Goal: Task Accomplishment & Management: Complete application form

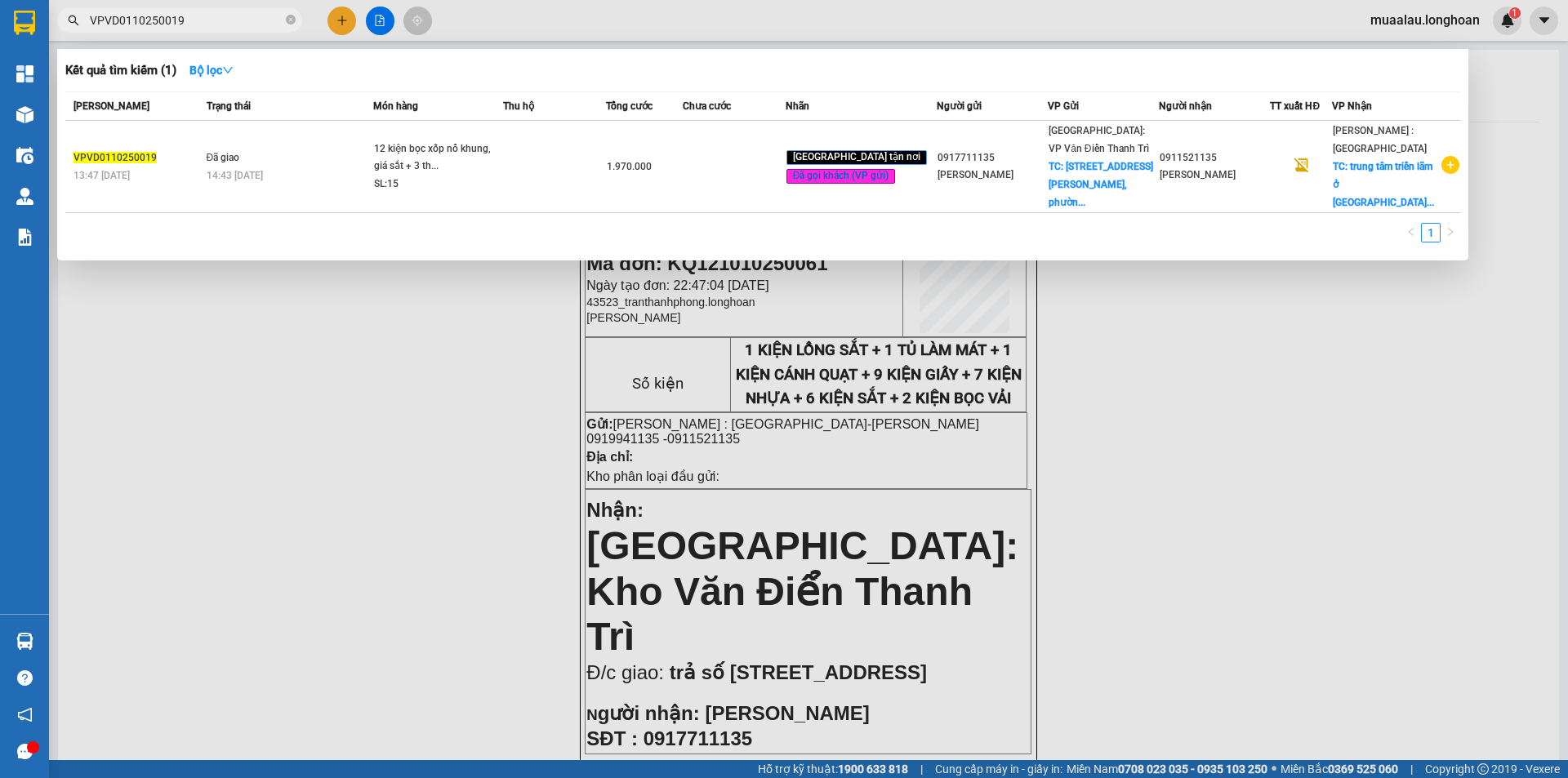
click at [204, 17] on input "VPVD0110250019" at bounding box center [186, 20] width 192 height 18
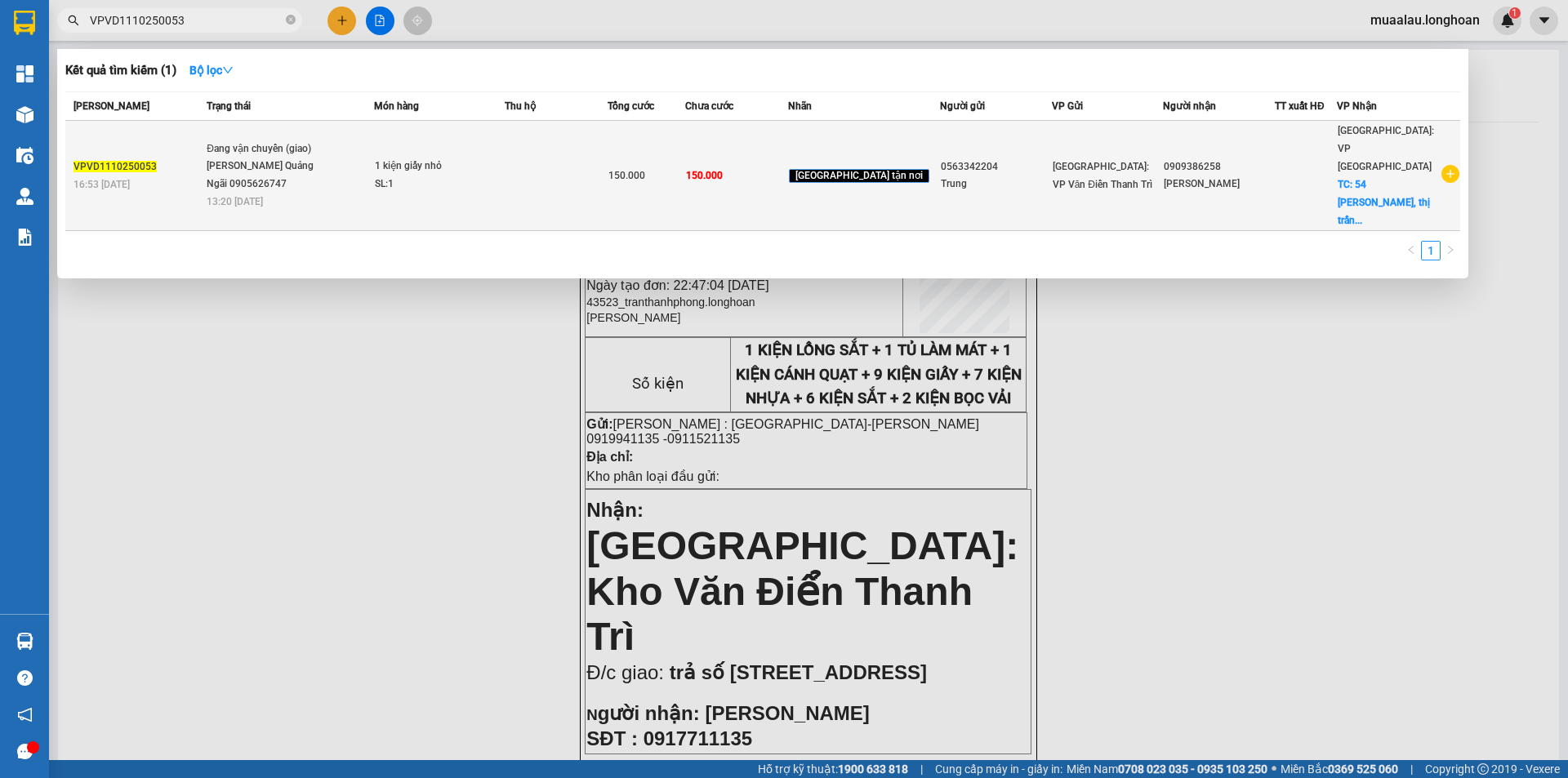
type input "VPVD1110250053"
click at [202, 175] on div "16:53 - 11/10" at bounding box center [138, 184] width 128 height 18
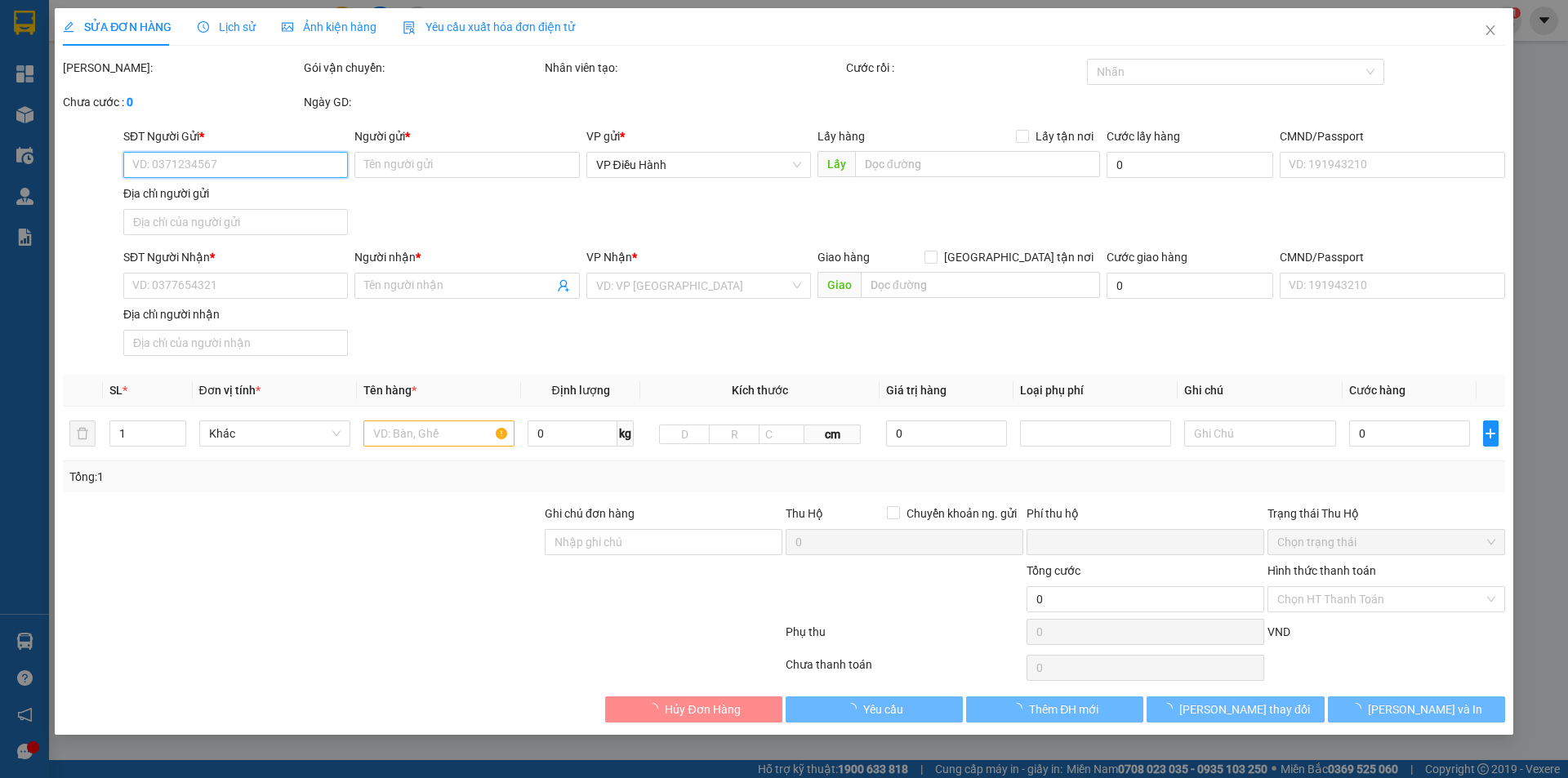
type input "0563342204"
type input "Trung"
type input "0909386258"
type input "Nhi Nguyễn"
checkbox input "true"
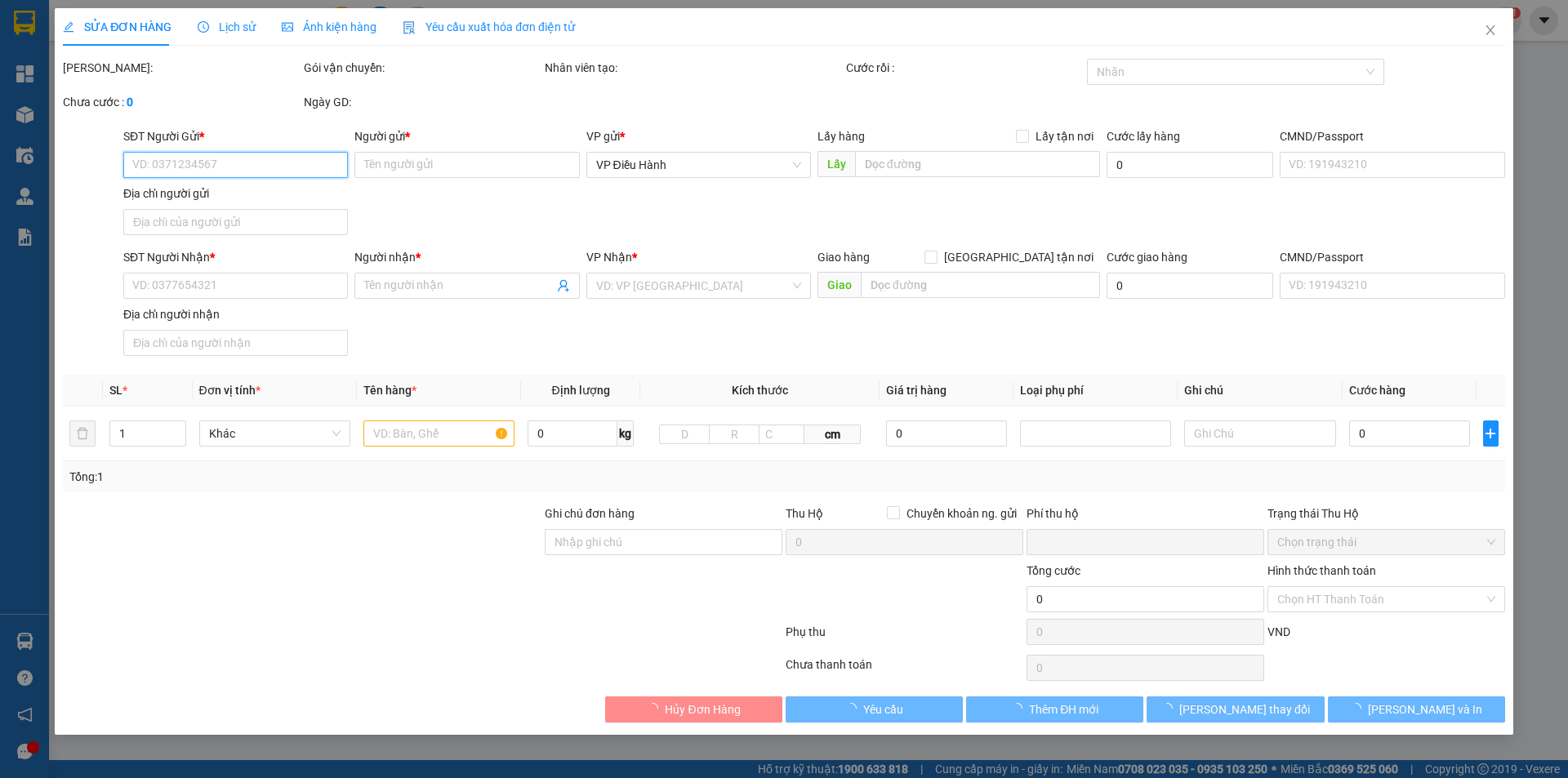
type input "54 phạm văn đồng, thị trấn sông vệ, tư nghĩa, quảng ngãi"
type input "0"
type input "150.000"
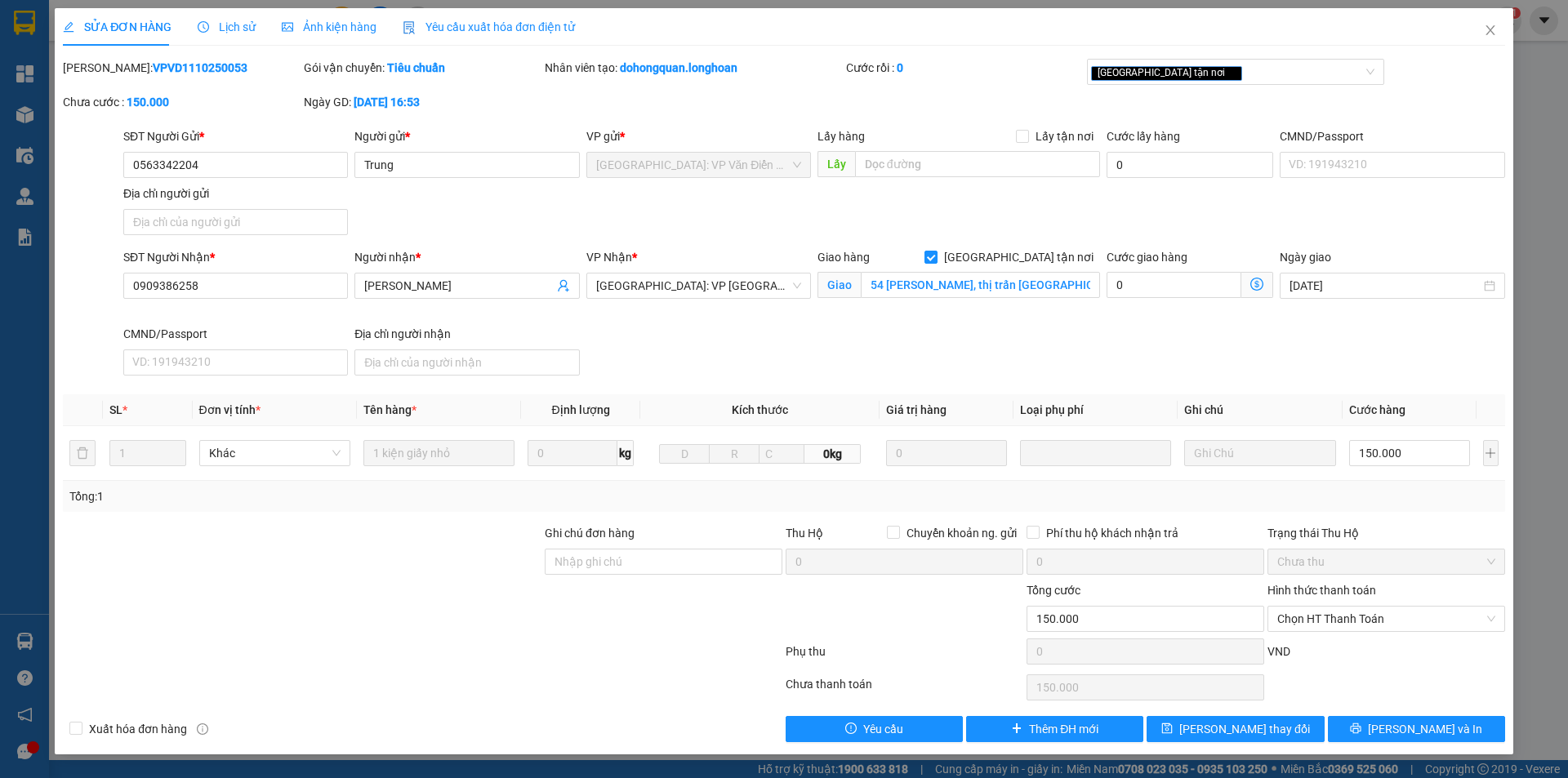
click at [385, 621] on div at bounding box center [302, 610] width 482 height 57
click at [1451, 616] on span "Chọn HT Thanh Toán" at bounding box center [1386, 618] width 218 height 25
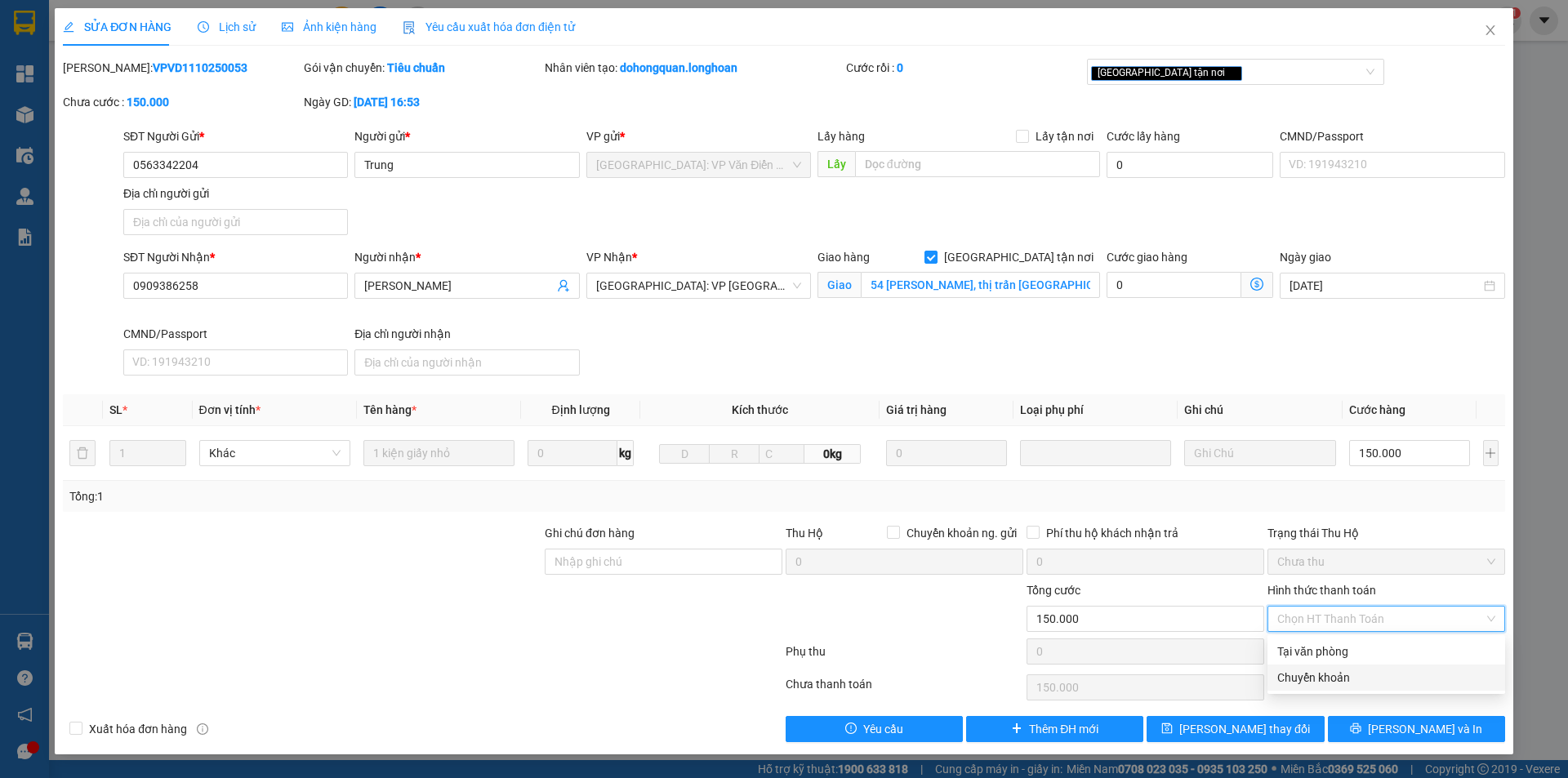
click at [1331, 674] on div "Chuyển khoản" at bounding box center [1386, 677] width 218 height 18
type input "0"
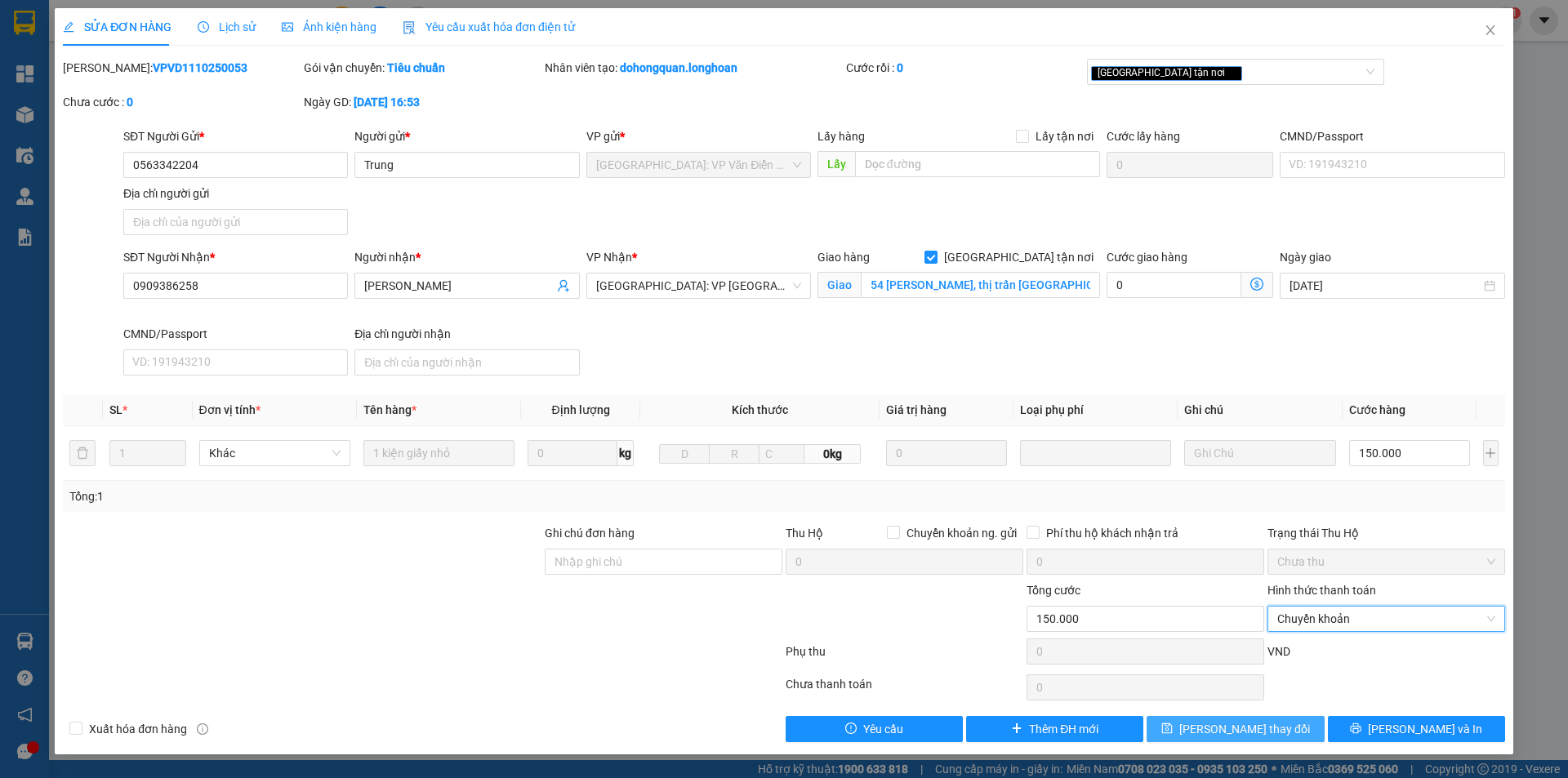
click at [1219, 726] on span "[PERSON_NAME] thay đổi" at bounding box center [1244, 728] width 131 height 18
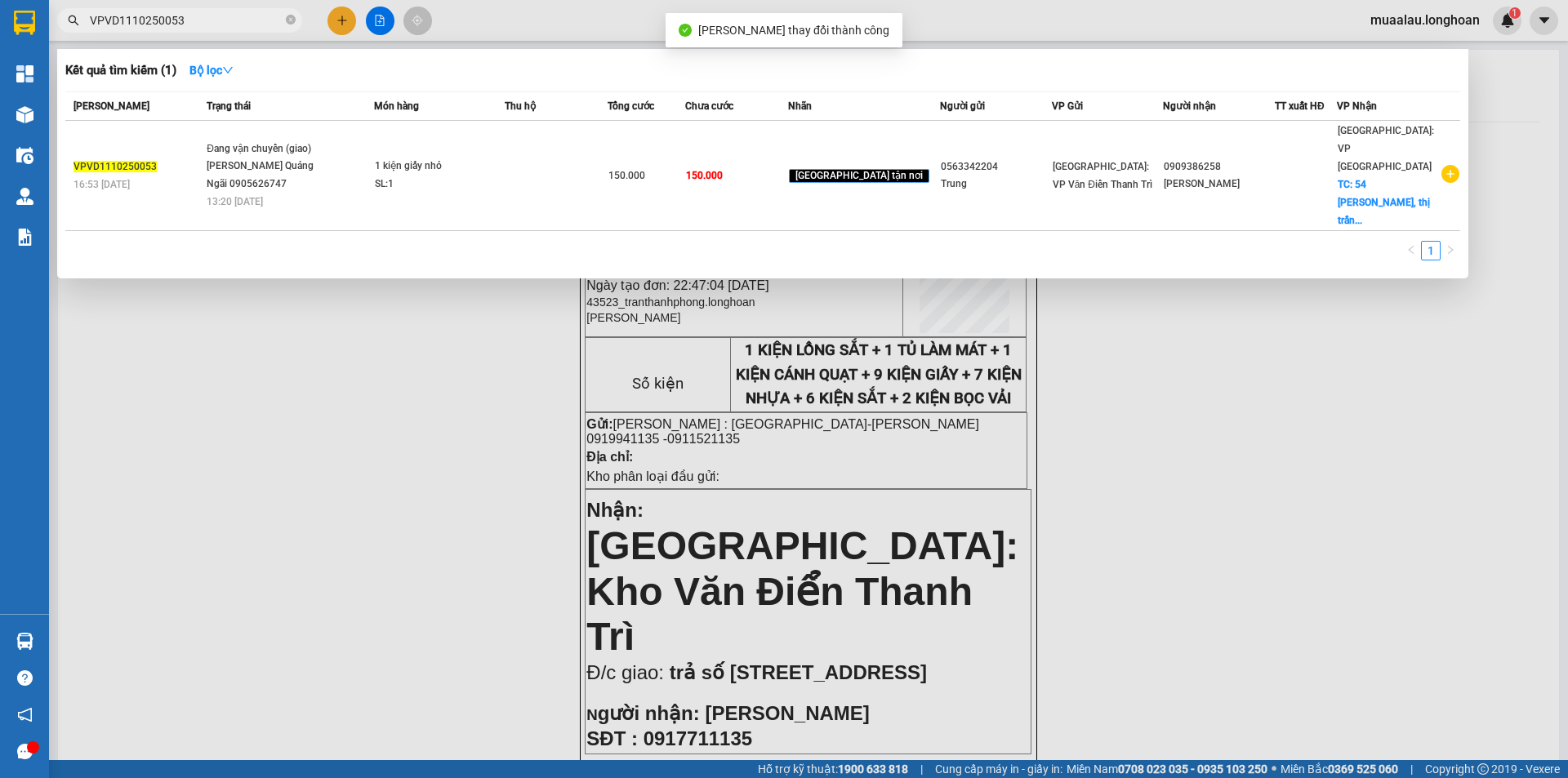
click at [213, 16] on input "VPVD1110250053" at bounding box center [186, 20] width 192 height 18
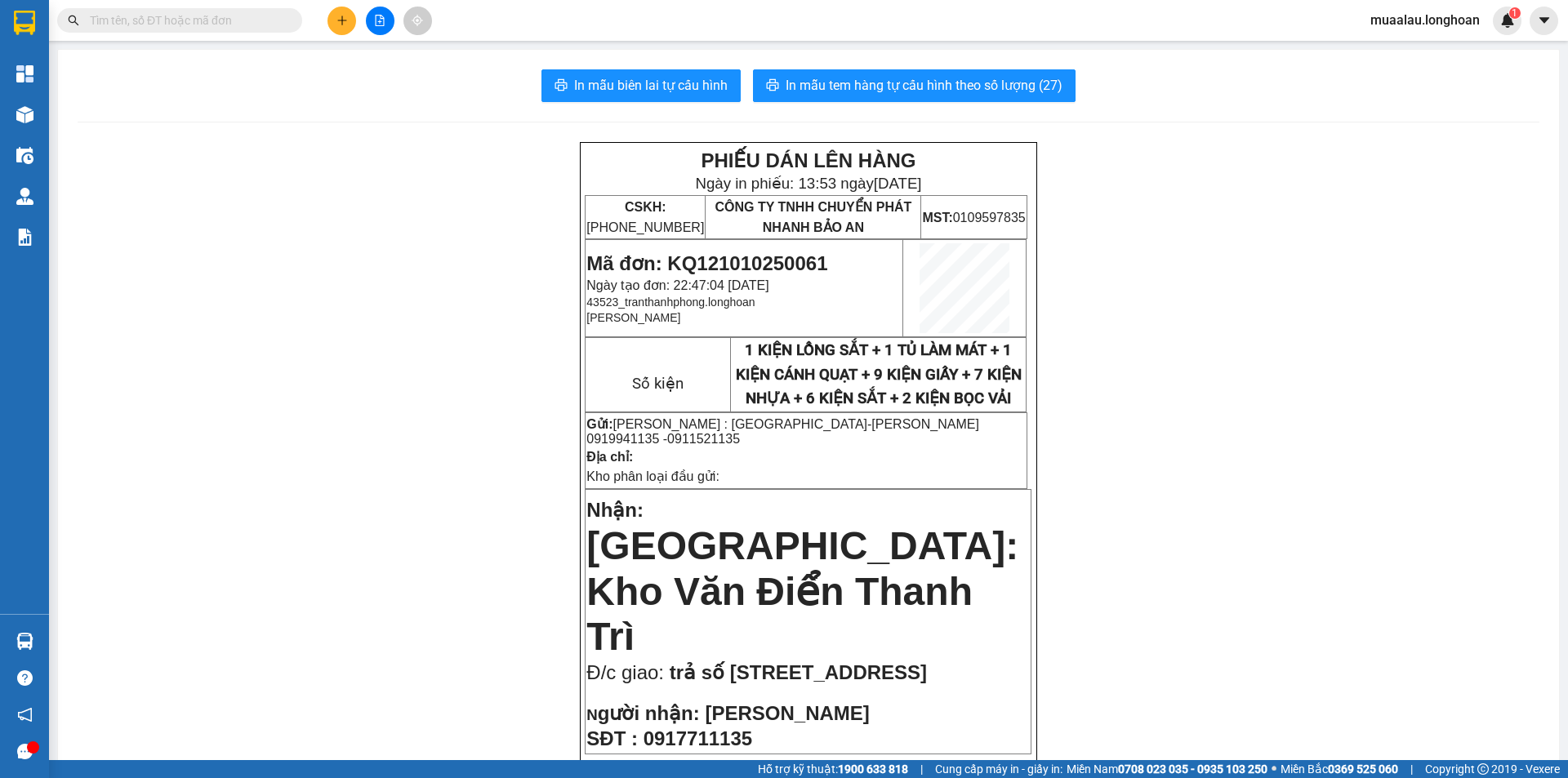
click at [174, 15] on input "text" at bounding box center [186, 20] width 192 height 18
paste input "VPVD1110250053"
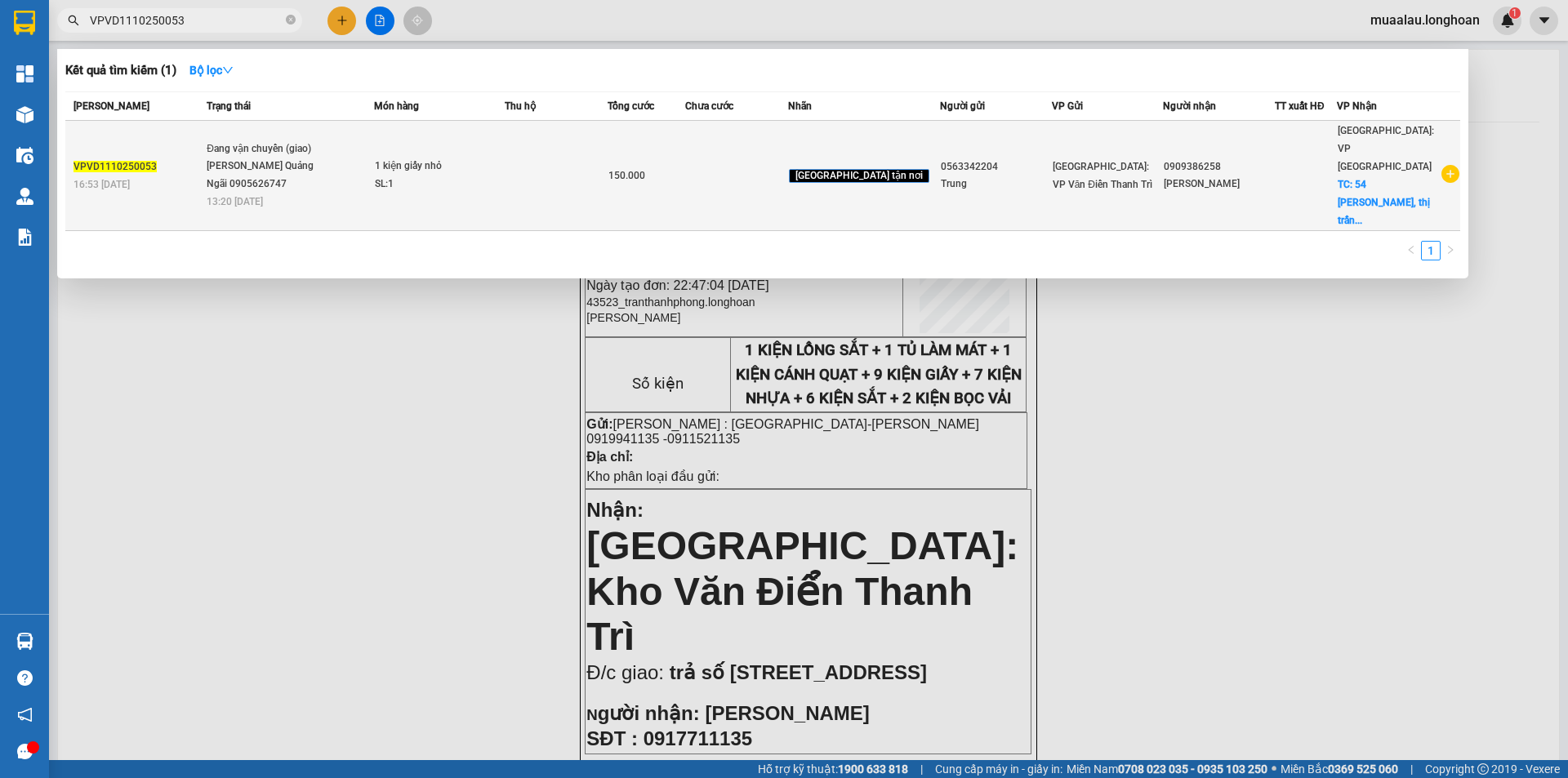
type input "VPVD1110250053"
click at [192, 175] on div "16:53 - 11/10" at bounding box center [138, 184] width 128 height 18
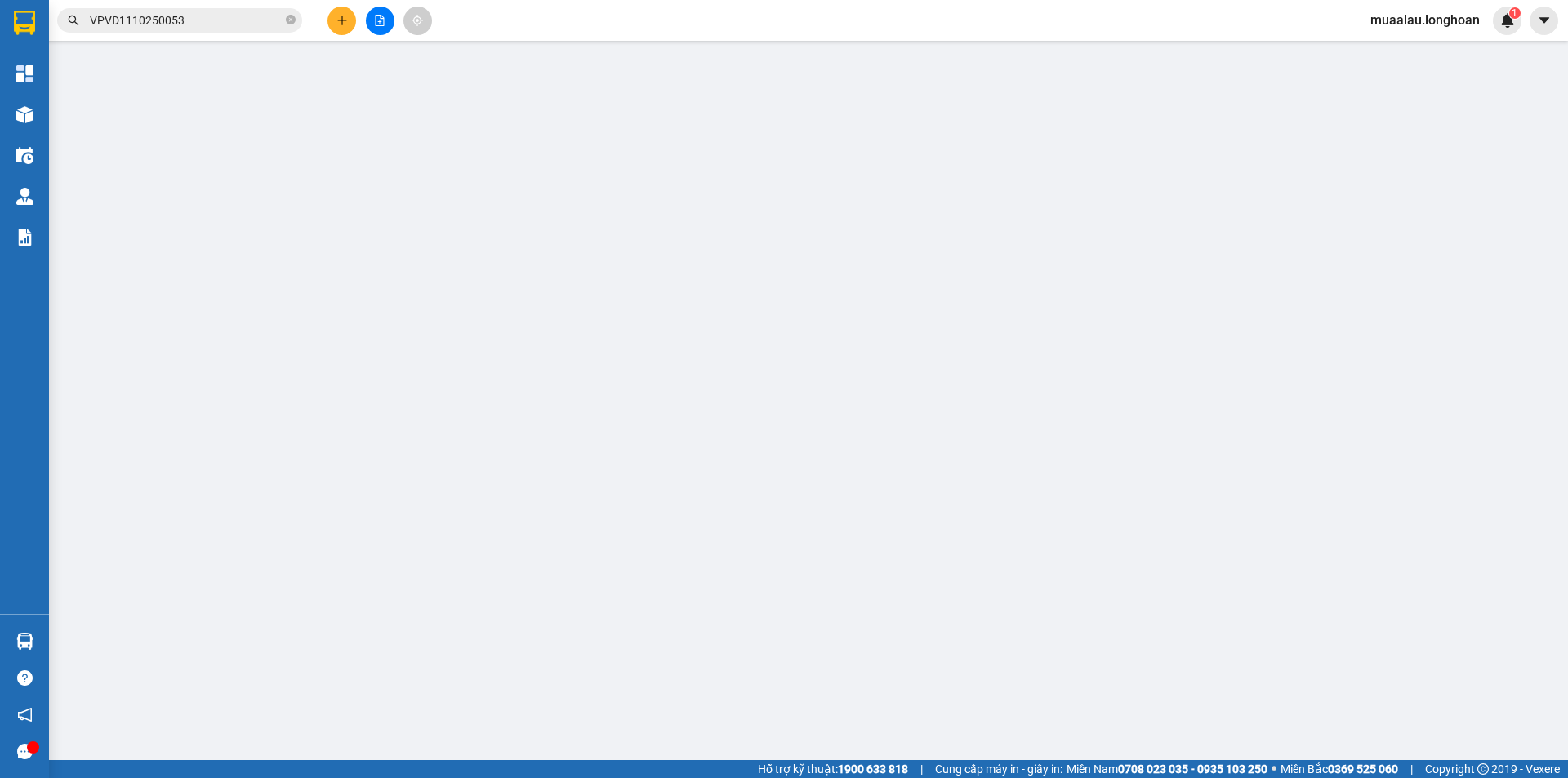
type input "0563342204"
type input "Trung"
type input "0909386258"
type input "Nhi Nguyễn"
checkbox input "true"
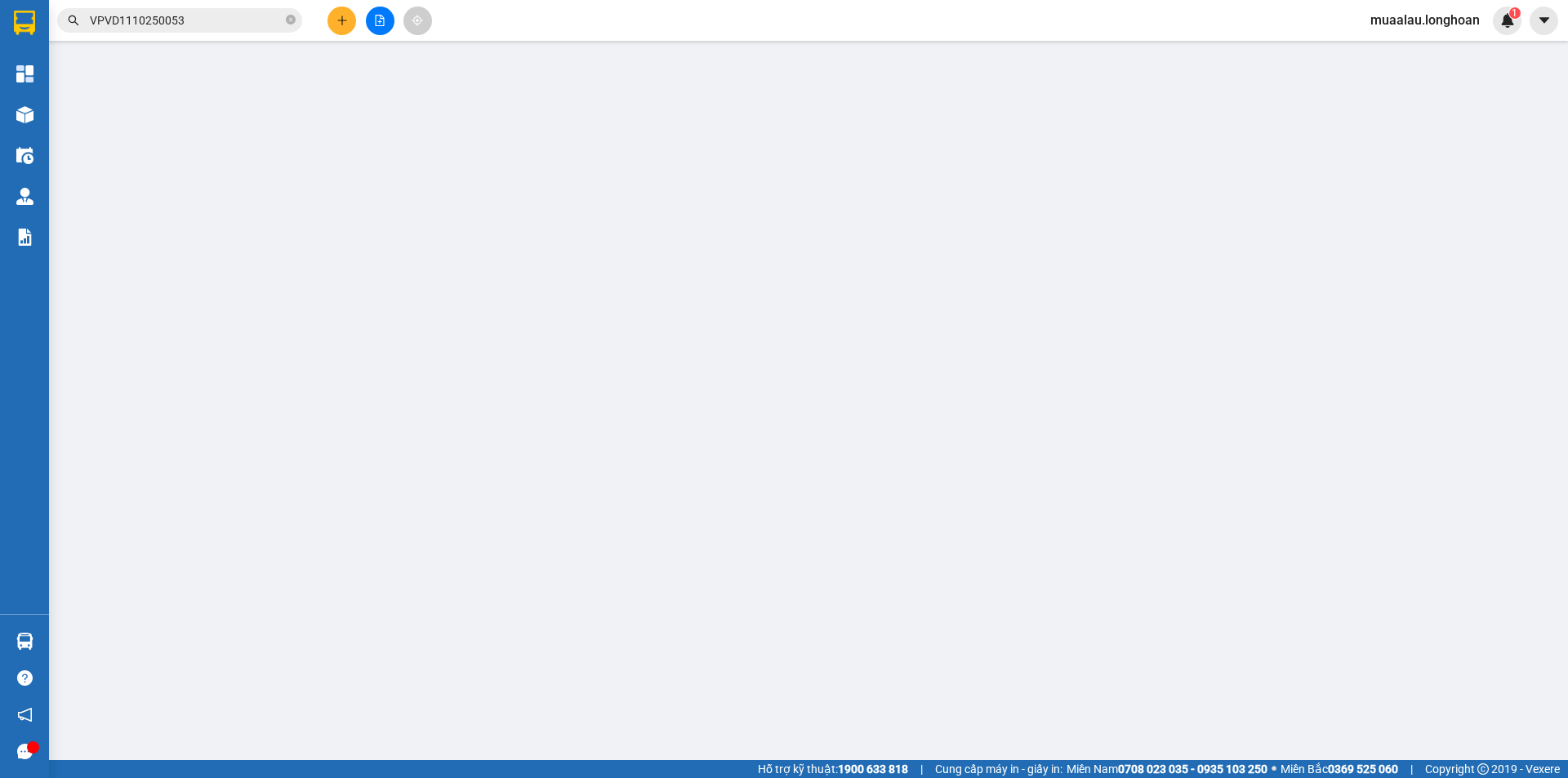
type input "54 phạm văn đồng, thị trấn sông vệ, tư nghĩa, quảng ngãi"
type input "0"
type input "150.000"
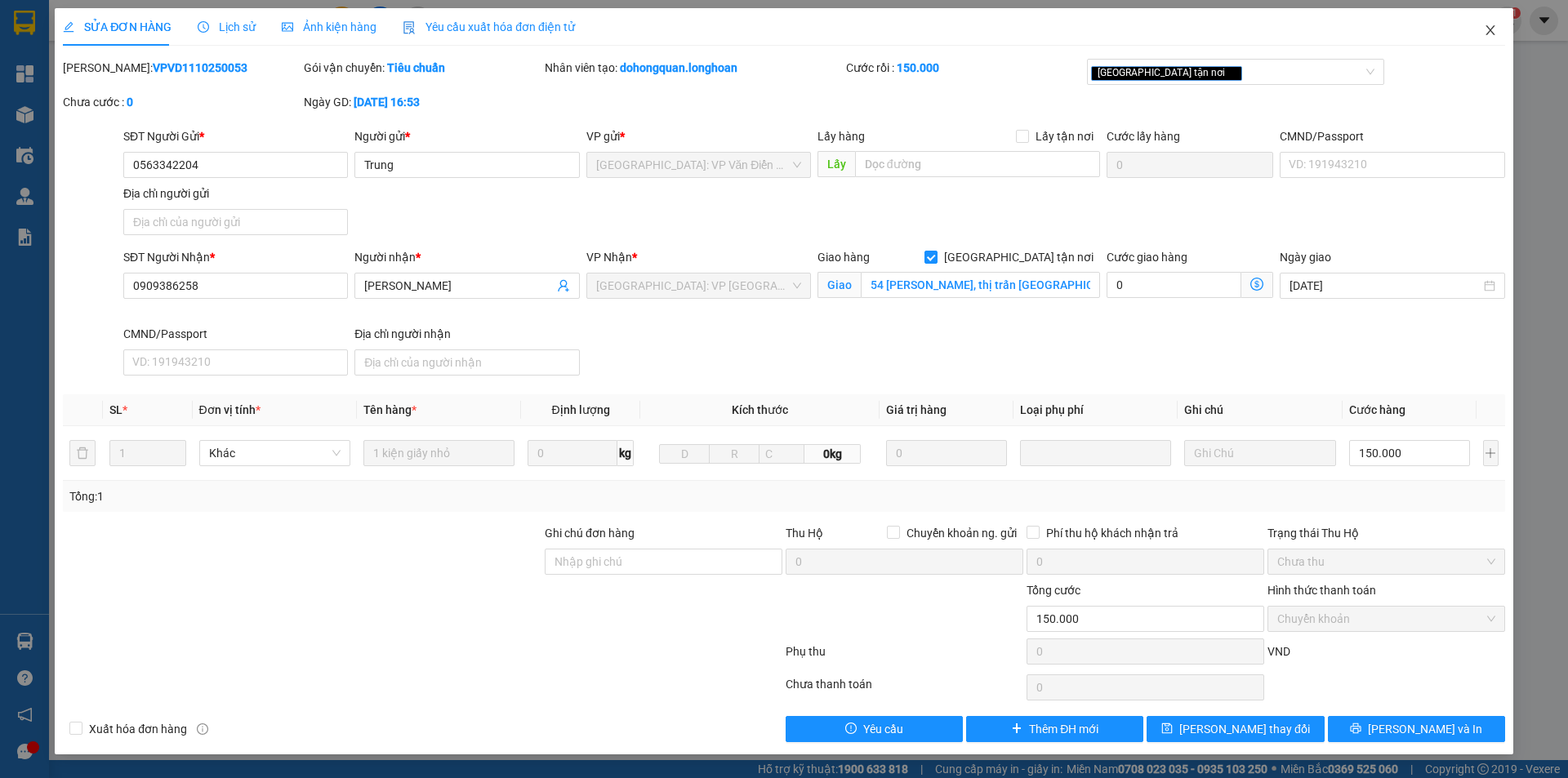
click at [1488, 33] on icon "close" at bounding box center [1489, 30] width 9 height 9
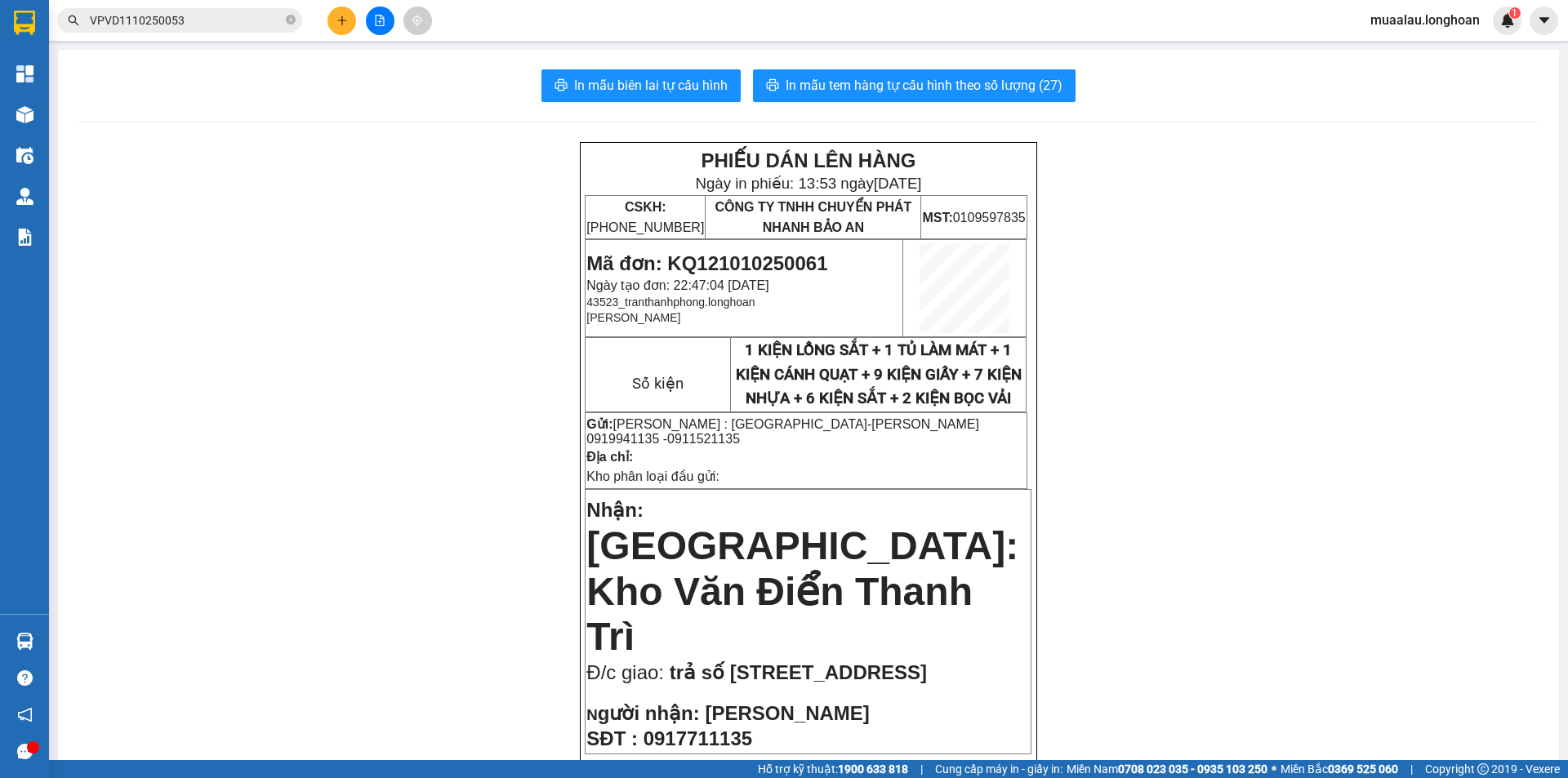
click at [207, 19] on input "VPVD1110250053" at bounding box center [186, 20] width 192 height 18
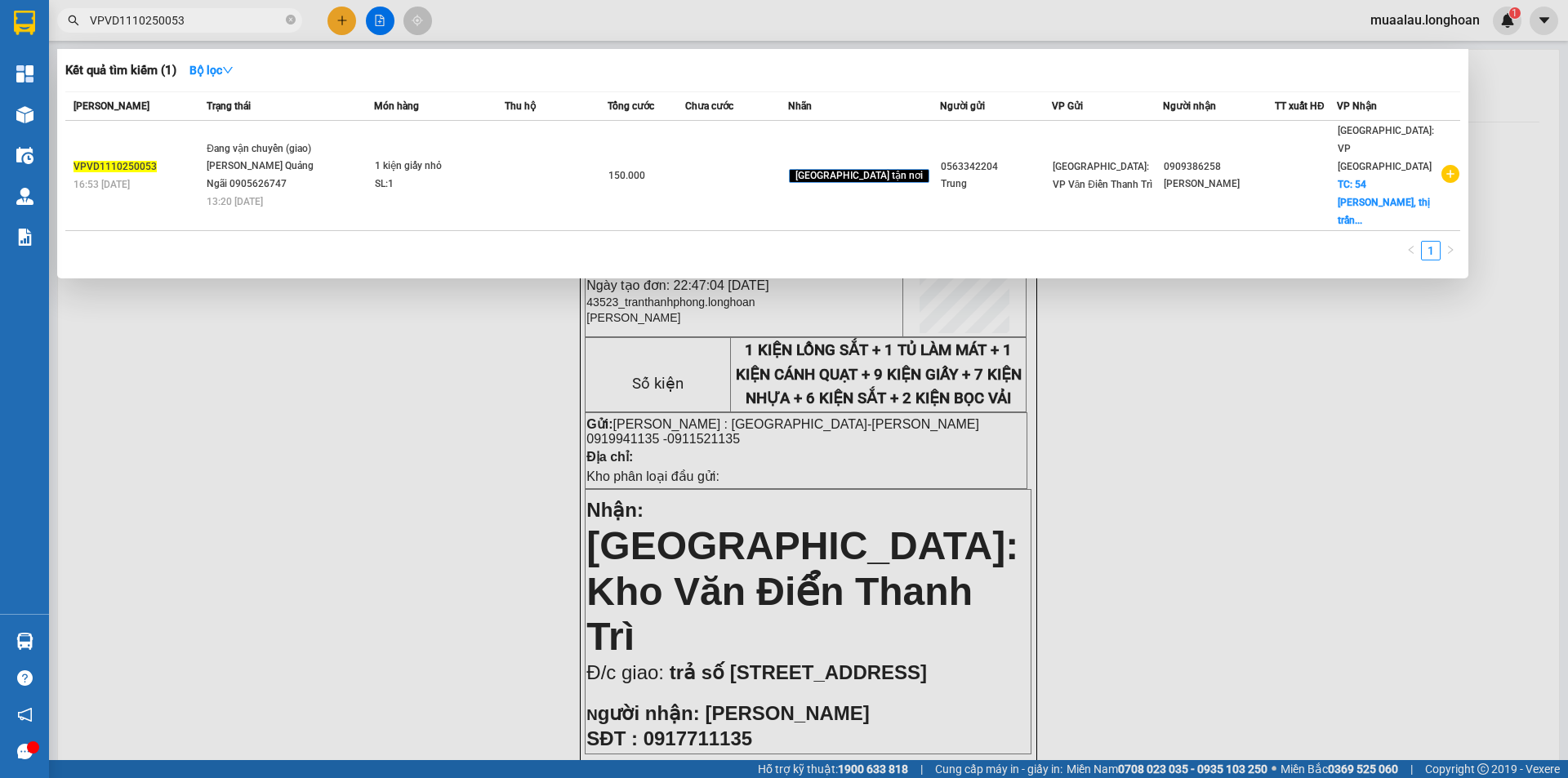
click at [207, 345] on div at bounding box center [784, 389] width 1568 height 778
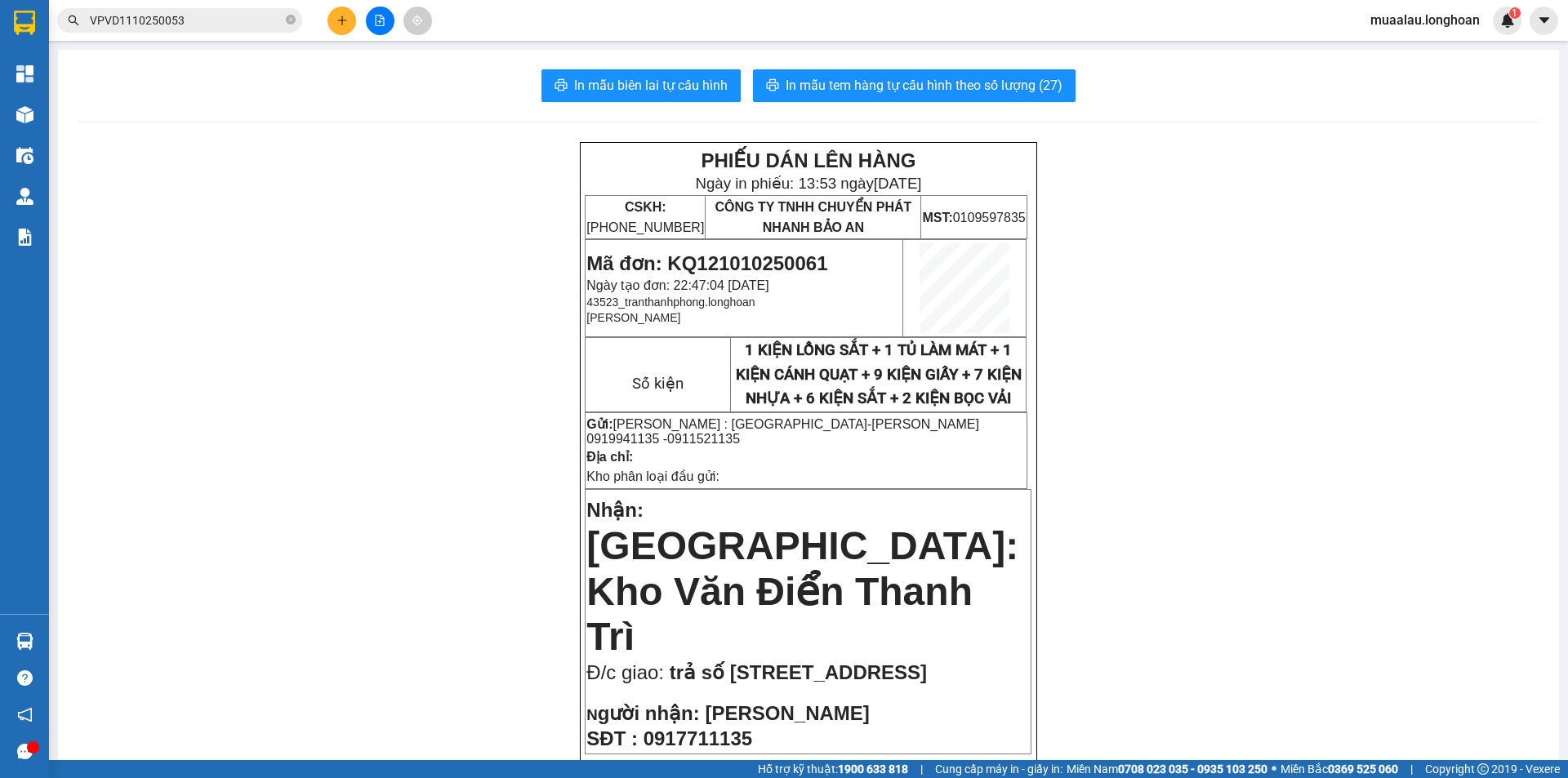
click at [199, 13] on input "VPVD1110250053" at bounding box center [186, 20] width 192 height 18
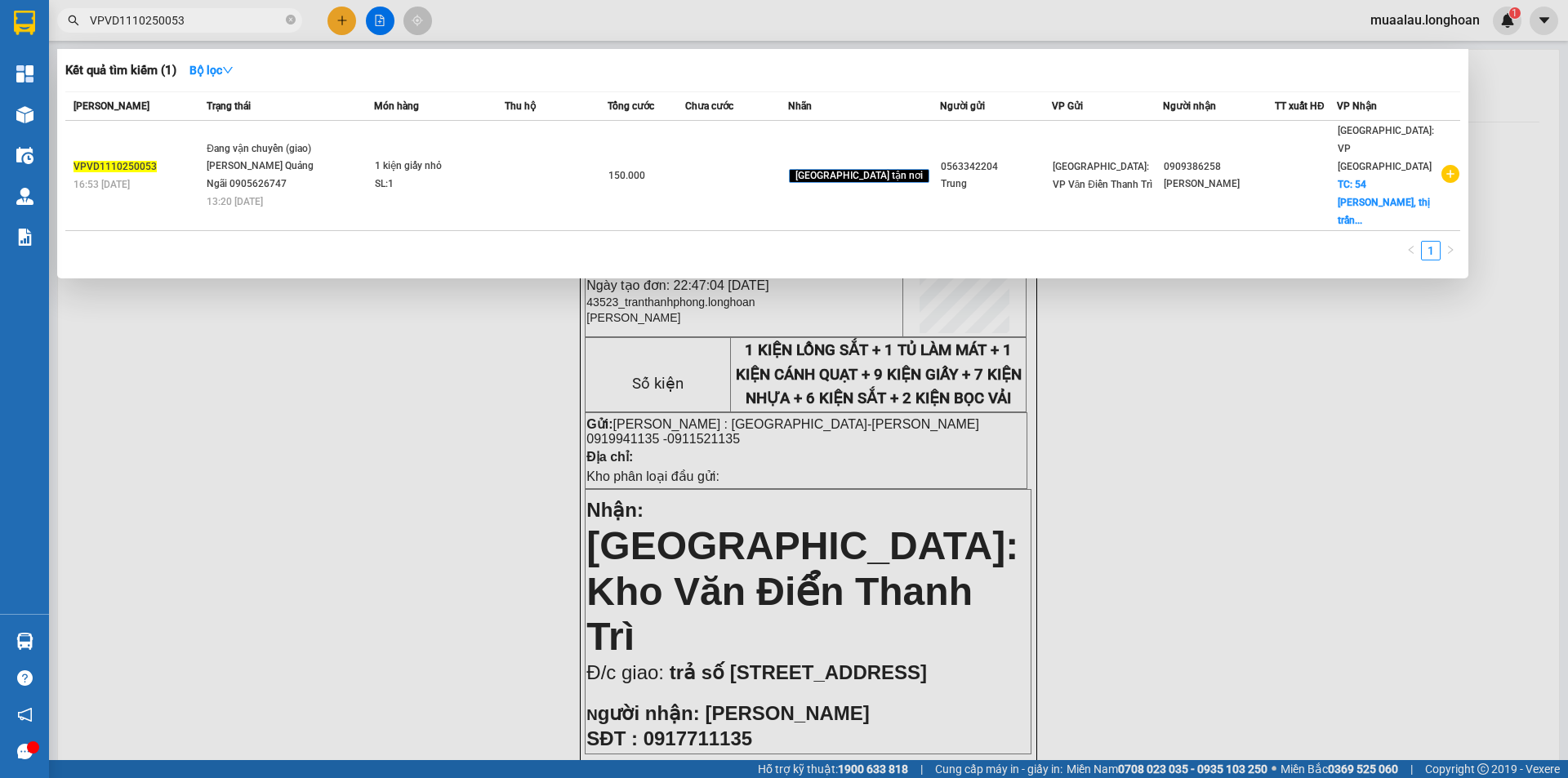
click at [199, 13] on input "VPVD1110250053" at bounding box center [186, 20] width 192 height 18
paste input "HP2009250019"
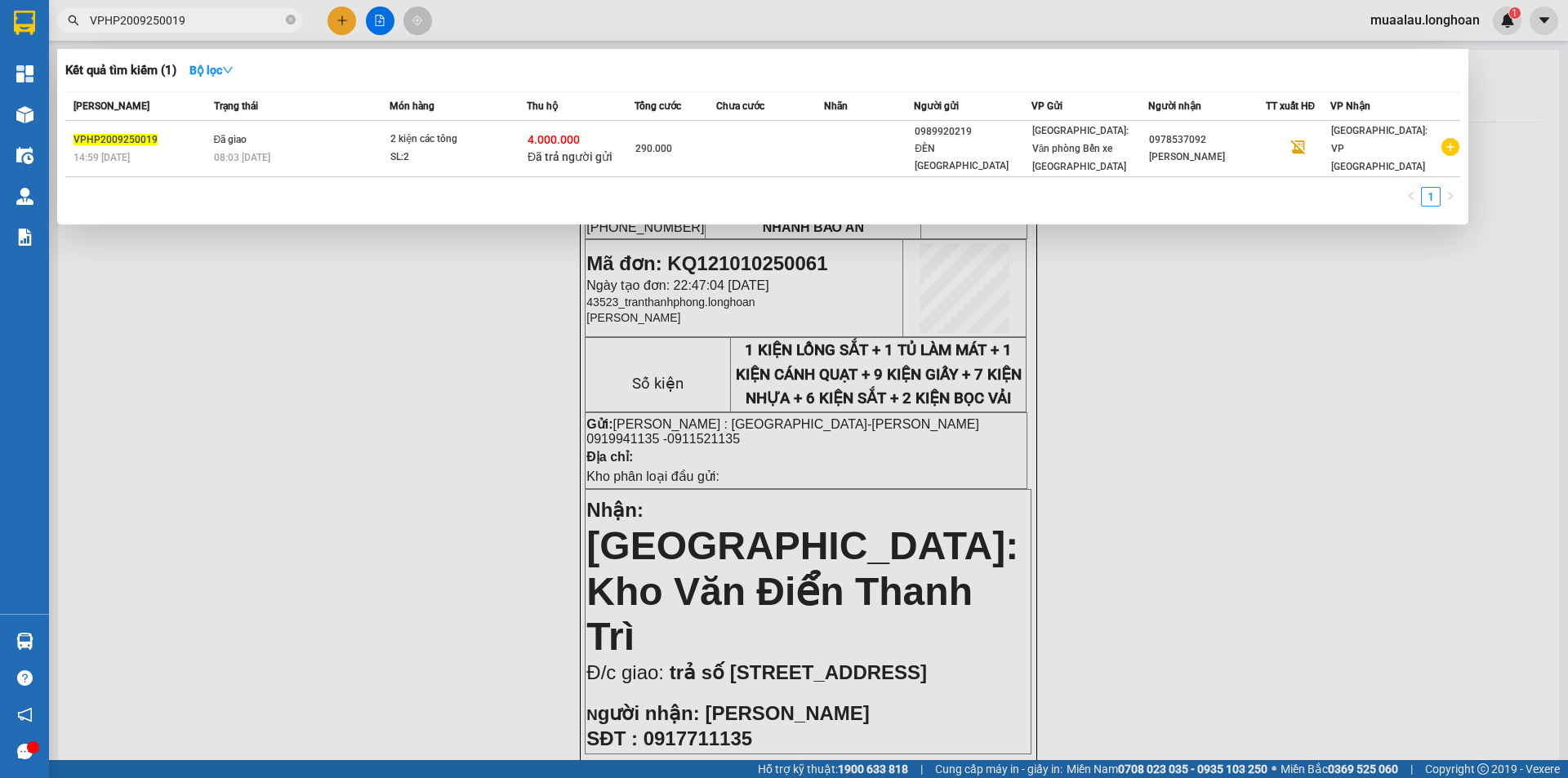
click at [220, 21] on input "VPHP2009250019" at bounding box center [186, 20] width 192 height 18
click at [215, 25] on input "VPHP2009250019" at bounding box center [186, 20] width 192 height 18
paste input "HBT1010250023"
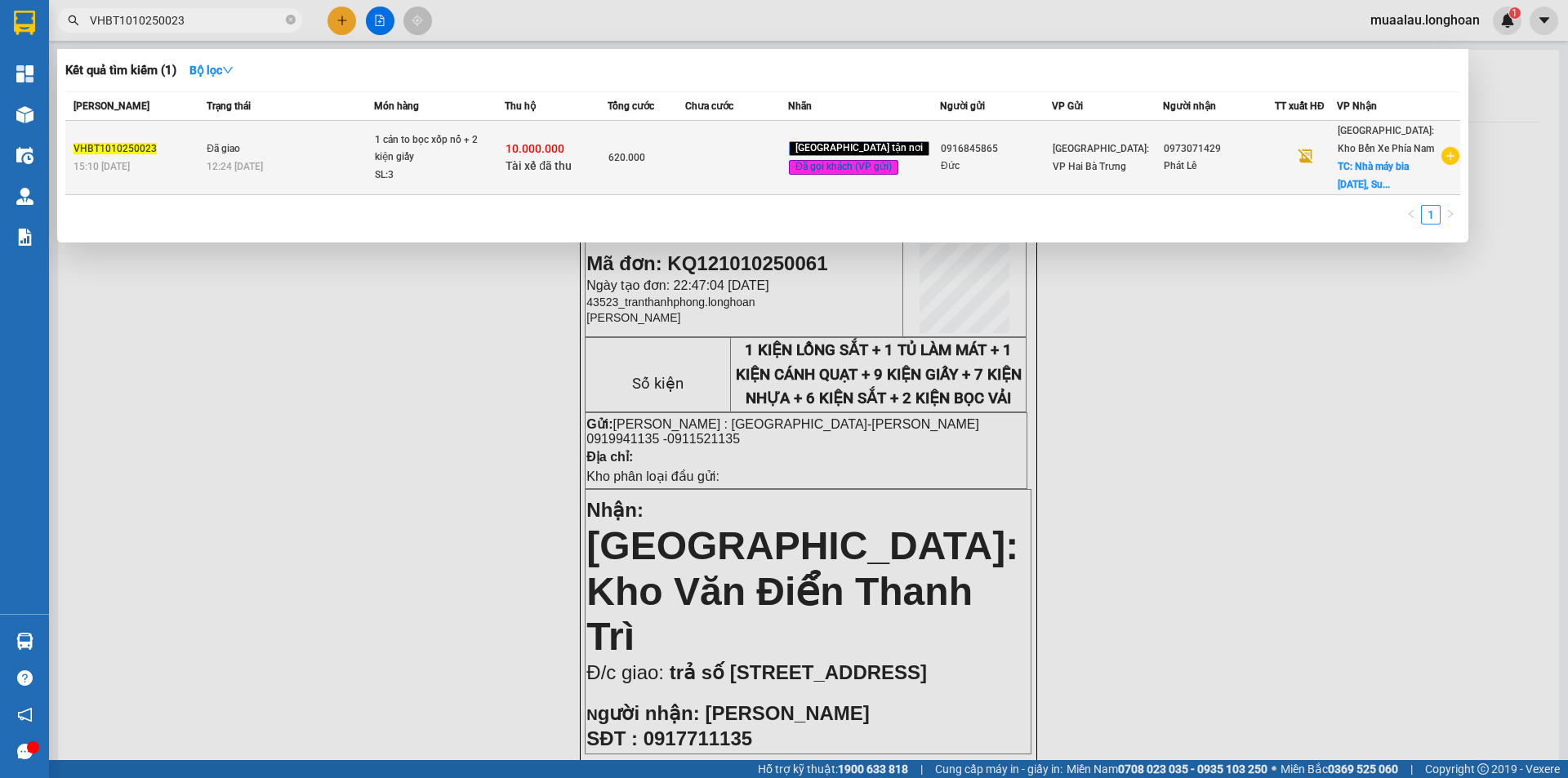
type input "VHBT1010250023"
click at [175, 162] on div "15:10 - 10/10" at bounding box center [138, 166] width 128 height 18
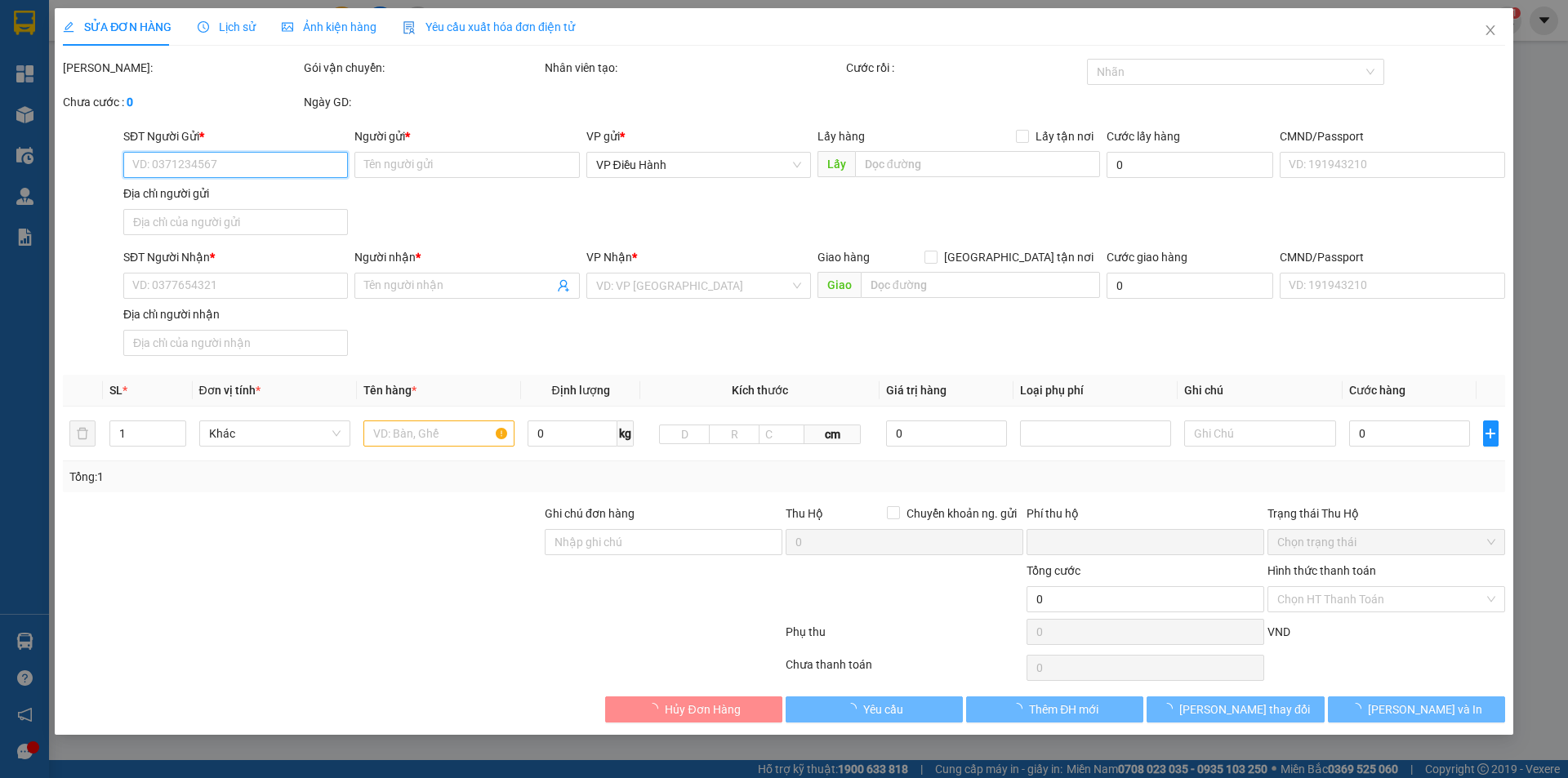
type input "0916845865"
type input "Đức"
type input "0973071429"
type input "Phát Lê"
checkbox input "true"
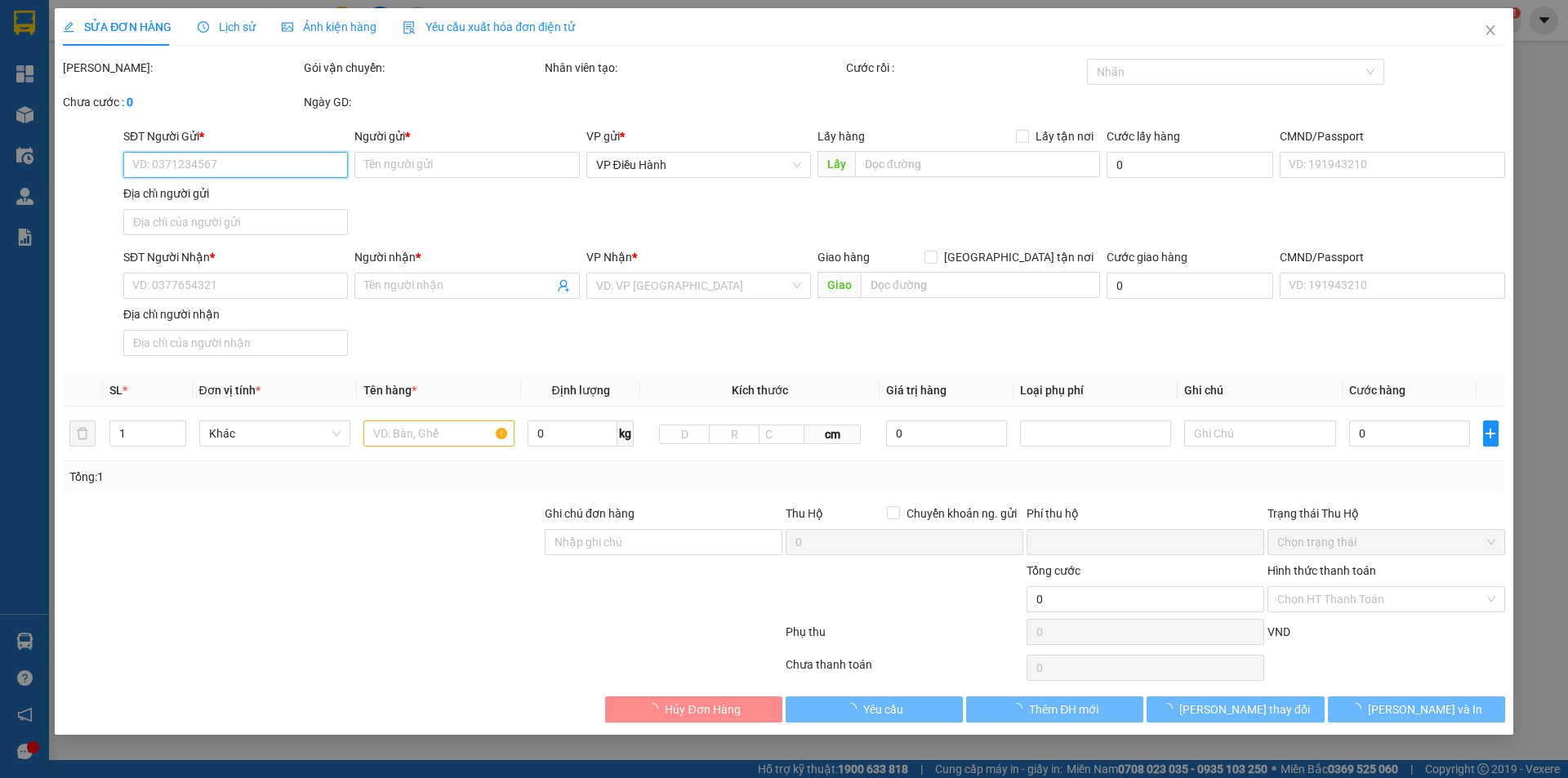
type input "Nhà máy bia San Miguel, Suối Hiệp, Diên Khánh, Khánh Hòa"
checkbox input "true"
type input "10.000.000"
type input "30.000"
type input "620.000"
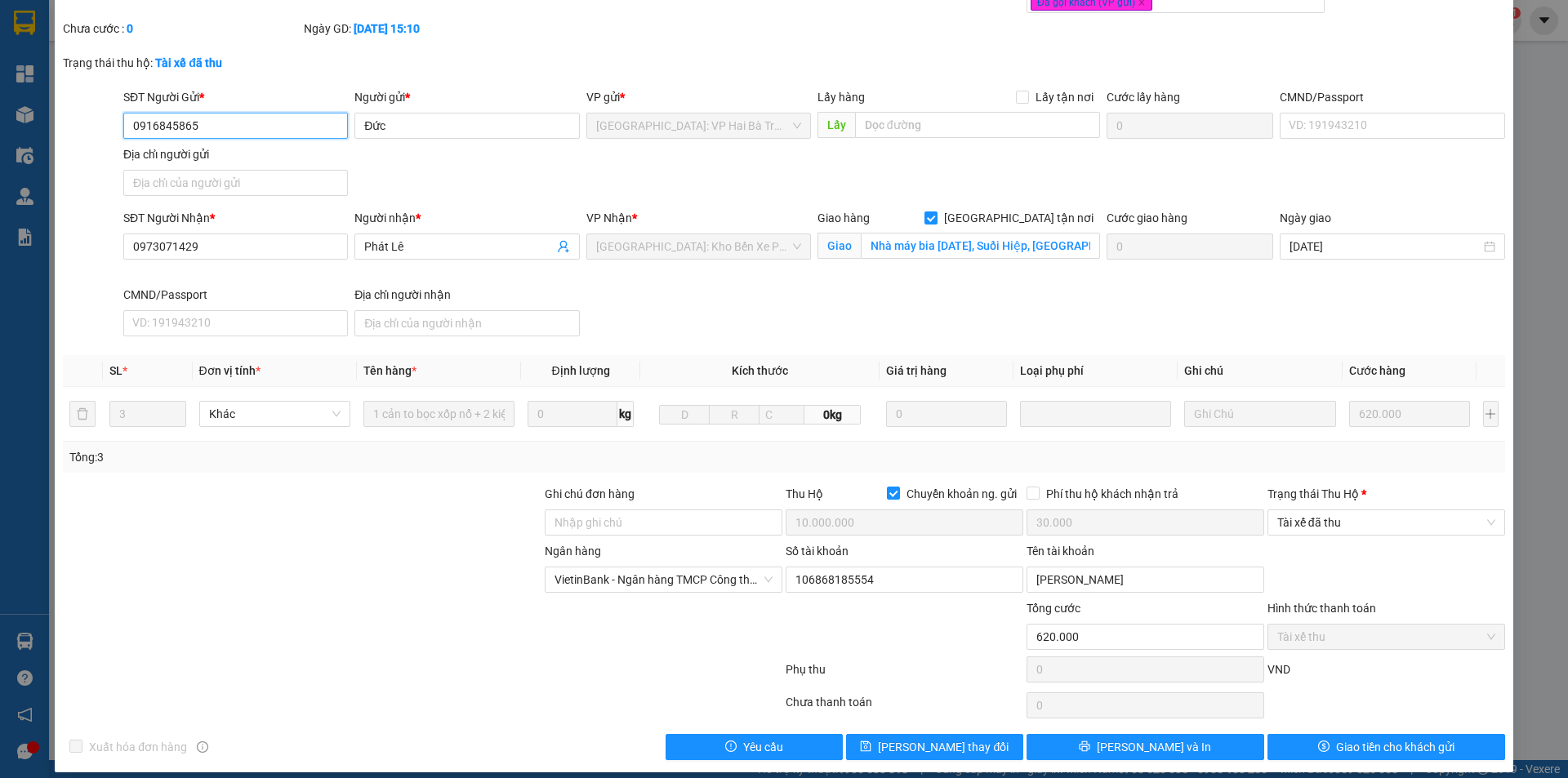
scroll to position [87, 0]
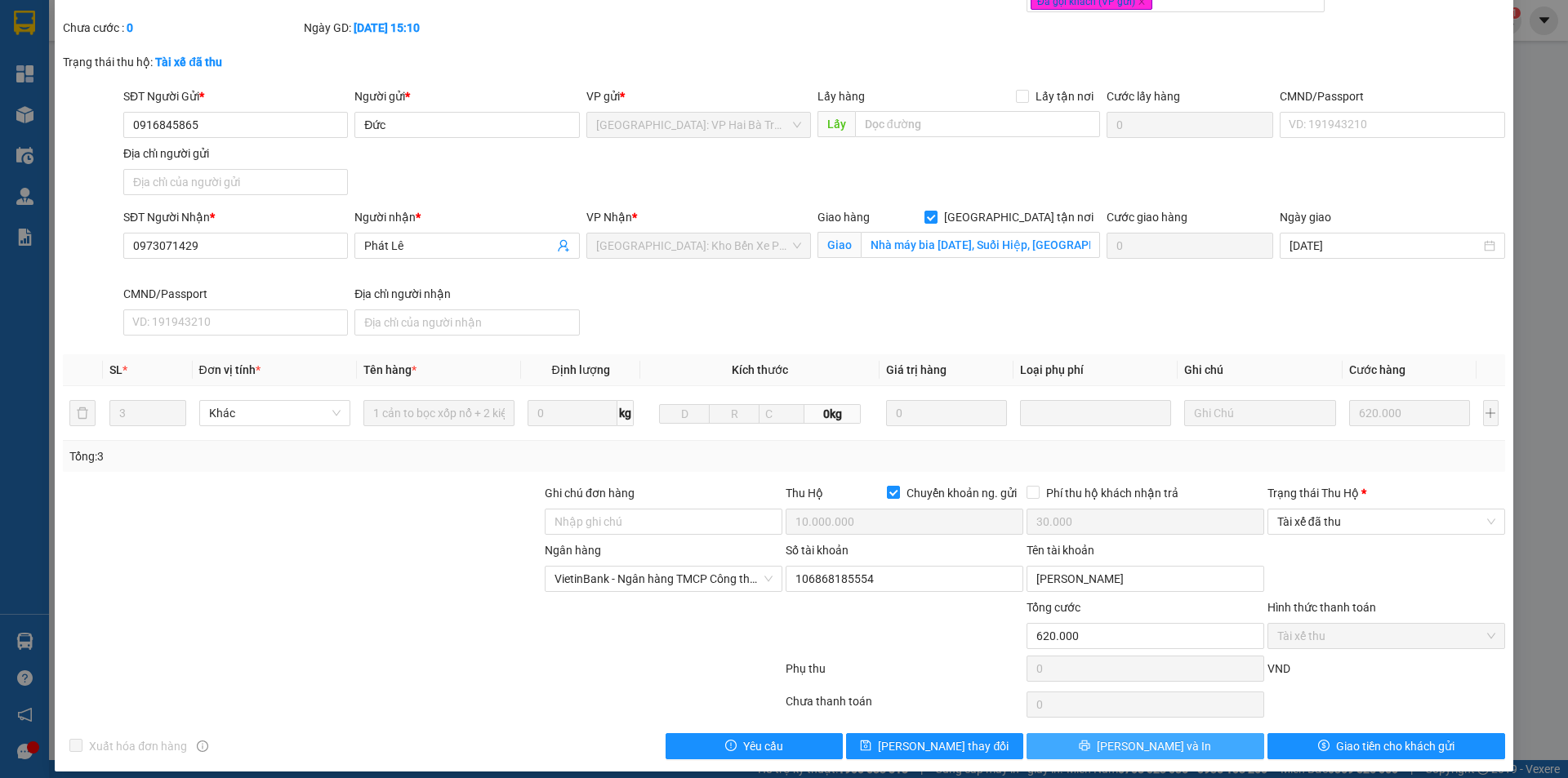
click at [1169, 735] on button "[PERSON_NAME] và In" at bounding box center [1145, 746] width 238 height 27
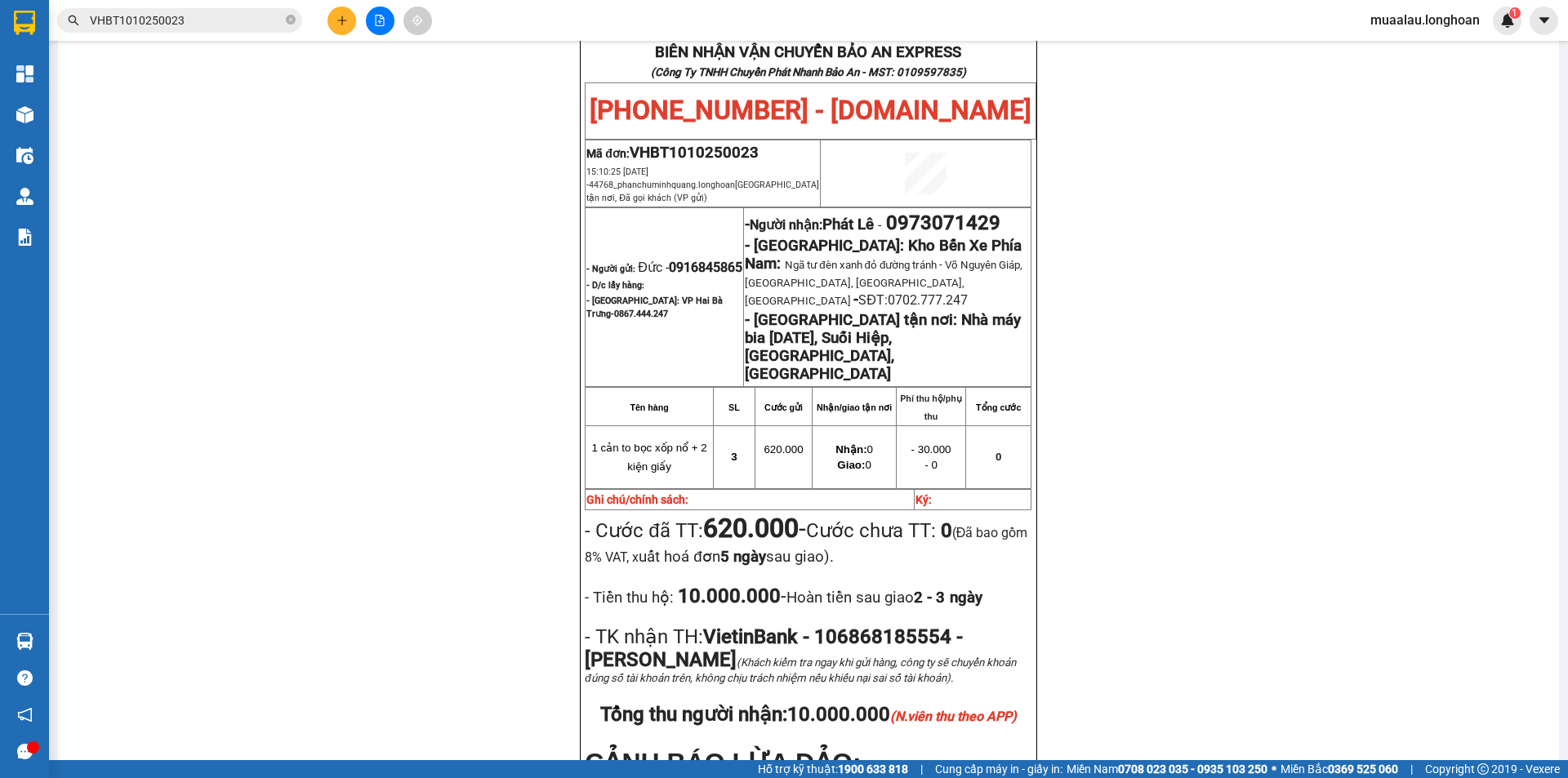
scroll to position [804, 0]
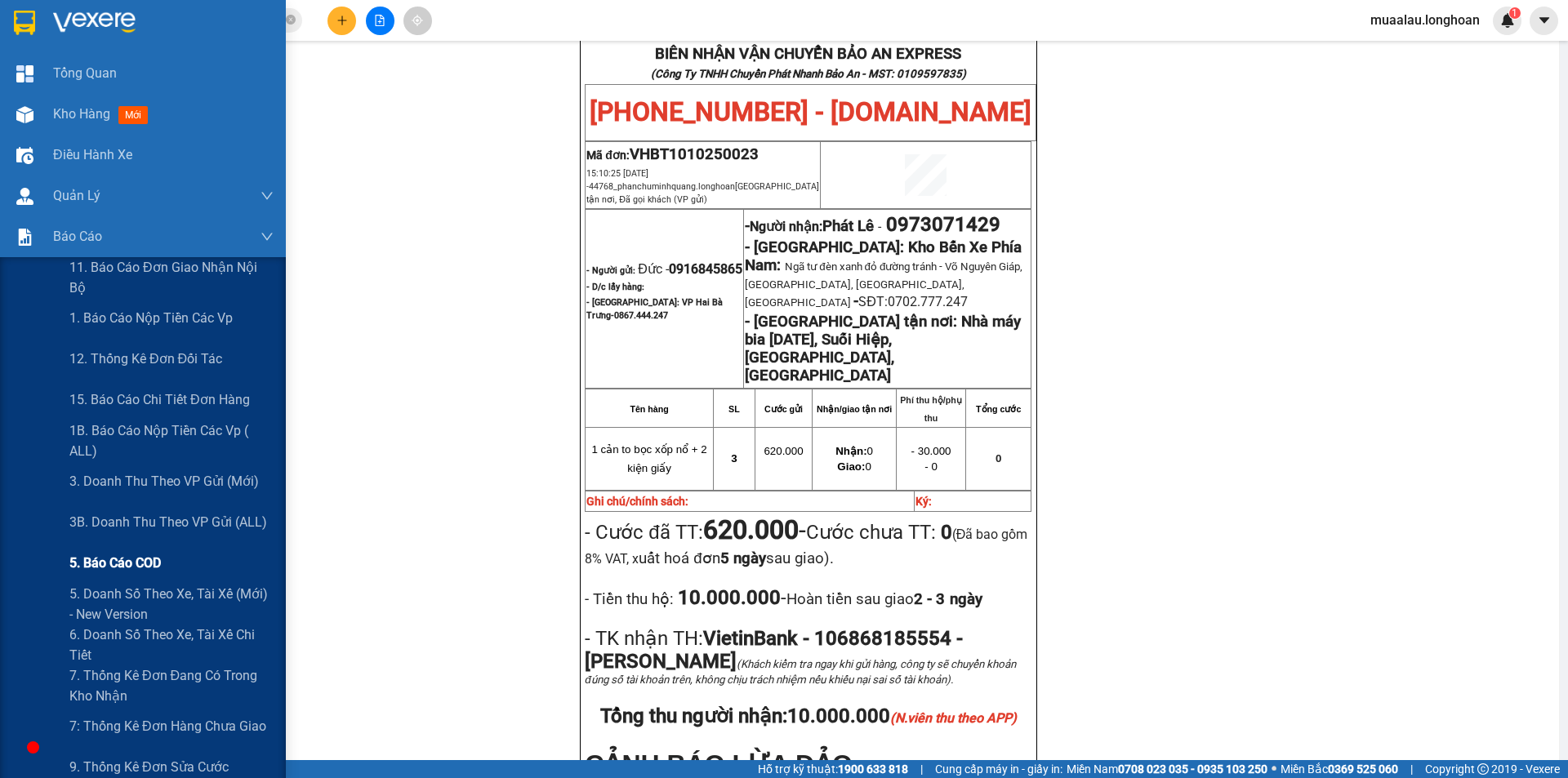
click at [104, 564] on span "5. Báo cáo COD" at bounding box center [115, 563] width 92 height 21
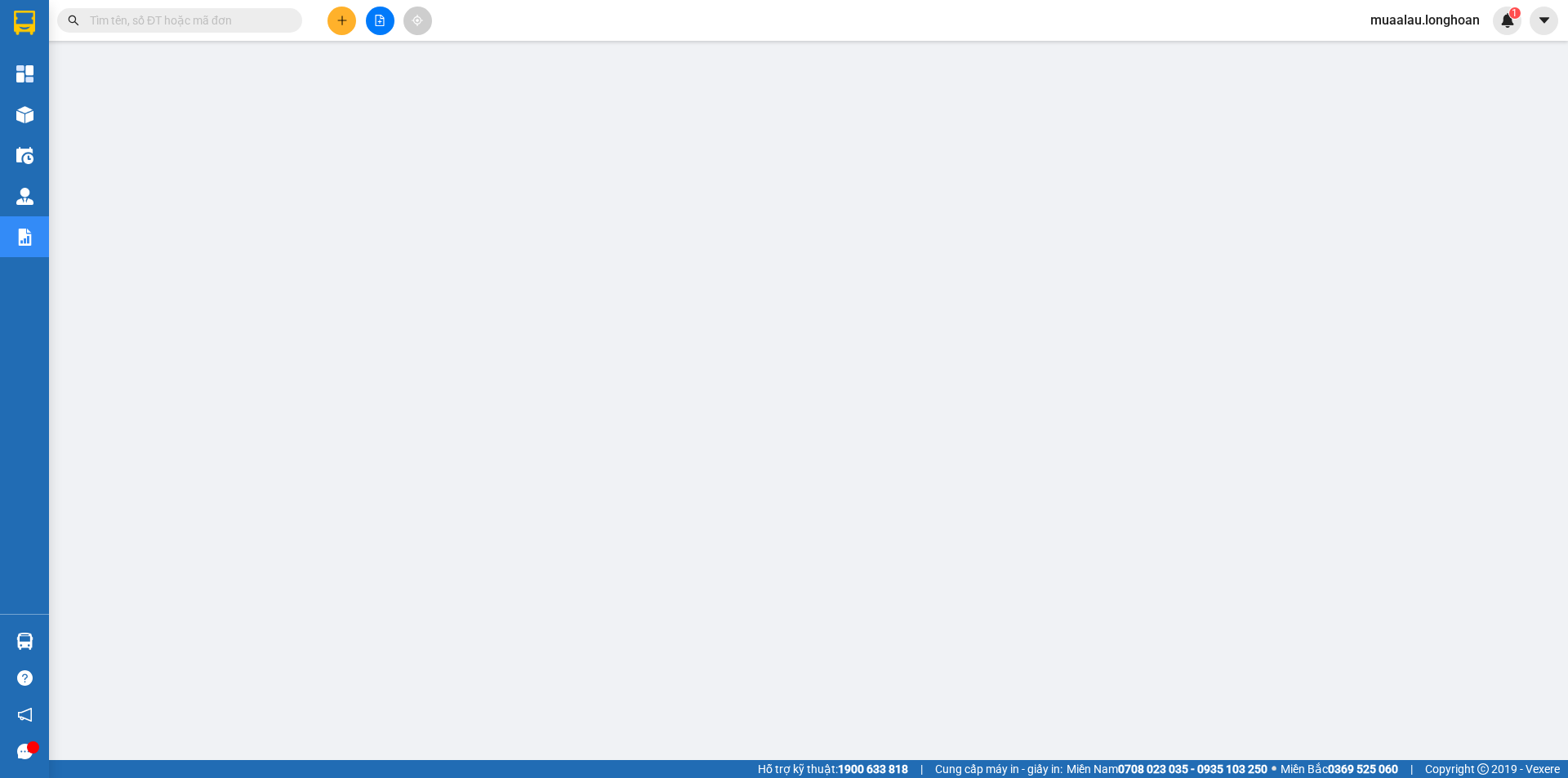
click at [192, 20] on input "text" at bounding box center [186, 20] width 192 height 18
paste input "KQ121010250013"
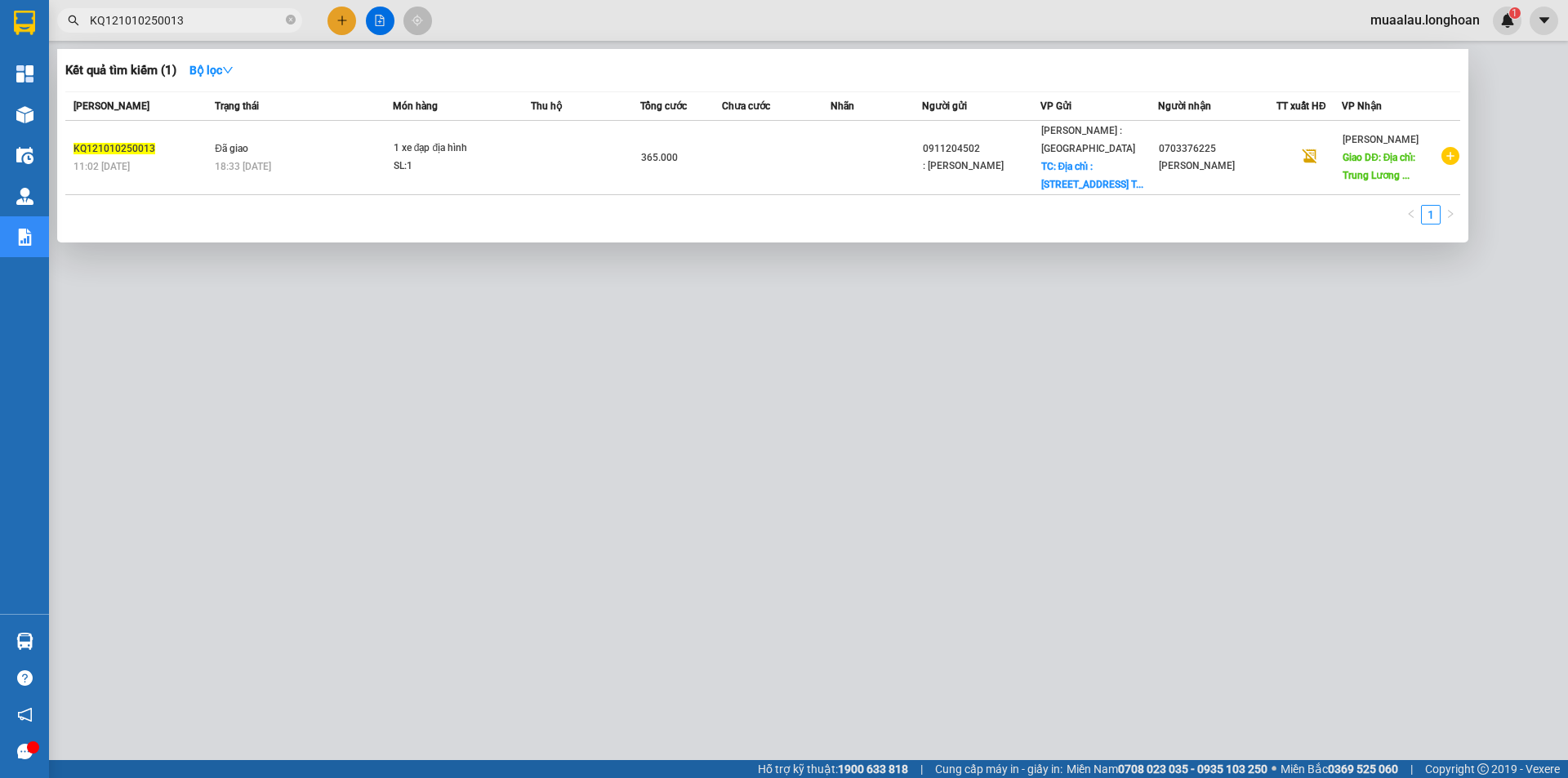
click at [204, 21] on input "KQ121010250013" at bounding box center [186, 20] width 192 height 18
paste input "HCM90910250004"
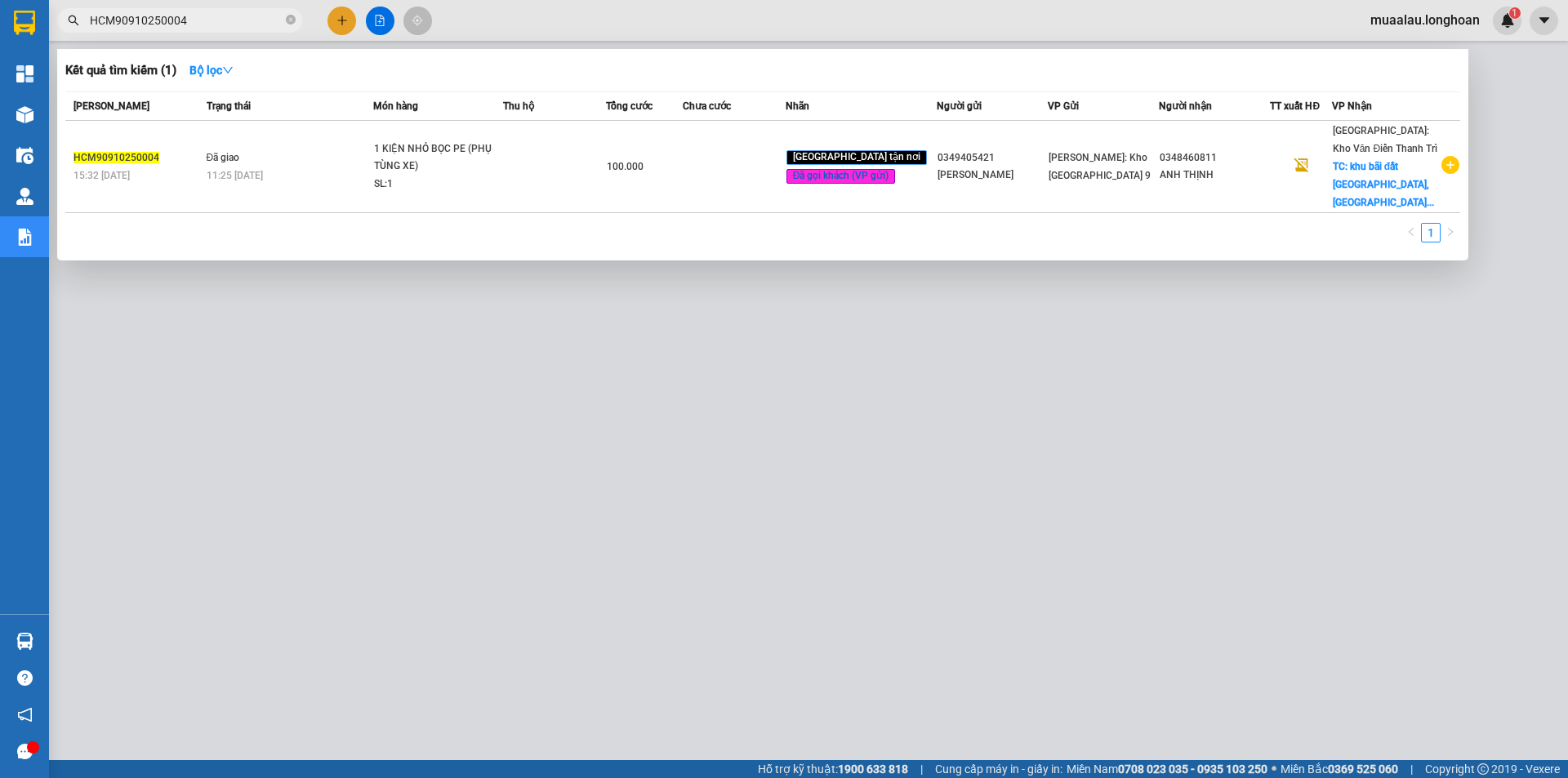
click at [198, 20] on input "HCM90910250004" at bounding box center [186, 20] width 192 height 18
paste input "NTH1410250007"
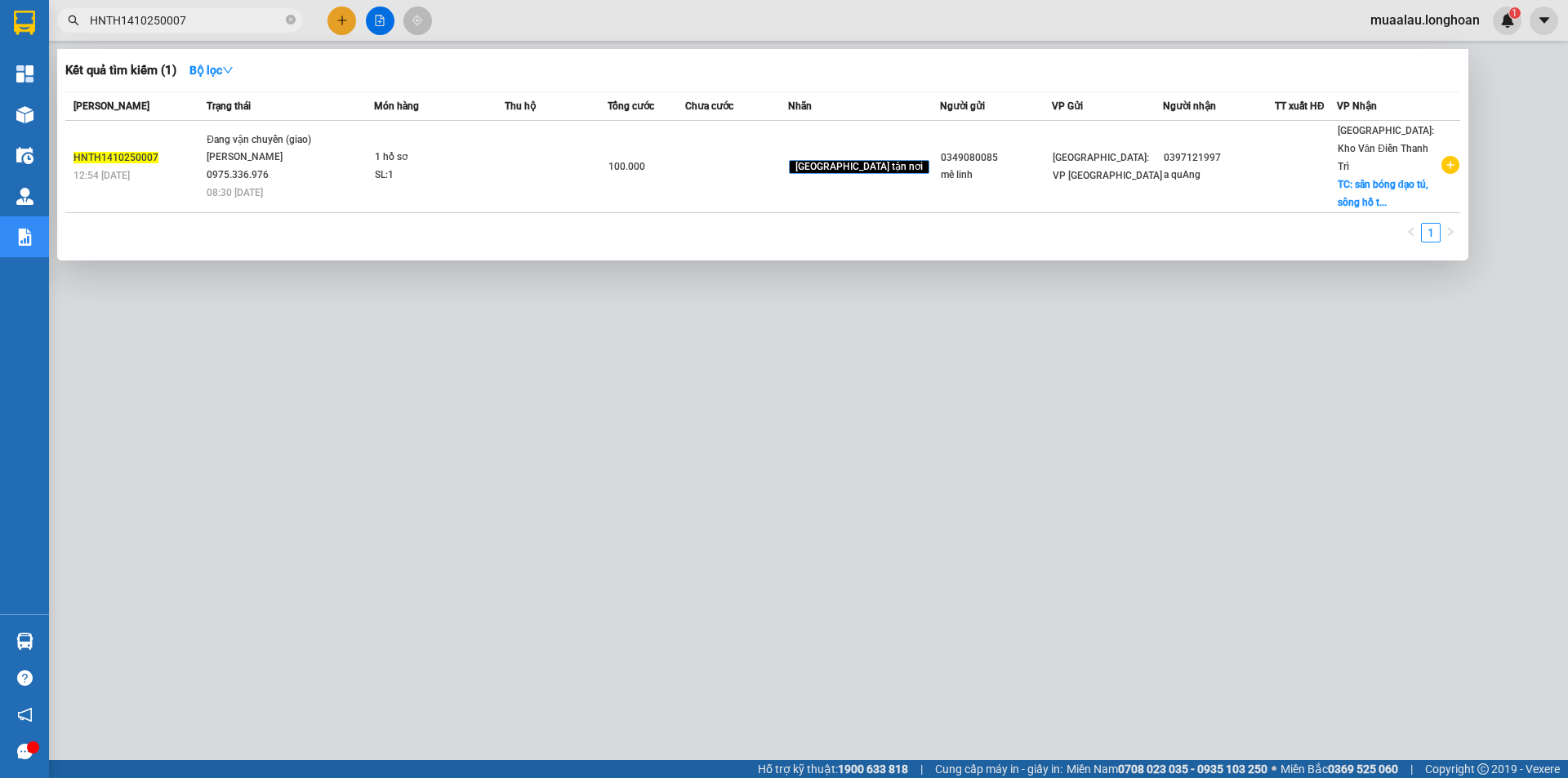
click at [210, 15] on input "HNTH1410250007" at bounding box center [186, 20] width 192 height 18
paste input "CM90910250004"
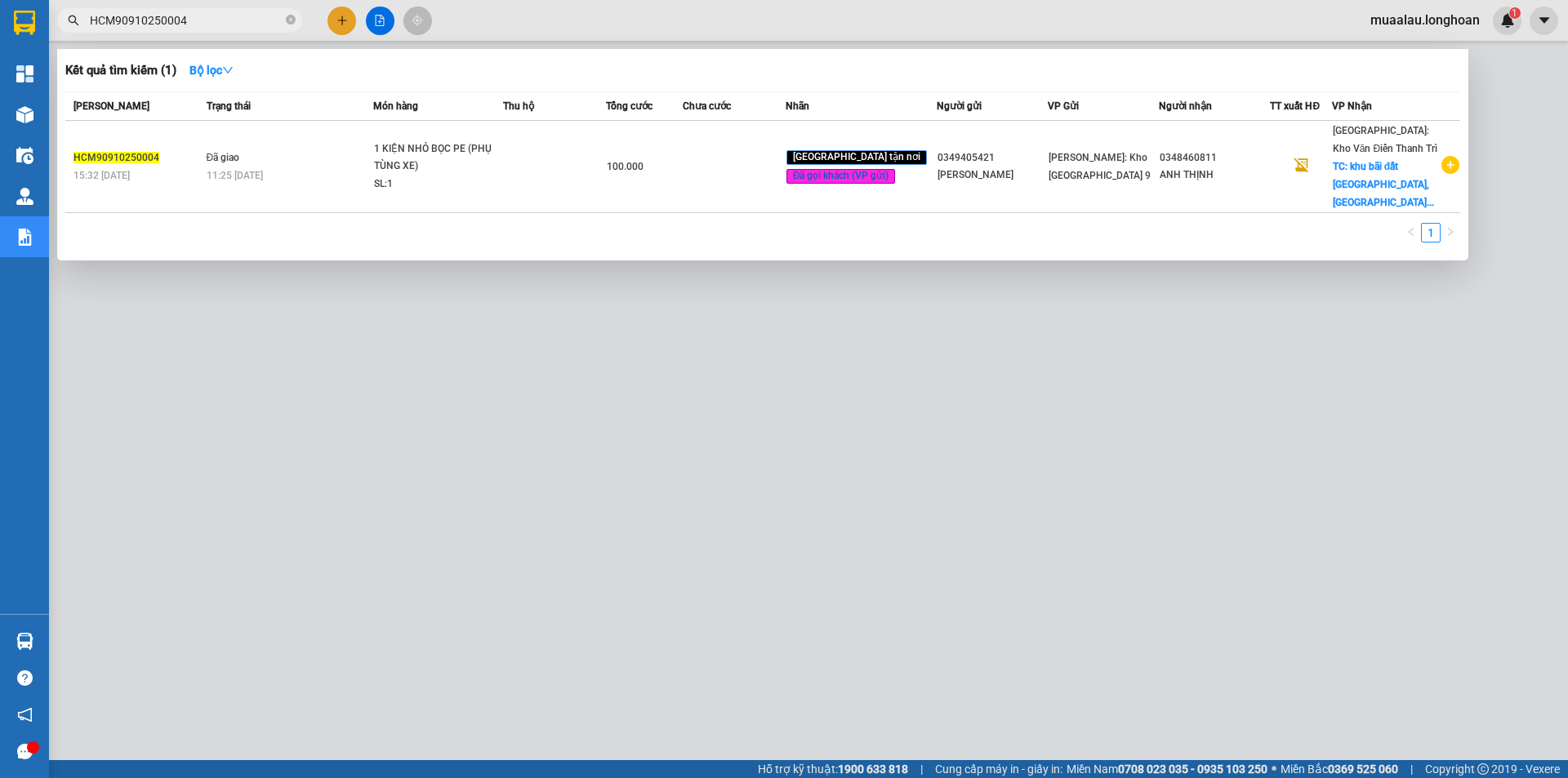
click at [198, 23] on input "HCM90910250004" at bounding box center [186, 20] width 192 height 18
paste input "VPVD1010250051"
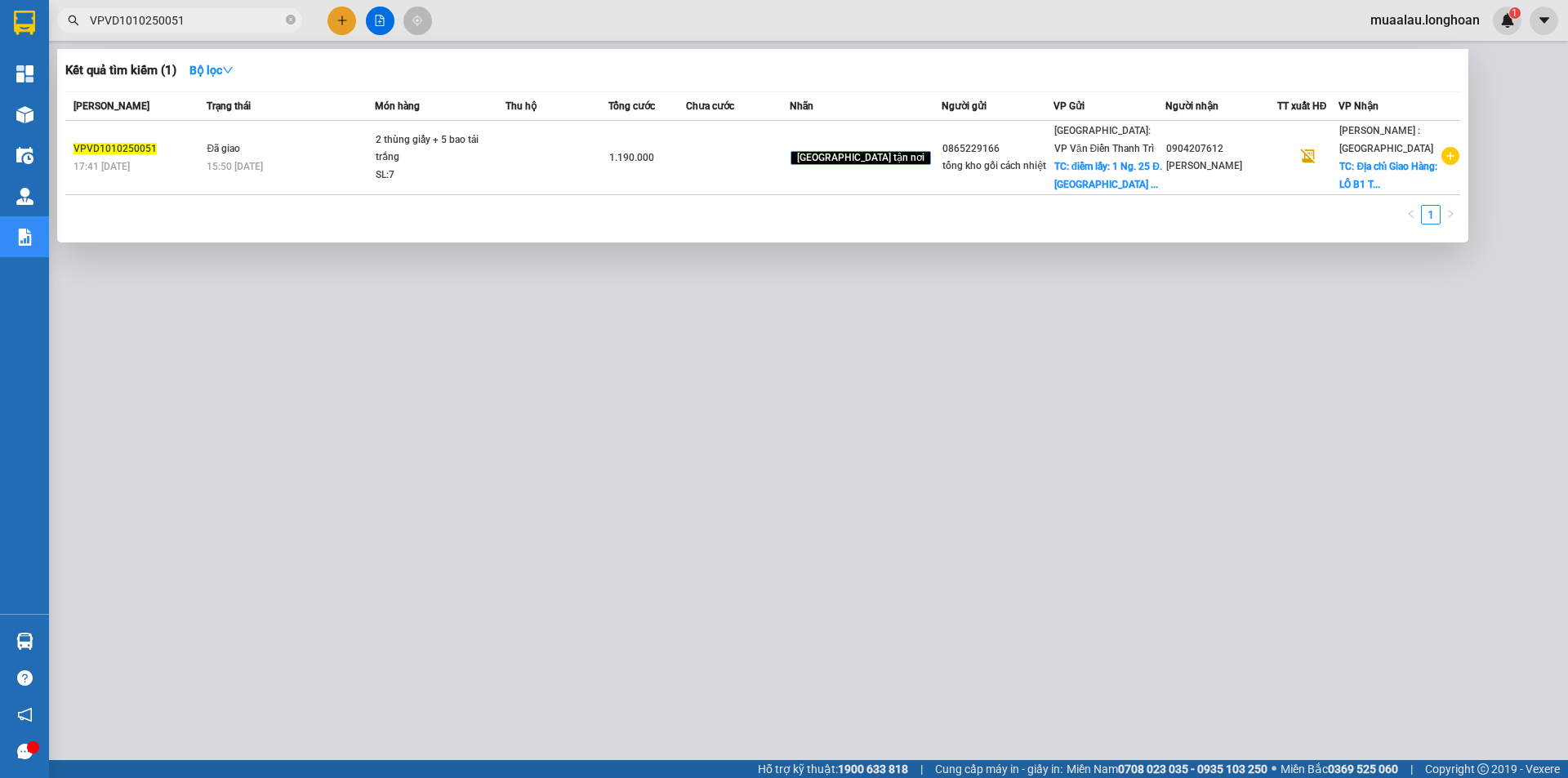
click at [200, 24] on input "VPVD1010250051" at bounding box center [186, 20] width 192 height 18
paste input "310250038"
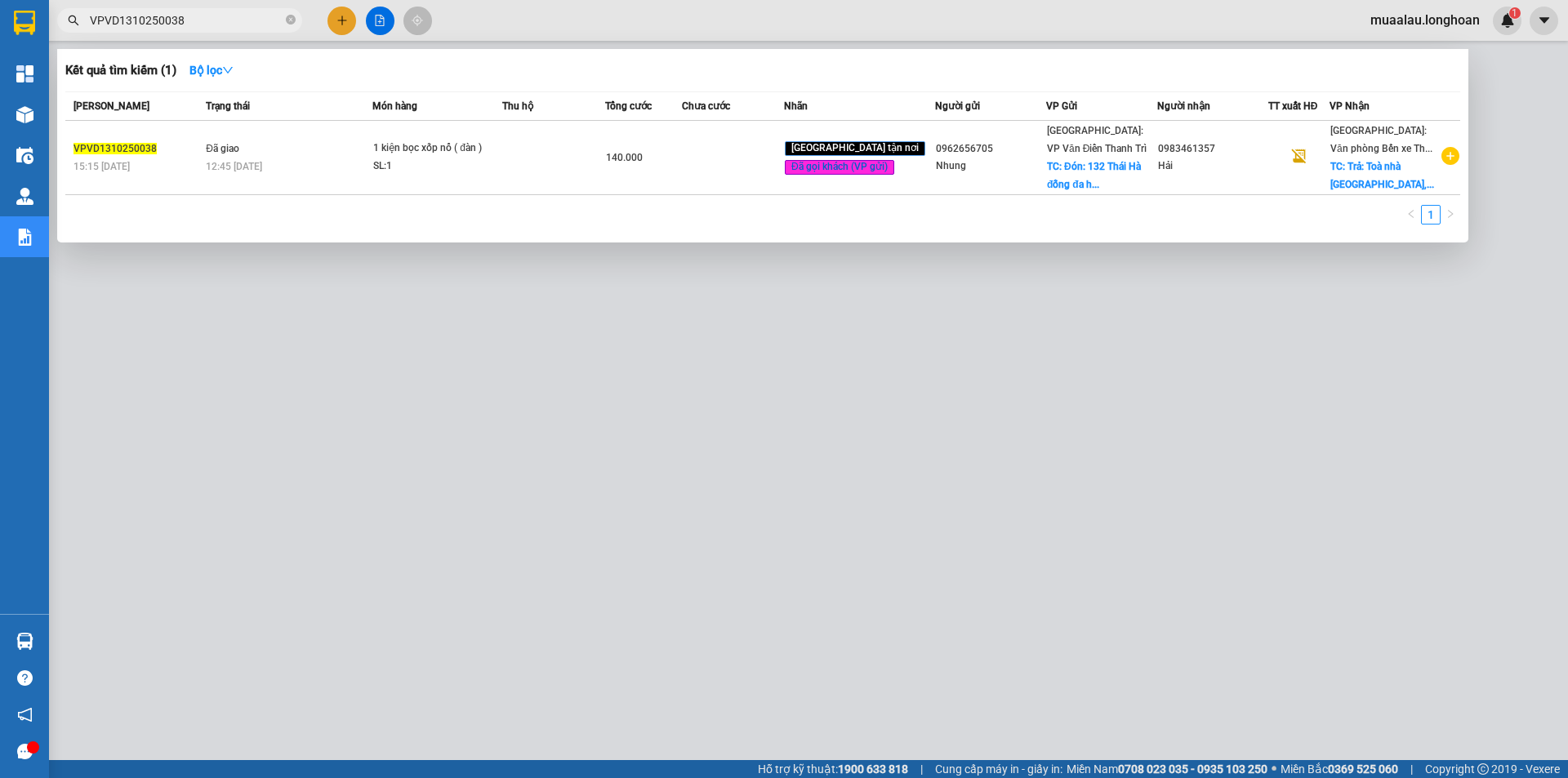
click at [455, 585] on div at bounding box center [784, 389] width 1568 height 778
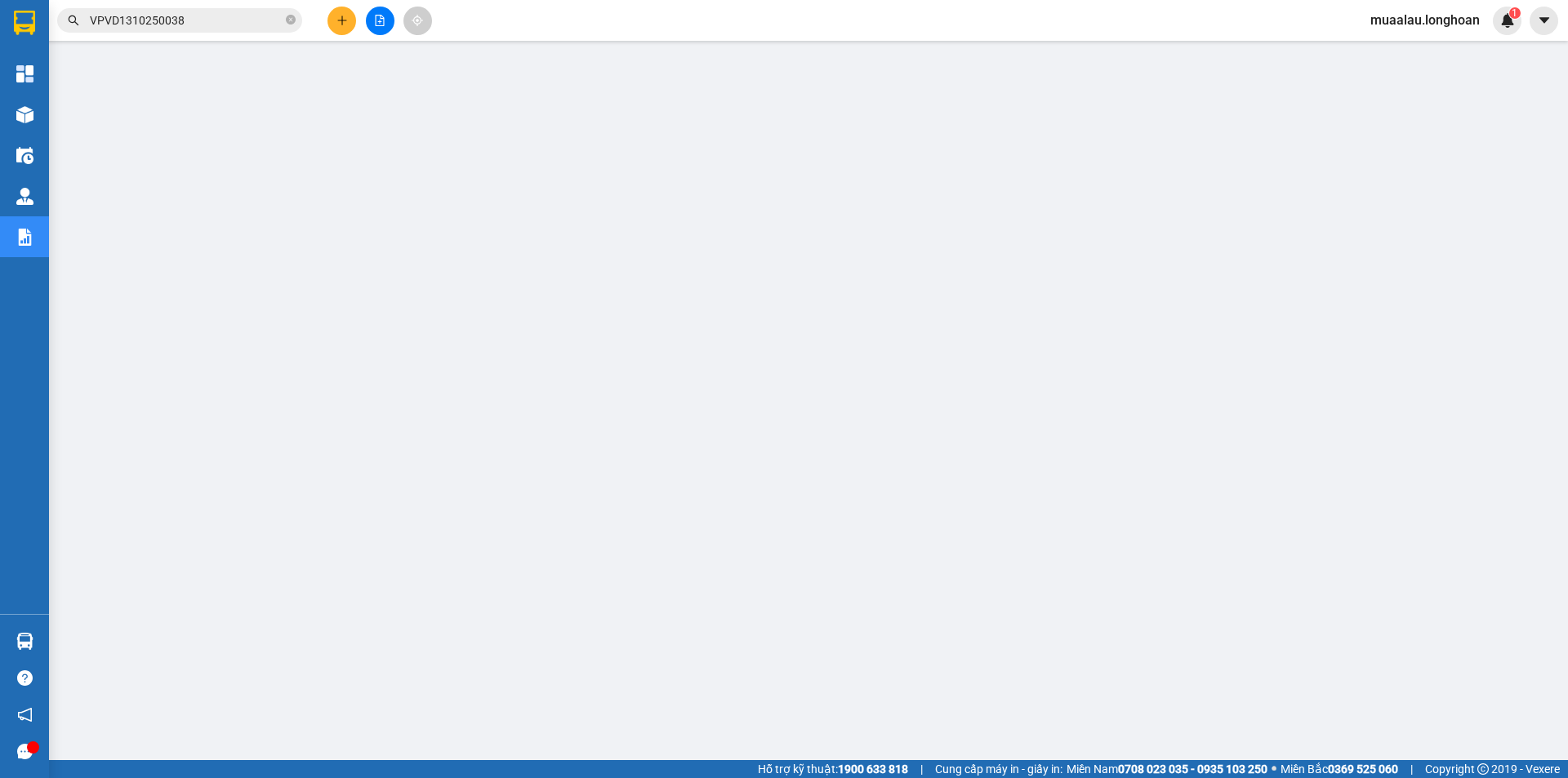
click at [230, 22] on input "VPVD1310250038" at bounding box center [186, 20] width 192 height 18
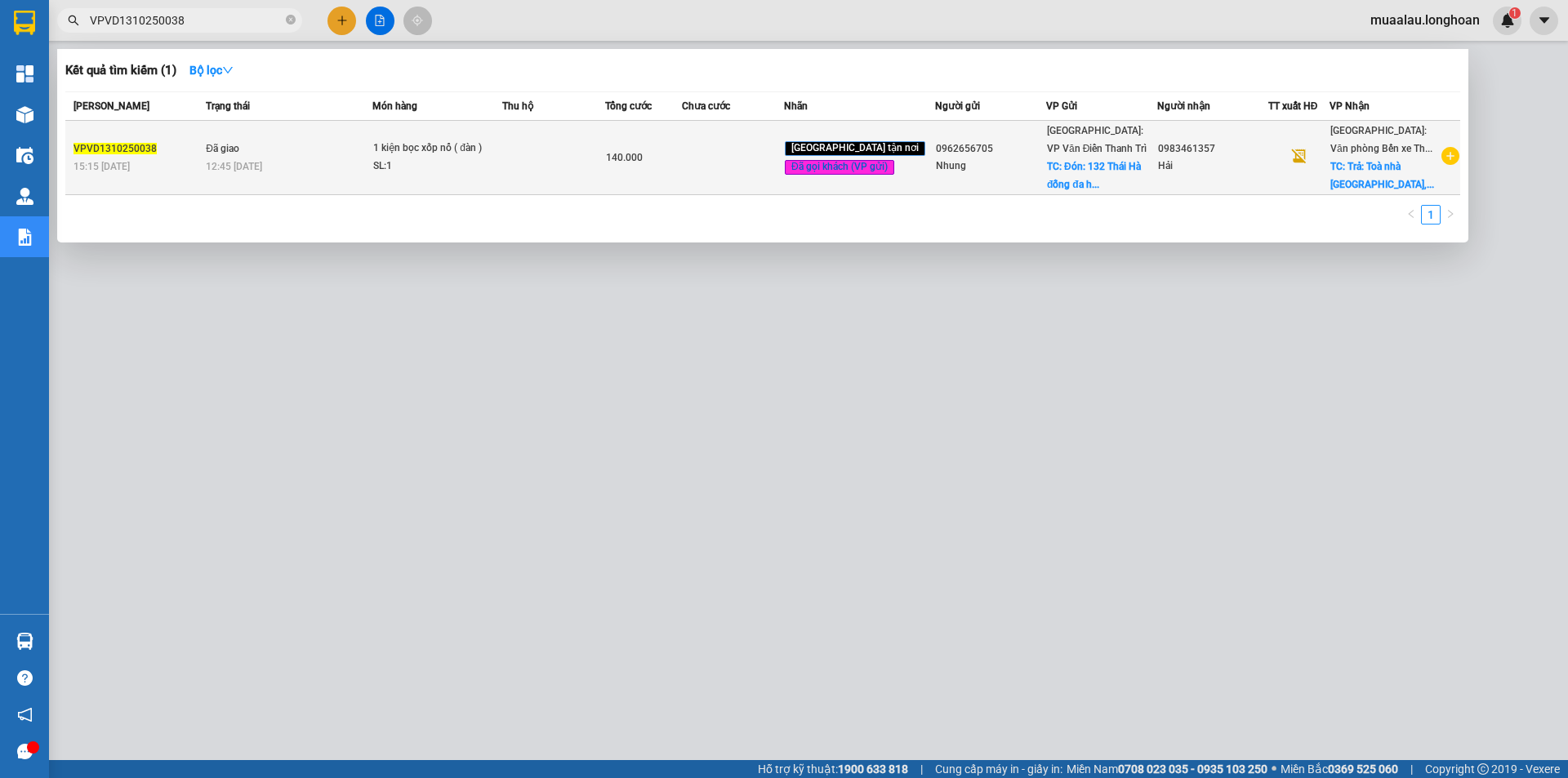
click at [192, 155] on div "VPVD1310250038" at bounding box center [137, 149] width 127 height 17
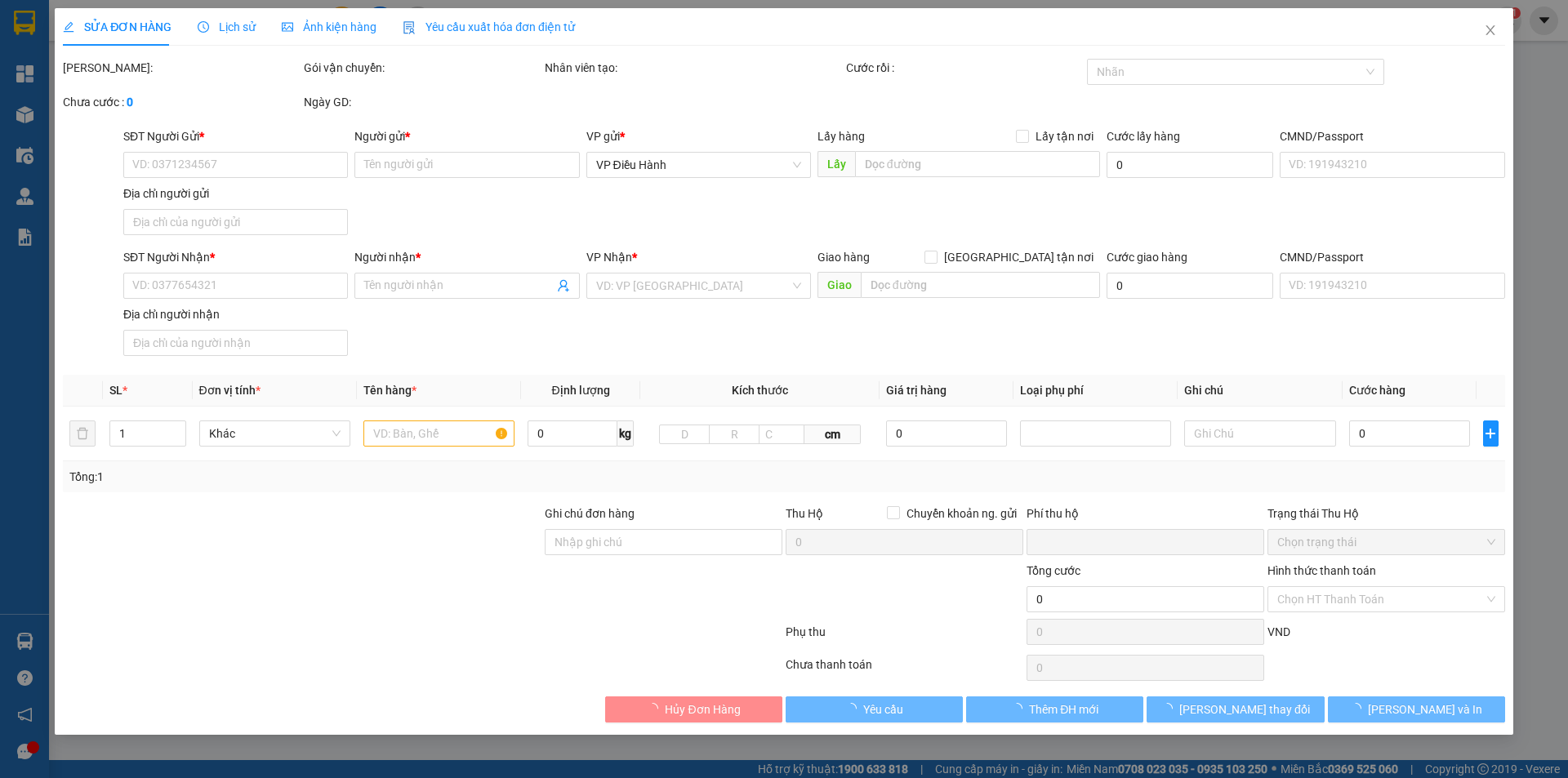
click at [222, 29] on span "Lịch sử" at bounding box center [227, 27] width 58 height 13
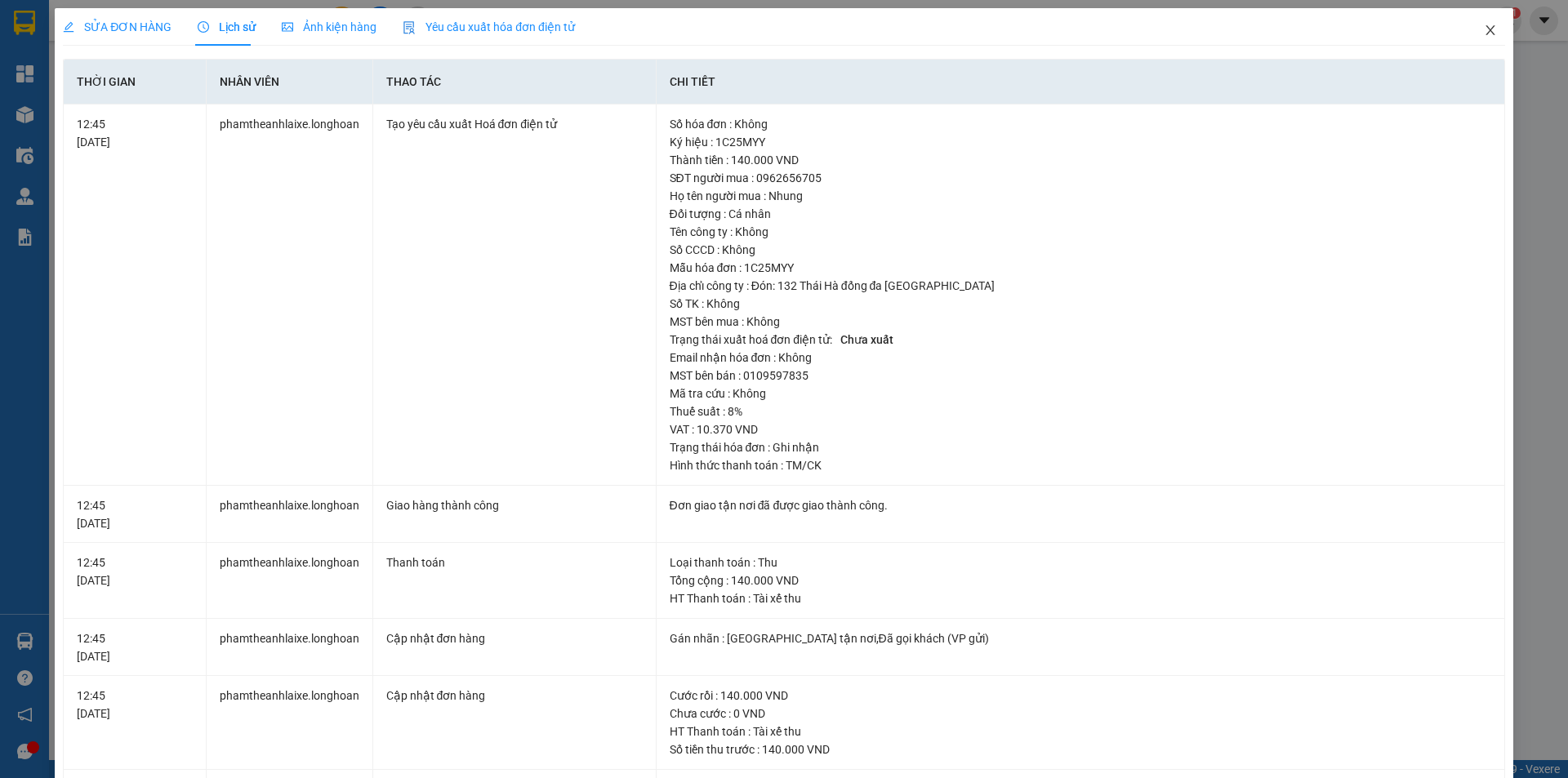
click at [1483, 32] on icon "close" at bounding box center [1489, 30] width 13 height 13
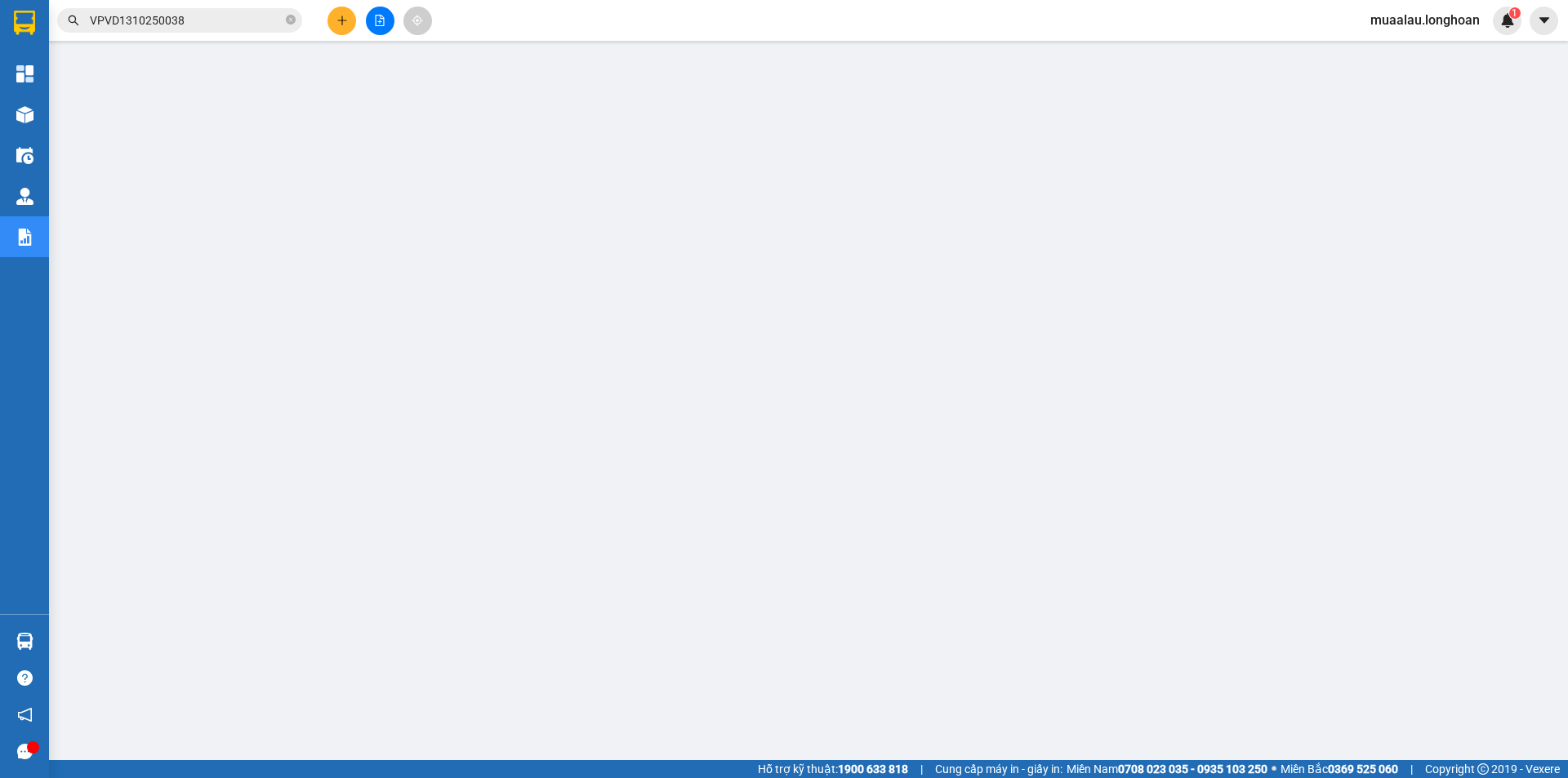
click at [201, 20] on input "VPVD1310250038" at bounding box center [186, 20] width 192 height 18
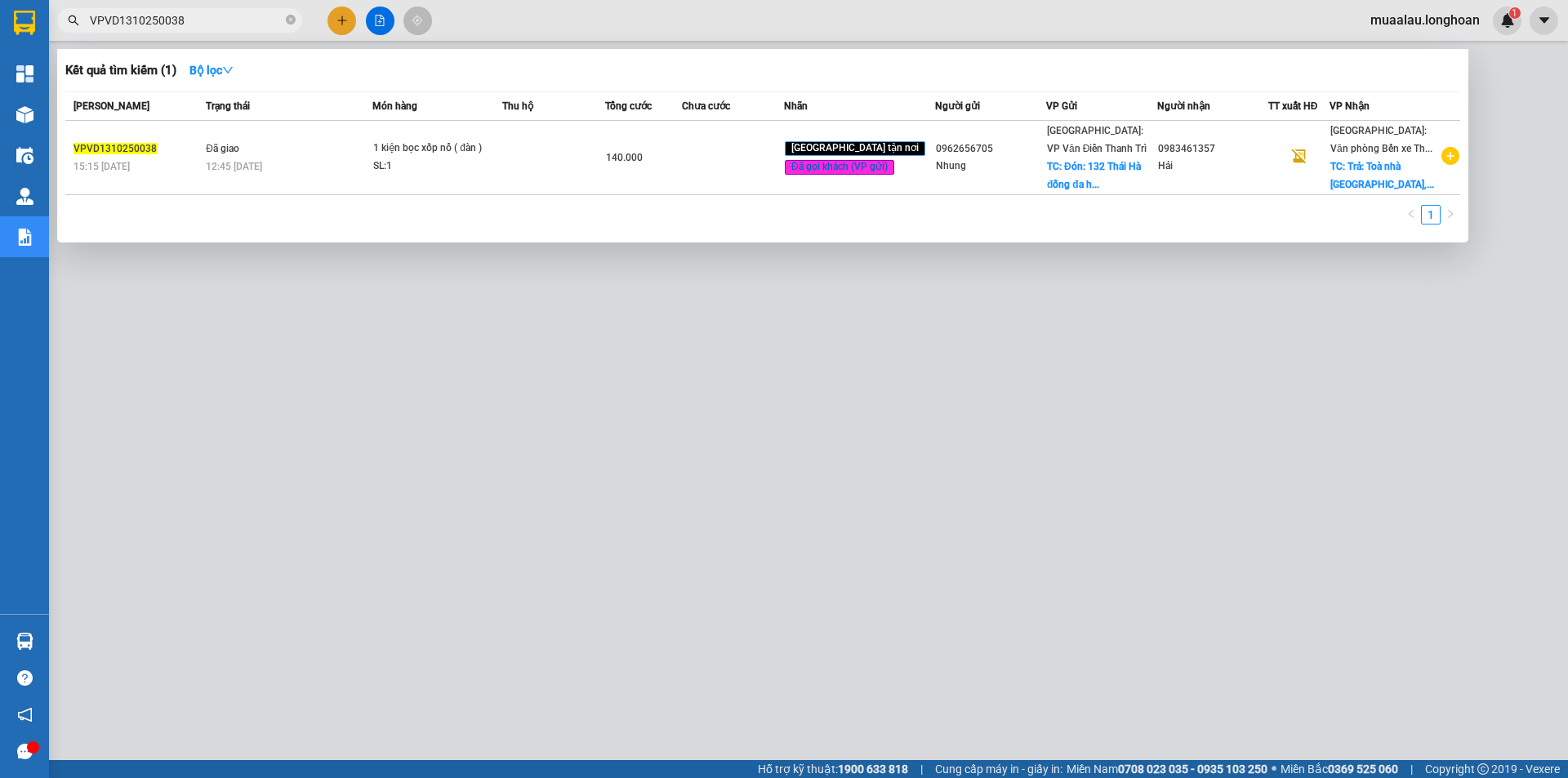
click at [201, 20] on input "VPVD1310250038" at bounding box center [186, 20] width 192 height 18
paste input "DNTK2909250013"
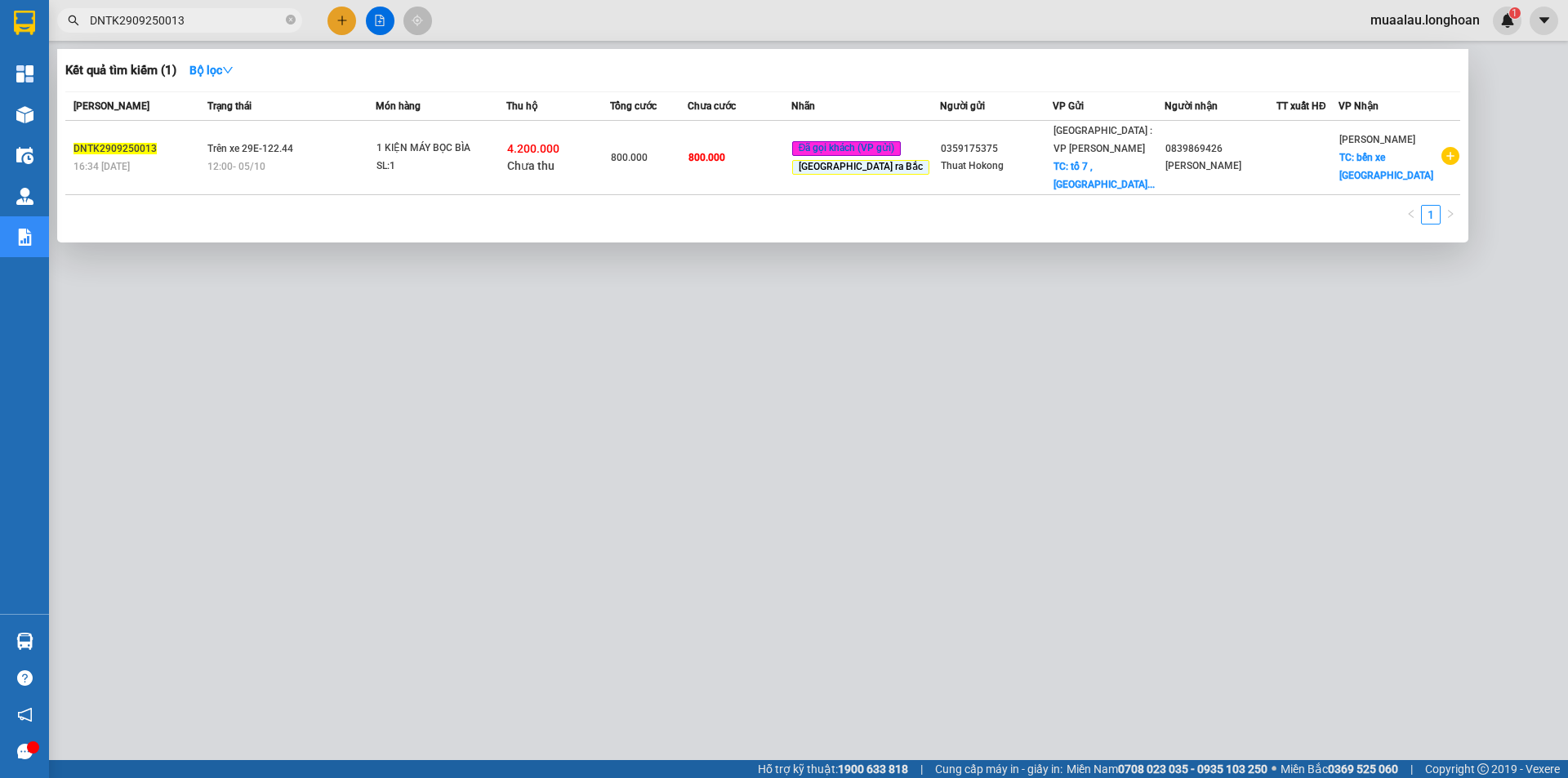
click at [189, 20] on input "DNTK2909250013" at bounding box center [186, 20] width 192 height 18
paste input "HD1907250007"
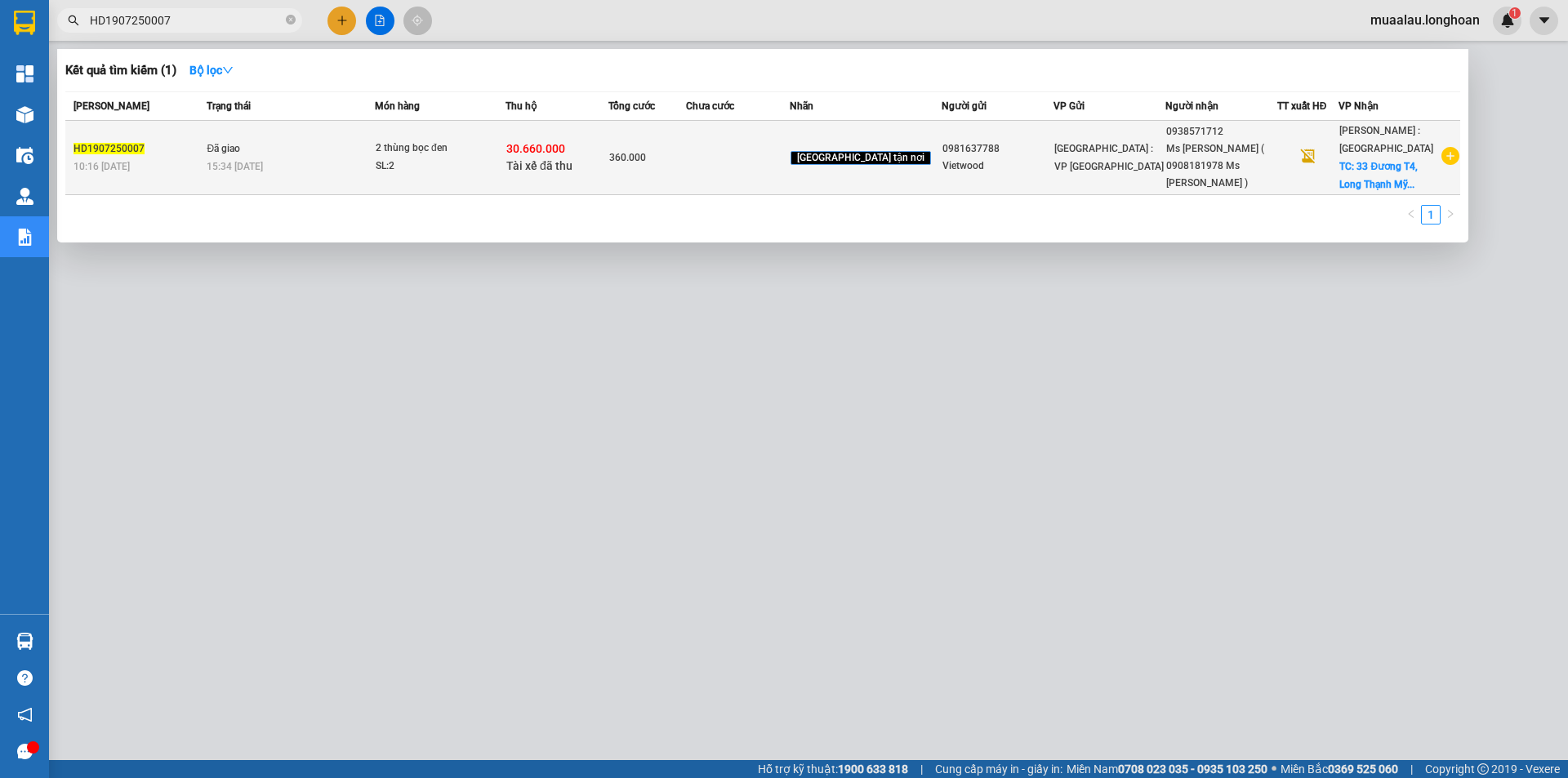
click at [174, 190] on td "HD1907250007 10:16 - 19/07" at bounding box center [133, 157] width 137 height 74
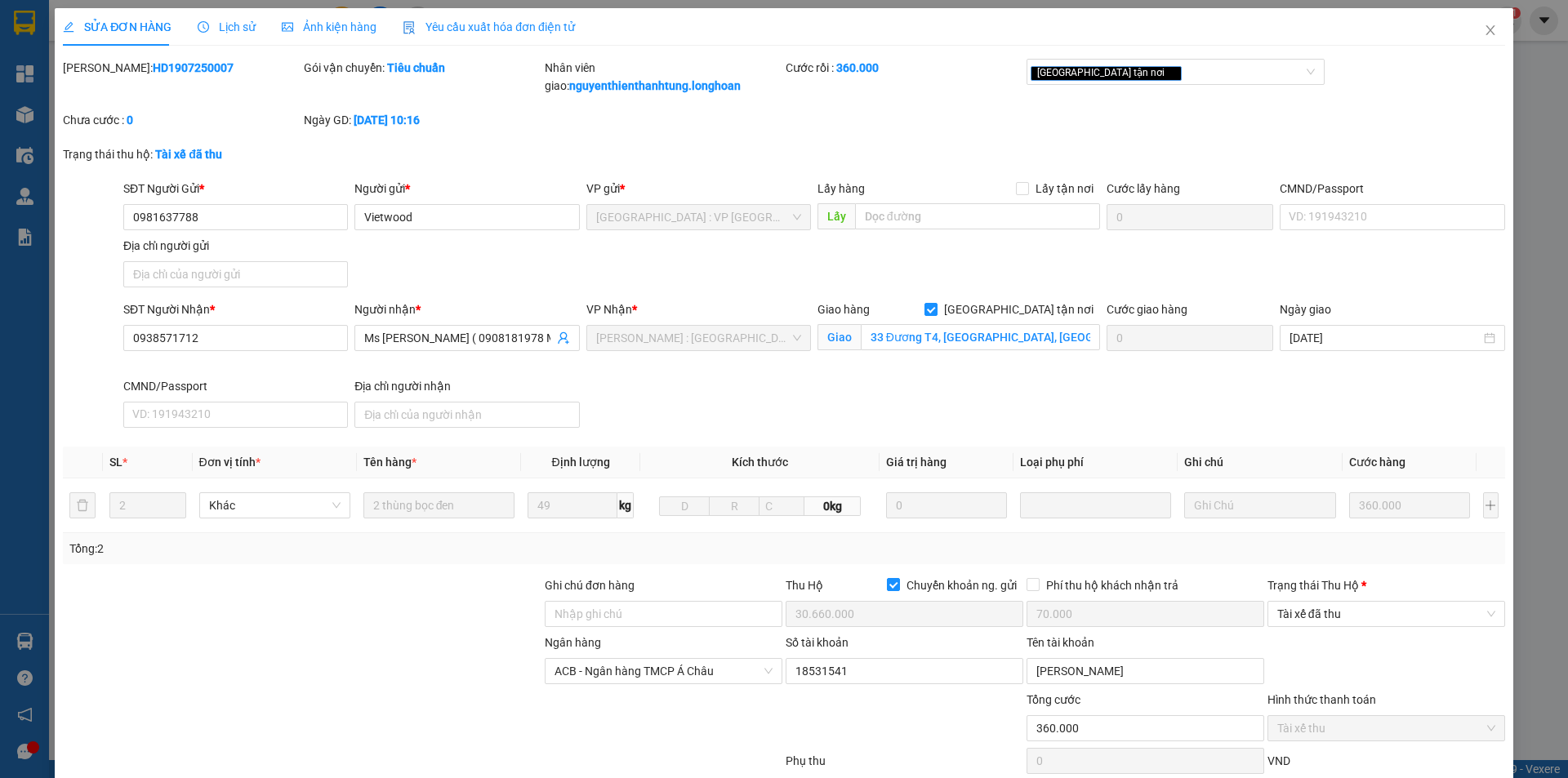
click at [213, 28] on span "Lịch sử" at bounding box center [227, 27] width 58 height 13
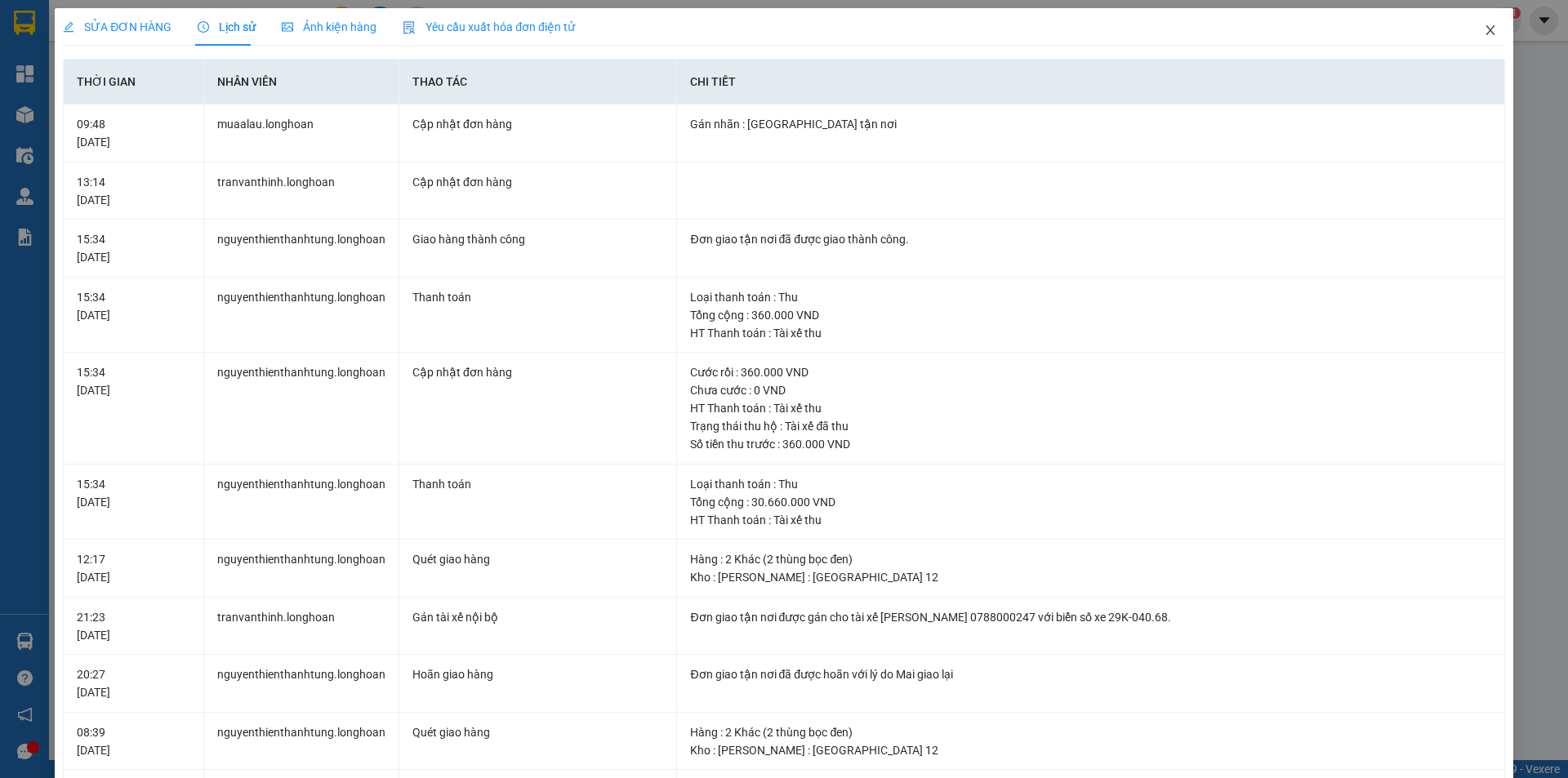
click at [1483, 29] on icon "close" at bounding box center [1489, 30] width 13 height 13
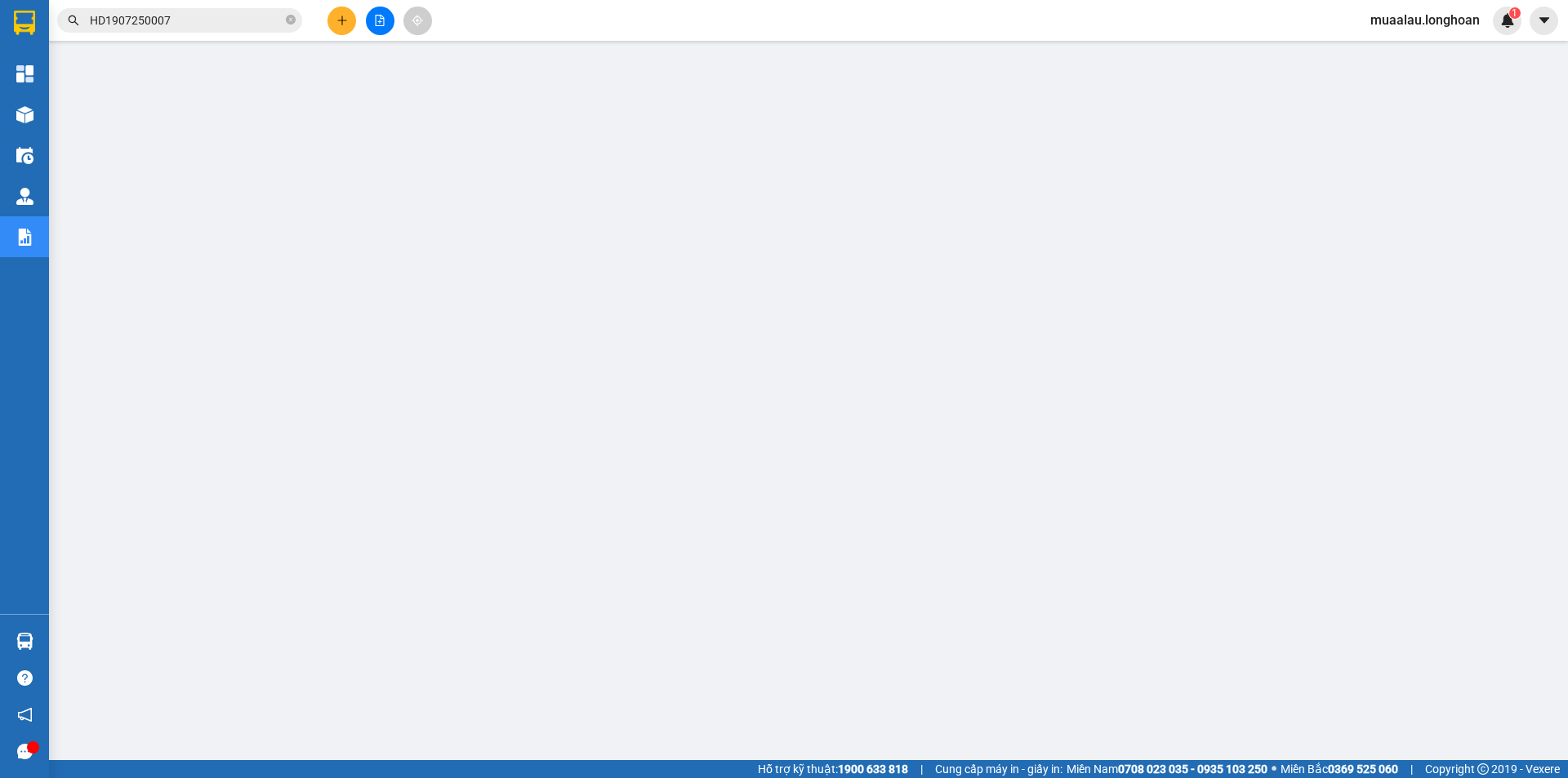
click at [182, 18] on input "HD1907250007" at bounding box center [186, 20] width 192 height 18
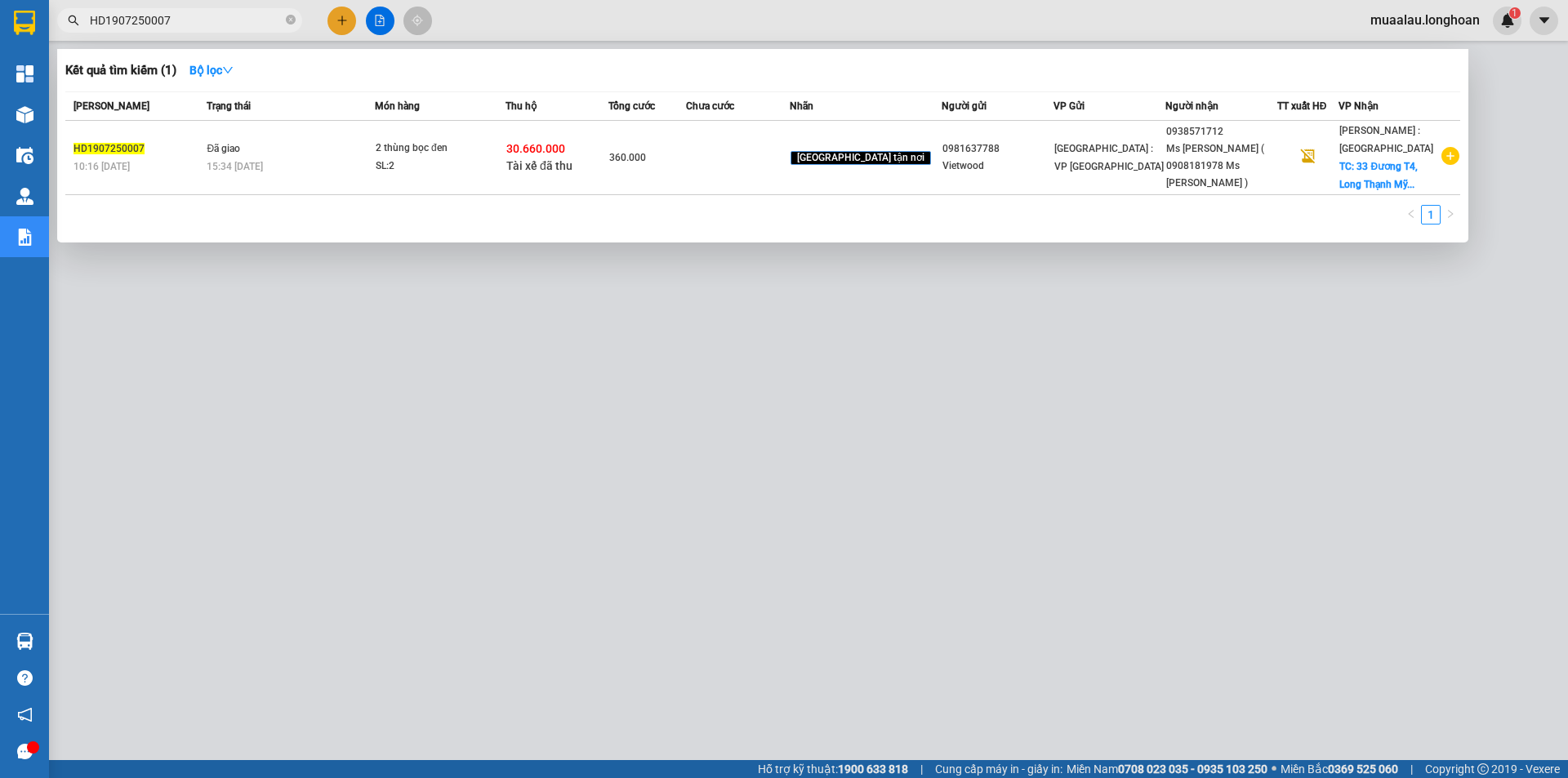
click at [182, 18] on input "HD1907250007" at bounding box center [186, 20] width 192 height 18
paste input "VPMD3007250028"
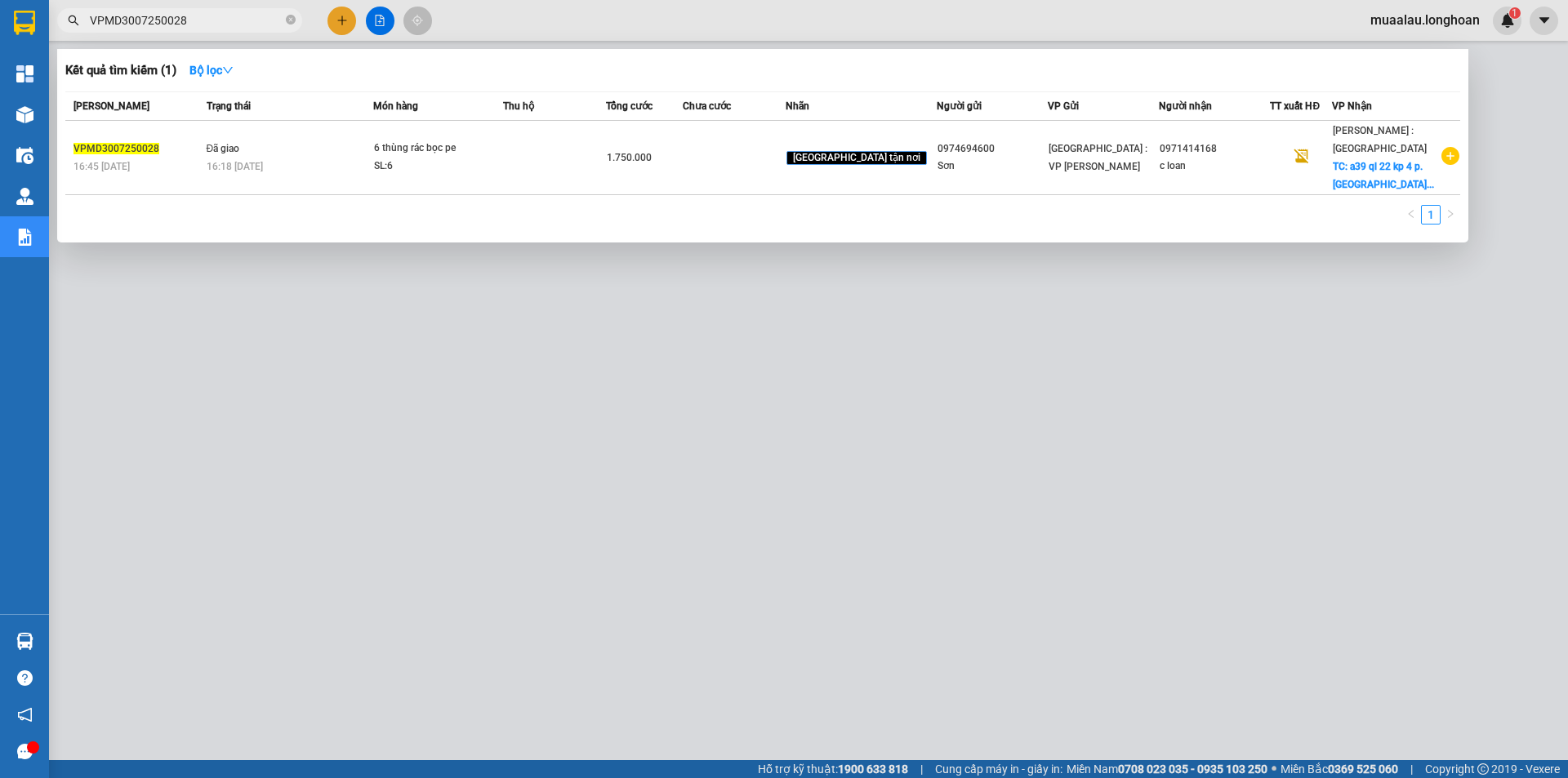
click at [206, 21] on input "VPMD3007250028" at bounding box center [186, 20] width 192 height 18
paste input "VD0410250023"
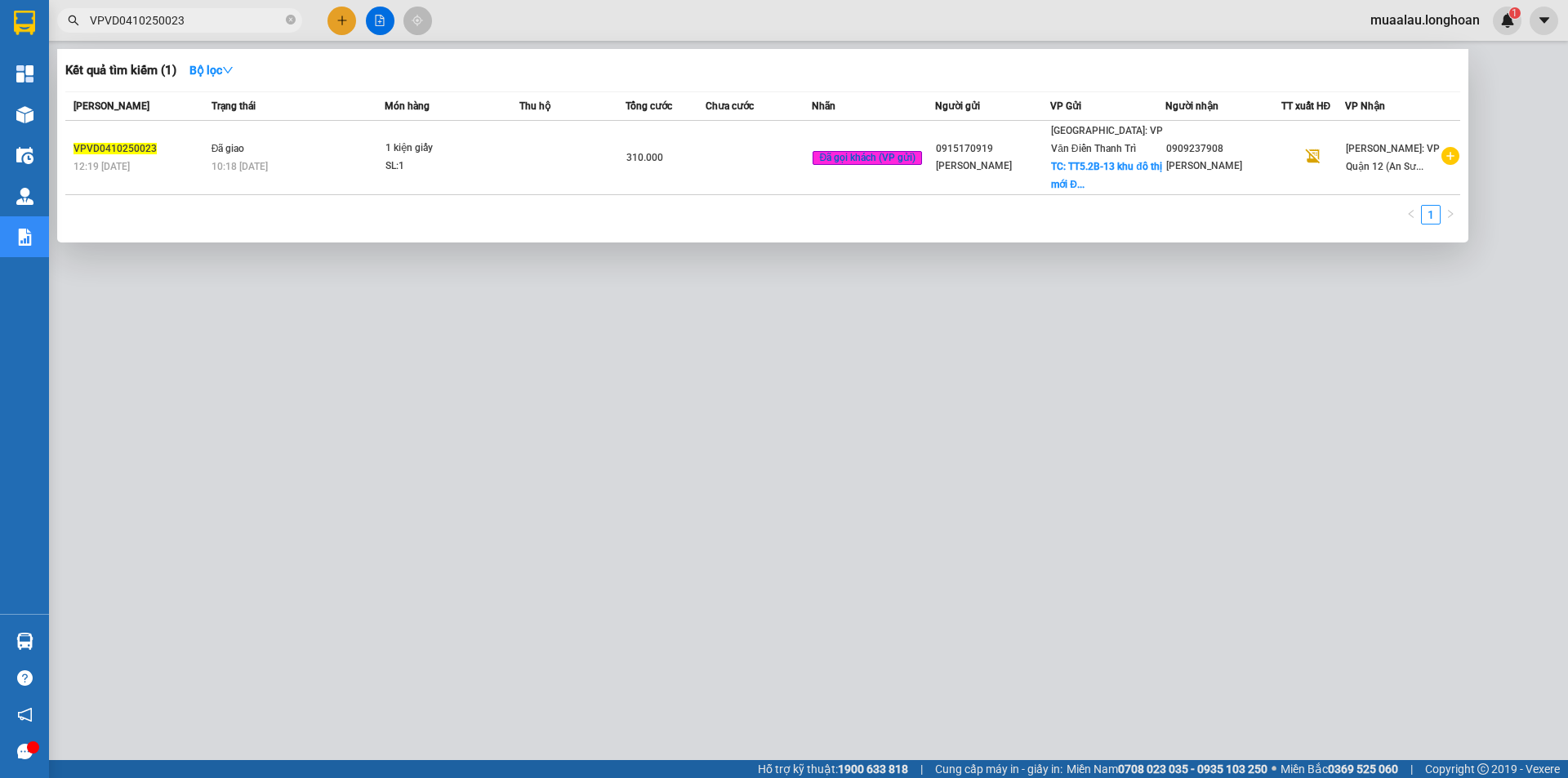
click at [203, 26] on input "VPVD0410250023" at bounding box center [186, 20] width 192 height 18
paste input "2"
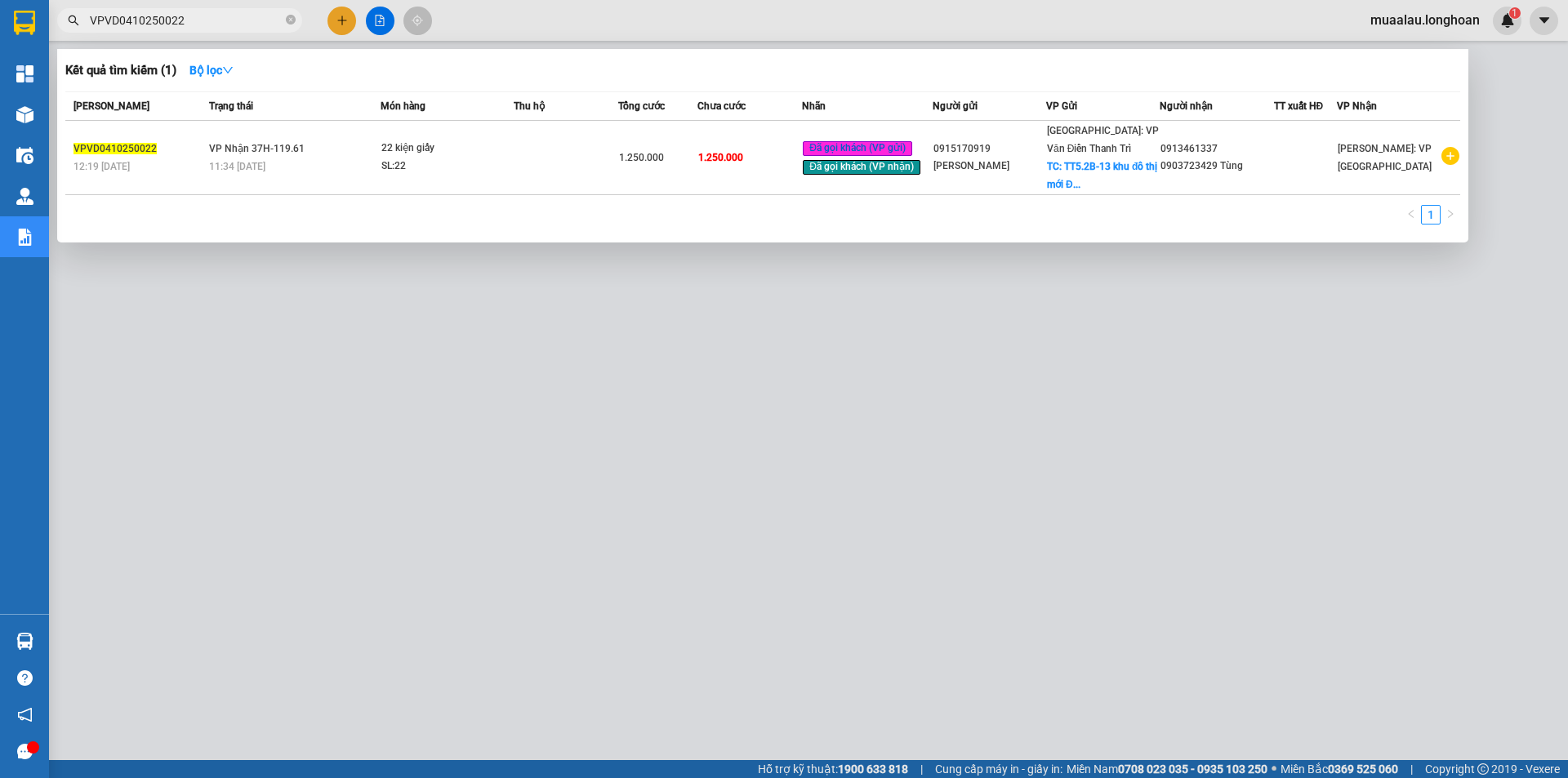
click at [192, 17] on input "VPVD0410250022" at bounding box center [186, 20] width 192 height 18
paste input "KQ120710250018"
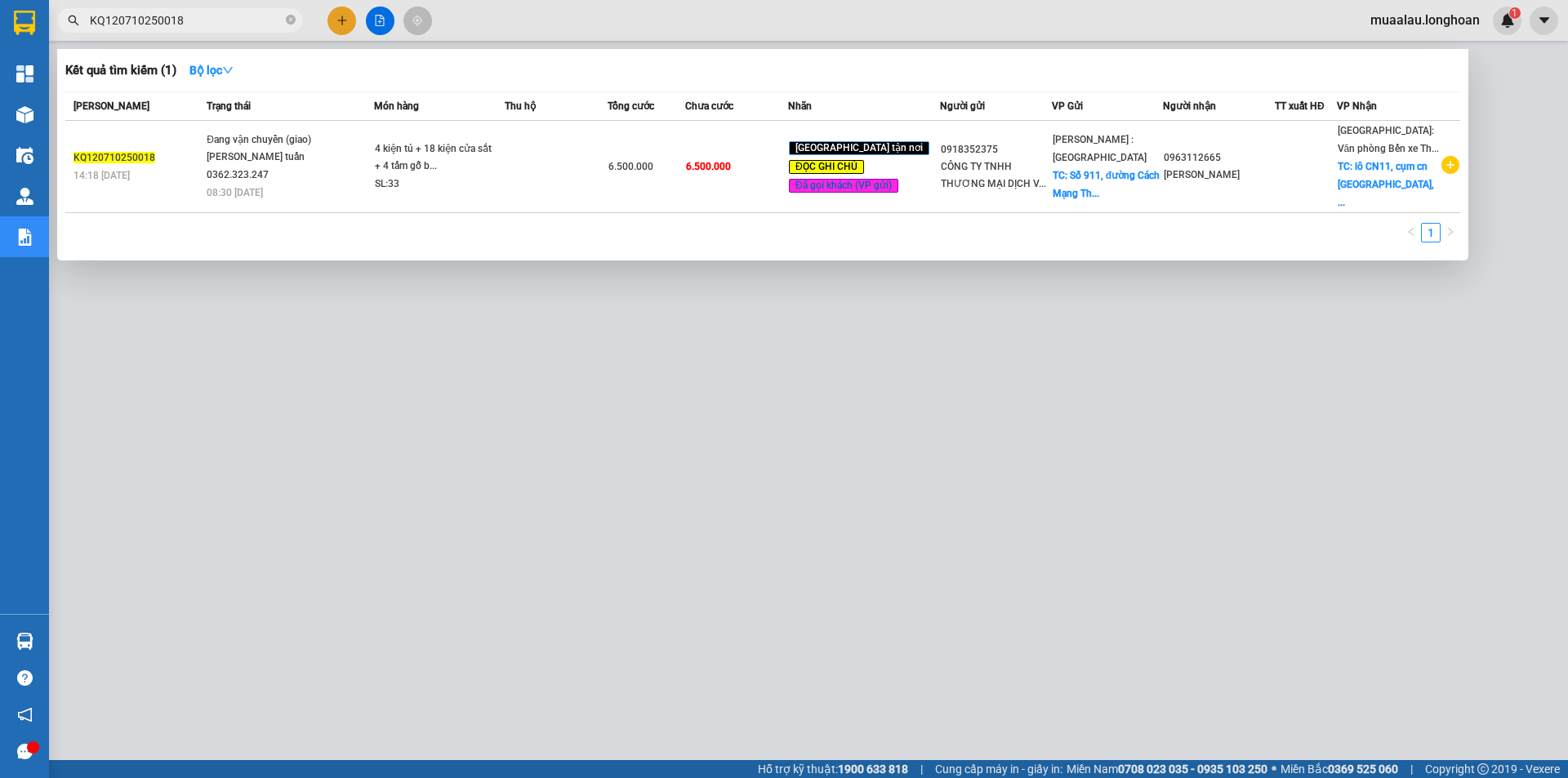
click at [193, 21] on input "KQ120710250018" at bounding box center [186, 20] width 192 height 18
paste input "VP100310250001"
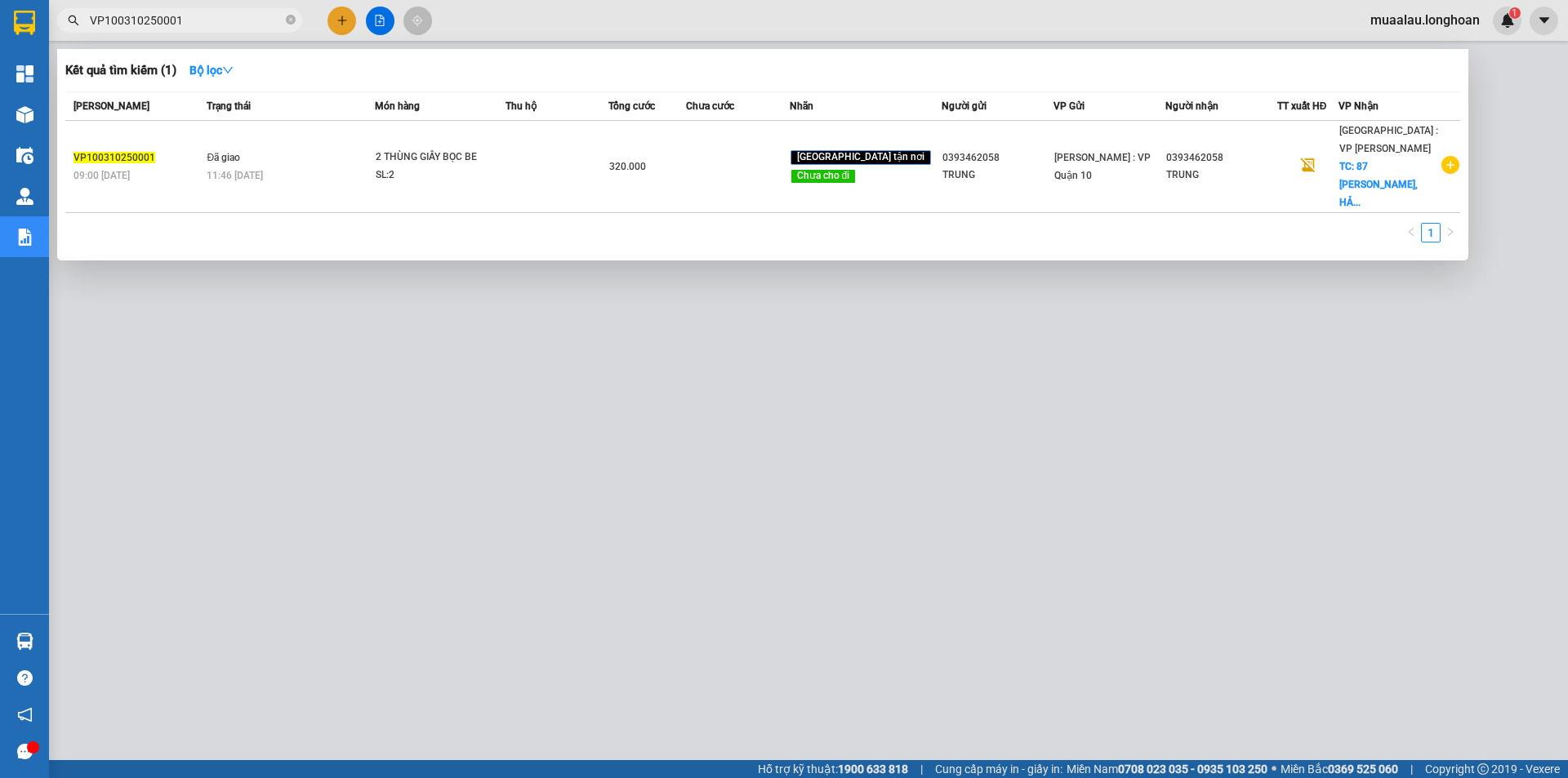
click at [190, 20] on input "VP100310250001" at bounding box center [186, 20] width 192 height 18
paste input "TX0310250019"
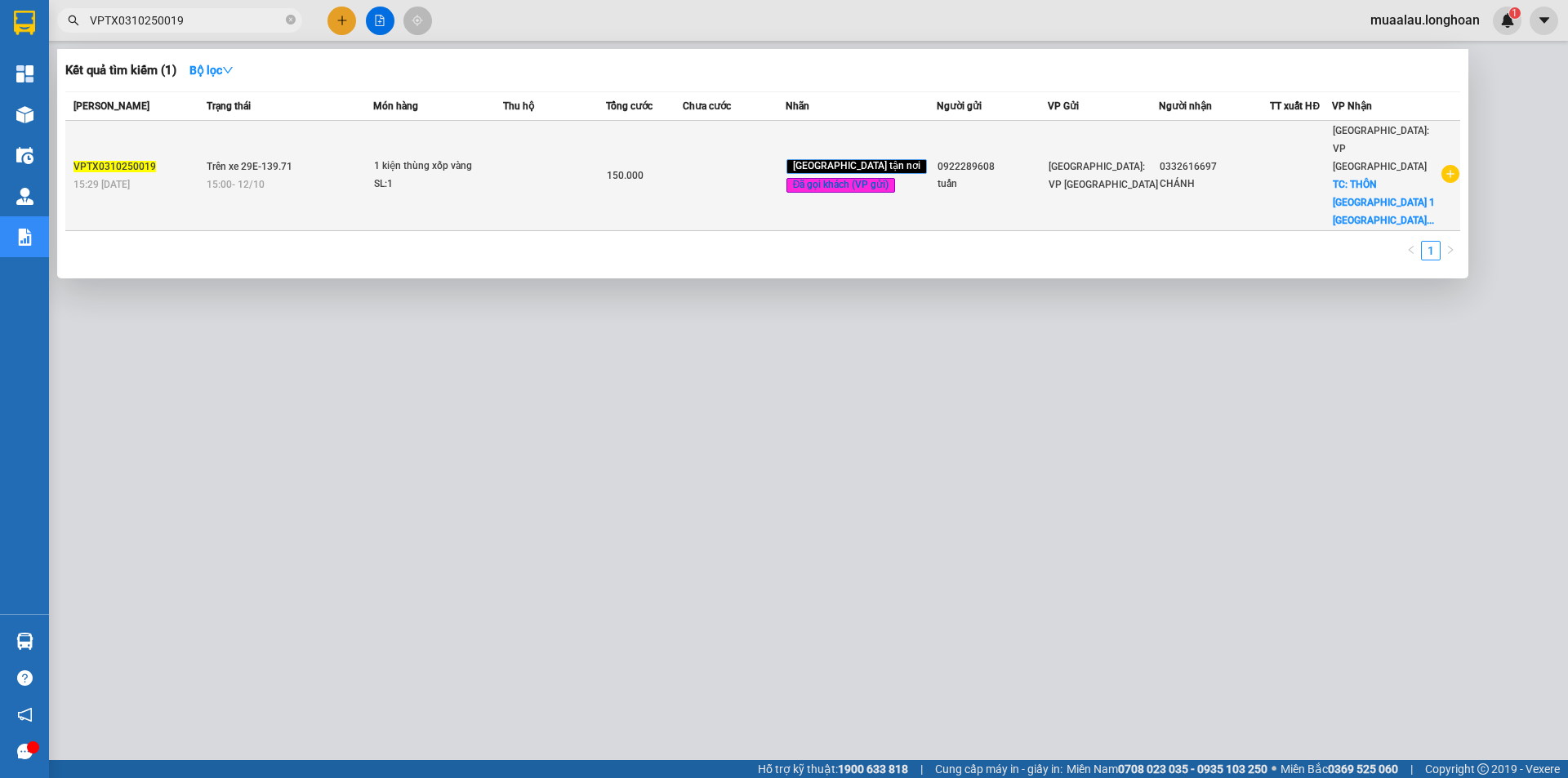
click at [208, 168] on td "Trên xe 29E-139.71 15:00 - 12/10" at bounding box center [287, 175] width 170 height 110
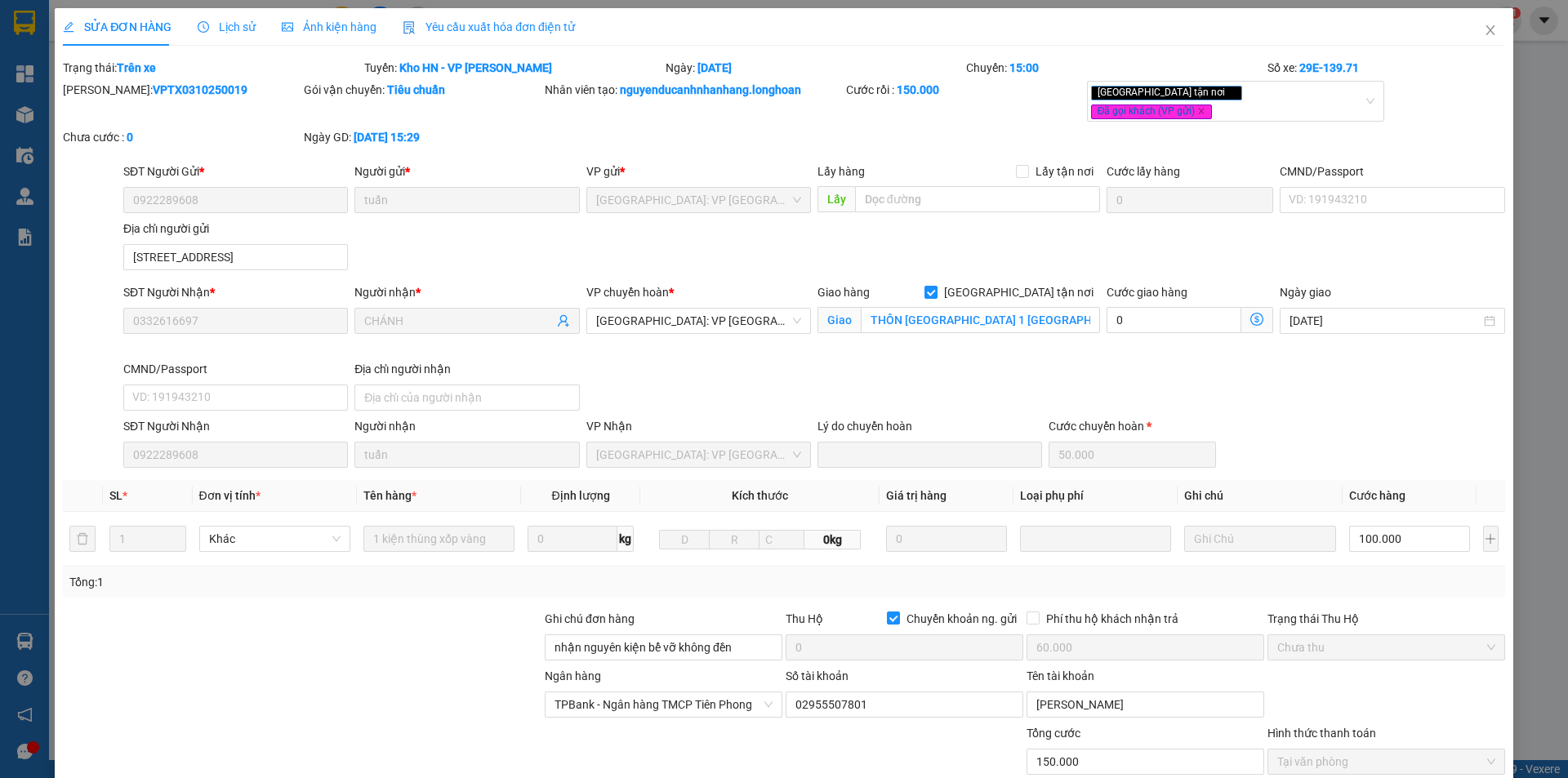
click at [235, 27] on span "Lịch sử" at bounding box center [227, 27] width 58 height 13
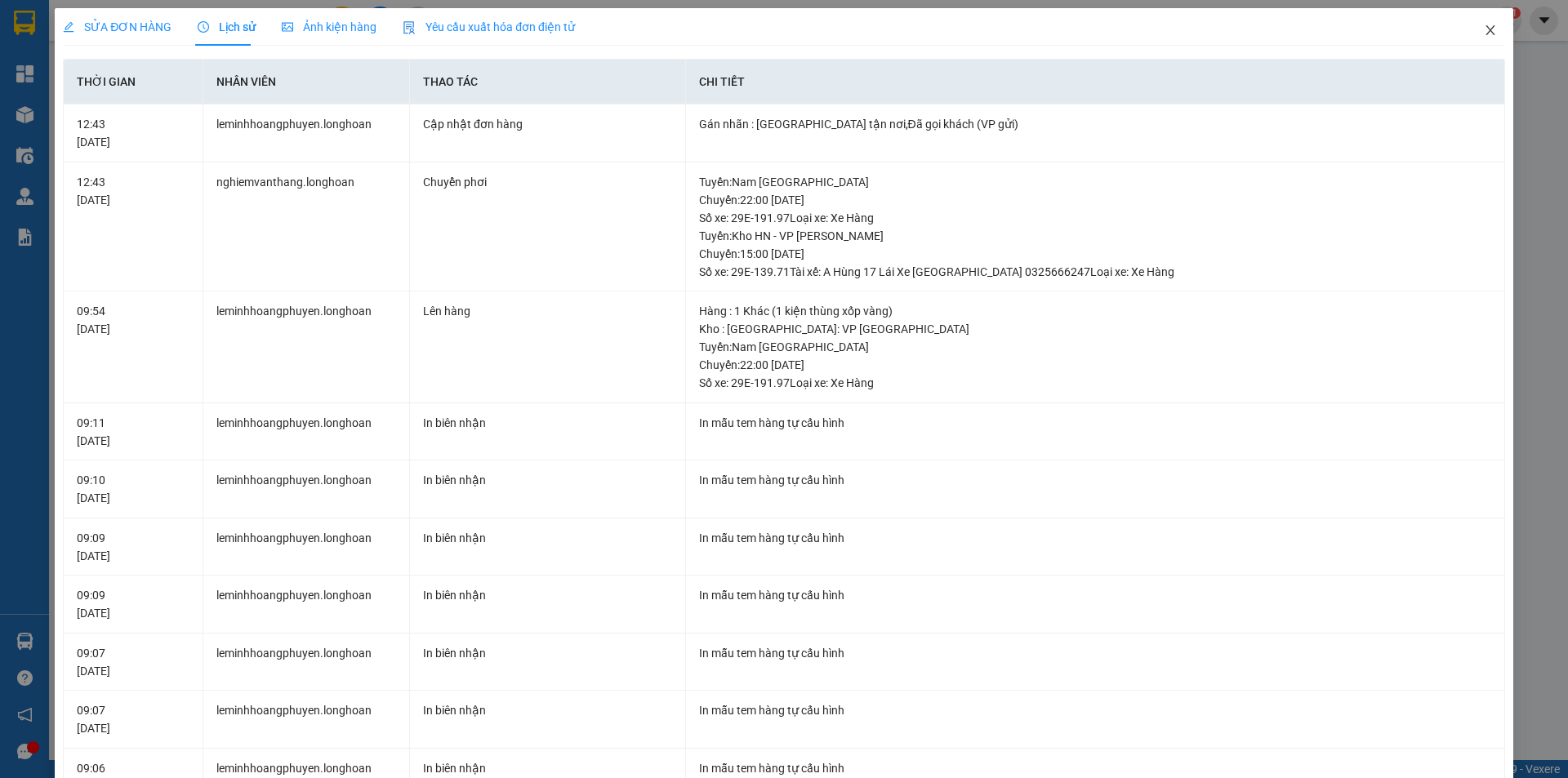
click at [1483, 34] on icon "close" at bounding box center [1489, 30] width 13 height 13
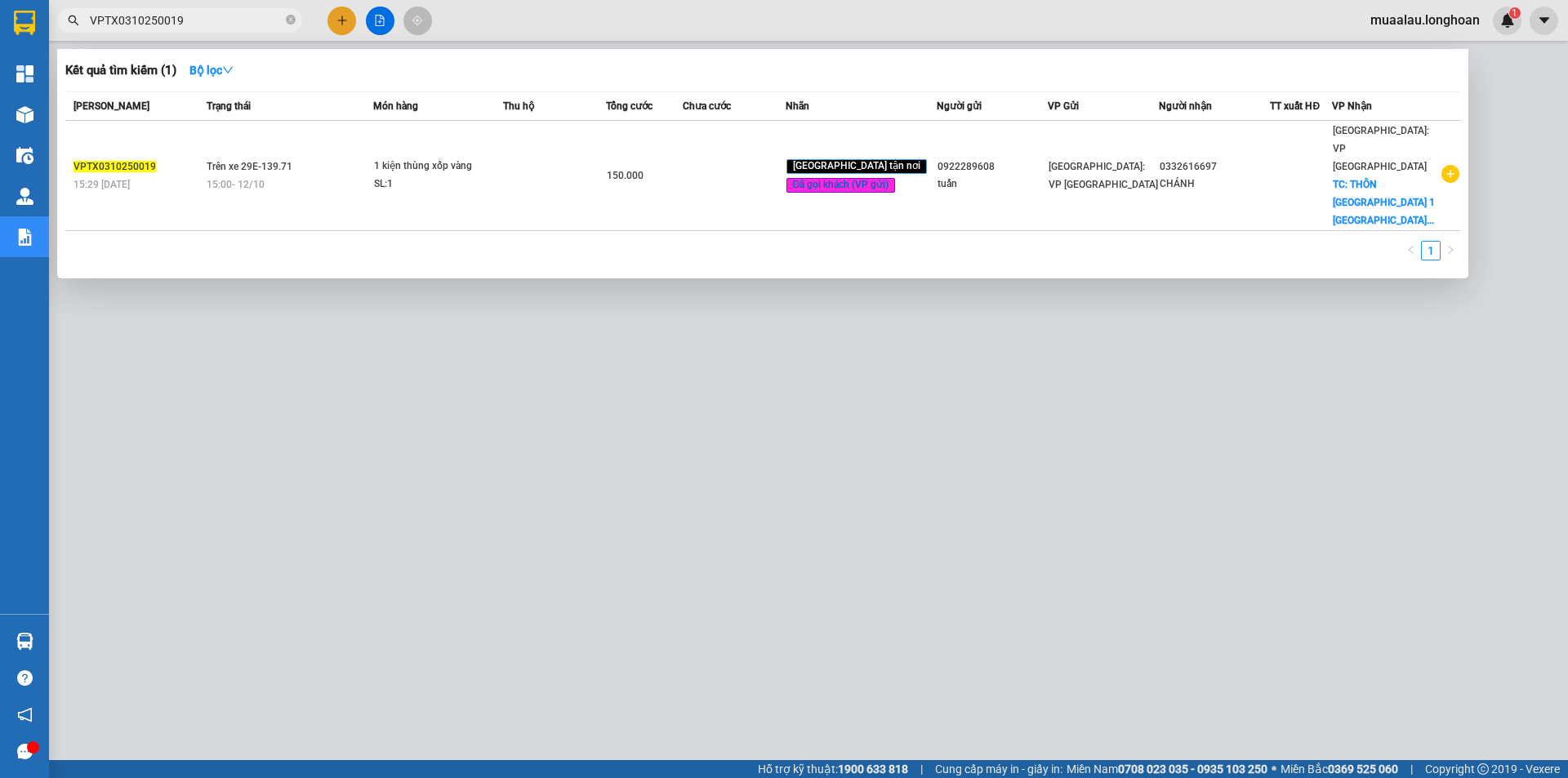
click at [196, 18] on input "VPTX0310250019" at bounding box center [186, 20] width 192 height 18
paste input "HBT1010250035"
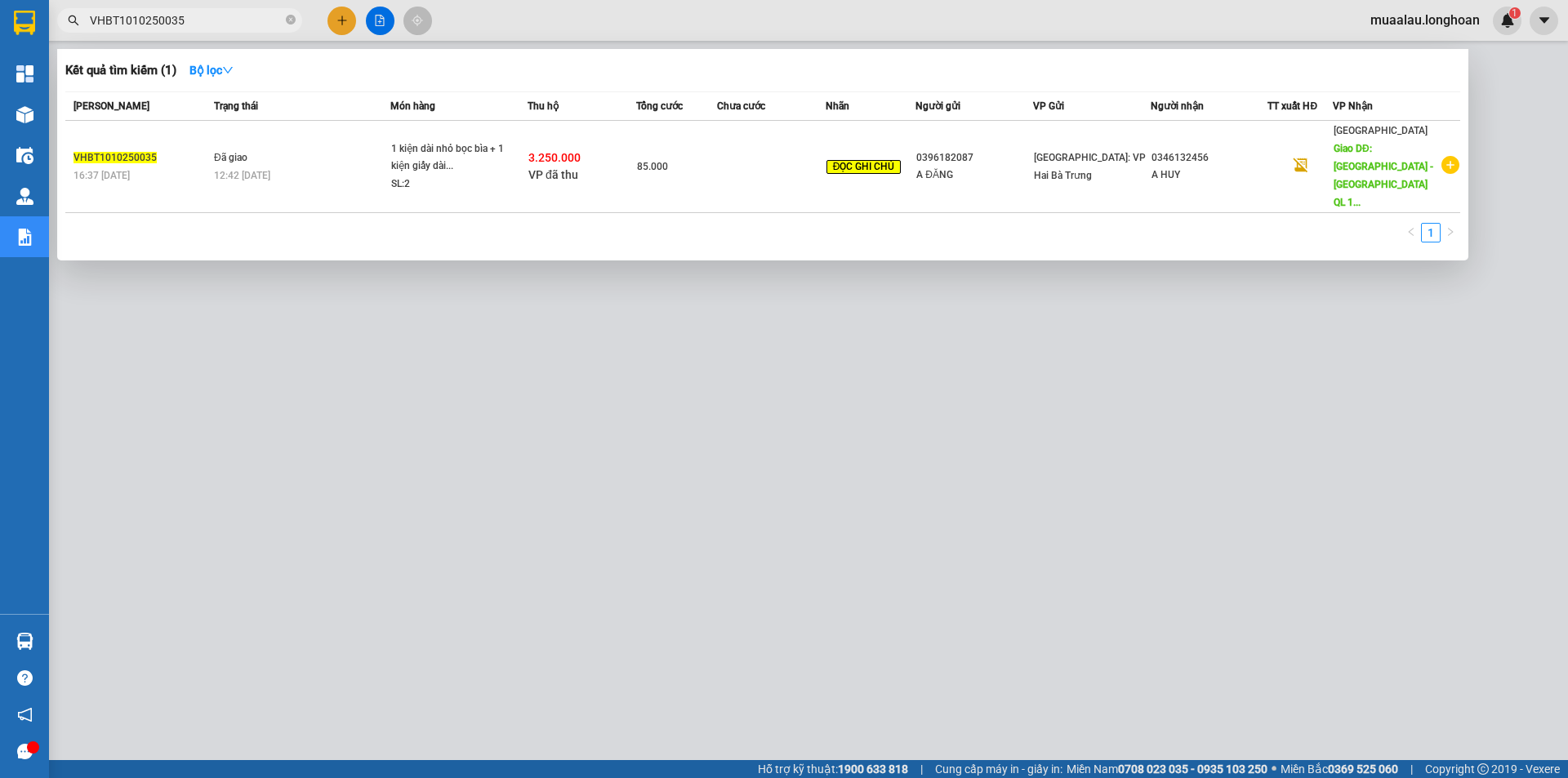
click at [198, 17] on input "VHBT1010250035" at bounding box center [186, 20] width 192 height 18
paste input "KQ120710250018"
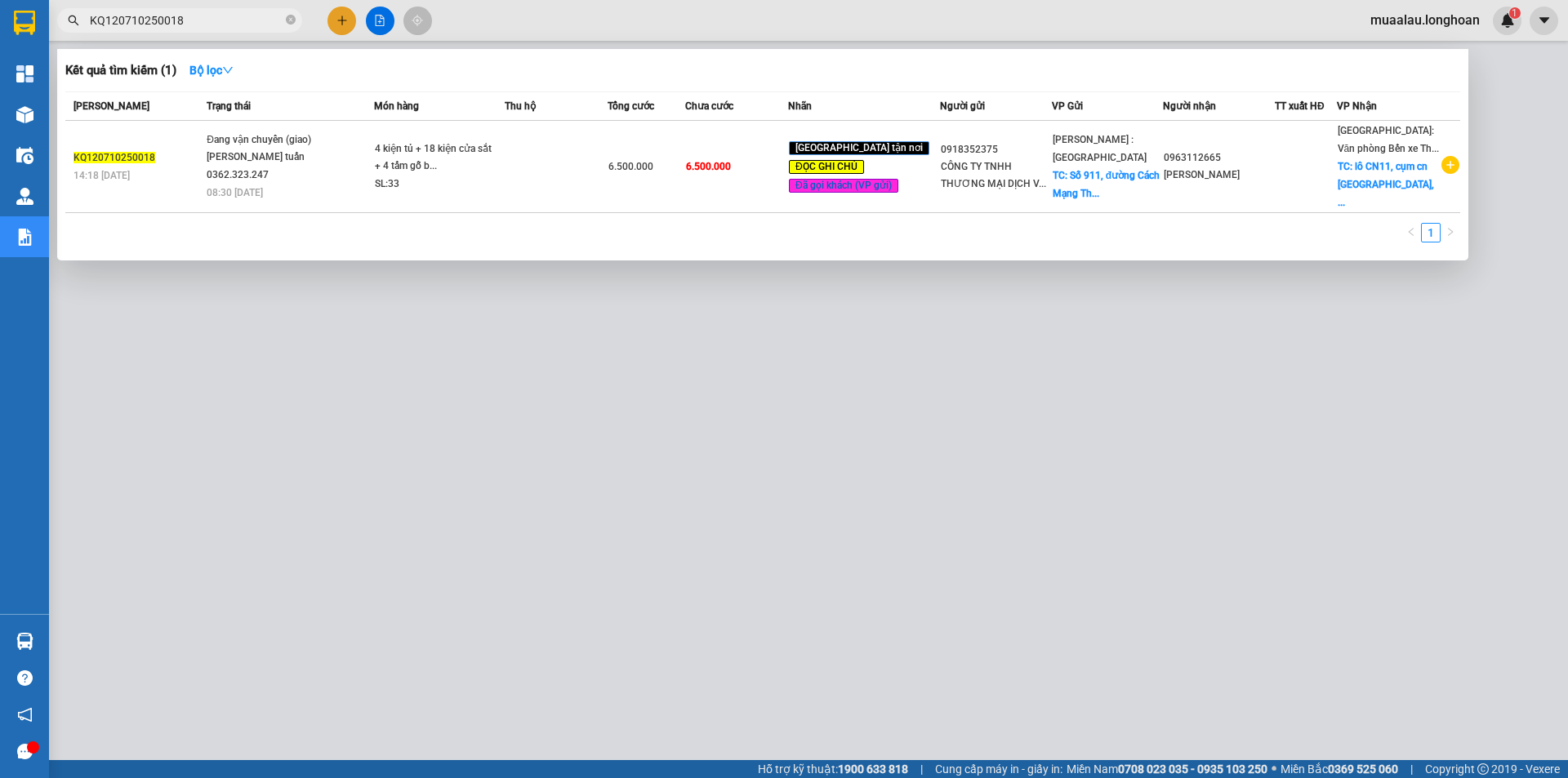
type input "KQ120710250018"
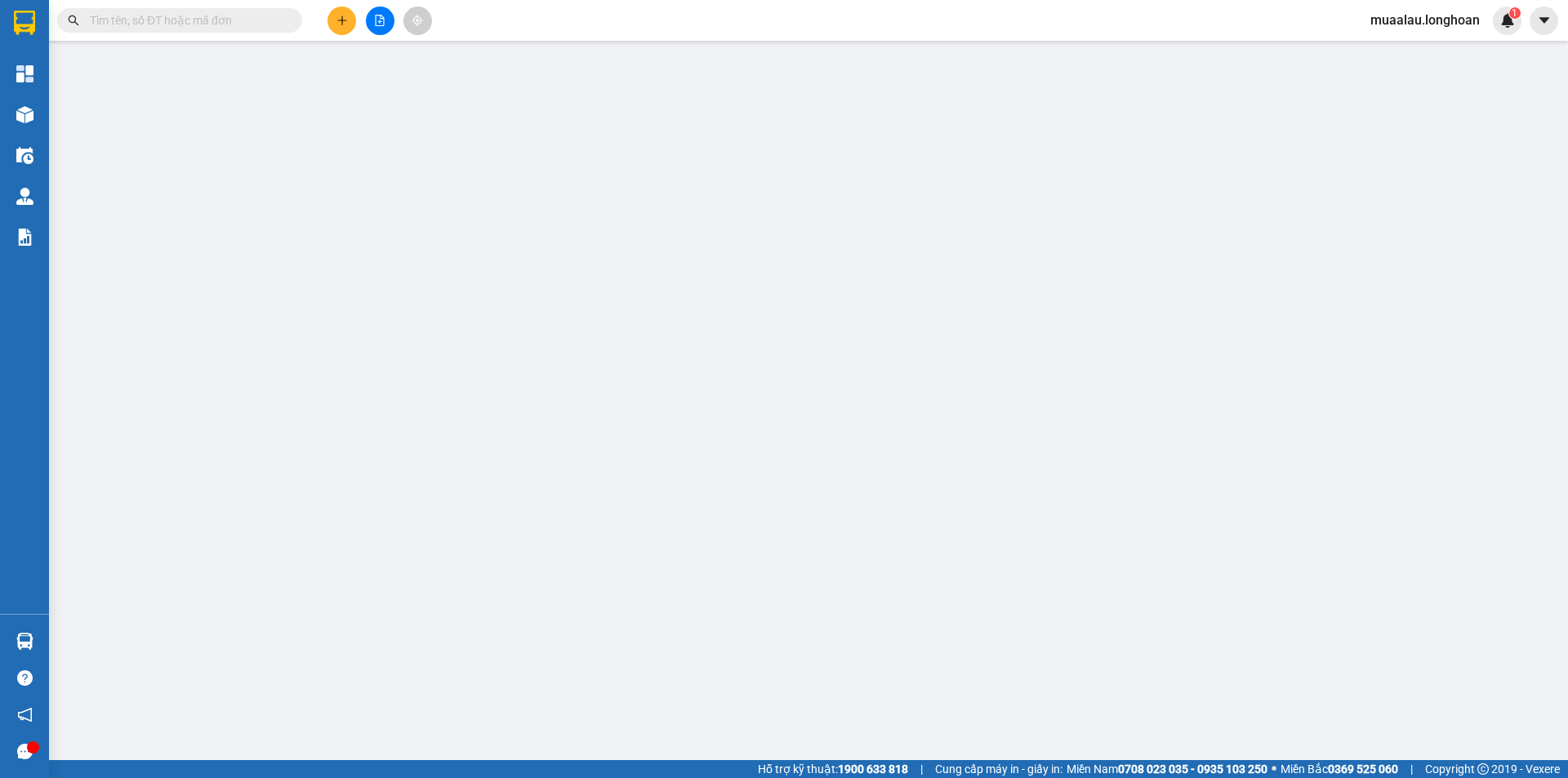
click at [170, 14] on input "text" at bounding box center [186, 20] width 192 height 18
paste input "KQ120710250018"
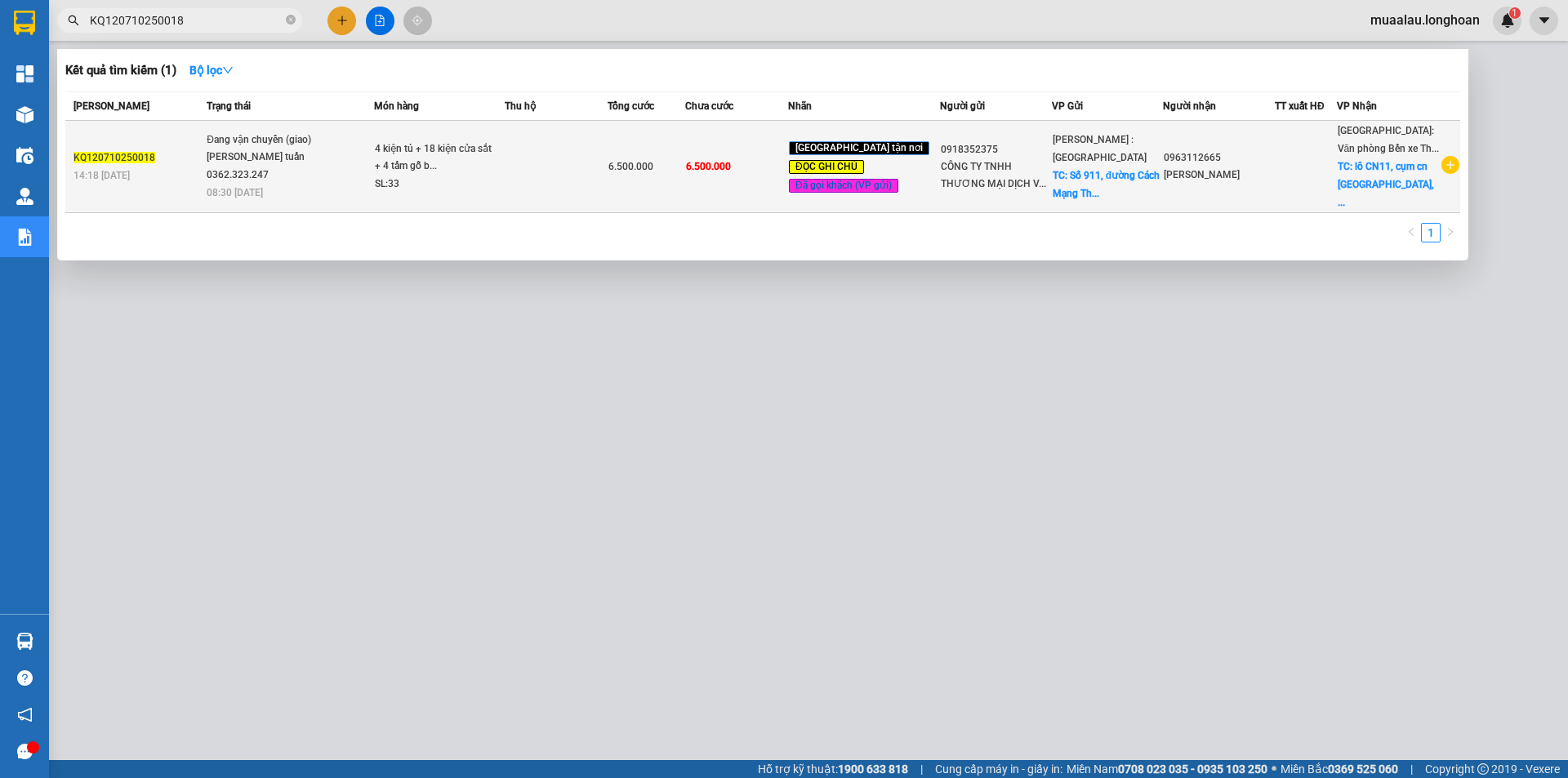
type input "KQ120710250018"
click at [156, 153] on div "KQ120710250018" at bounding box center [138, 158] width 128 height 17
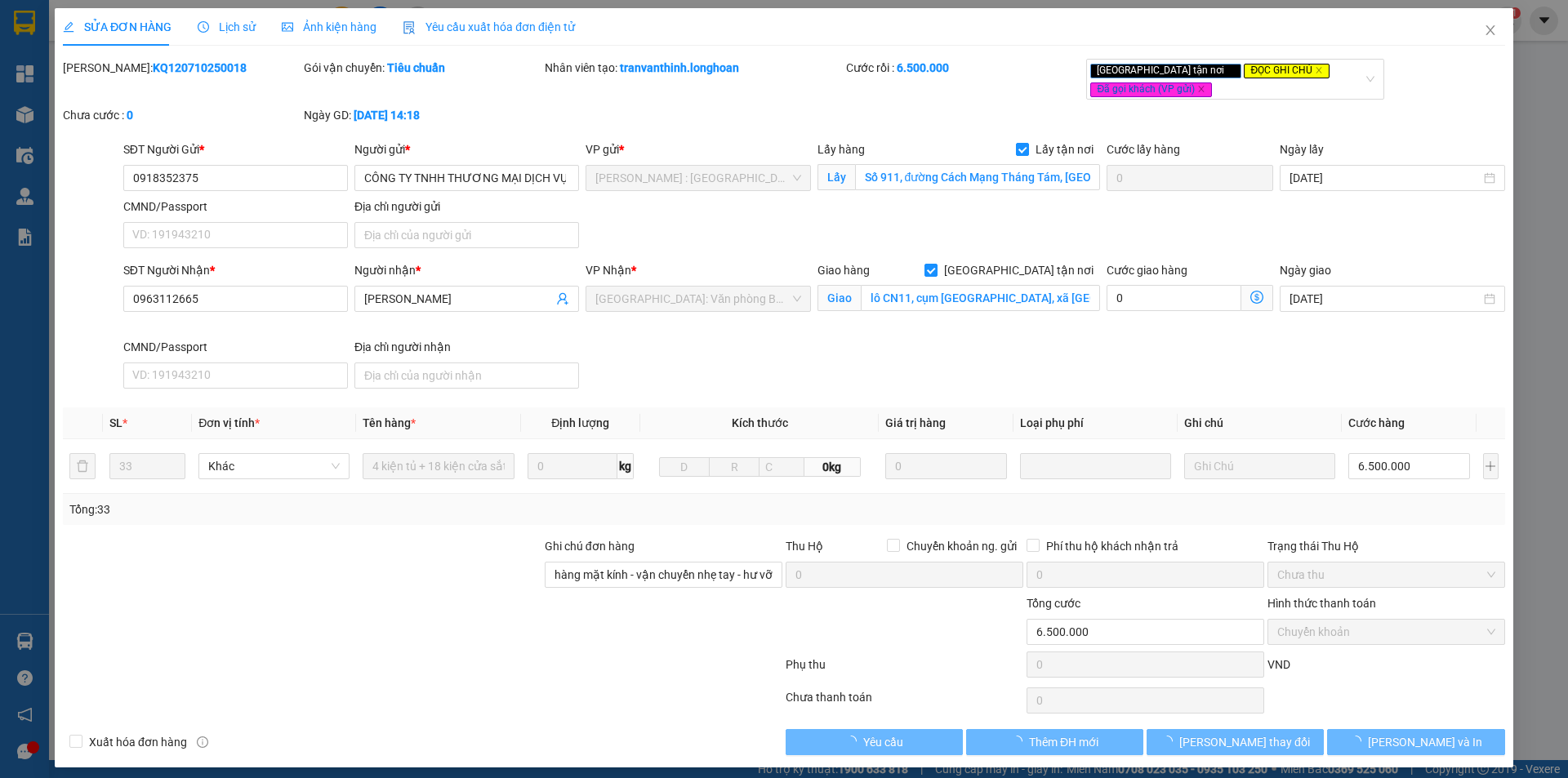
type input "0918352375"
type input "CÔNG TY TNHH THƯƠNG MẠI DỊCH VỤ DƯƠNG CHÂU LOAN BD"
checkbox input "true"
type input "Số 911, đường Cách Mạng Tháng Tám, [GEOGRAPHIC_DATA], [GEOGRAPHIC_DATA], [GEOGR…"
type input "0963112665"
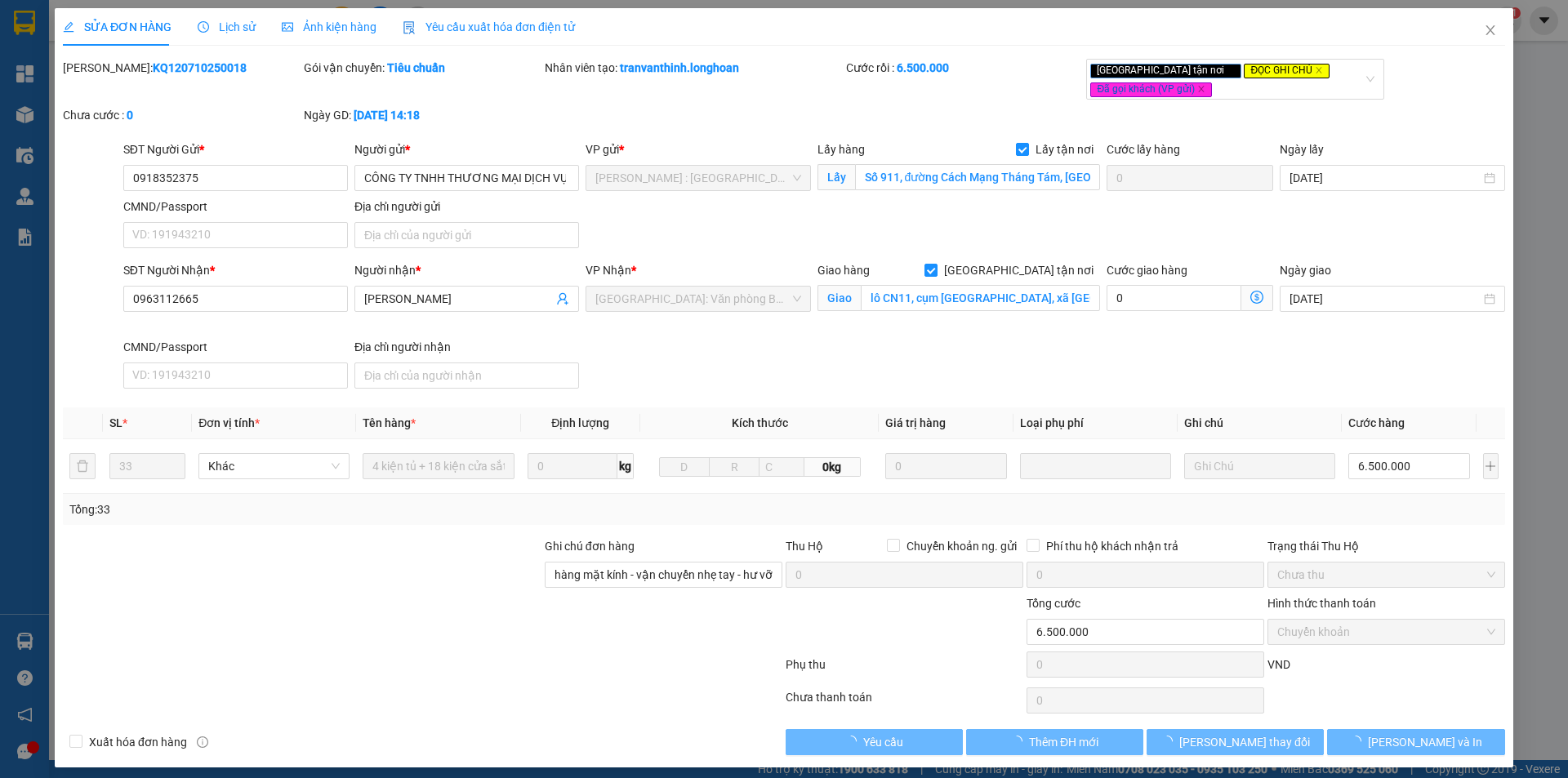
type input "[PERSON_NAME]"
checkbox input "true"
type input "lô CN11, cụm [GEOGRAPHIC_DATA], xã [GEOGRAPHIC_DATA], huyện [GEOGRAPHIC_DATA], …"
type input "hàng mặt kính - vận chuyển nhẹ tay - hư vỡ không đền - đã báo khách gửi"
type input "0"
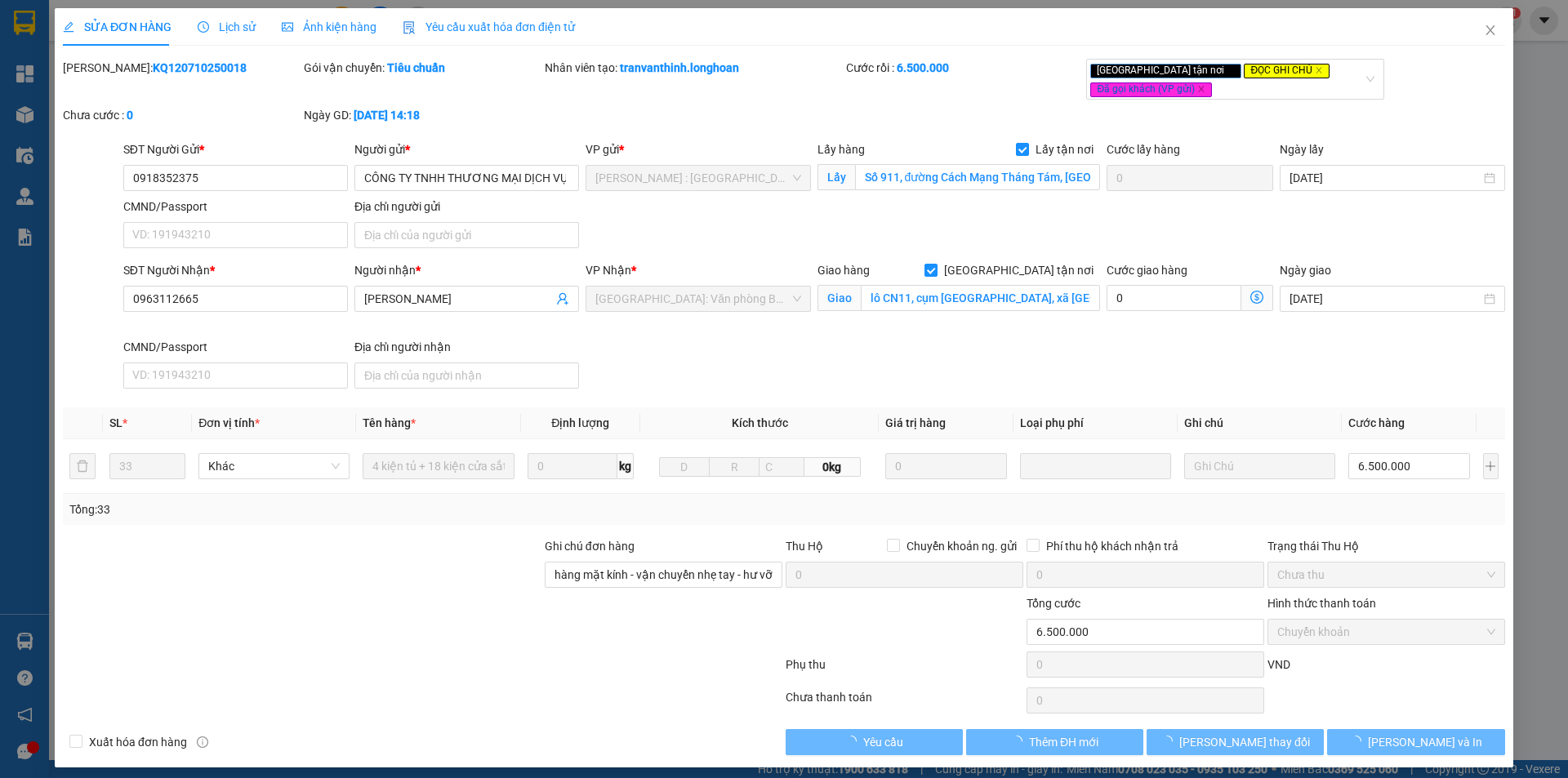
type input "6.500.000"
type input "0918352375"
type input "CÔNG TY TNHH THƯƠNG MẠI DỊCH VỤ DƯƠNG CHÂU LOAN BD"
checkbox input "true"
type input "Số 911, đường Cách Mạng Tháng Tám, [GEOGRAPHIC_DATA], [GEOGRAPHIC_DATA], [GEOGR…"
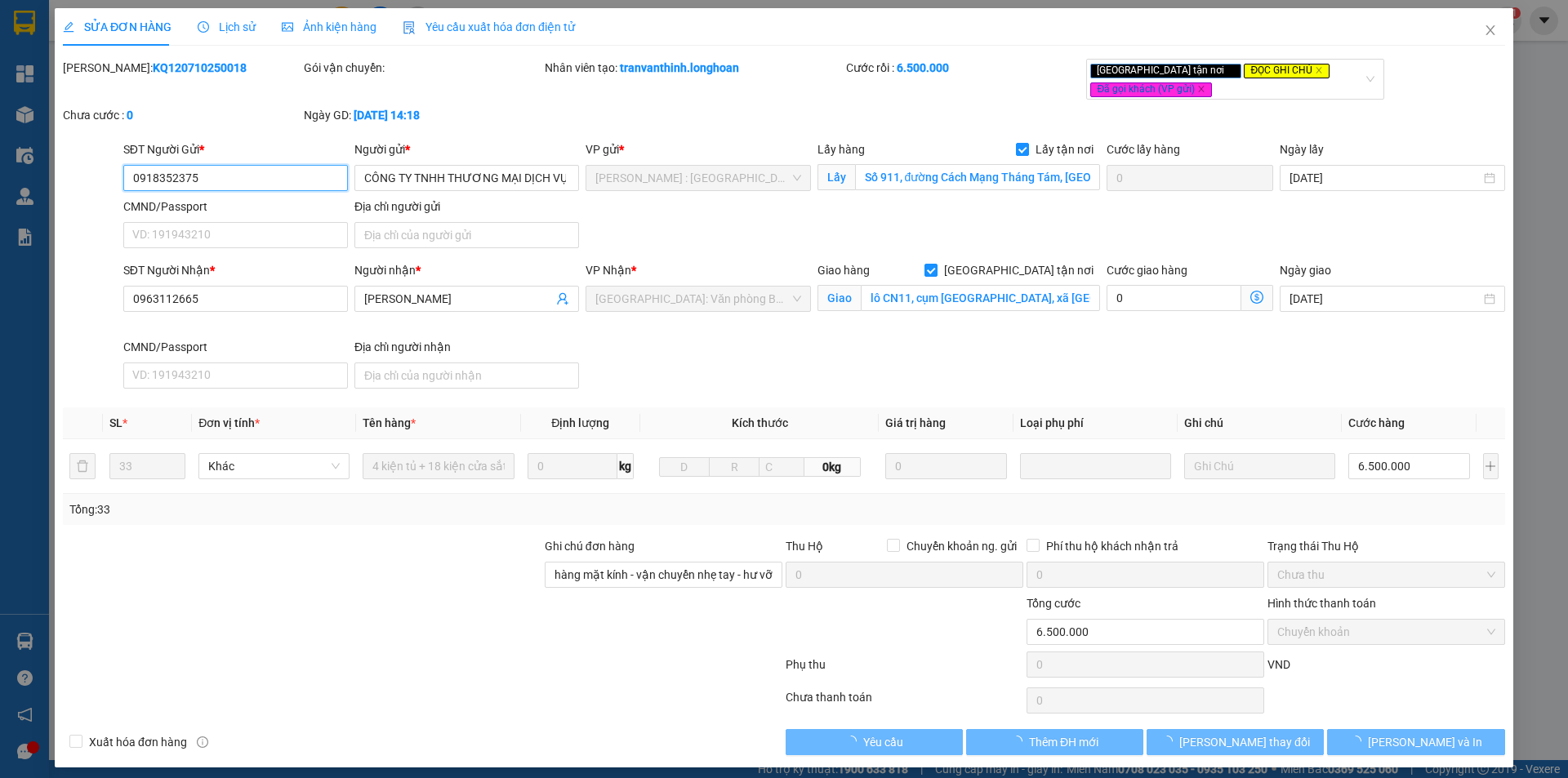
type input "0963112665"
type input "[PERSON_NAME]"
checkbox input "true"
type input "lô CN11, cụm [GEOGRAPHIC_DATA], xã [GEOGRAPHIC_DATA], huyện [GEOGRAPHIC_DATA], …"
type input "hàng mặt kính - vận chuyển nhẹ tay - hư vỡ không đền - đã báo khách gửi"
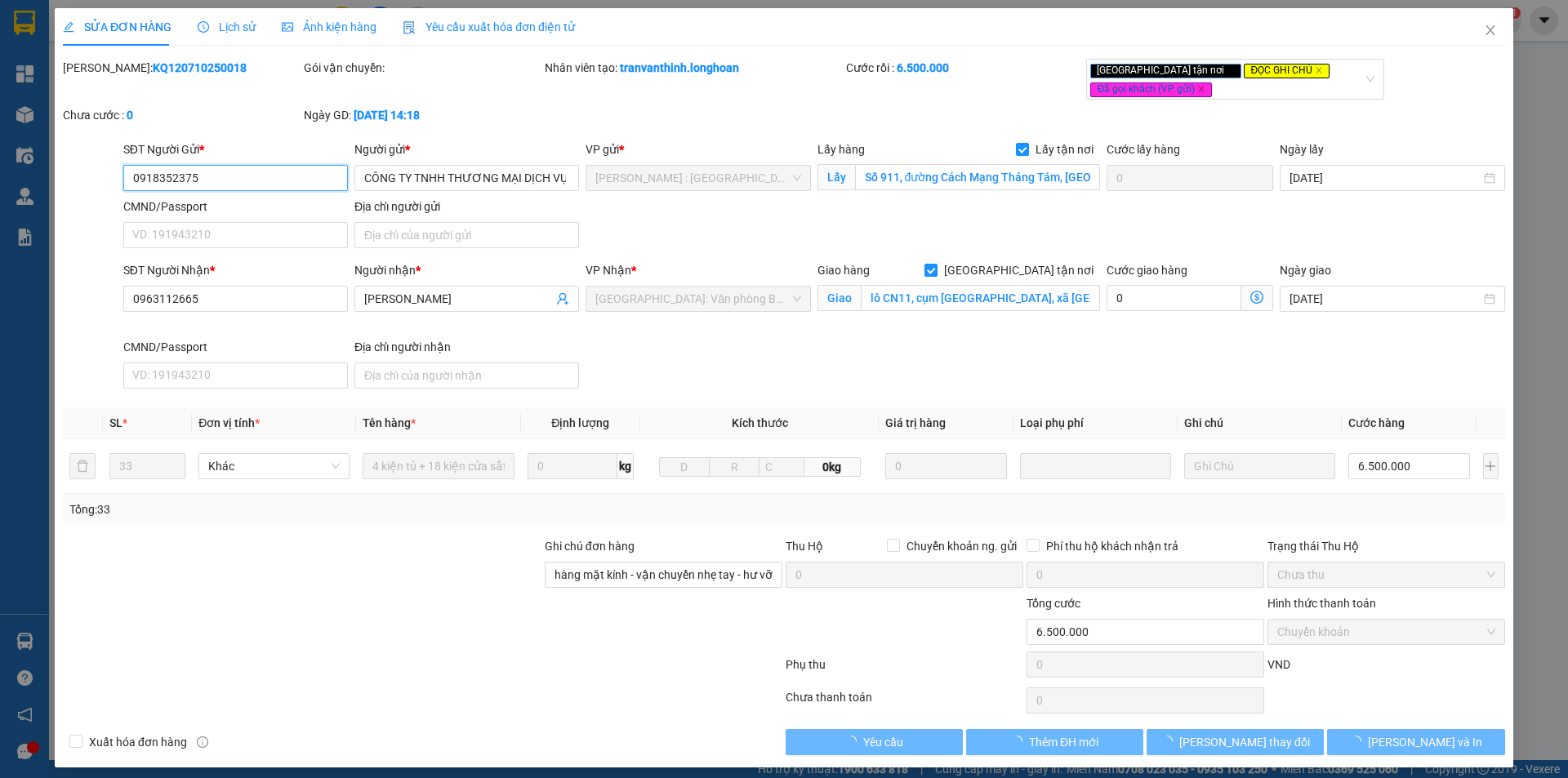
type input "0"
type input "6.500.000"
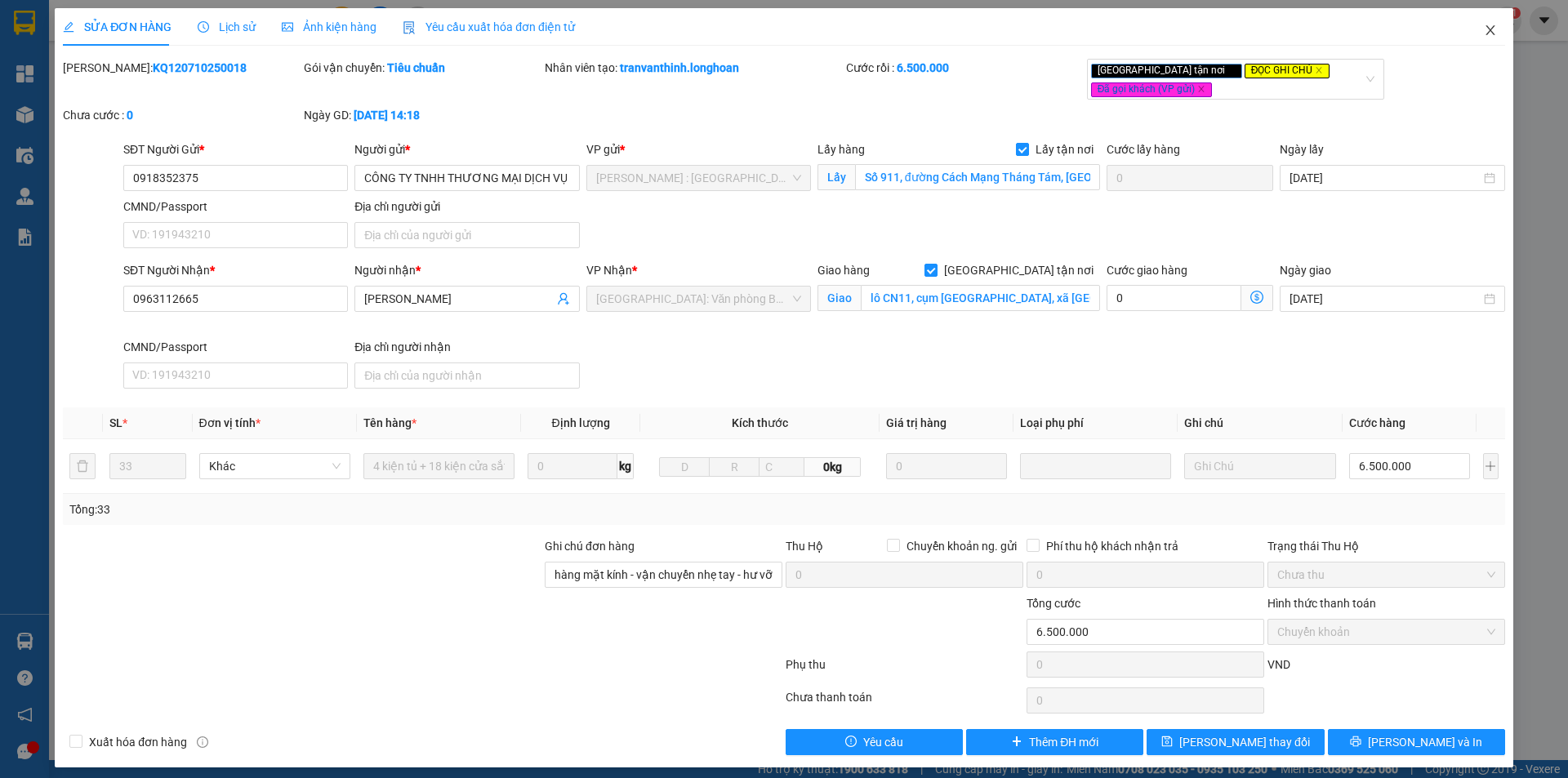
click at [1483, 34] on icon "close" at bounding box center [1489, 30] width 13 height 13
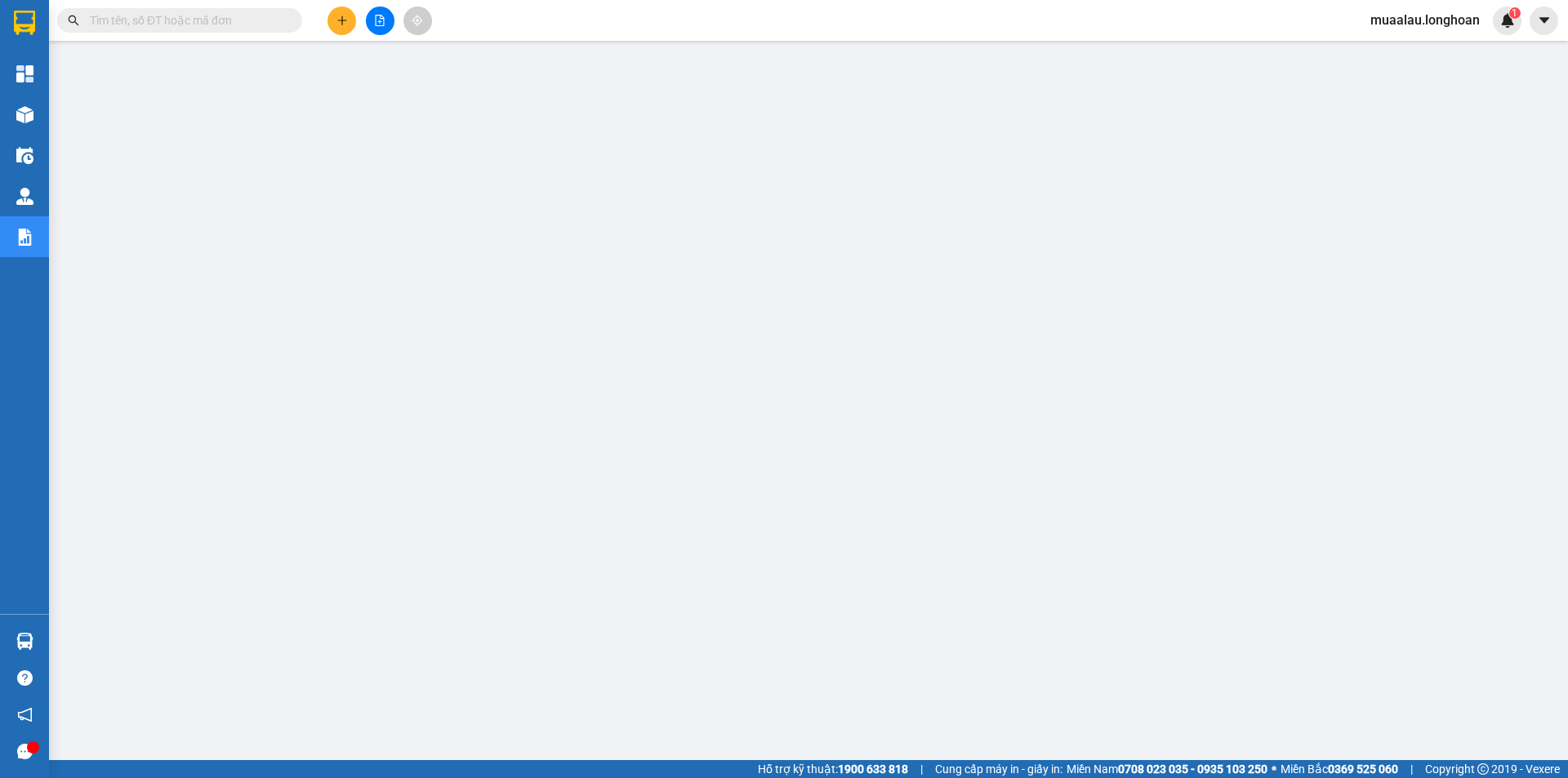
click at [145, 11] on input "text" at bounding box center [186, 20] width 192 height 18
paste input "KQ121010250061 KQ120710250018 giao 15/10, loại khỏi hóa đơn ngày 20/10"
type input "KQ121010250061 KQ120710250018 giao 15/10, loại khỏi hóa đơn ngày 20/10"
click at [191, 23] on input "text" at bounding box center [186, 20] width 192 height 18
paste input "KQ120710250018"
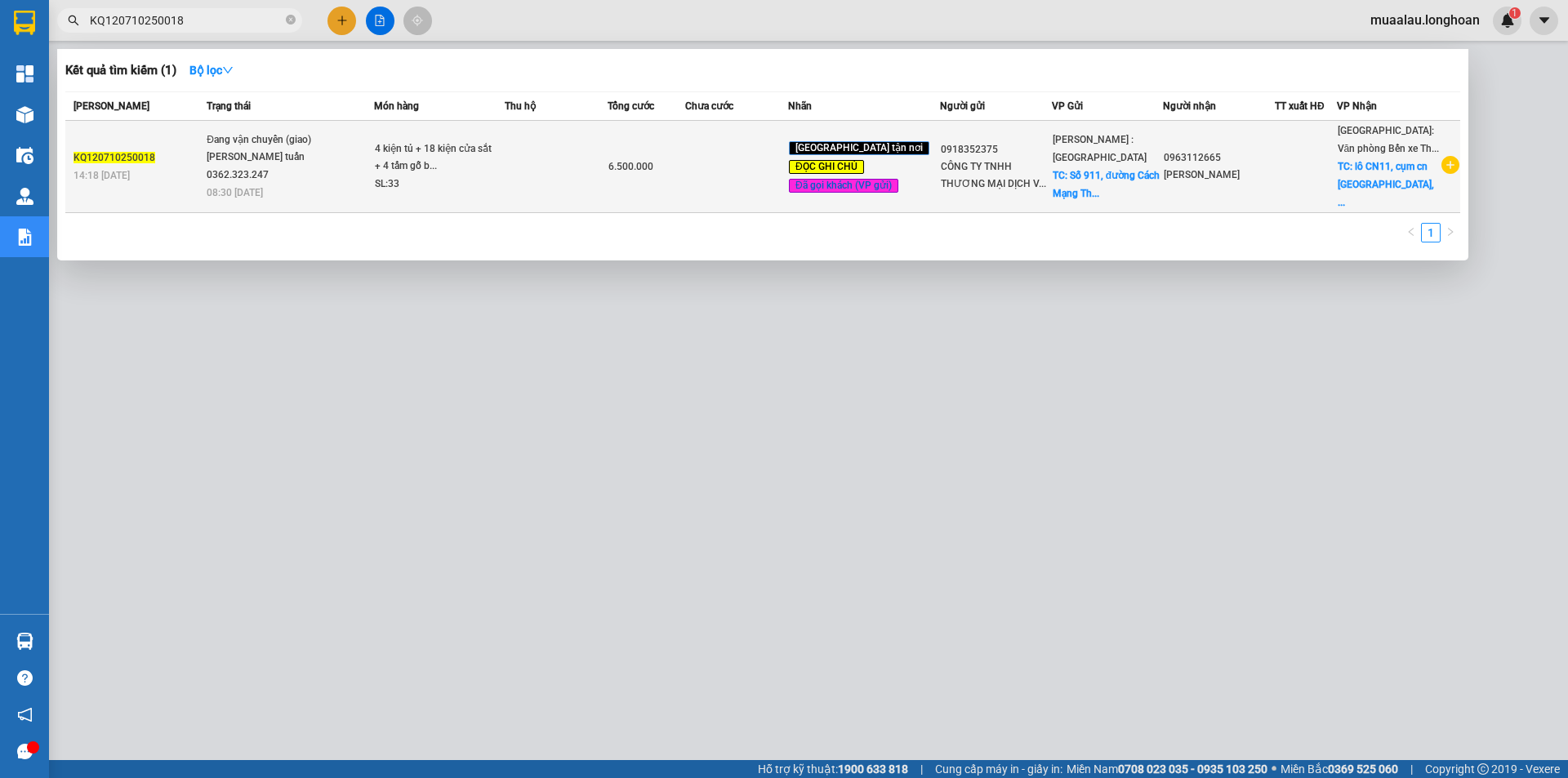
type input "KQ120710250018"
click at [175, 178] on td "KQ120710250018 14:18 [DATE]" at bounding box center [133, 167] width 137 height 92
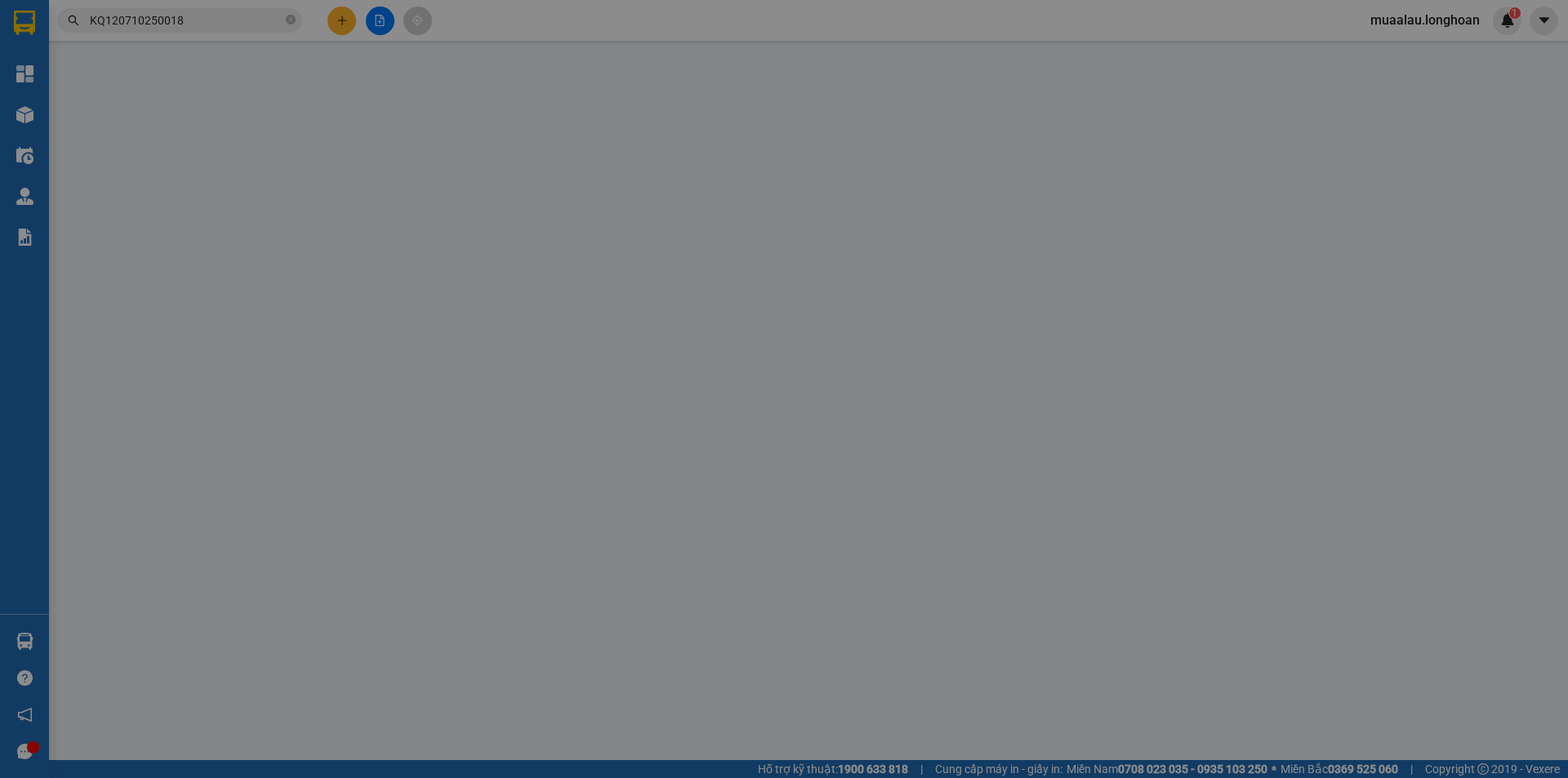
type input "0918352375"
type input "CÔNG TY TNHH THƯƠNG MẠI DỊCH VỤ DƯƠNG CHÂU LOAN BD"
checkbox input "true"
type input "Số 911, đường Cách Mạng Tháng Tám, [GEOGRAPHIC_DATA], [GEOGRAPHIC_DATA], [GEOGR…"
type input "0963112665"
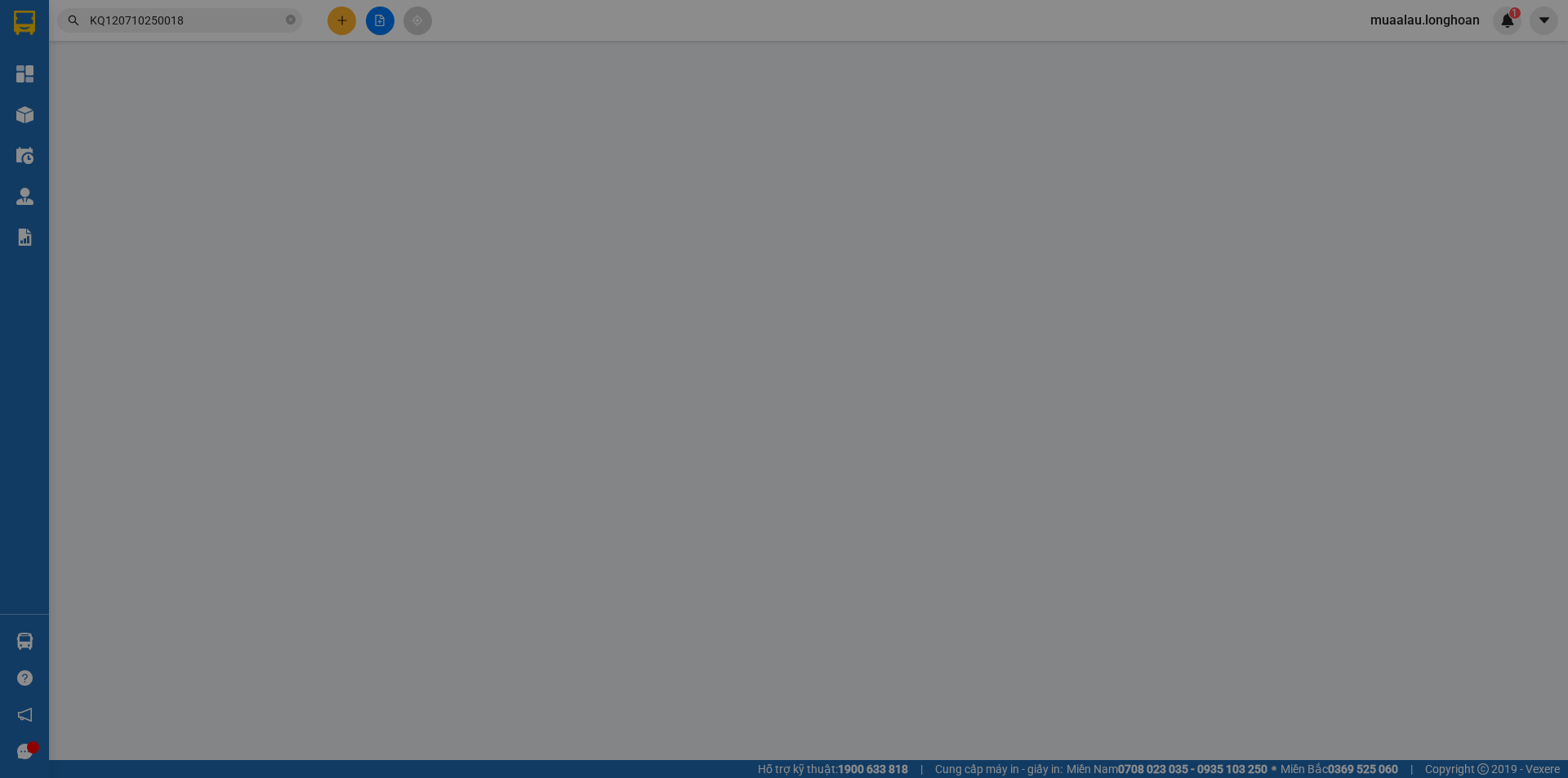
type input "[PERSON_NAME]"
checkbox input "true"
type input "lô CN11, cụm [GEOGRAPHIC_DATA], xã [GEOGRAPHIC_DATA], huyện [GEOGRAPHIC_DATA], …"
type input "hàng mặt kính - vận chuyển nhẹ tay - hư vỡ không đền - đã báo khách gửi"
type input "0"
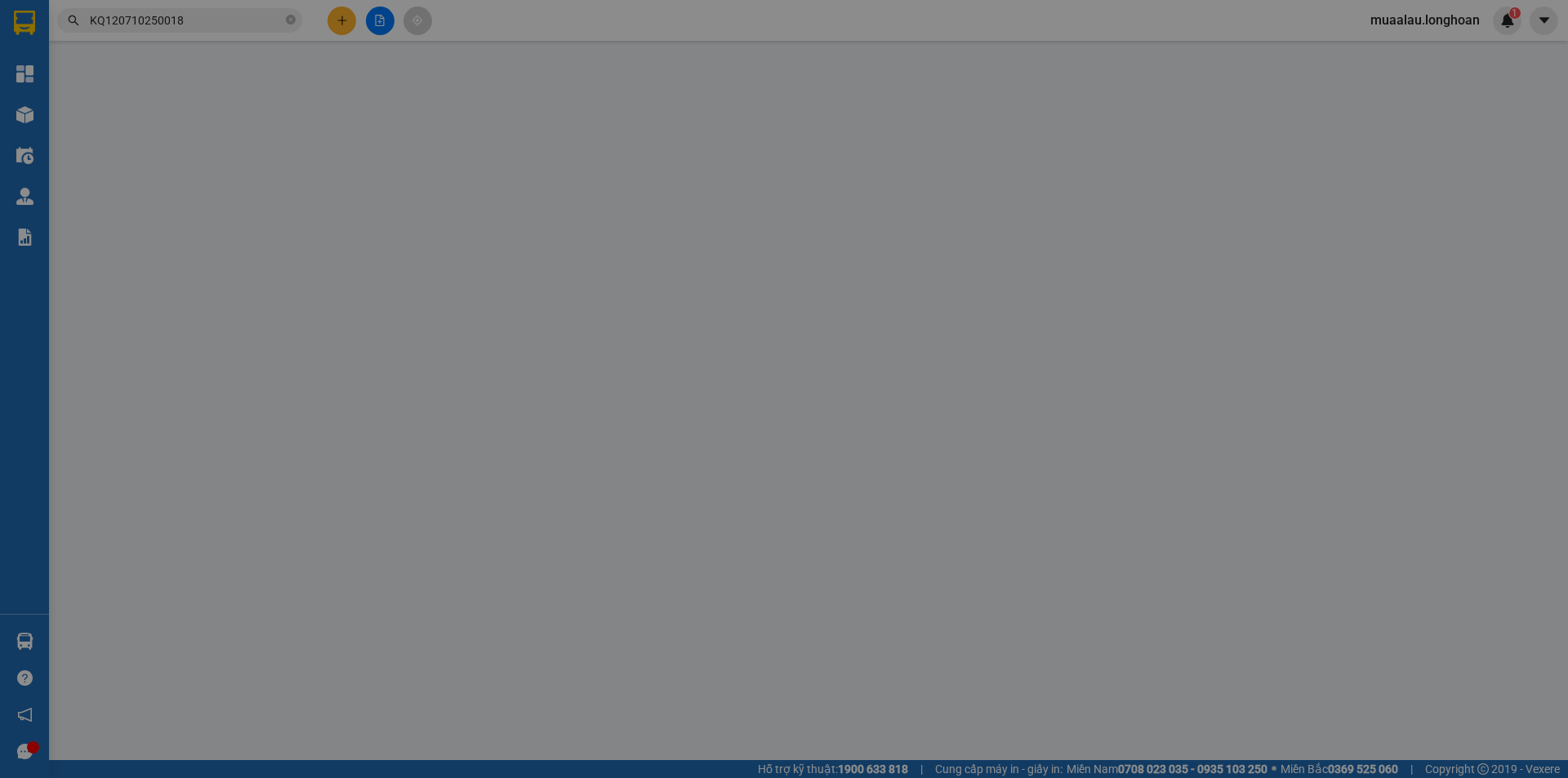
type input "6.500.000"
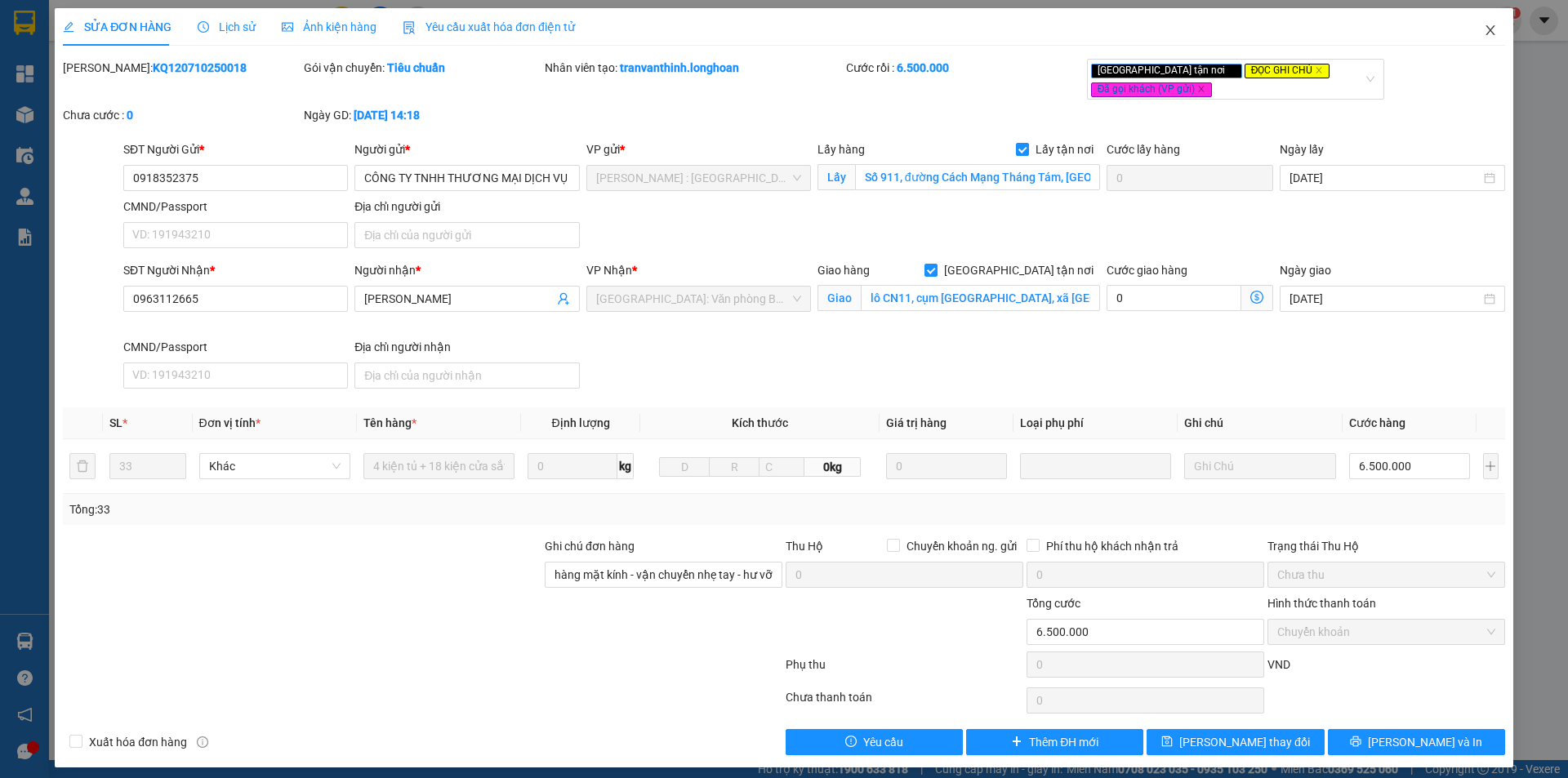
click at [1483, 36] on icon "close" at bounding box center [1489, 30] width 13 height 13
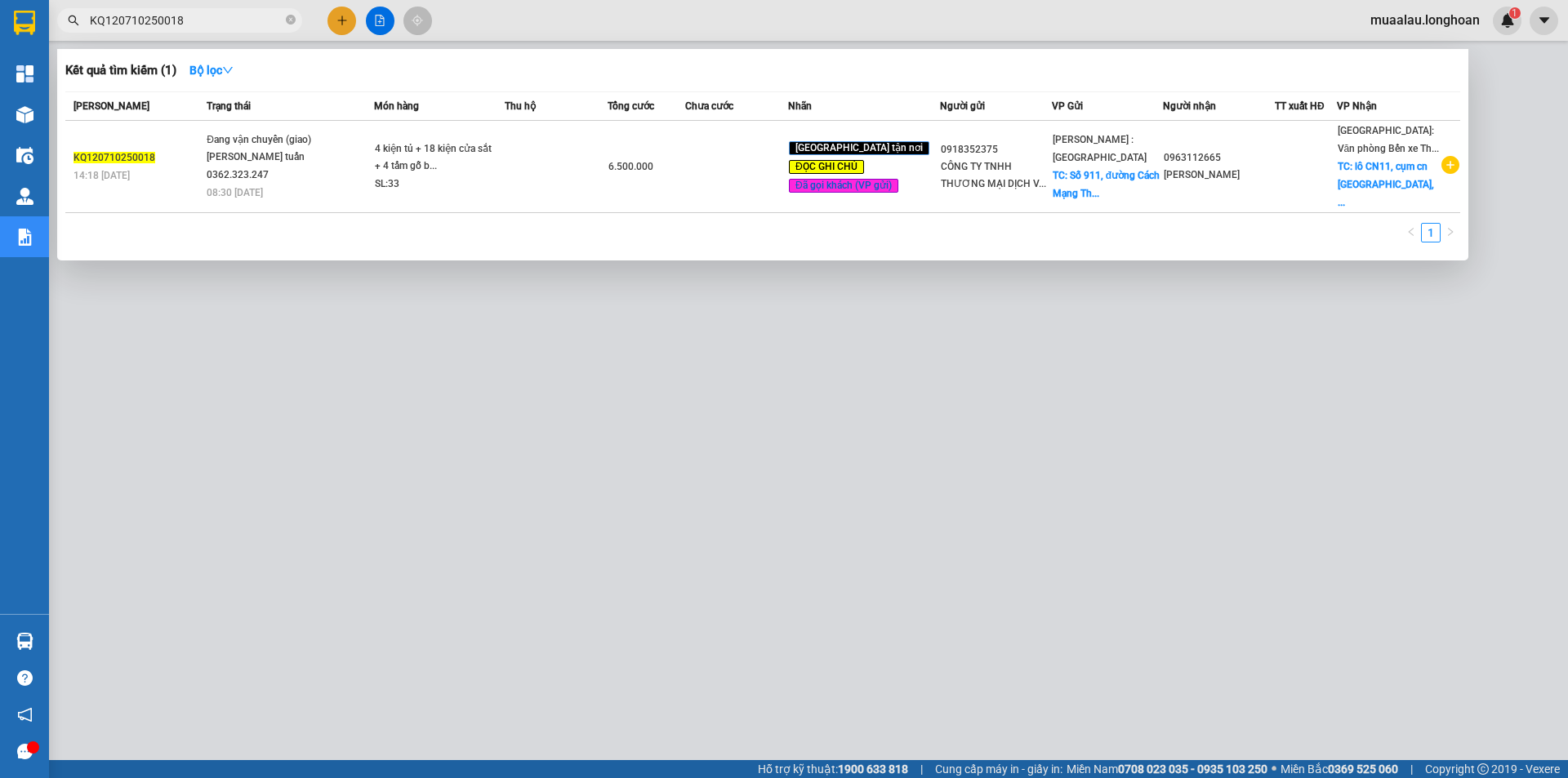
click at [189, 24] on input "KQ120710250018" at bounding box center [186, 20] width 192 height 18
click at [210, 19] on input "KQ120710250018" at bounding box center [186, 20] width 192 height 18
paste input "VPMD300725002"
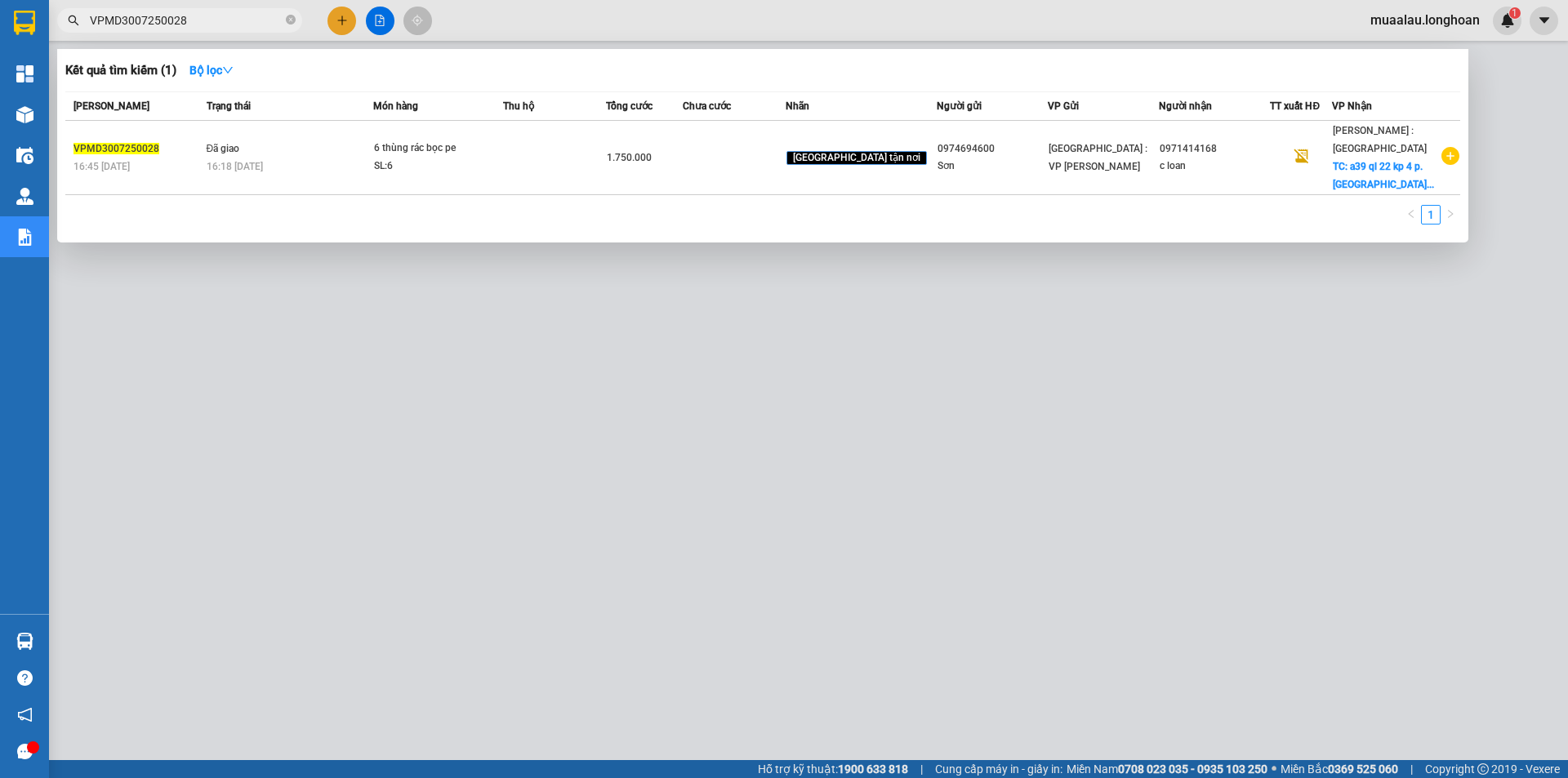
click at [198, 15] on input "VPMD3007250028" at bounding box center [186, 20] width 192 height 18
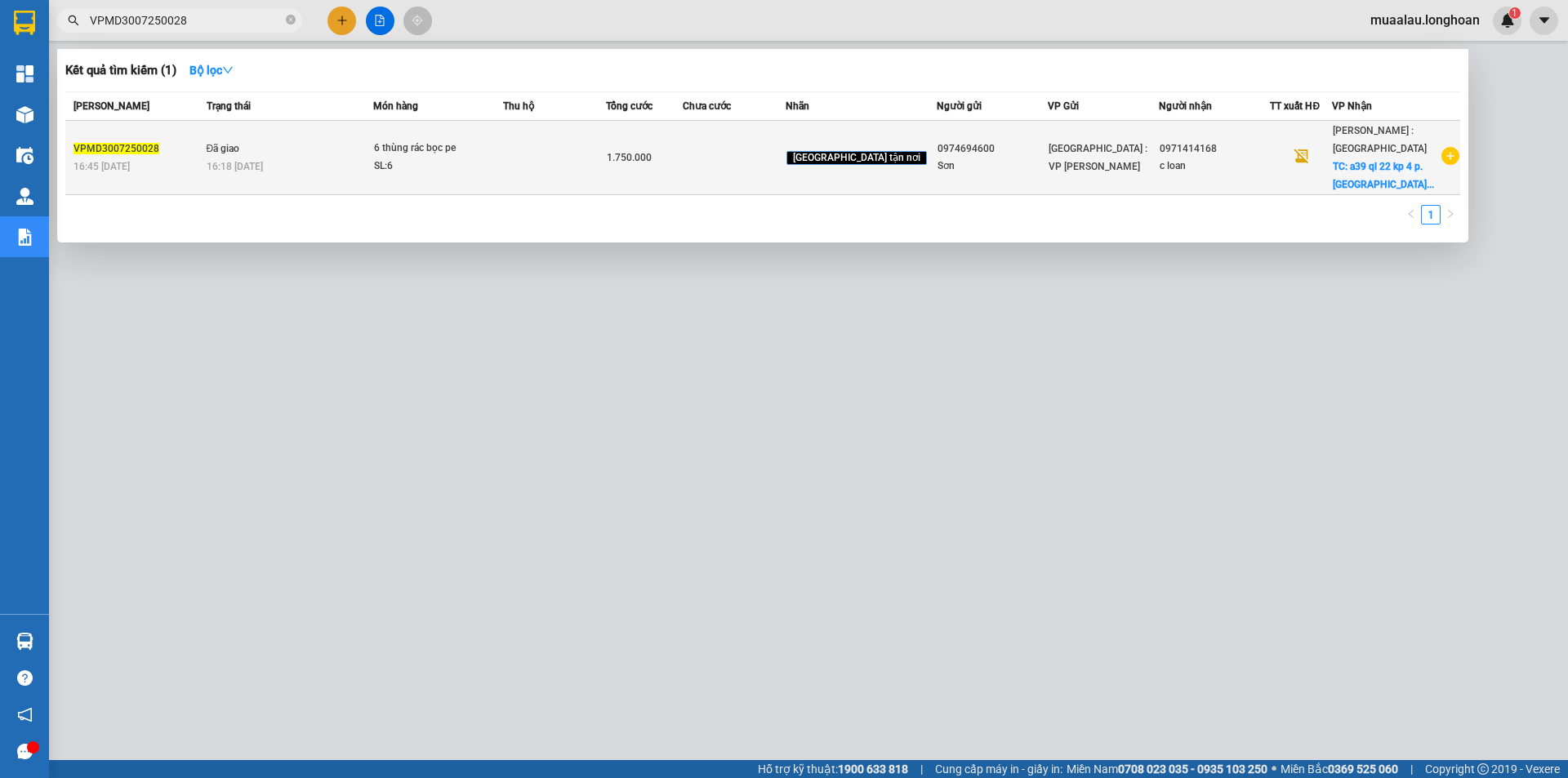
click at [202, 164] on div "16:45 [DATE]" at bounding box center [138, 166] width 128 height 18
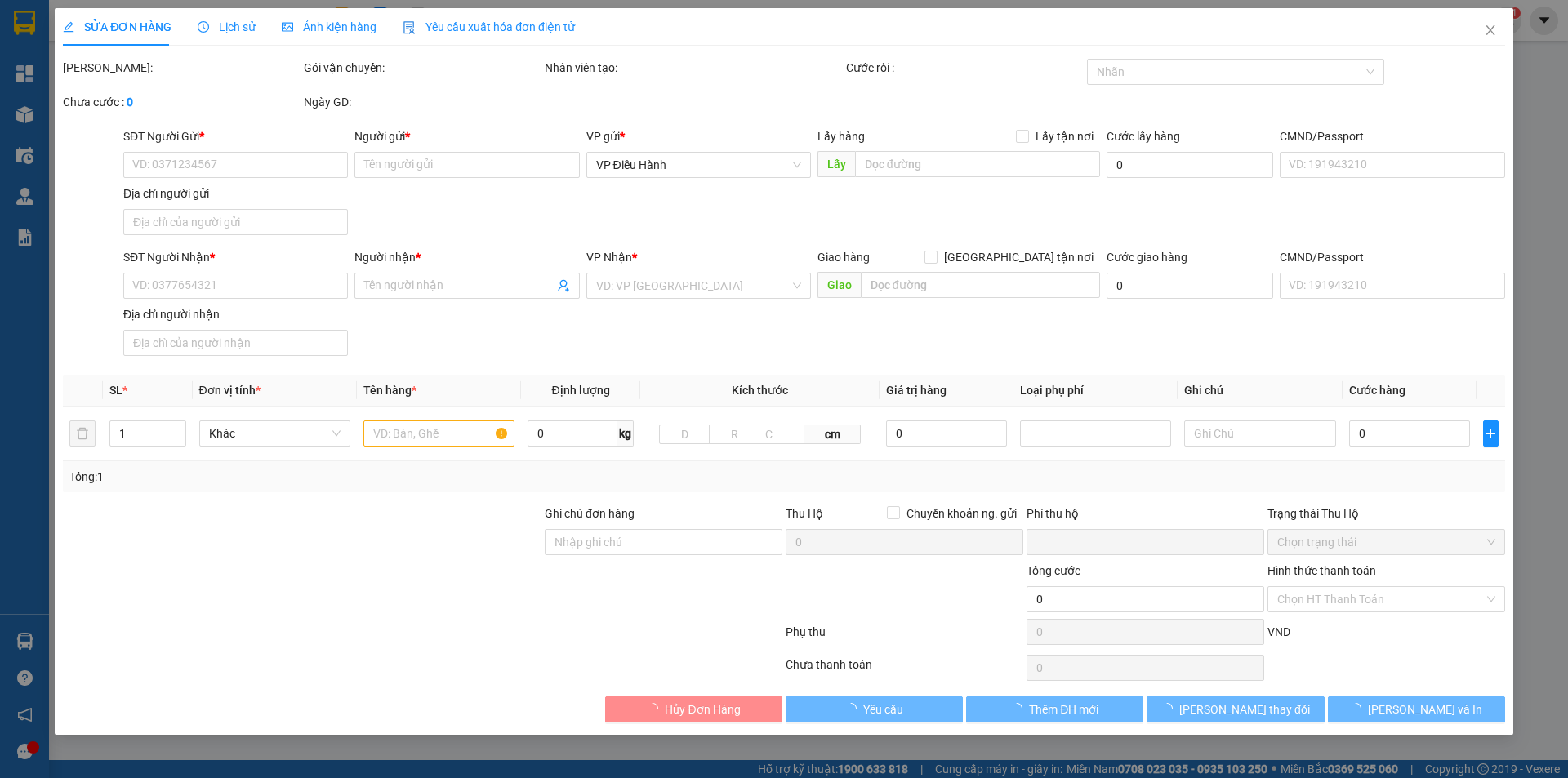
click at [229, 29] on span "Lịch sử" at bounding box center [227, 27] width 58 height 13
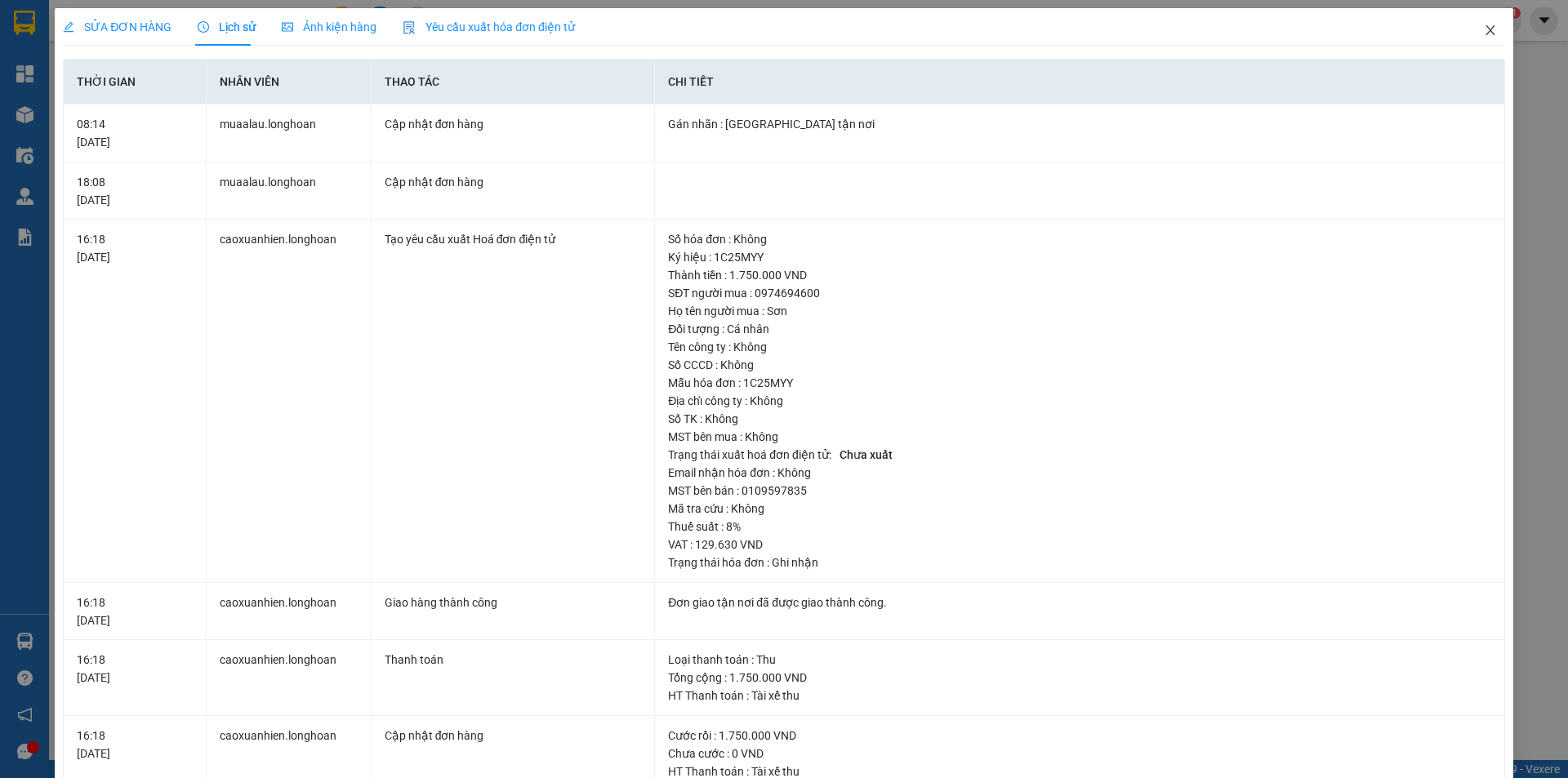
click at [1483, 31] on icon "close" at bounding box center [1489, 30] width 13 height 13
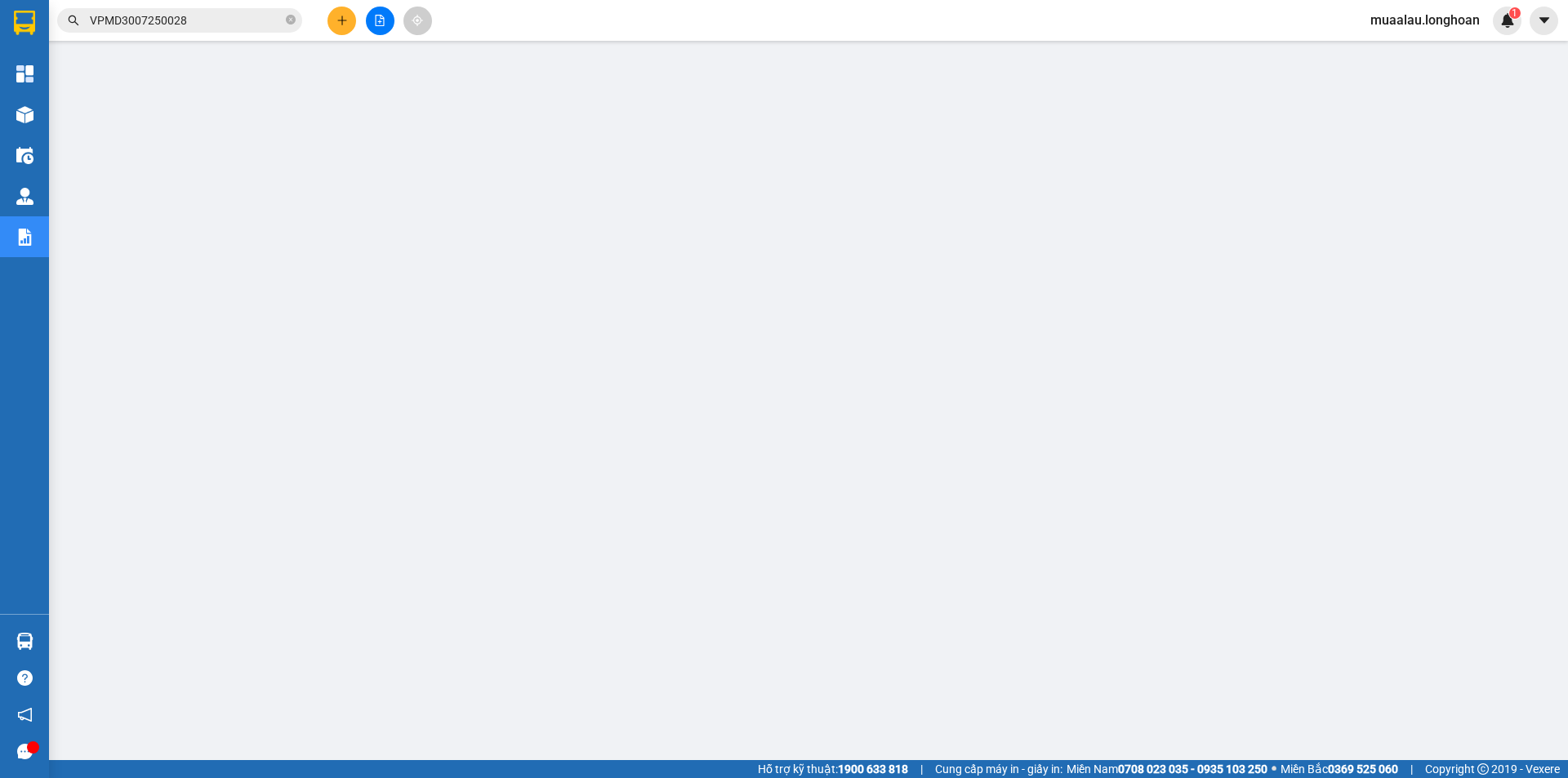
click at [213, 23] on input "VPMD3007250028" at bounding box center [186, 20] width 192 height 18
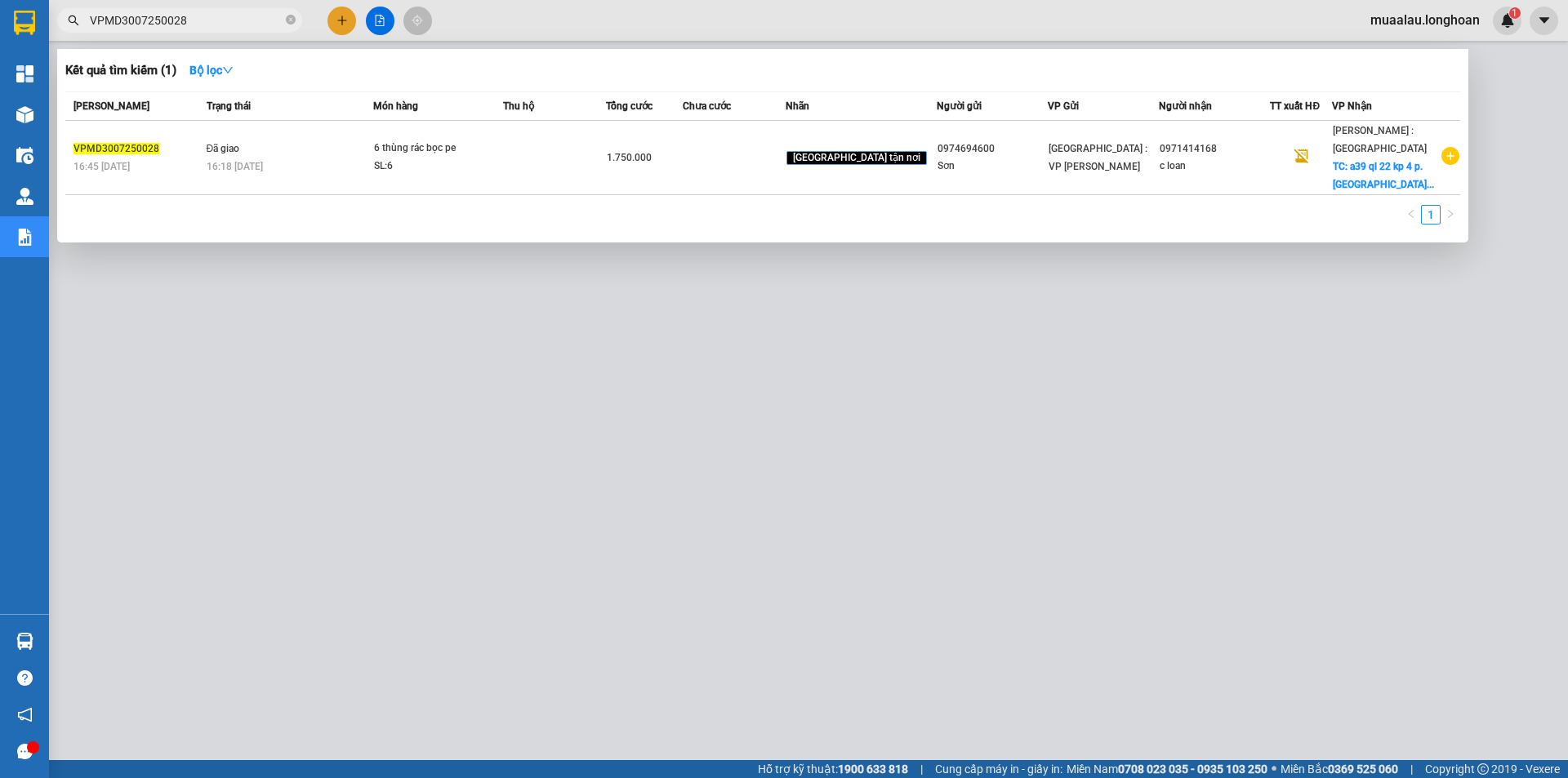
paste input "HD1907250007"
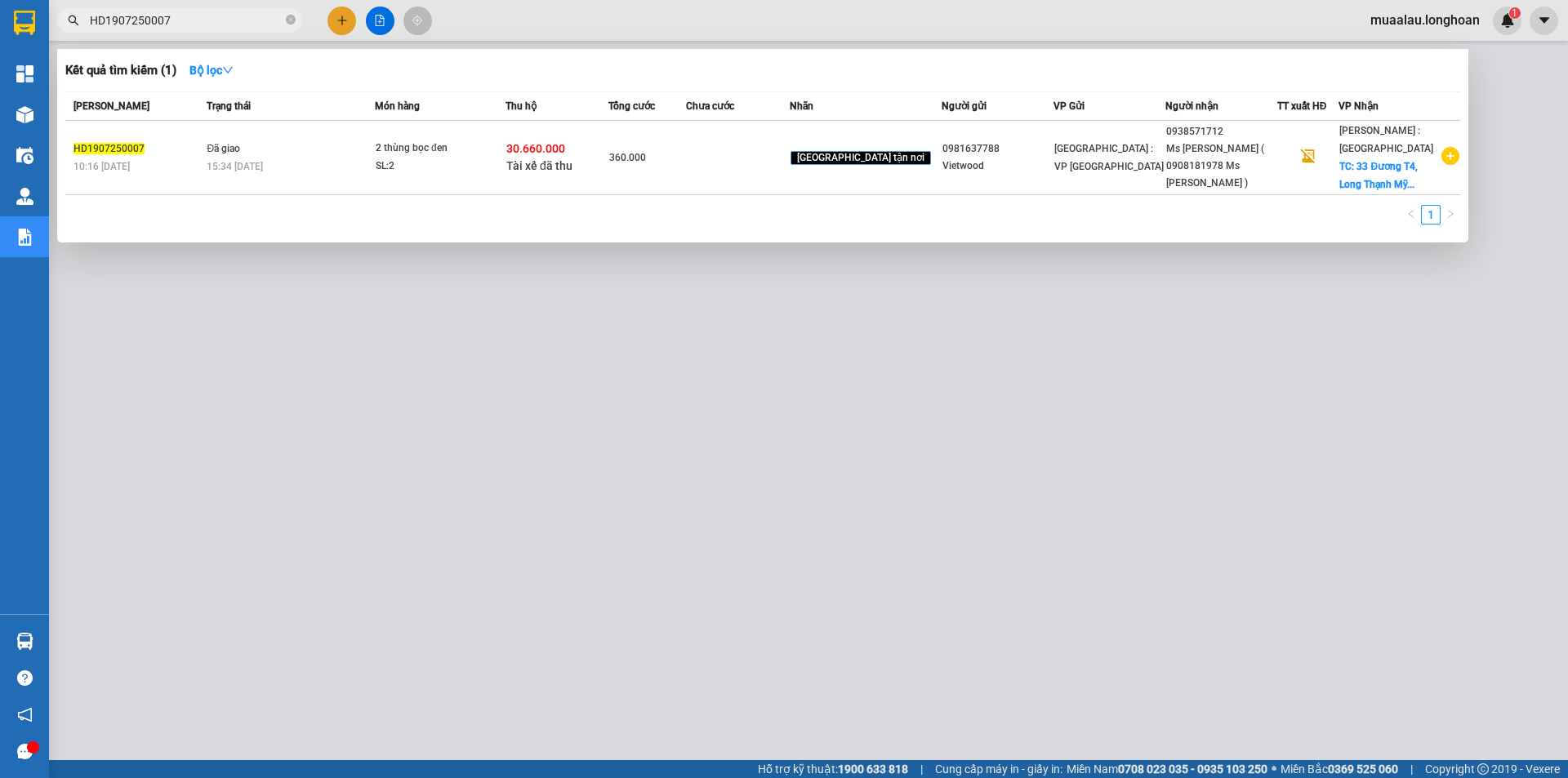
type input "HD1907250007"
click at [760, 512] on div at bounding box center [784, 389] width 1568 height 778
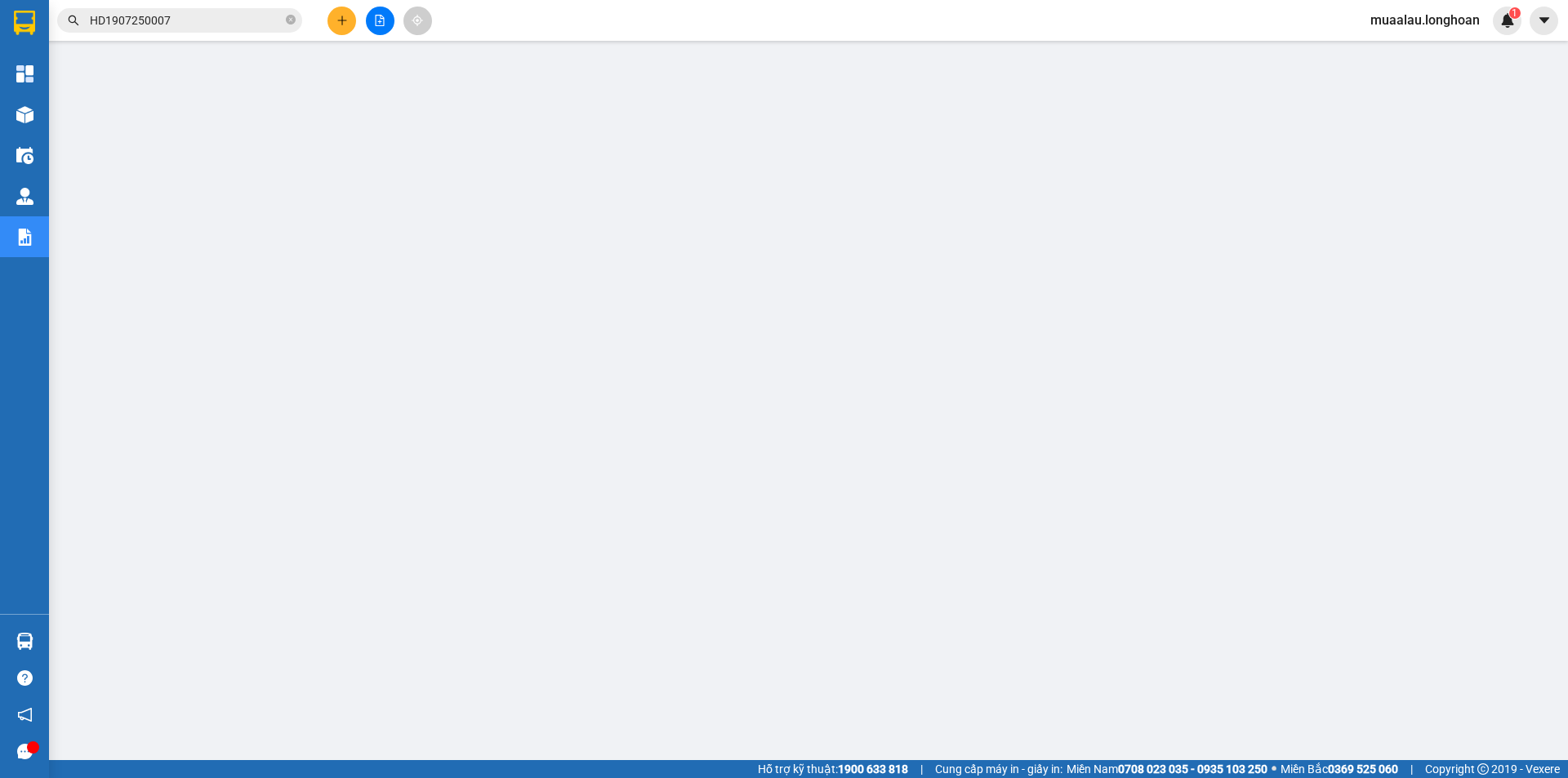
click at [195, 21] on input "HD1907250007" at bounding box center [186, 20] width 192 height 18
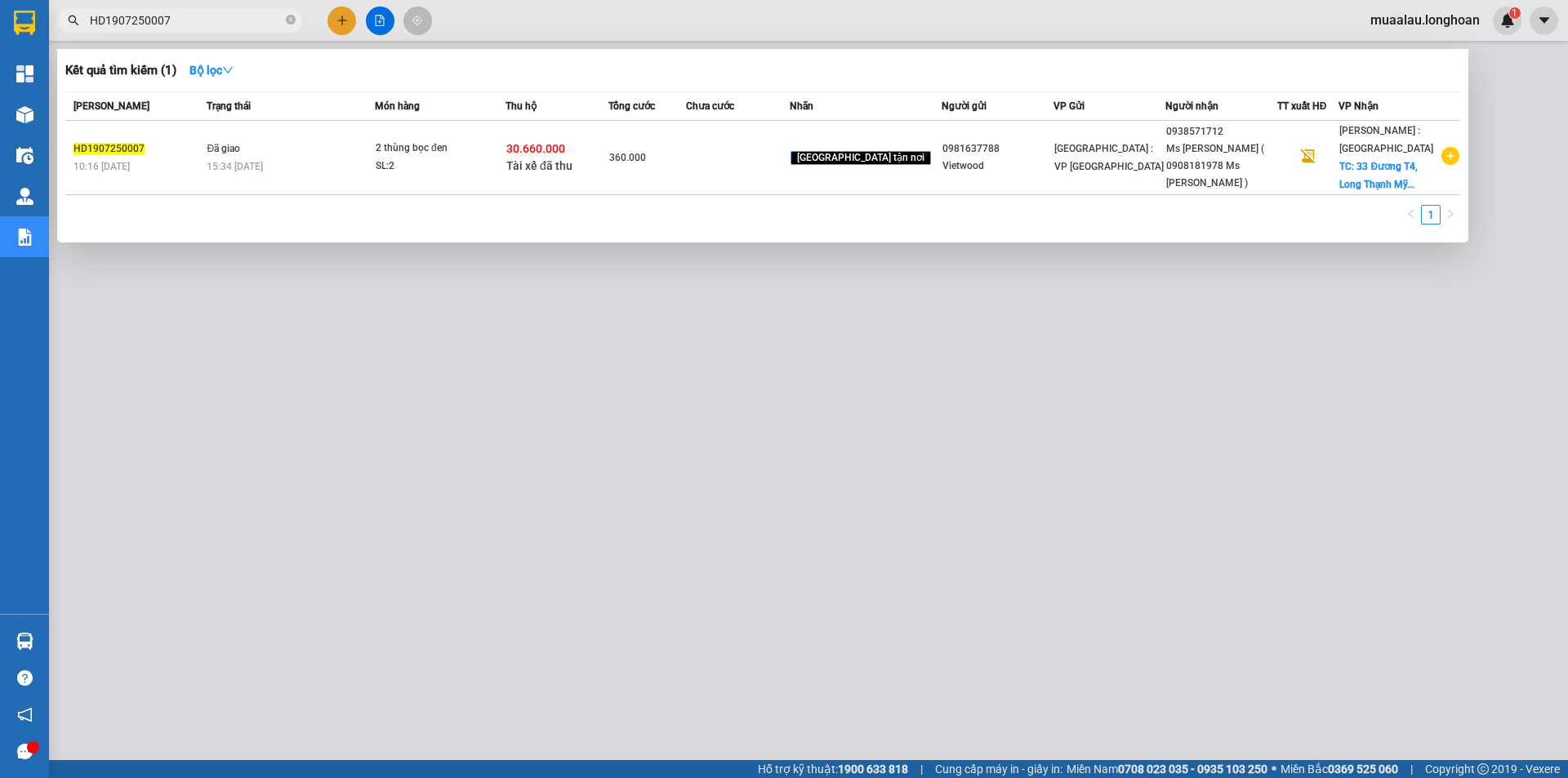
click at [180, 25] on input "HD1907250007" at bounding box center [186, 20] width 192 height 18
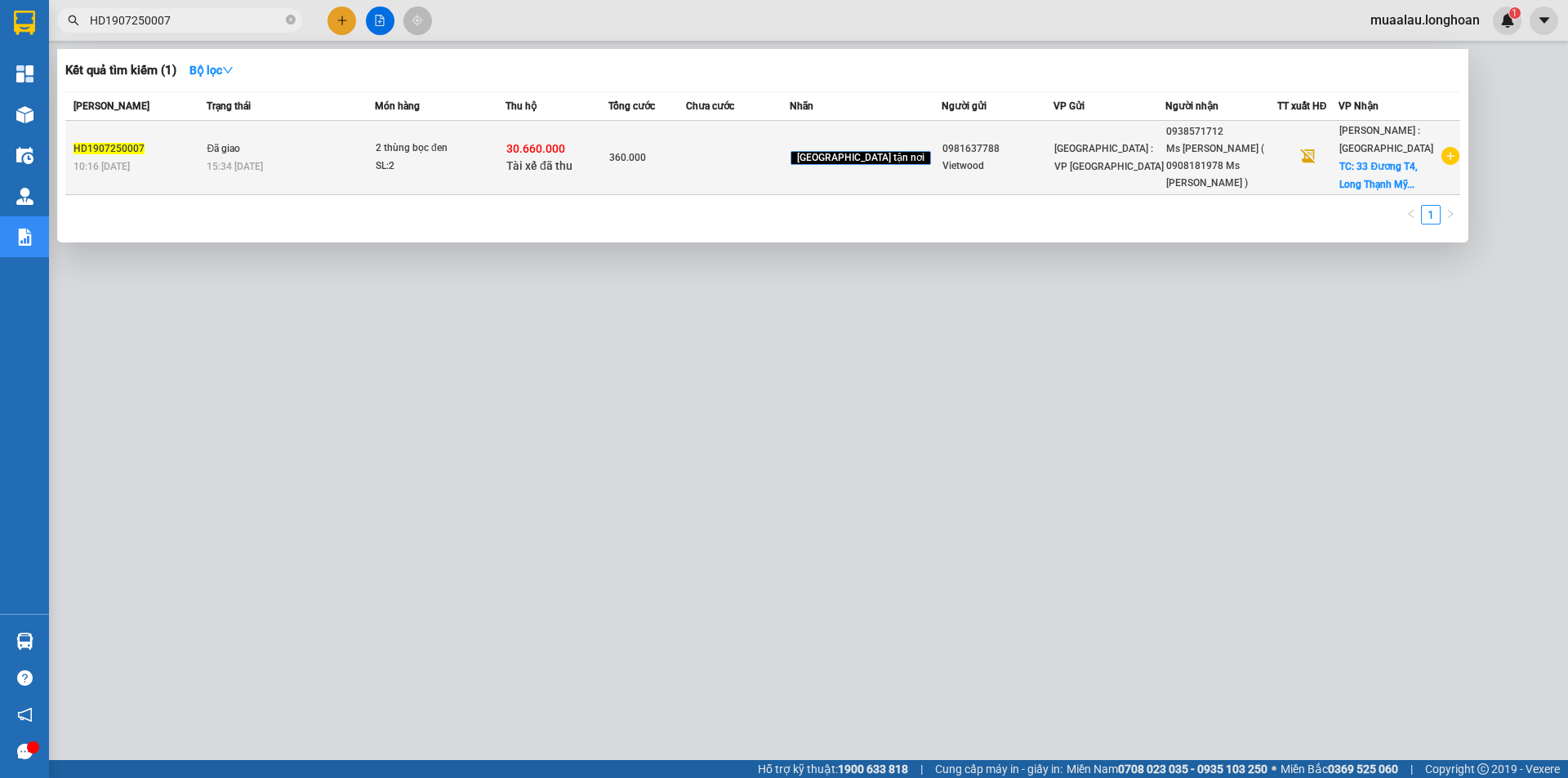
click at [151, 157] on div "10:16 [DATE]" at bounding box center [138, 166] width 128 height 18
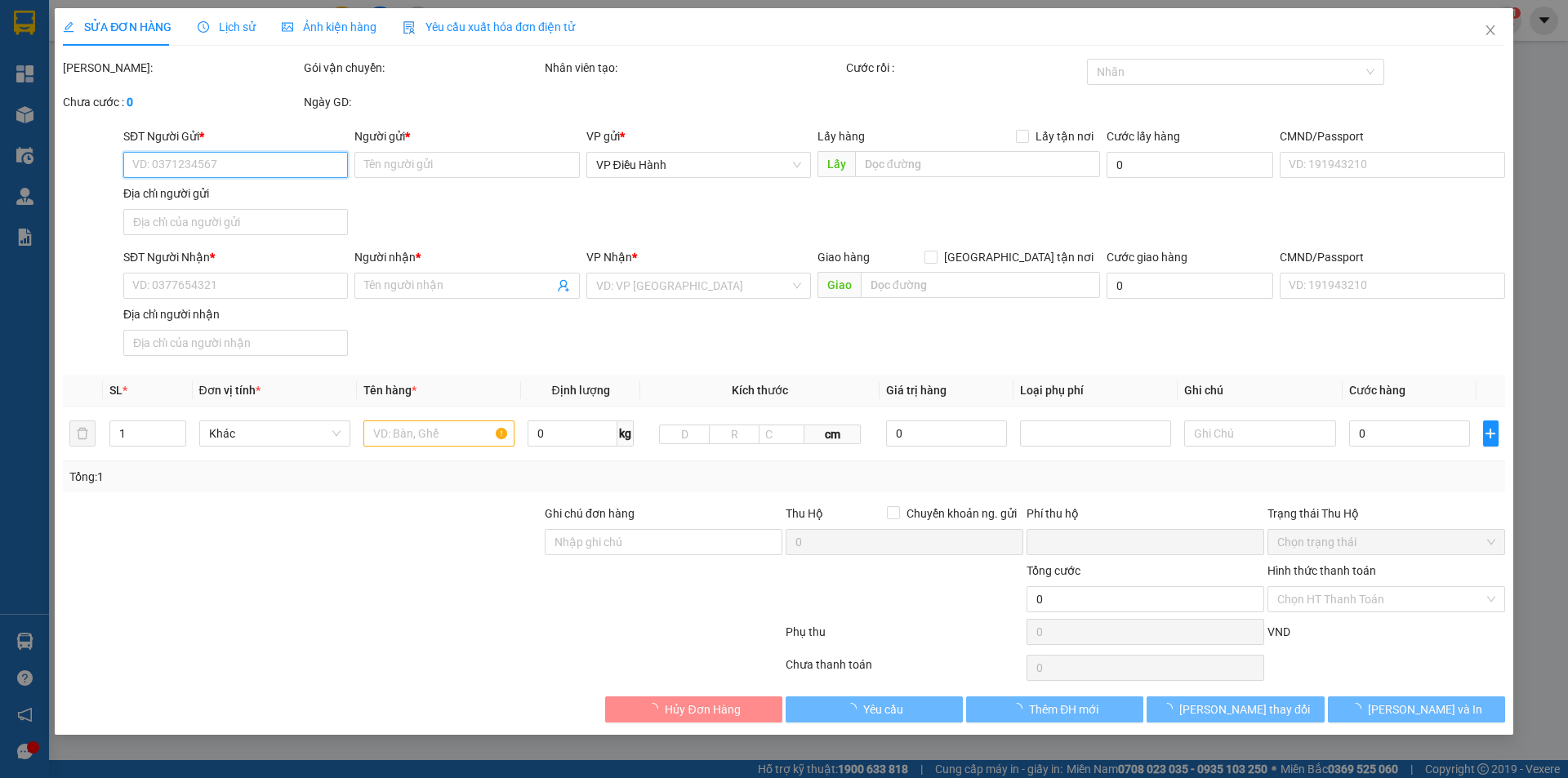
type input "0981637788"
type input "Vietwood"
type input "0938571712"
type input "Ms [PERSON_NAME] ( 0908181978 Ms [PERSON_NAME] )"
checkbox input "true"
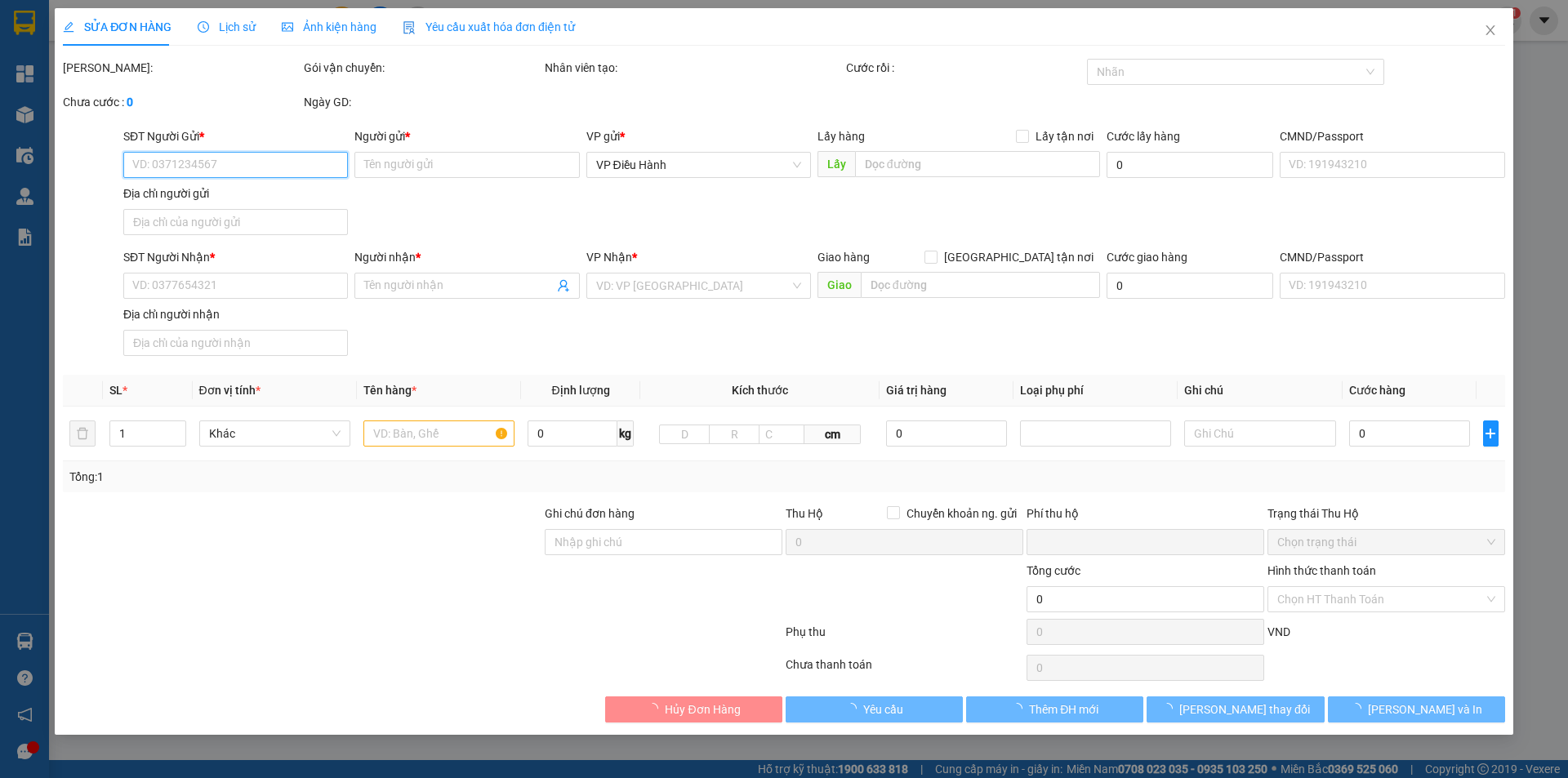
type input "33 Đương T4, [GEOGRAPHIC_DATA], [GEOGRAPHIC_DATA]"
checkbox input "true"
type input "30.660.000"
type input "70.000"
type input "360.000"
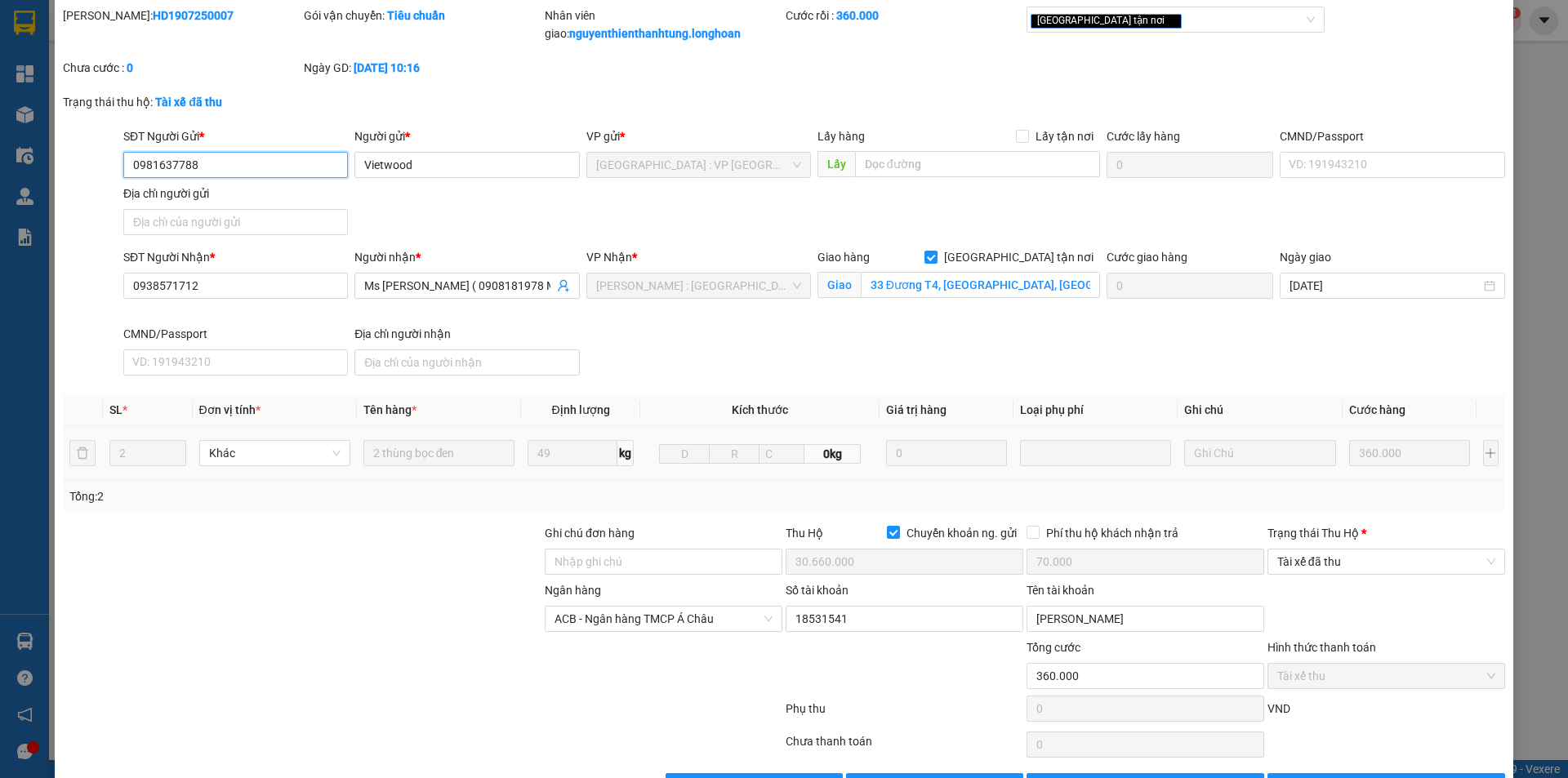
scroll to position [105, 0]
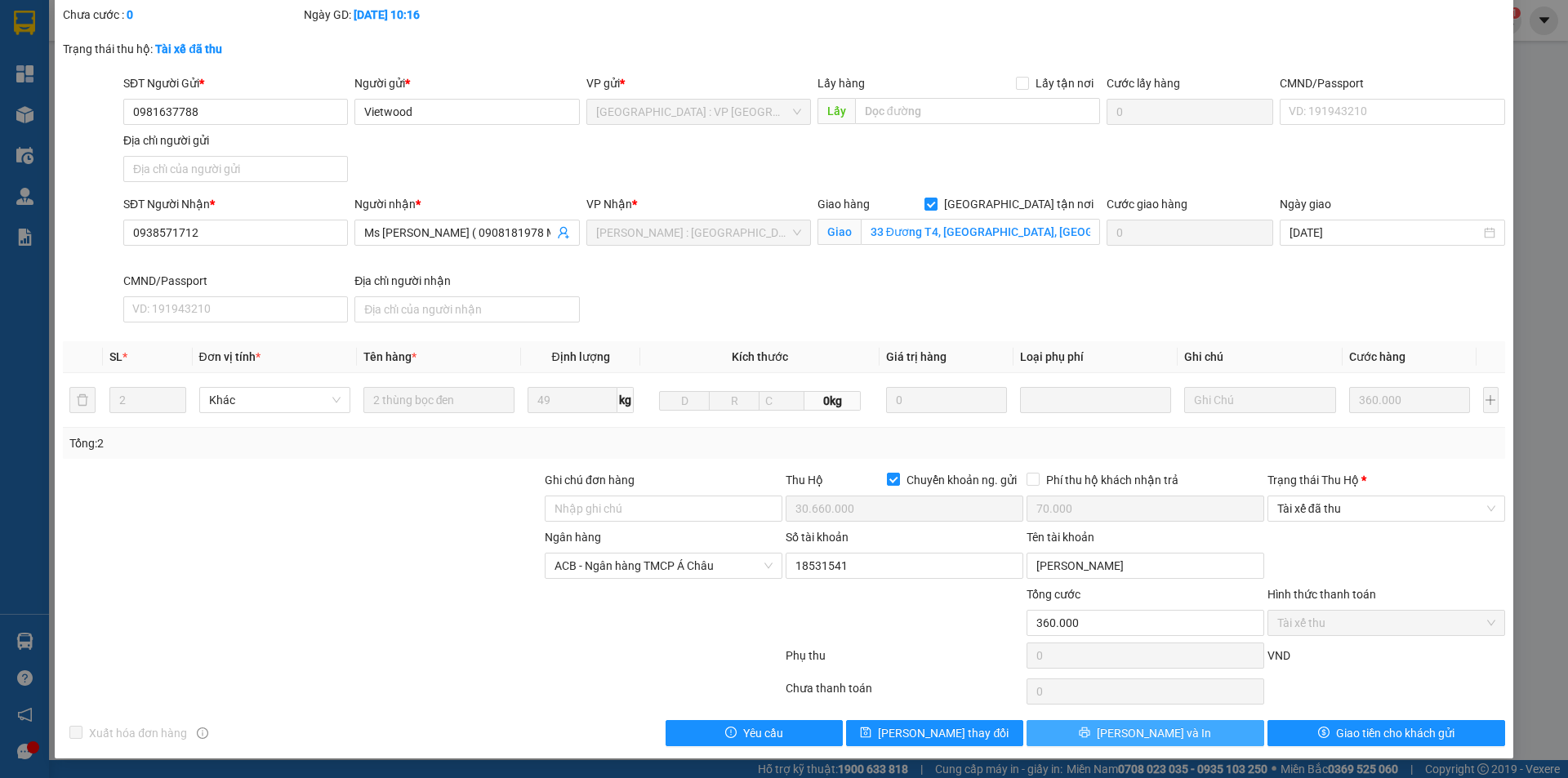
click at [1131, 740] on span "[PERSON_NAME] và In" at bounding box center [1154, 733] width 115 height 18
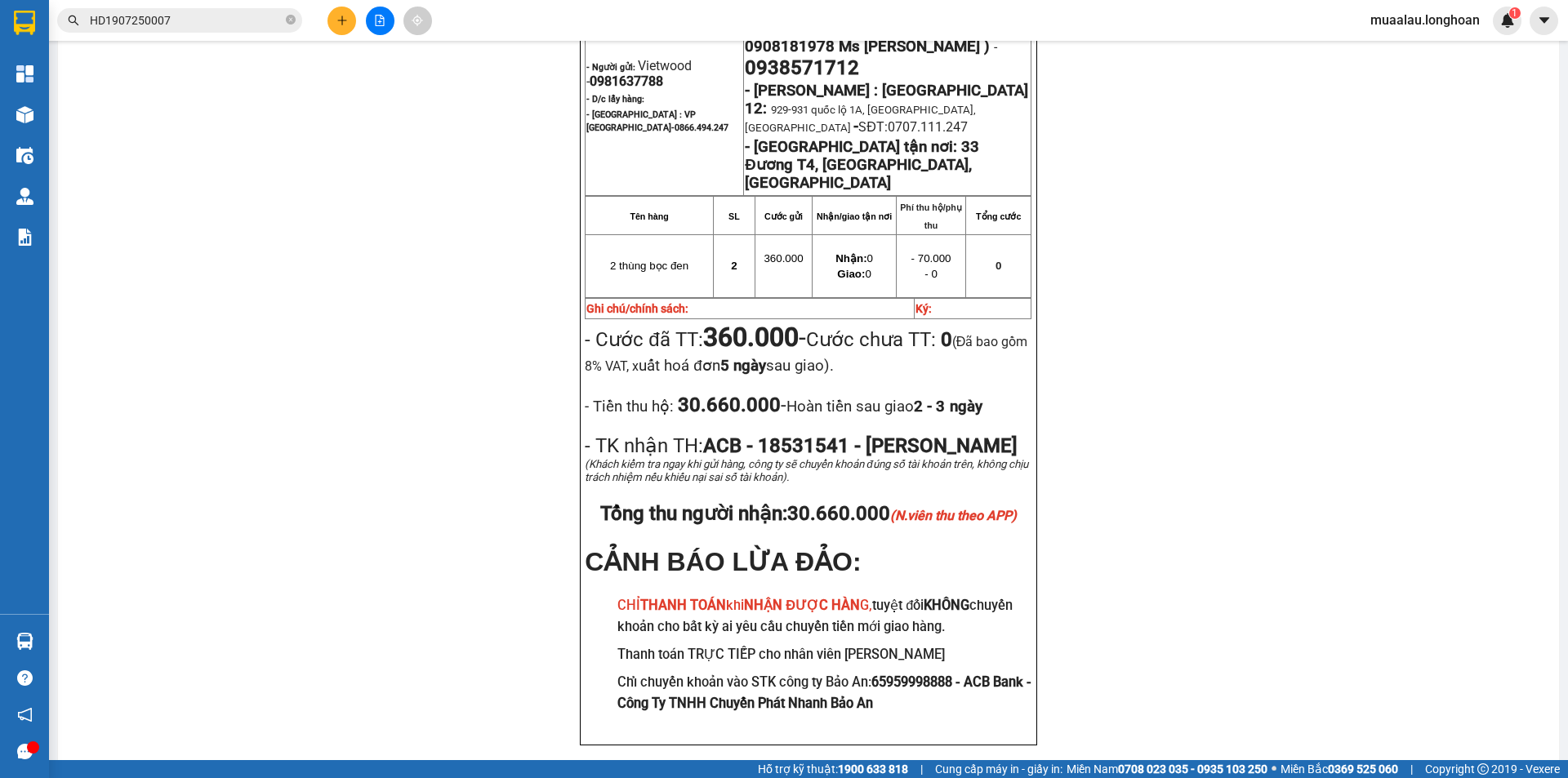
scroll to position [1023, 0]
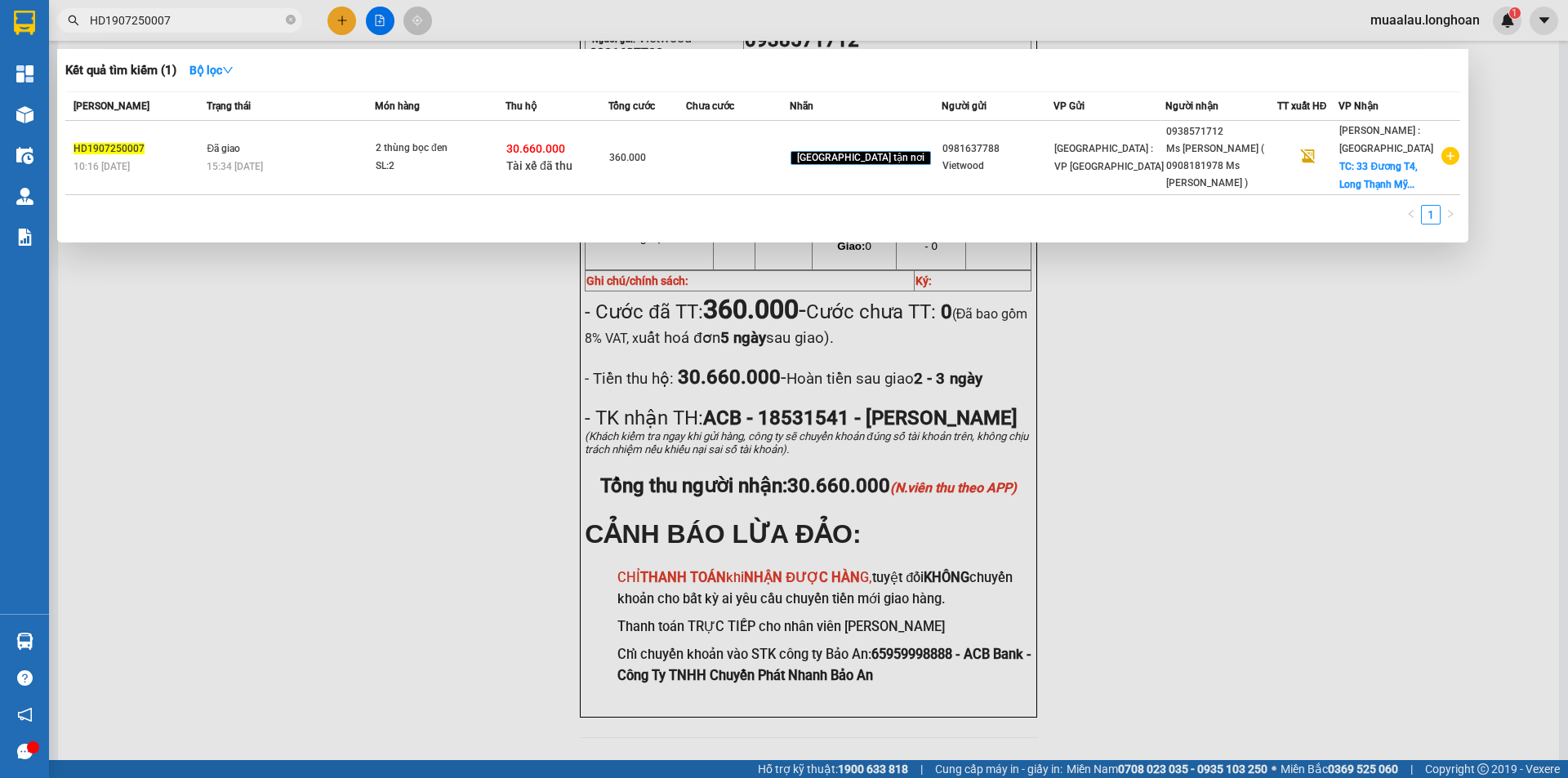
click at [197, 21] on input "HD1907250007" at bounding box center [186, 20] width 192 height 18
paste input "KQ120710250018"
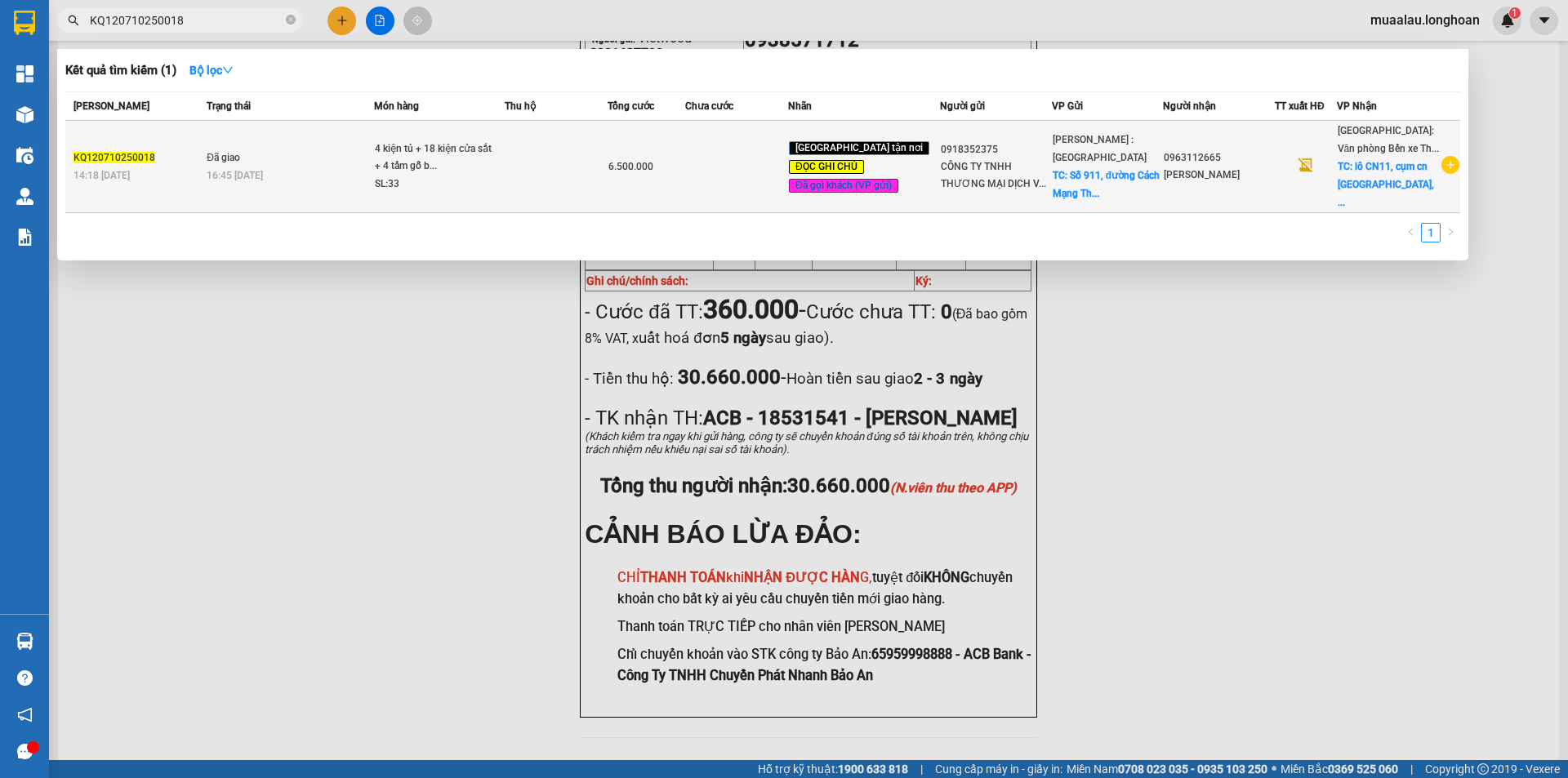
type input "KQ120710250018"
click at [169, 170] on div "14:18 [DATE]" at bounding box center [138, 175] width 128 height 18
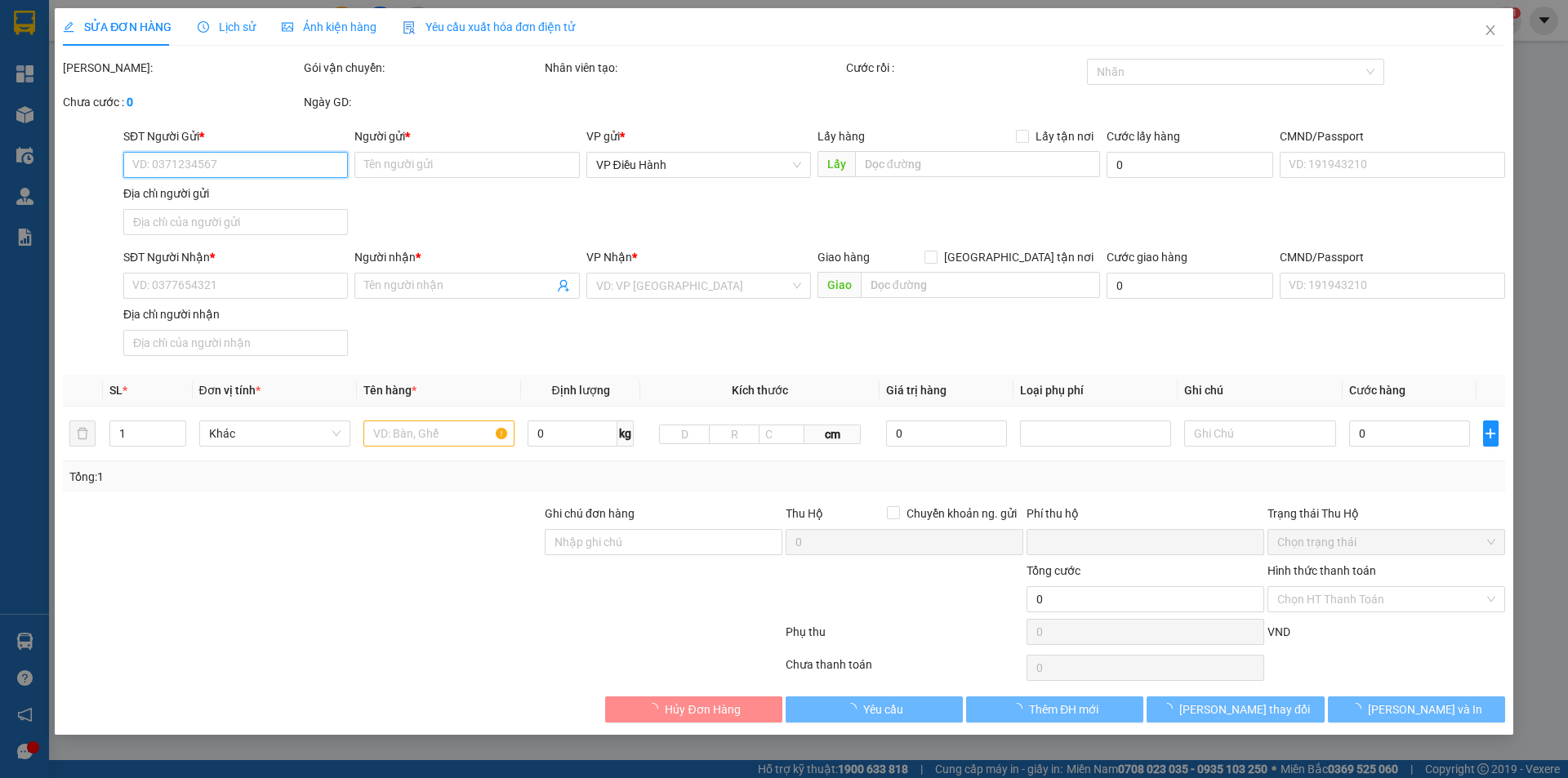
type input "0918352375"
type input "CÔNG TY TNHH THƯƠNG MẠI DỊCH VỤ DƯƠNG CHÂU LOAN BD"
checkbox input "true"
type input "Số 911, đường Cách Mạng Tháng Tám, [GEOGRAPHIC_DATA], [GEOGRAPHIC_DATA], [GEOGR…"
type input "0963112665"
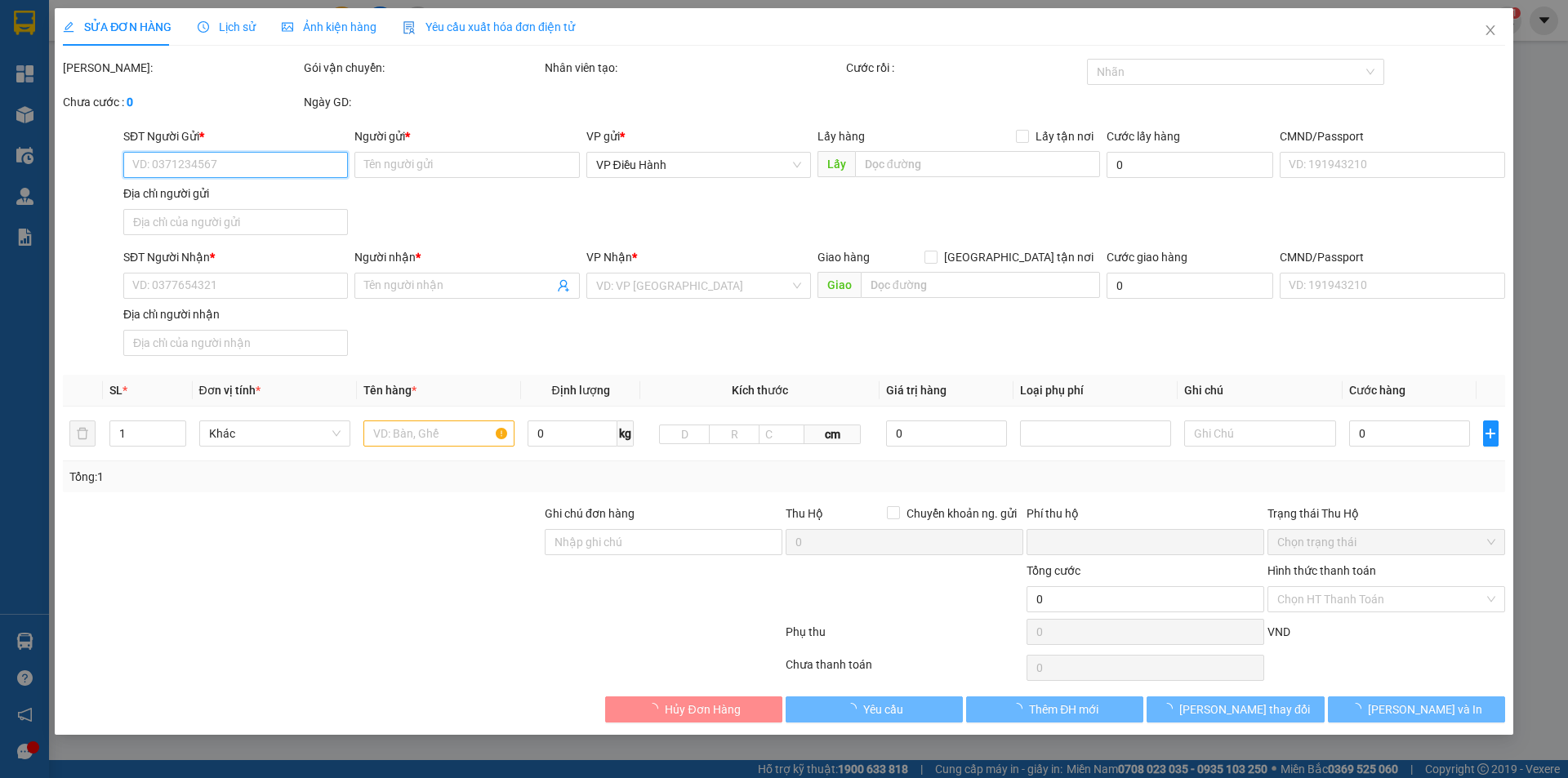
type input "[PERSON_NAME]"
checkbox input "true"
type input "lô CN11, cụm [GEOGRAPHIC_DATA], xã [GEOGRAPHIC_DATA], huyện [GEOGRAPHIC_DATA], …"
type input "hàng mặt kính - vận chuyển nhẹ tay - hư vỡ không đền - đã báo khách gửi"
type input "0"
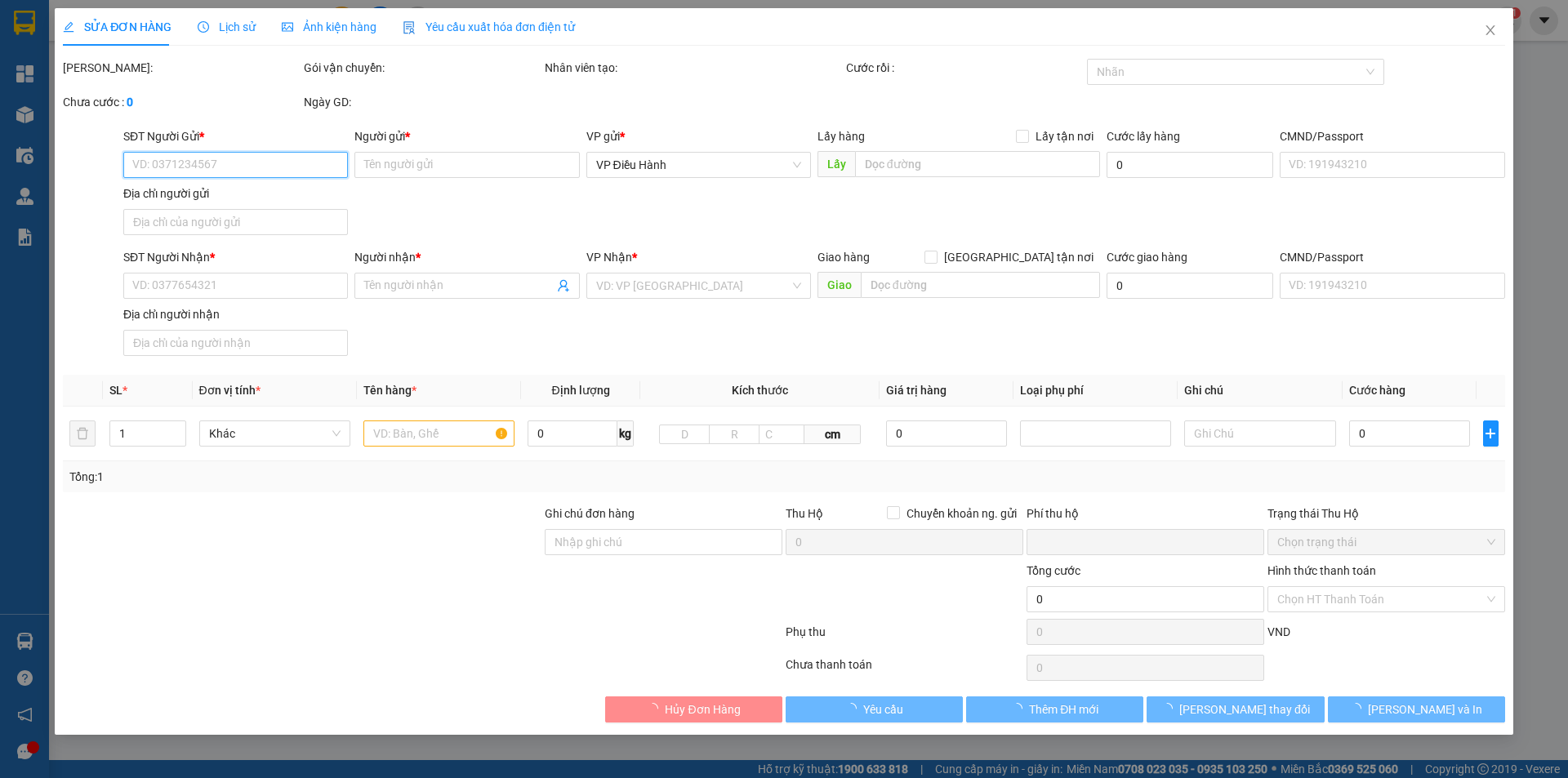
type input "6.500.000"
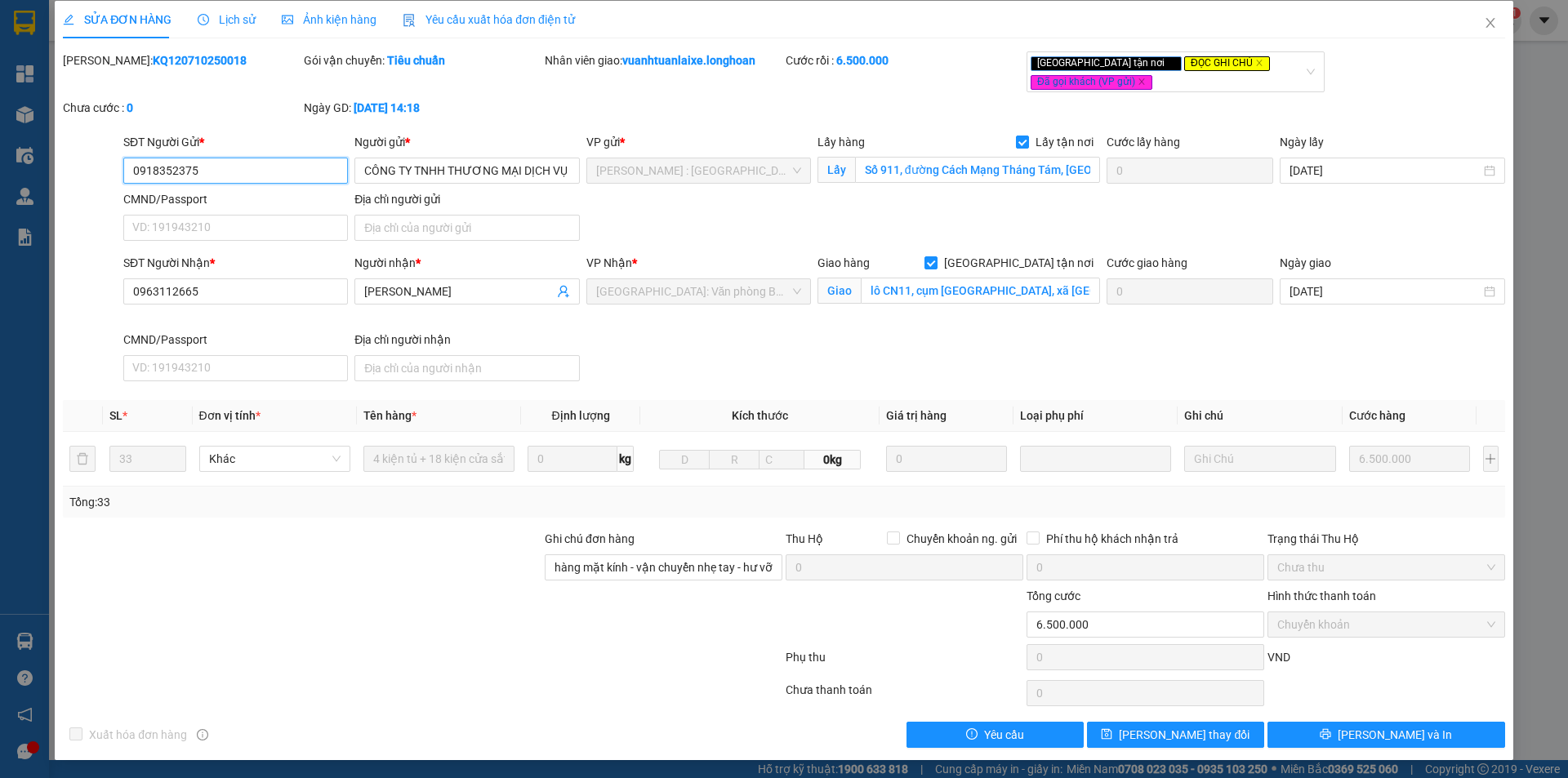
scroll to position [9, 0]
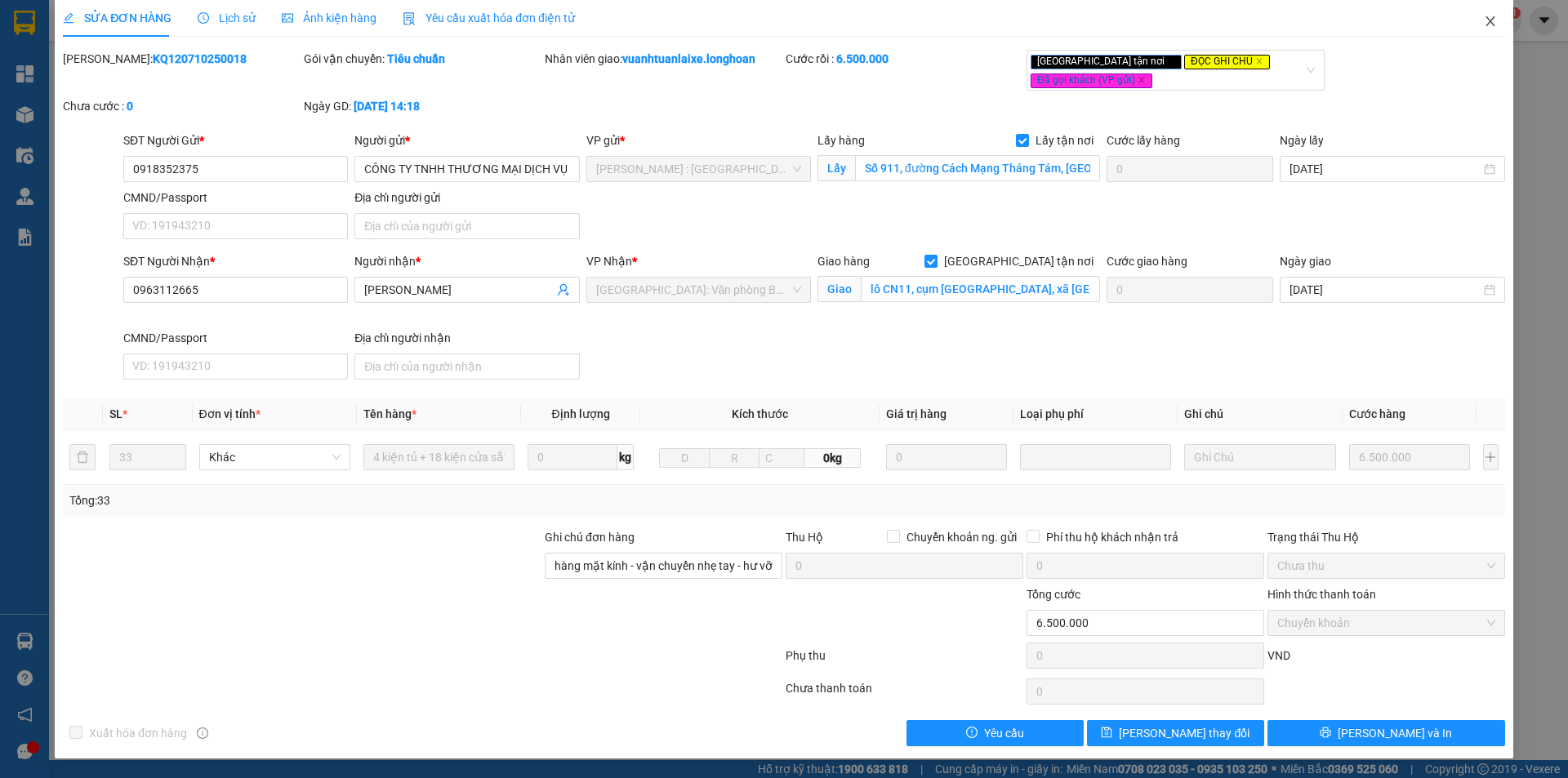
click at [1483, 23] on icon "close" at bounding box center [1489, 21] width 13 height 13
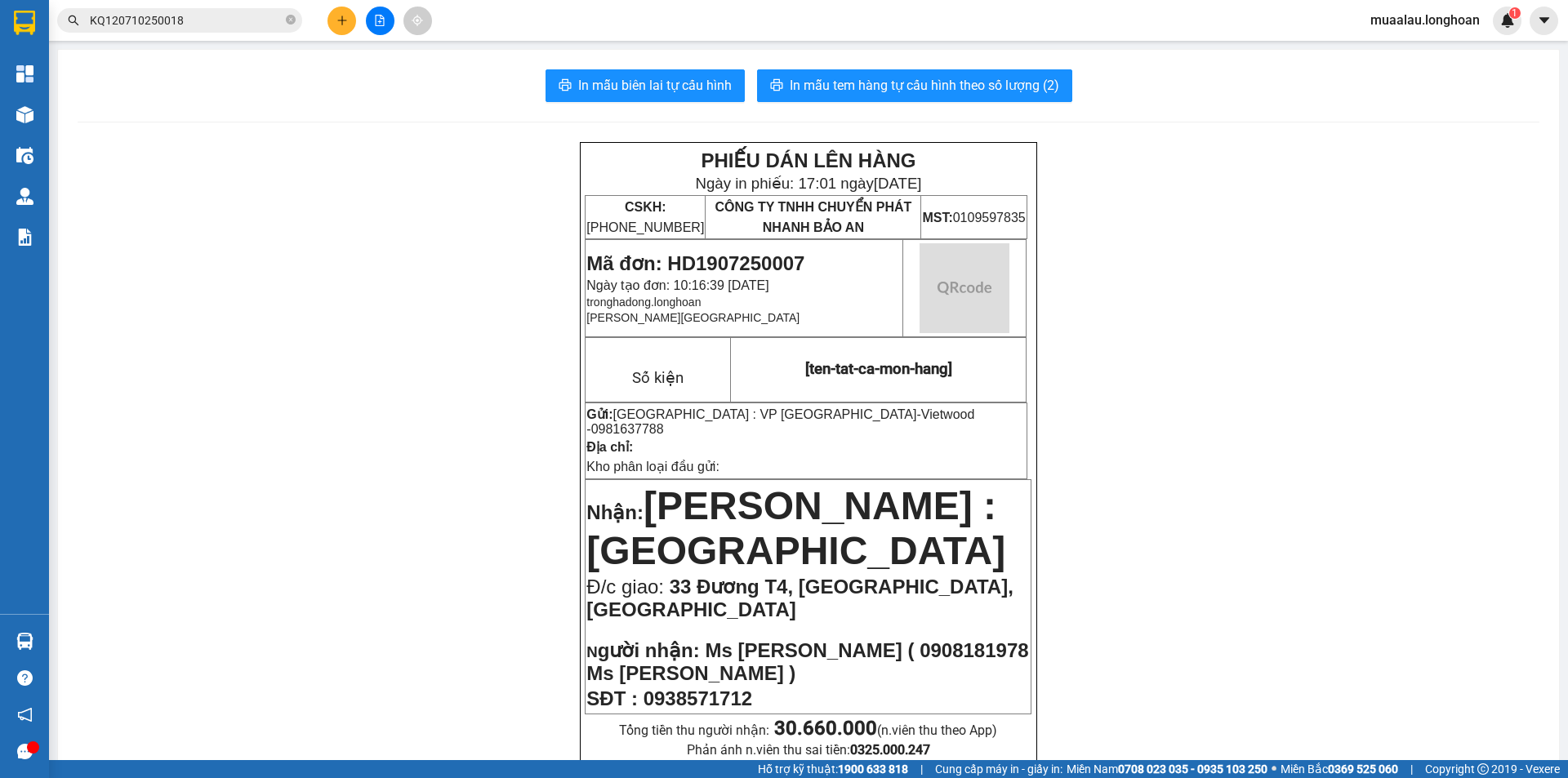
click at [206, 25] on input "KQ120710250018" at bounding box center [186, 20] width 192 height 18
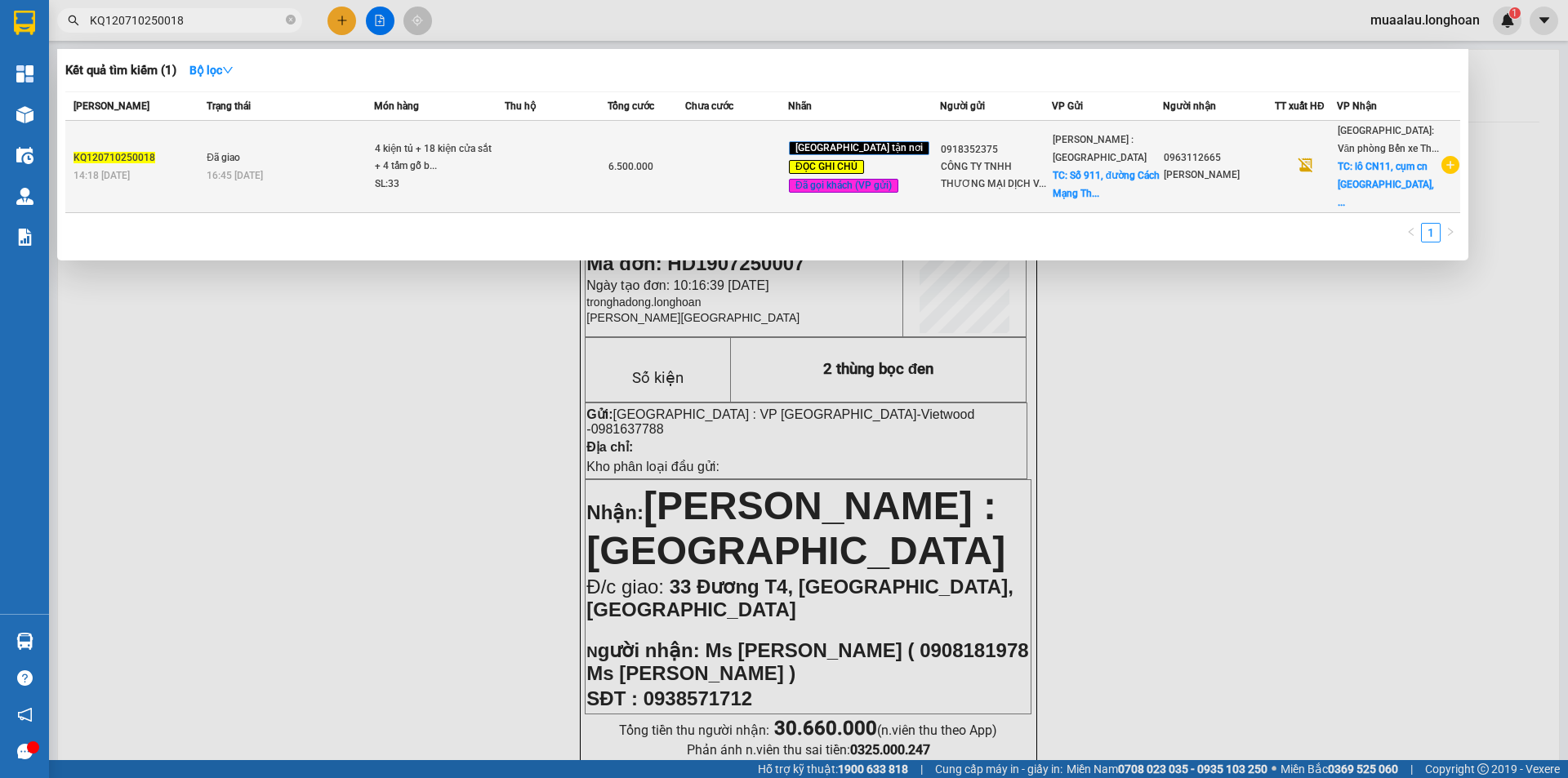
click at [217, 173] on span "16:45 [DATE]" at bounding box center [234, 174] width 56 height 13
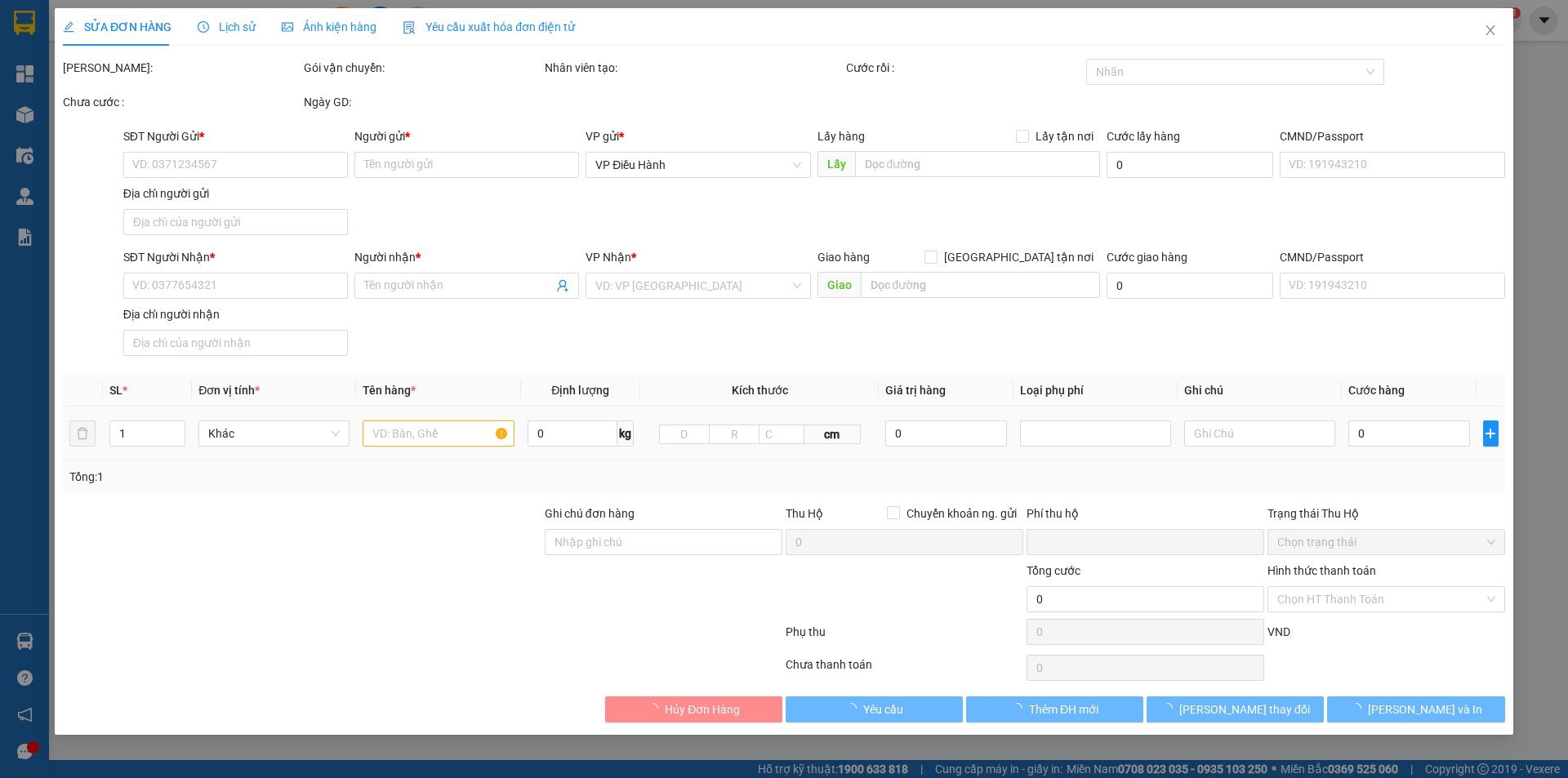
type input "0918352375"
type input "CÔNG TY TNHH THƯƠNG MẠI DỊCH VỤ DƯƠNG CHÂU LOAN BD"
checkbox input "true"
type input "Số 911, đường Cách Mạng Tháng Tám, [GEOGRAPHIC_DATA], [GEOGRAPHIC_DATA], [GEOGR…"
type input "0963112665"
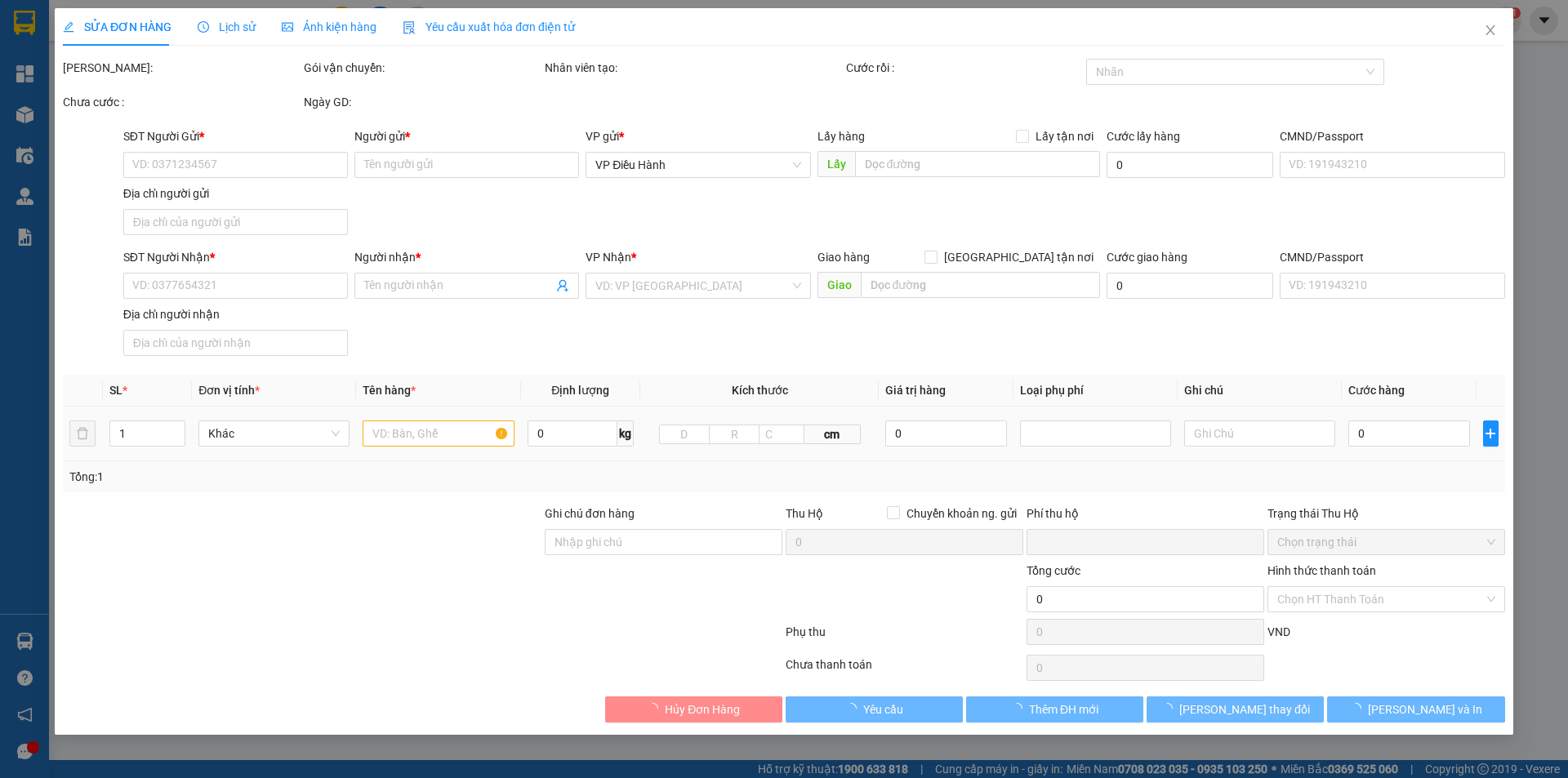
type input "[PERSON_NAME]"
checkbox input "true"
type input "lô CN11, cụm [GEOGRAPHIC_DATA], xã [GEOGRAPHIC_DATA], huyện [GEOGRAPHIC_DATA], …"
type input "hàng mặt kính - vận chuyển nhẹ tay - hư vỡ không đền - đã báo khách gửi"
type input "0"
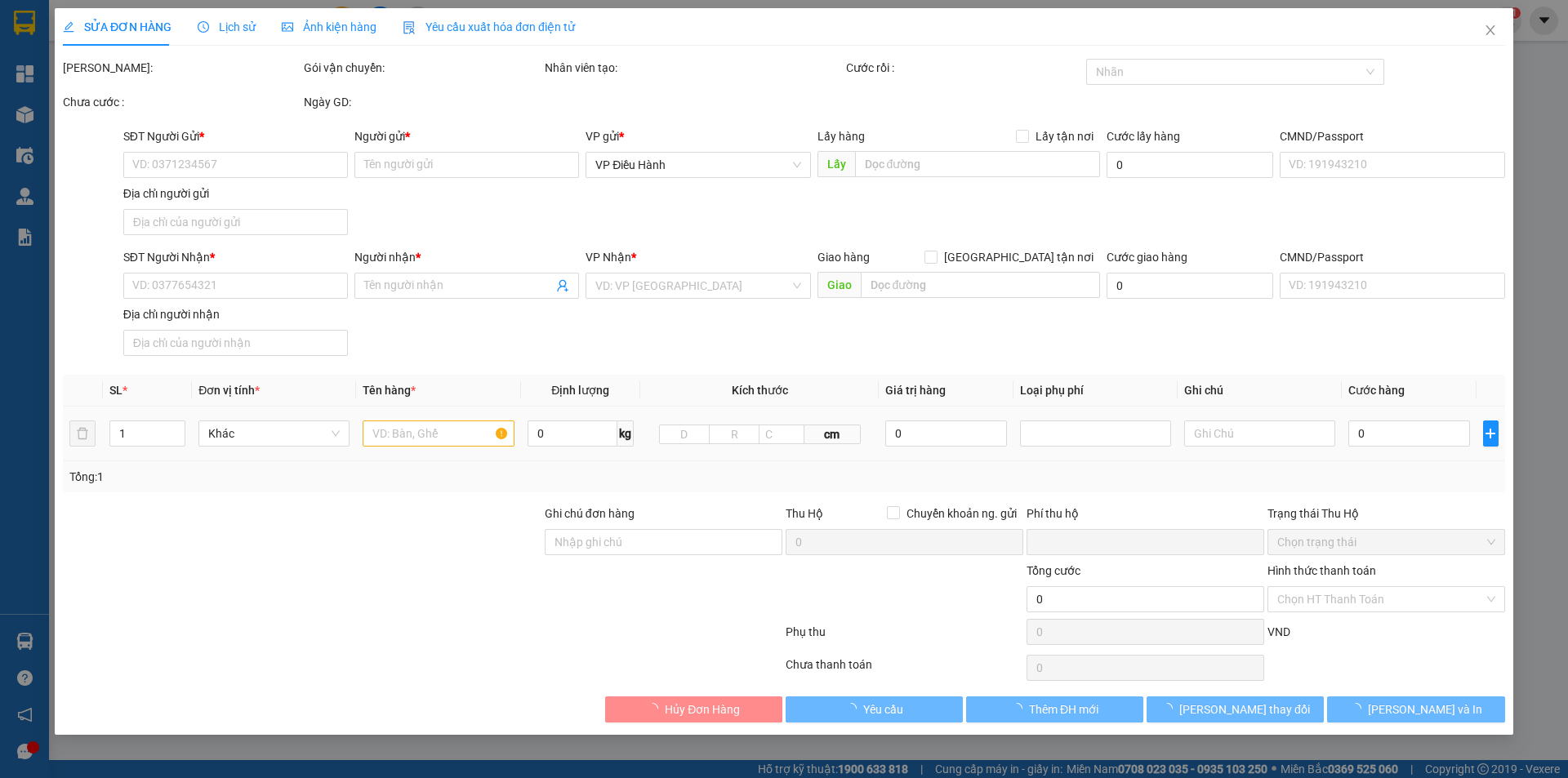
type input "6.500.000"
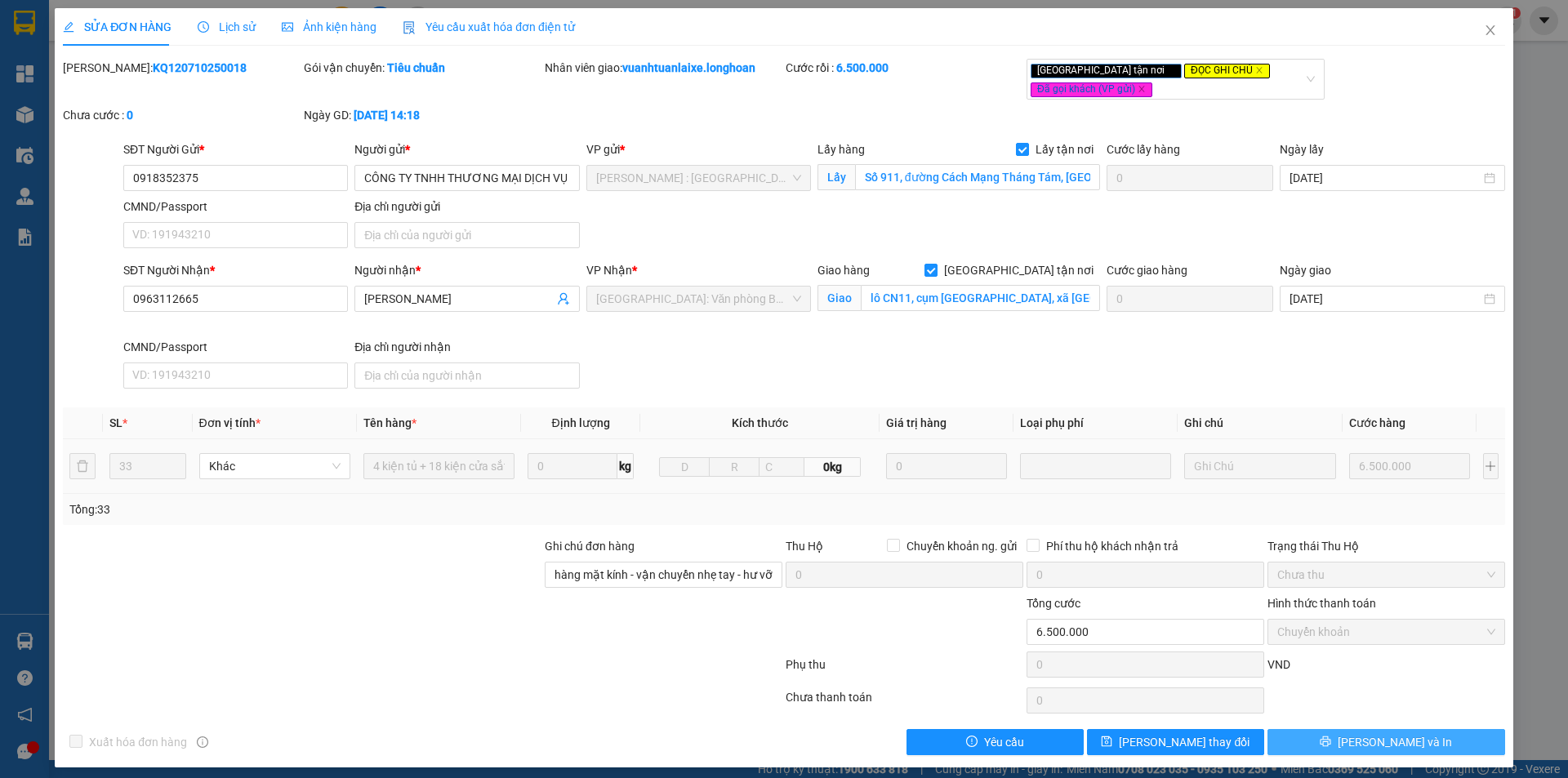
click at [1373, 744] on span "[PERSON_NAME] và In" at bounding box center [1394, 741] width 115 height 18
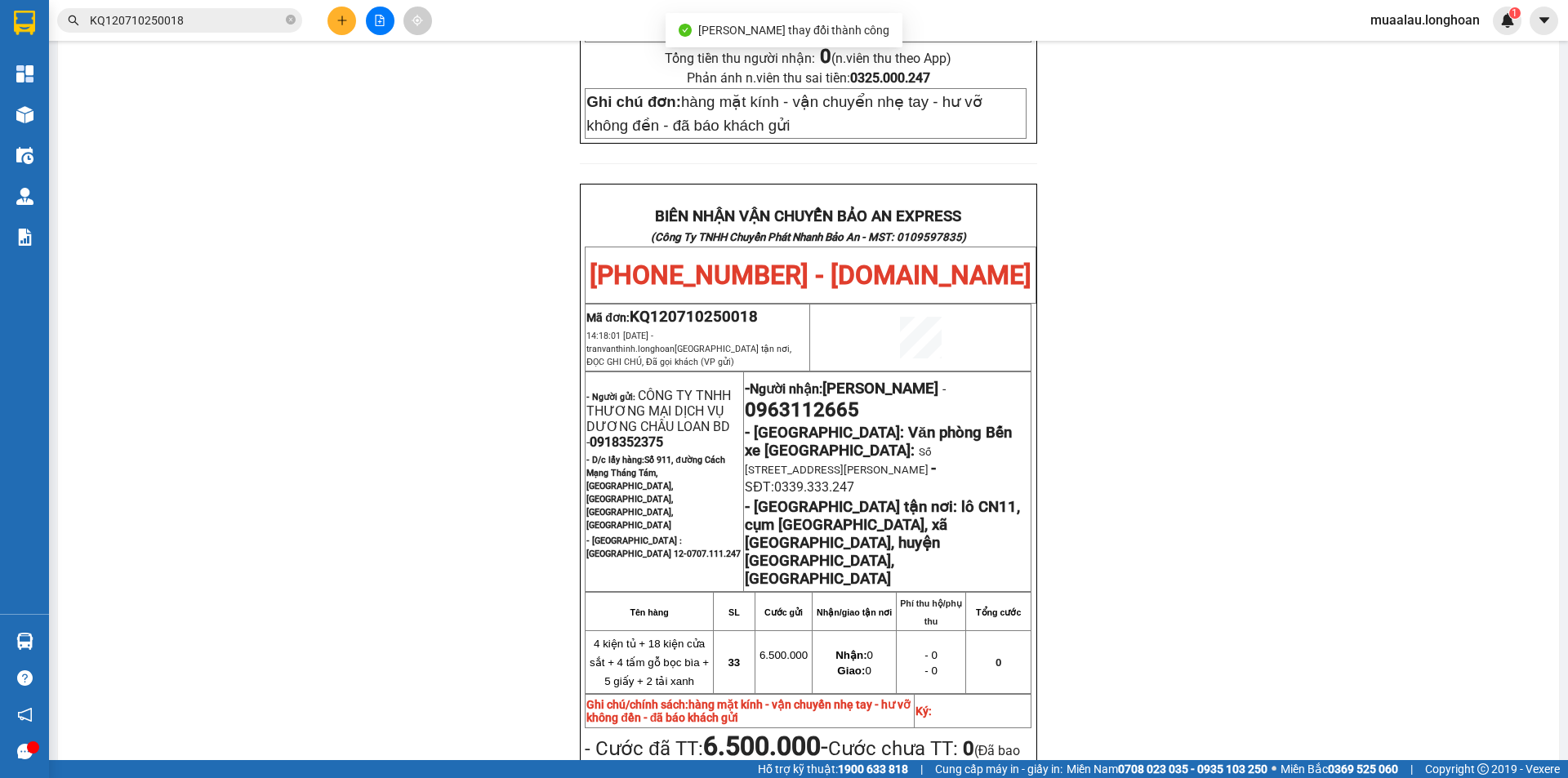
scroll to position [734, 0]
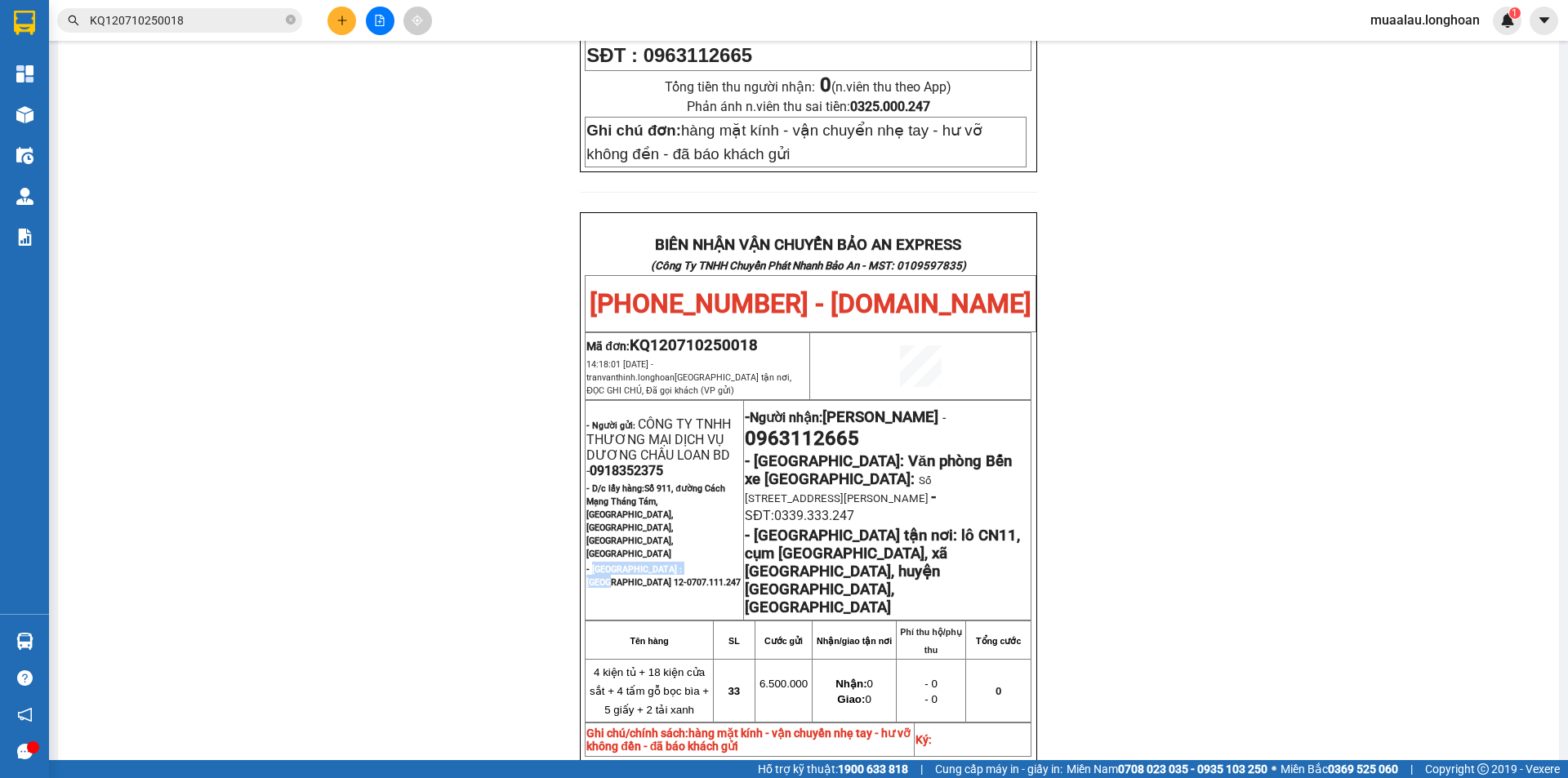
drag, startPoint x: 586, startPoint y: 496, endPoint x: 695, endPoint y: 503, distance: 109.2
click at [695, 564] on span "- [GEOGRAPHIC_DATA] : [GEOGRAPHIC_DATA] 12- 0707.111.247" at bounding box center [663, 576] width 154 height 24
copy span "[PERSON_NAME] : [GEOGRAPHIC_DATA]"
drag, startPoint x: 750, startPoint y: 422, endPoint x: 754, endPoint y: 447, distance: 25.3
click at [754, 452] on span "- [GEOGRAPHIC_DATA]: Văn phòng Bến xe [GEOGRAPHIC_DATA]:" at bounding box center [877, 470] width 266 height 36
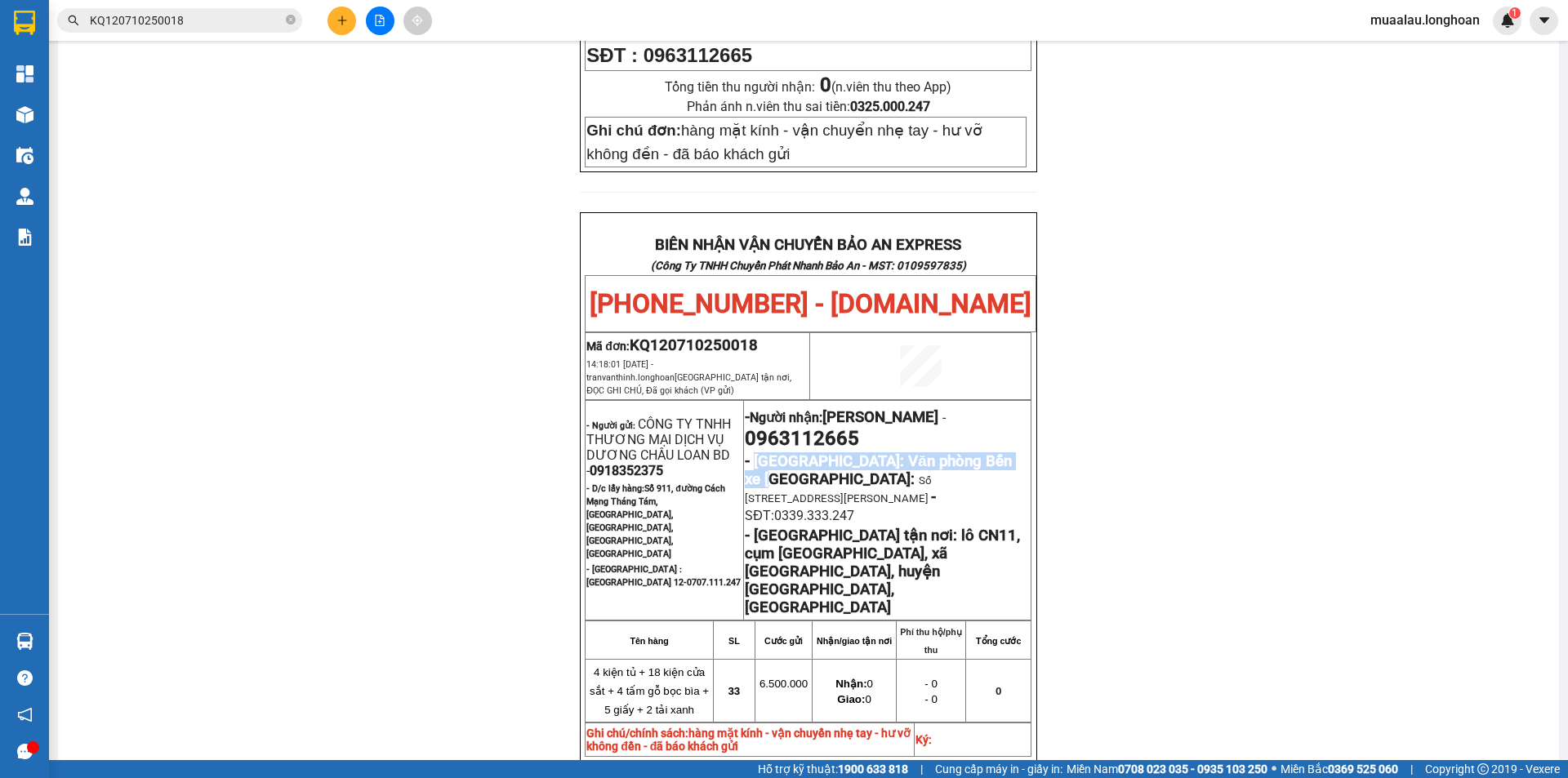
copy span "[GEOGRAPHIC_DATA]: Văn phòng Bến xe [GEOGRAPHIC_DATA]"
click at [215, 15] on input "KQ120710250018" at bounding box center [186, 20] width 192 height 18
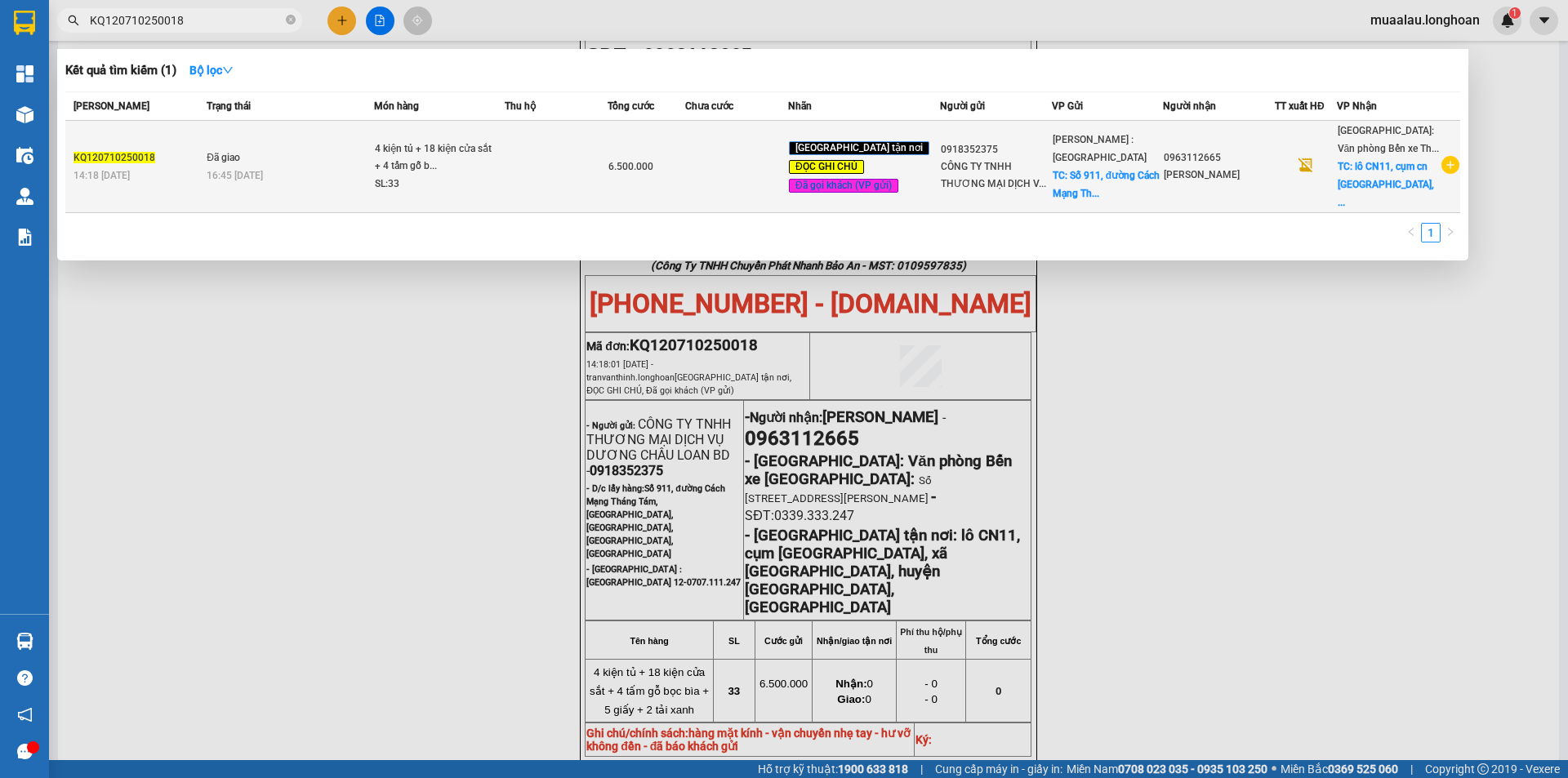
click at [189, 174] on div "14:18 [DATE]" at bounding box center [138, 175] width 128 height 18
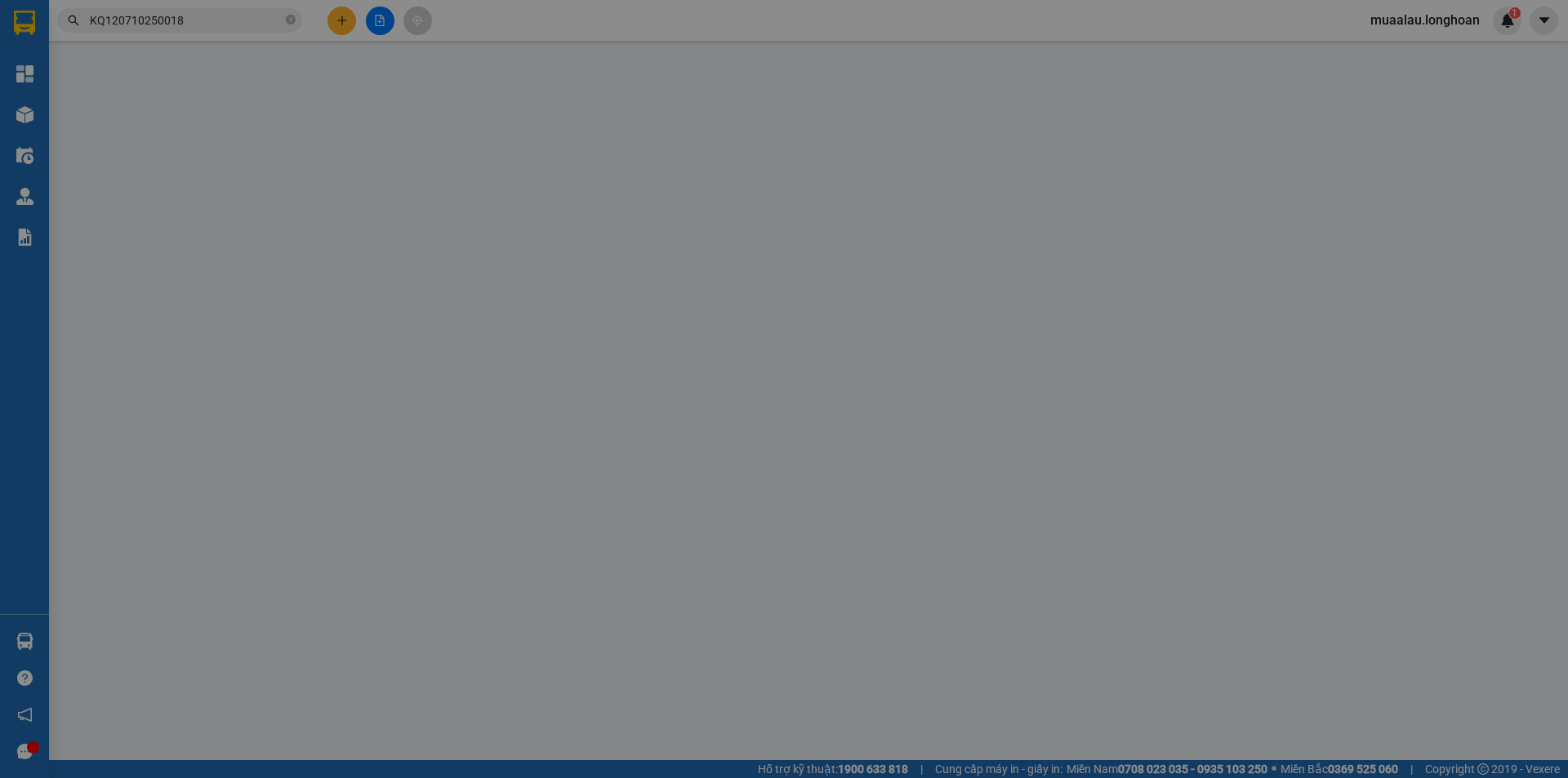
type input "0918352375"
type input "CÔNG TY TNHH THƯƠNG MẠI DỊCH VỤ DƯƠNG CHÂU LOAN BD"
checkbox input "true"
type input "Số 911, đường Cách Mạng Tháng Tám, [GEOGRAPHIC_DATA], [GEOGRAPHIC_DATA], [GEOGR…"
type input "0963112665"
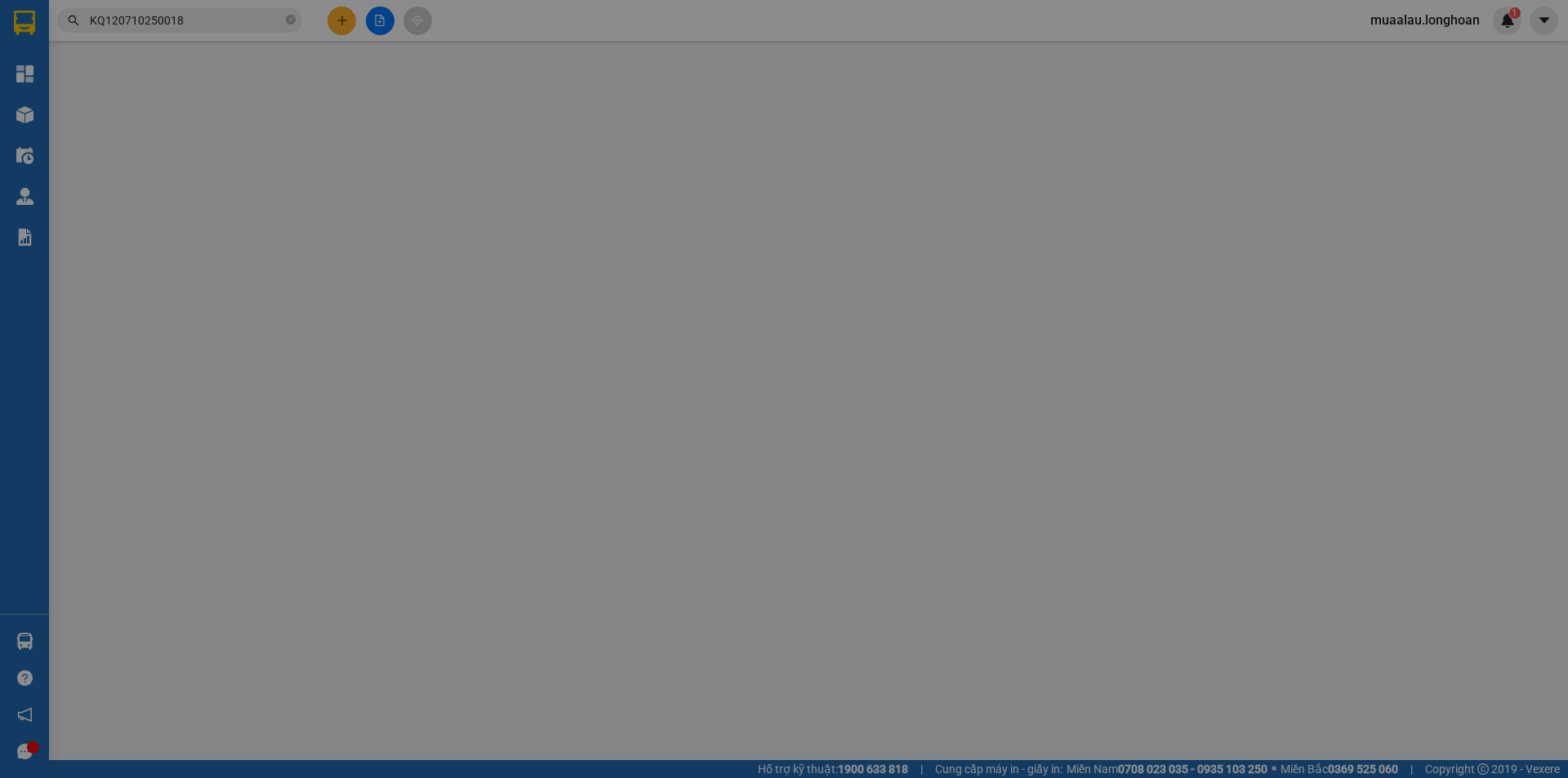
type input "[PERSON_NAME]"
checkbox input "true"
type input "lô CN11, cụm [GEOGRAPHIC_DATA], xã [GEOGRAPHIC_DATA], huyện [GEOGRAPHIC_DATA], …"
type input "hàng mặt kính - vận chuyển nhẹ tay - hư vỡ không đền - đã báo khách gửi"
type input "0"
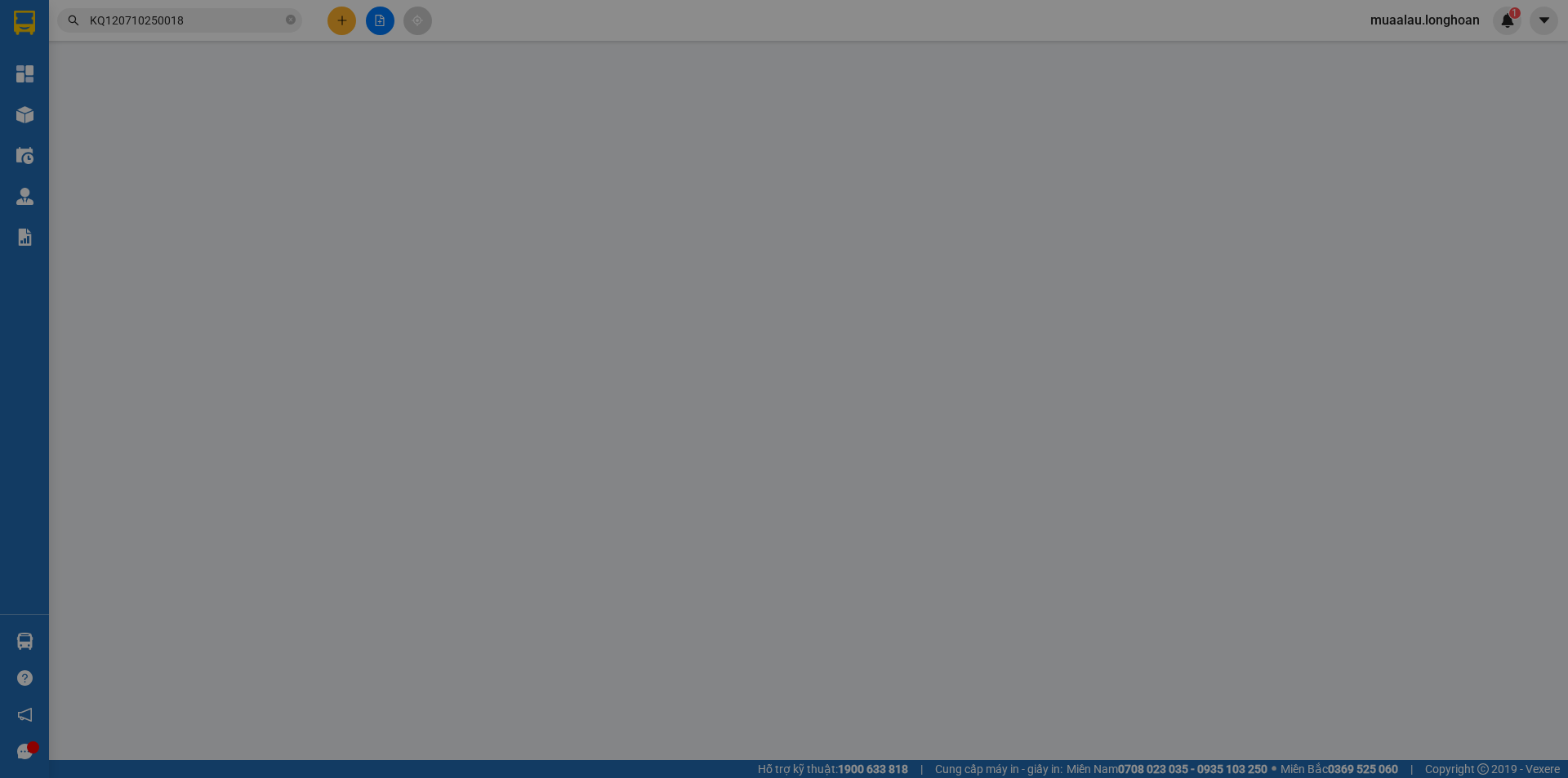
type input "6.500.000"
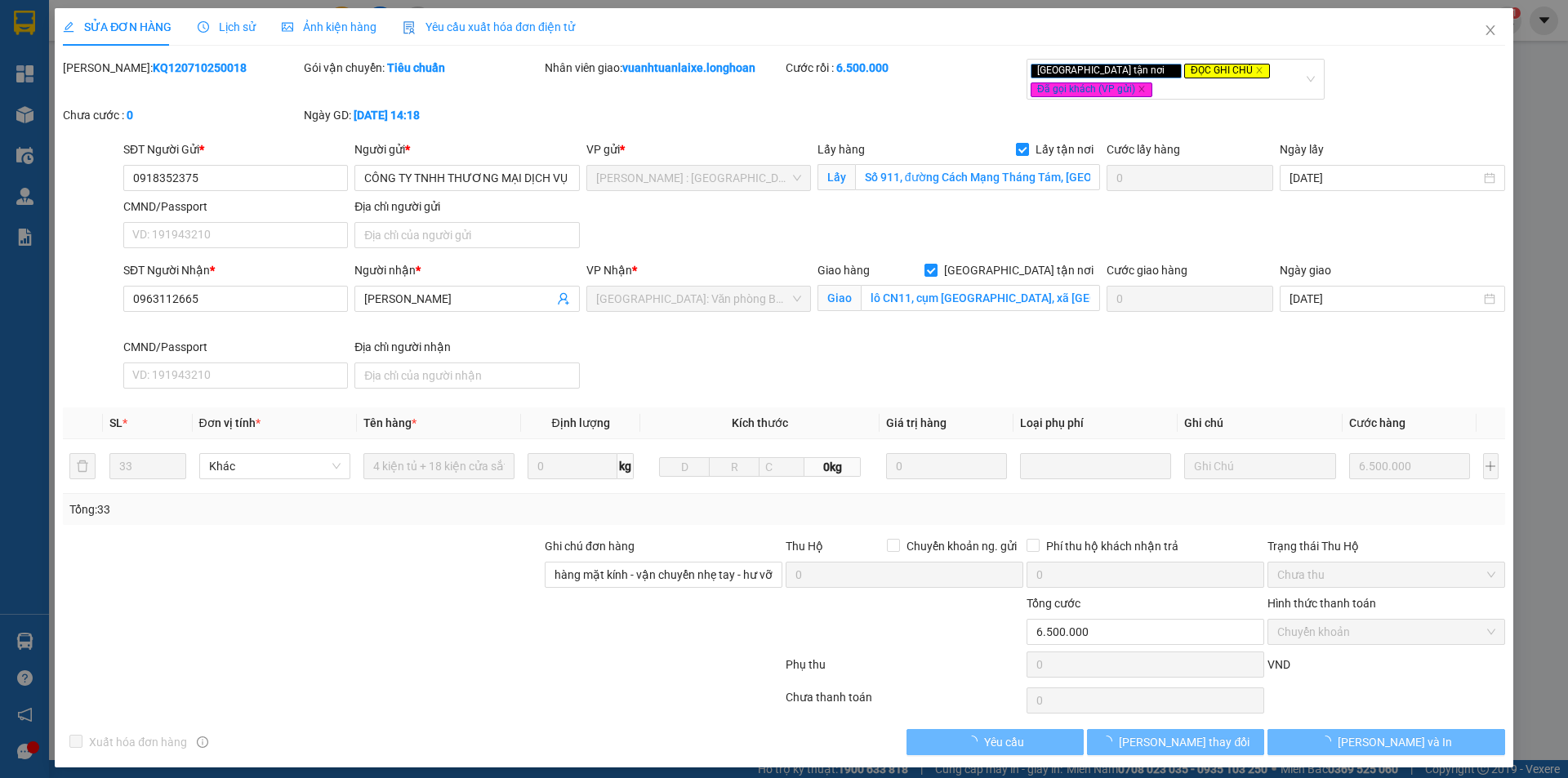
click at [227, 29] on span "Lịch sử" at bounding box center [227, 27] width 58 height 13
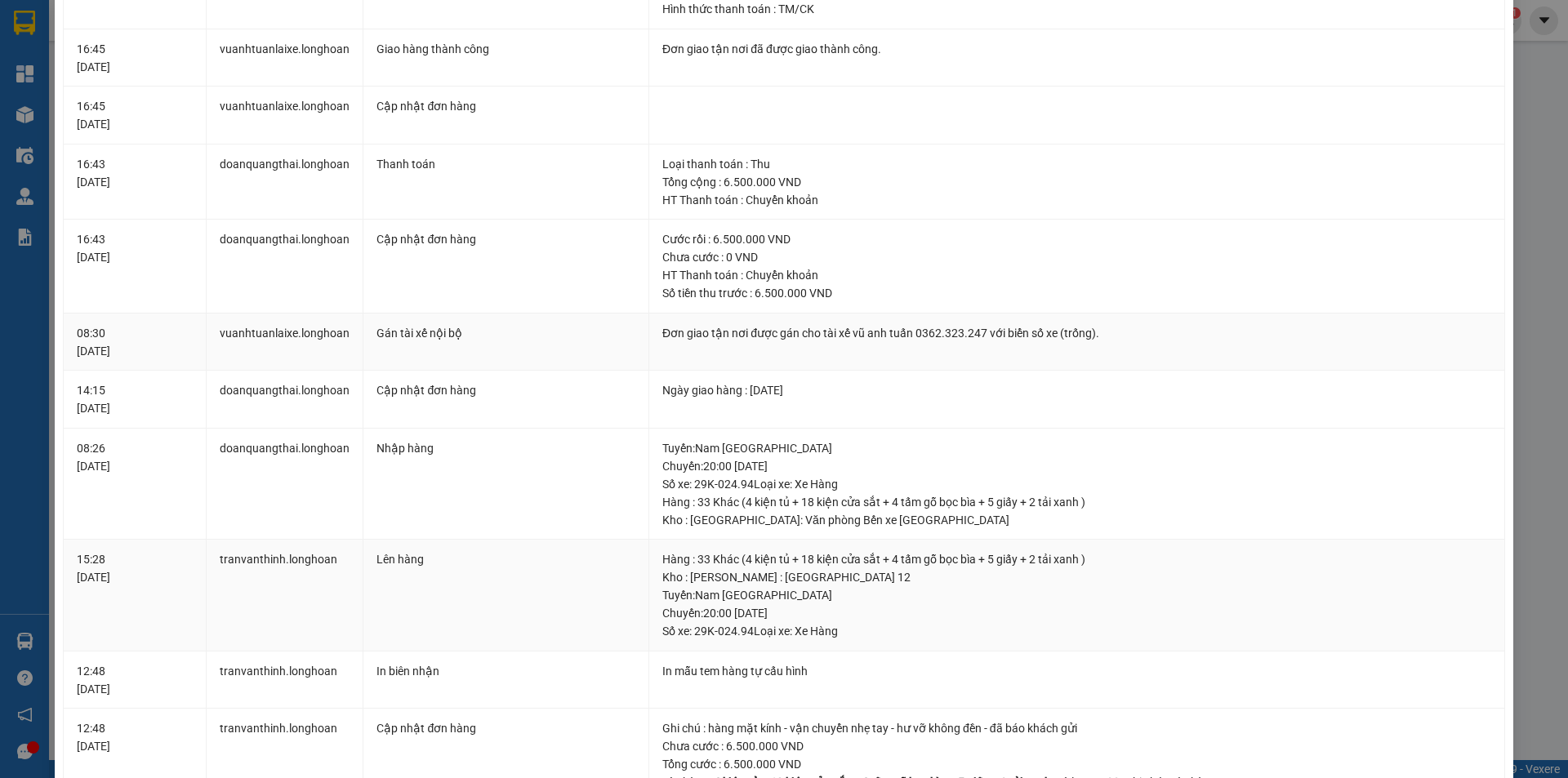
scroll to position [653, 0]
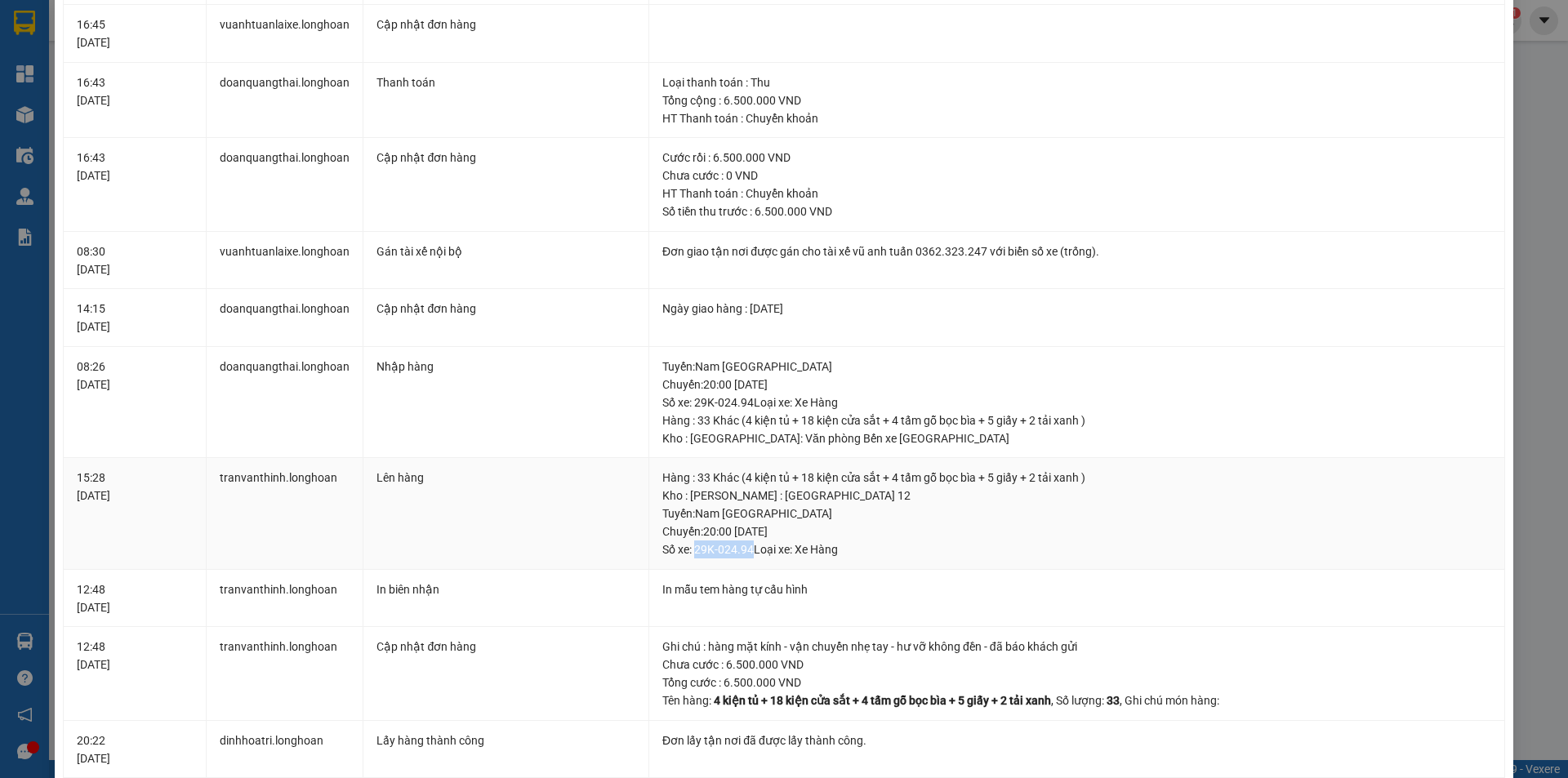
drag, startPoint x: 689, startPoint y: 550, endPoint x: 743, endPoint y: 552, distance: 54.0
click at [743, 552] on div "Tuyến : Nam [GEOGRAPHIC_DATA] Chuyến: 20:00 [DATE] Số xe: 29K-024.94 Loại xe: X…" at bounding box center [1076, 531] width 829 height 54
copy div "29K-024.94"
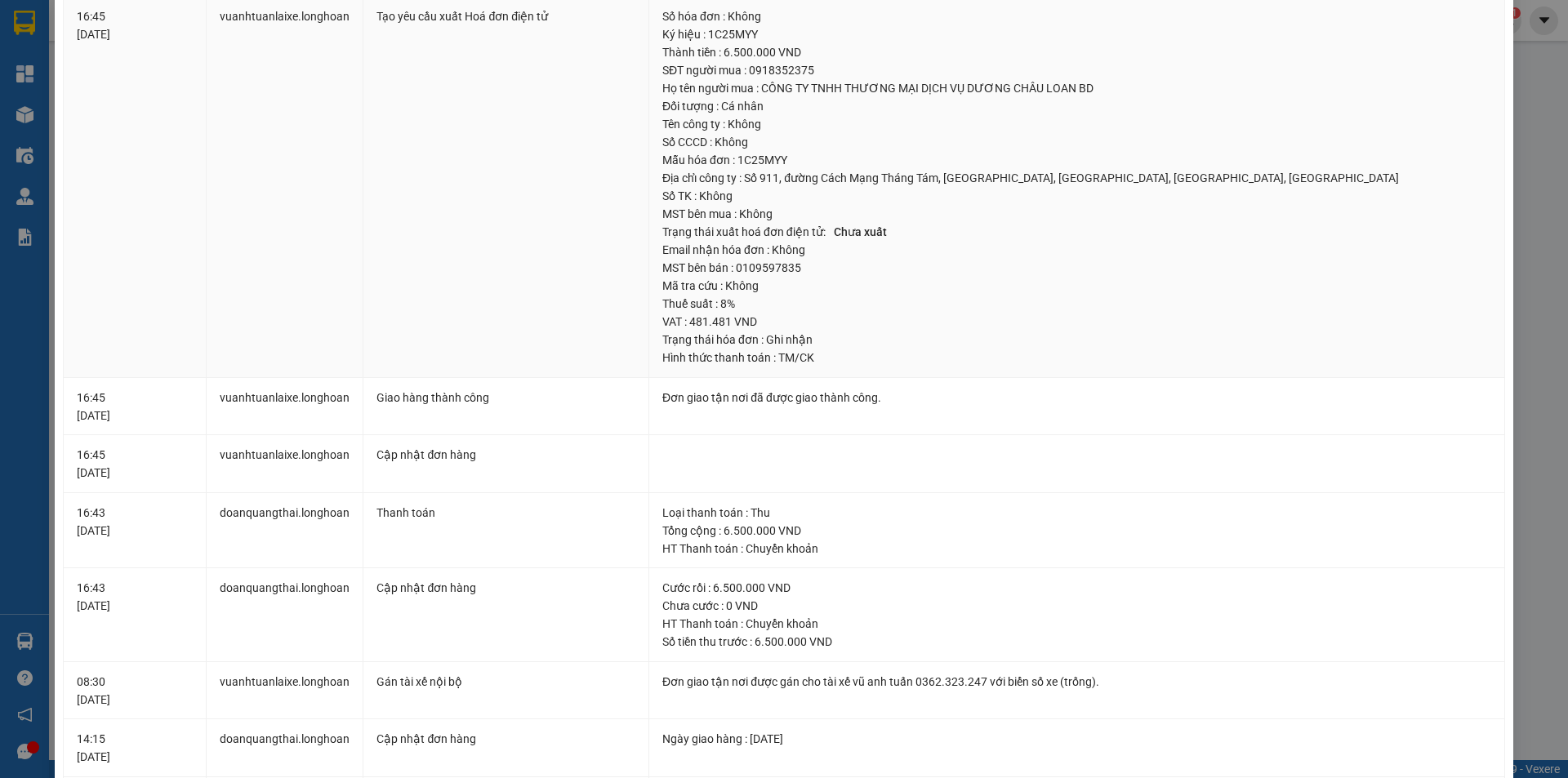
scroll to position [0, 0]
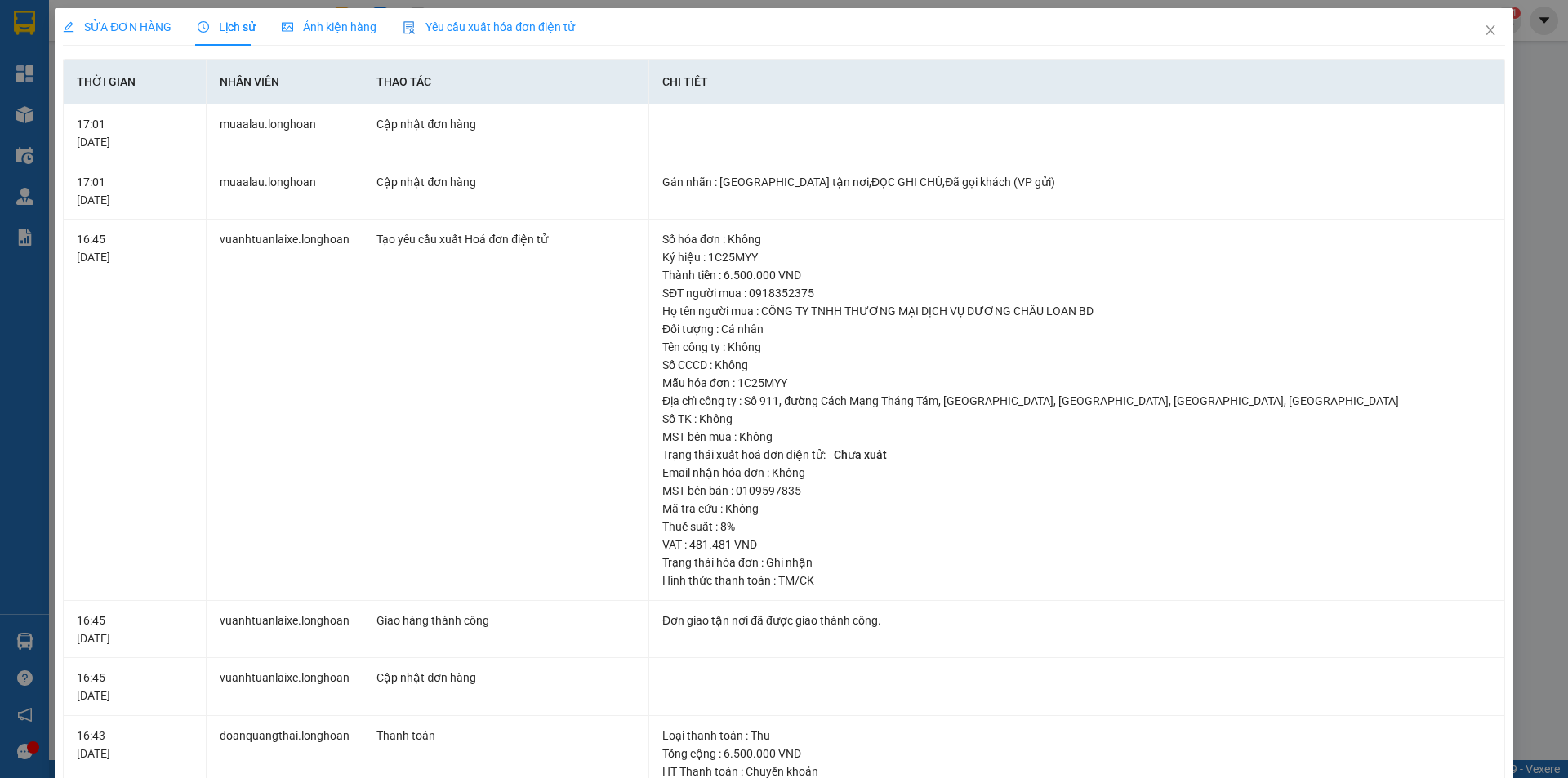
click at [128, 27] on span "SỬA ĐƠN HÀNG" at bounding box center [116, 27] width 109 height 13
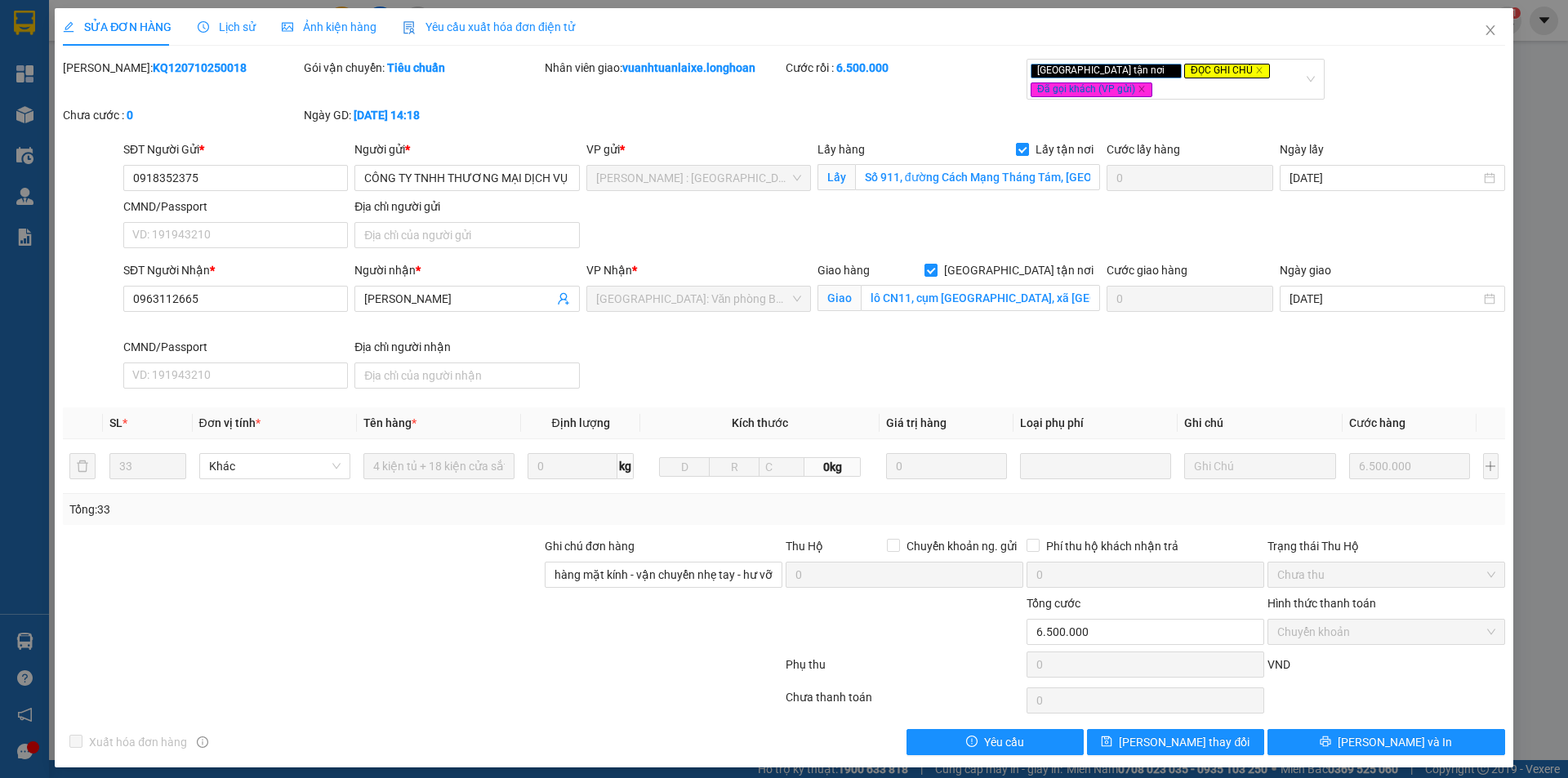
click at [155, 68] on b "KQ120710250018" at bounding box center [199, 68] width 94 height 13
copy b "KQ120710250018"
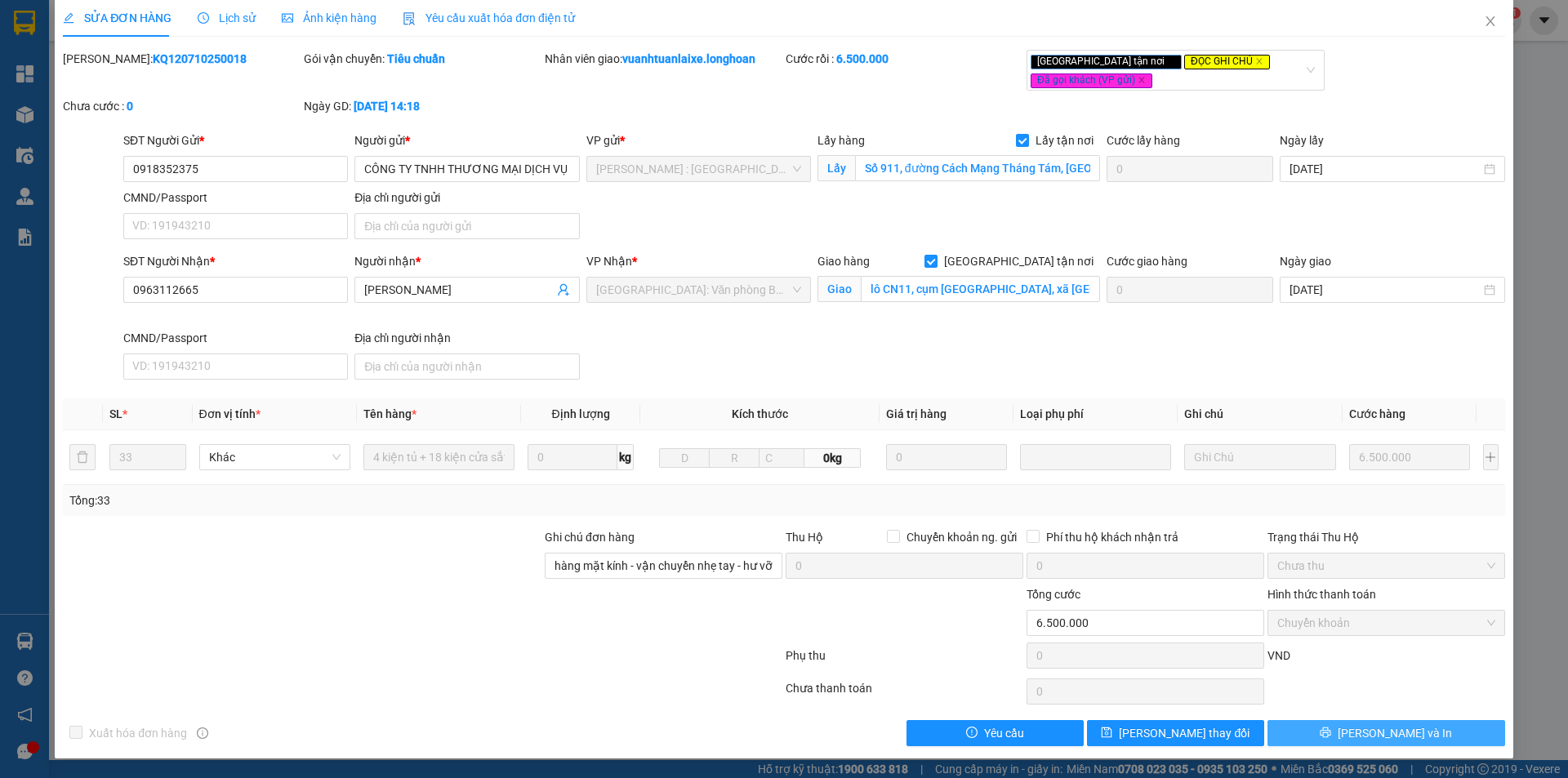
click at [1331, 729] on icon "printer" at bounding box center [1324, 731] width 11 height 11
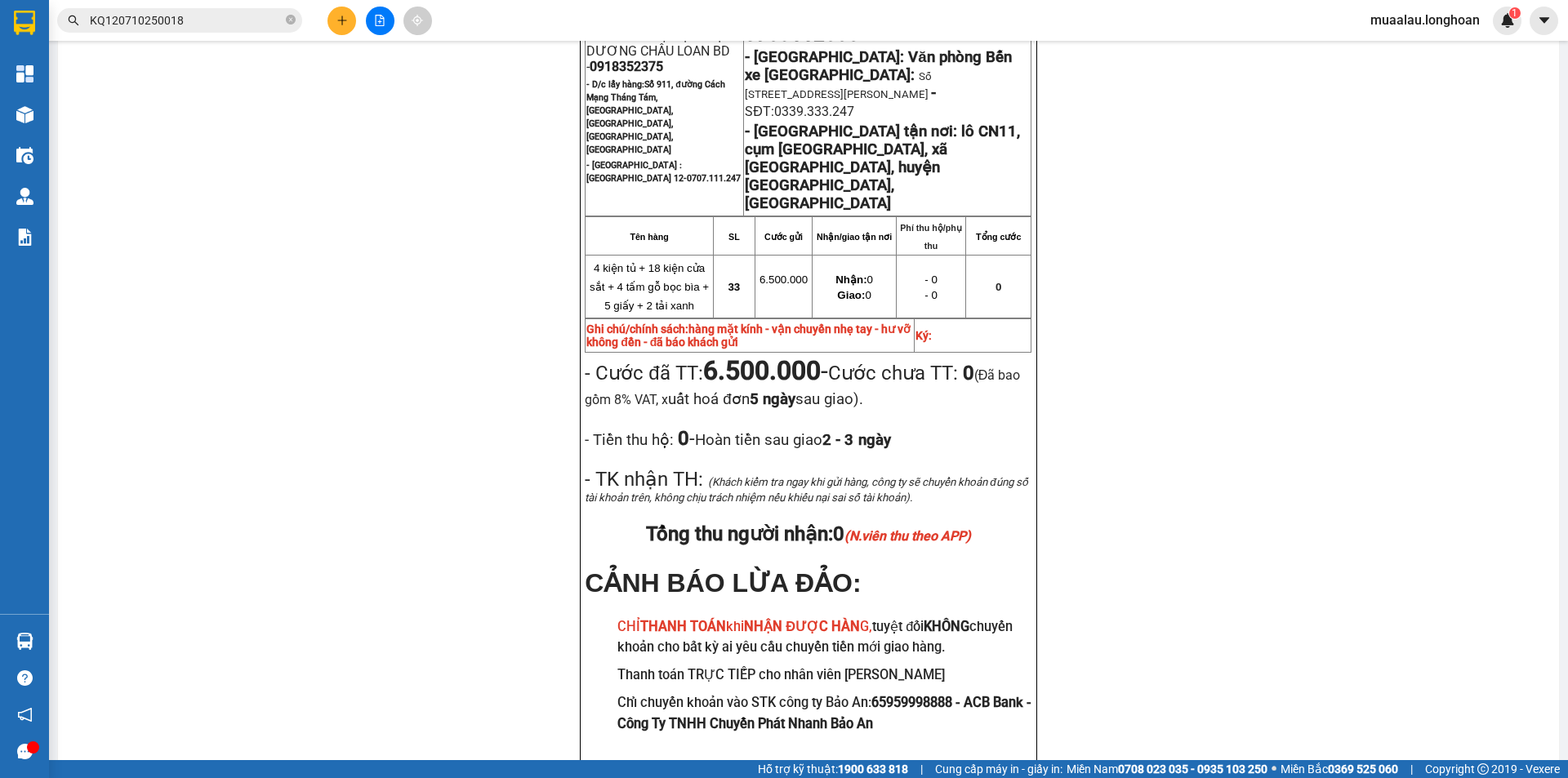
scroll to position [1142, 0]
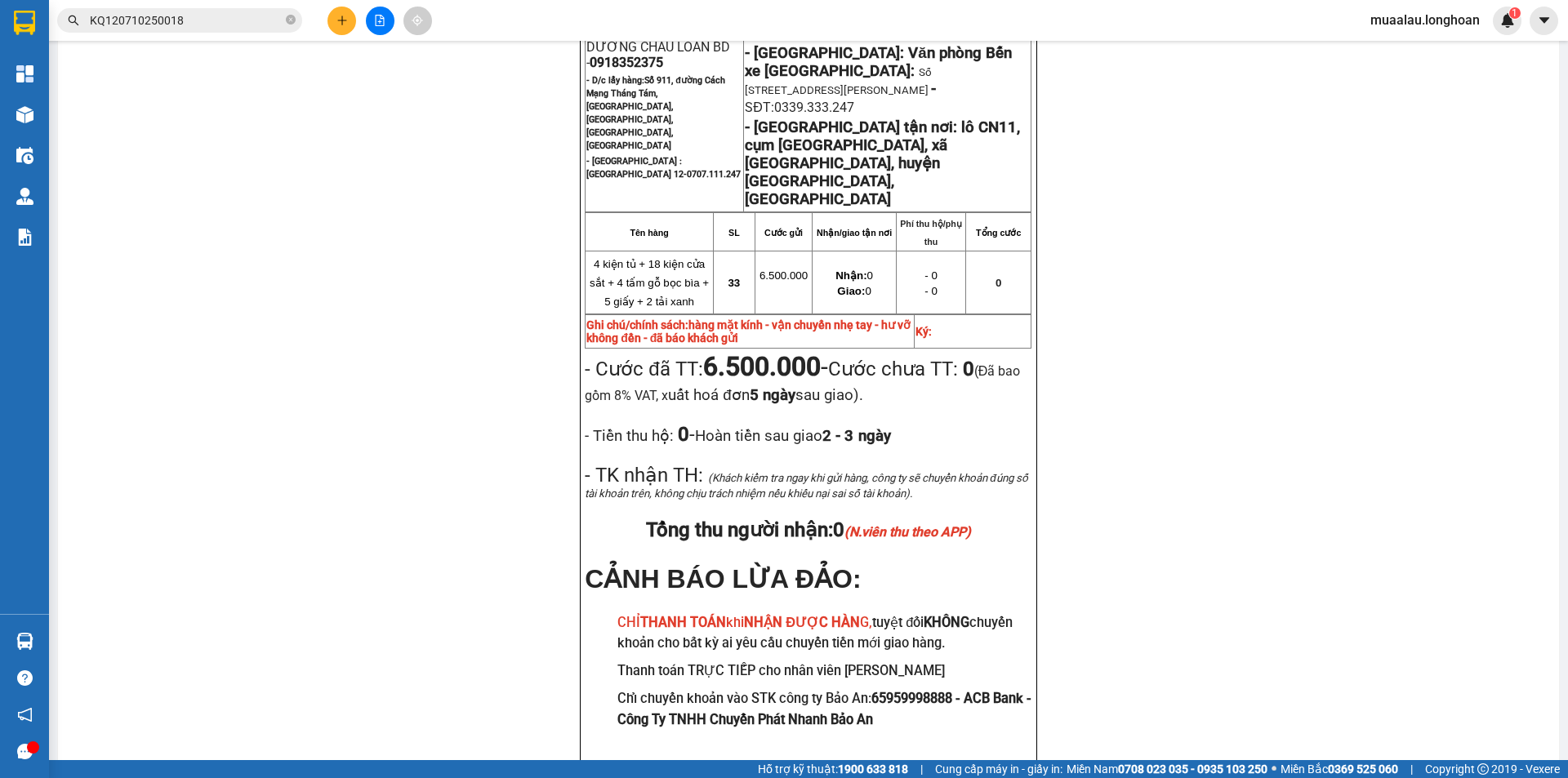
click at [192, 21] on input "KQ120710250018" at bounding box center [186, 20] width 192 height 18
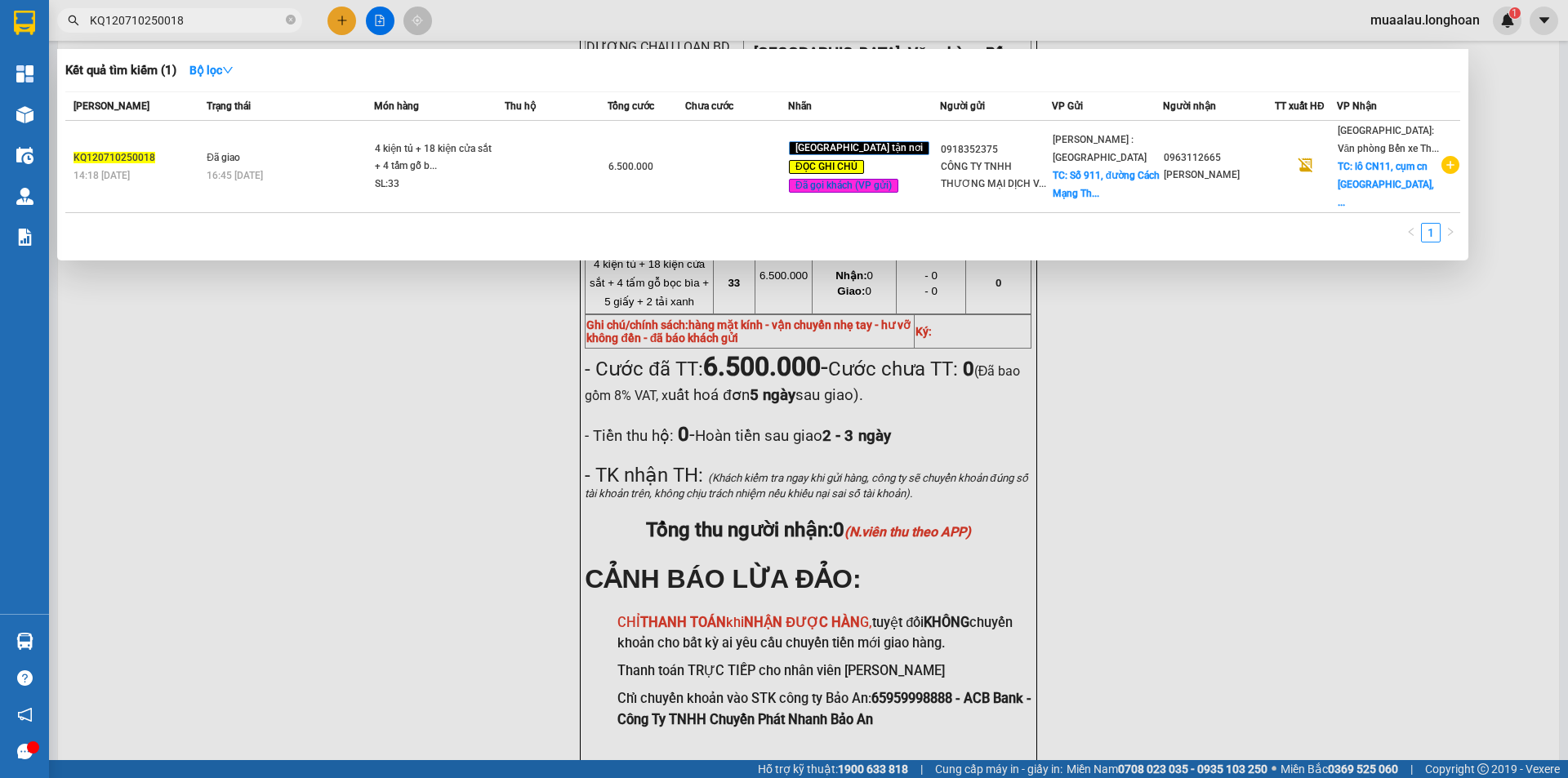
click at [192, 21] on input "KQ120710250018" at bounding box center [186, 20] width 192 height 18
paste input "HD1907250007"
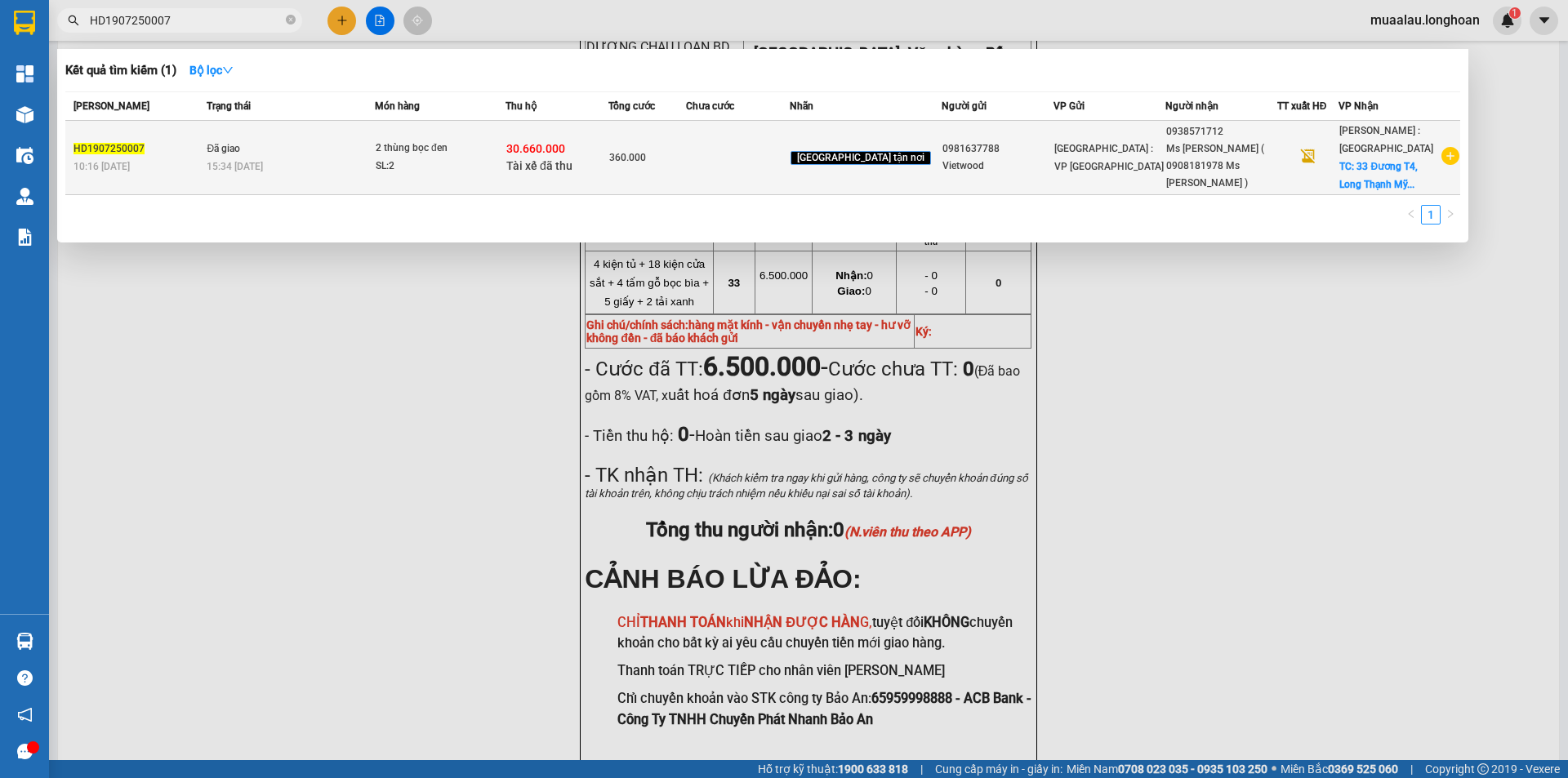
type input "HD1907250007"
click at [177, 174] on div "10:16 [DATE]" at bounding box center [138, 166] width 128 height 18
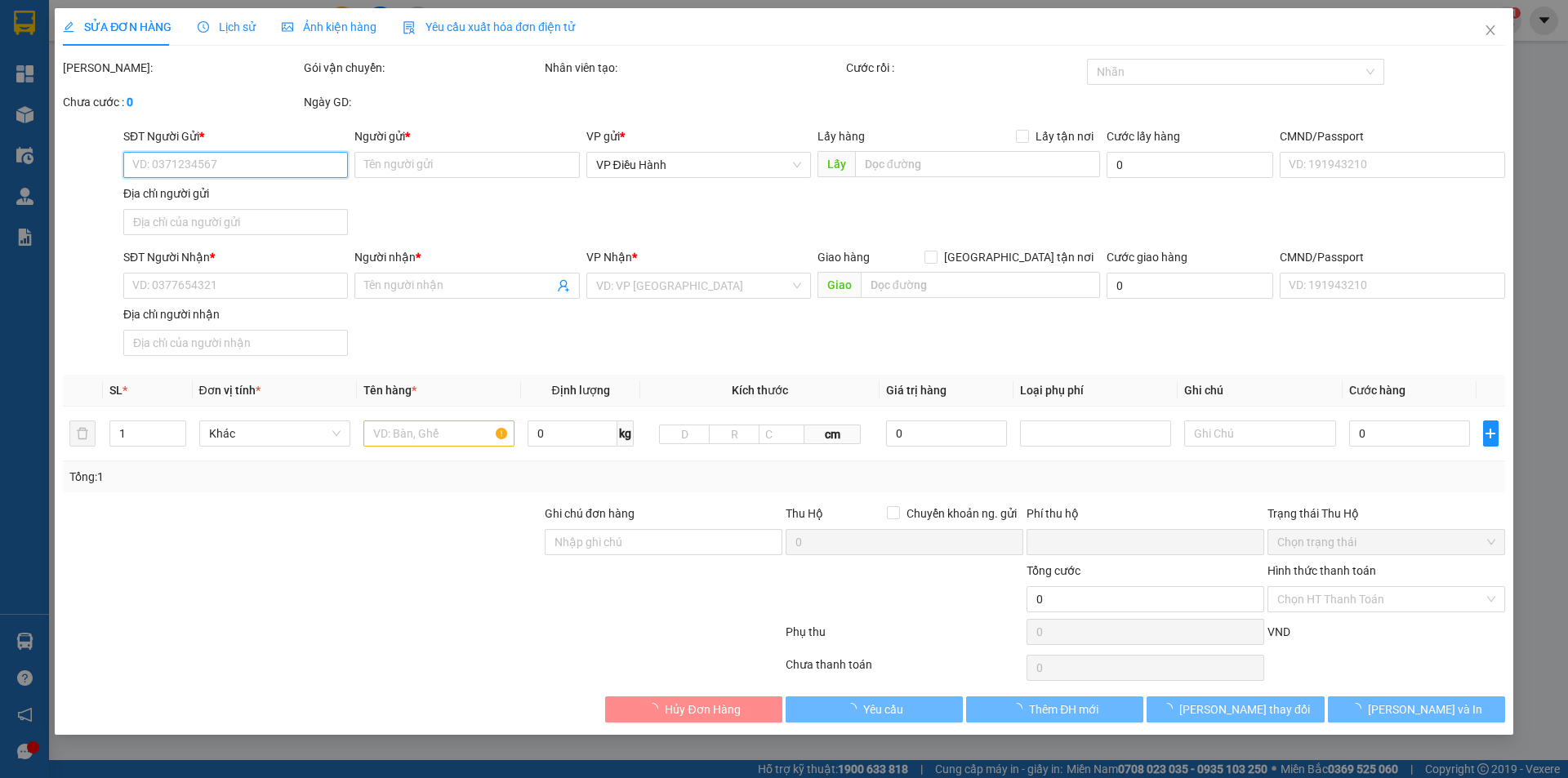
type input "0981637788"
type input "Vietwood"
type input "0938571712"
type input "Ms [PERSON_NAME] ( 0908181978 Ms [PERSON_NAME] )"
checkbox input "true"
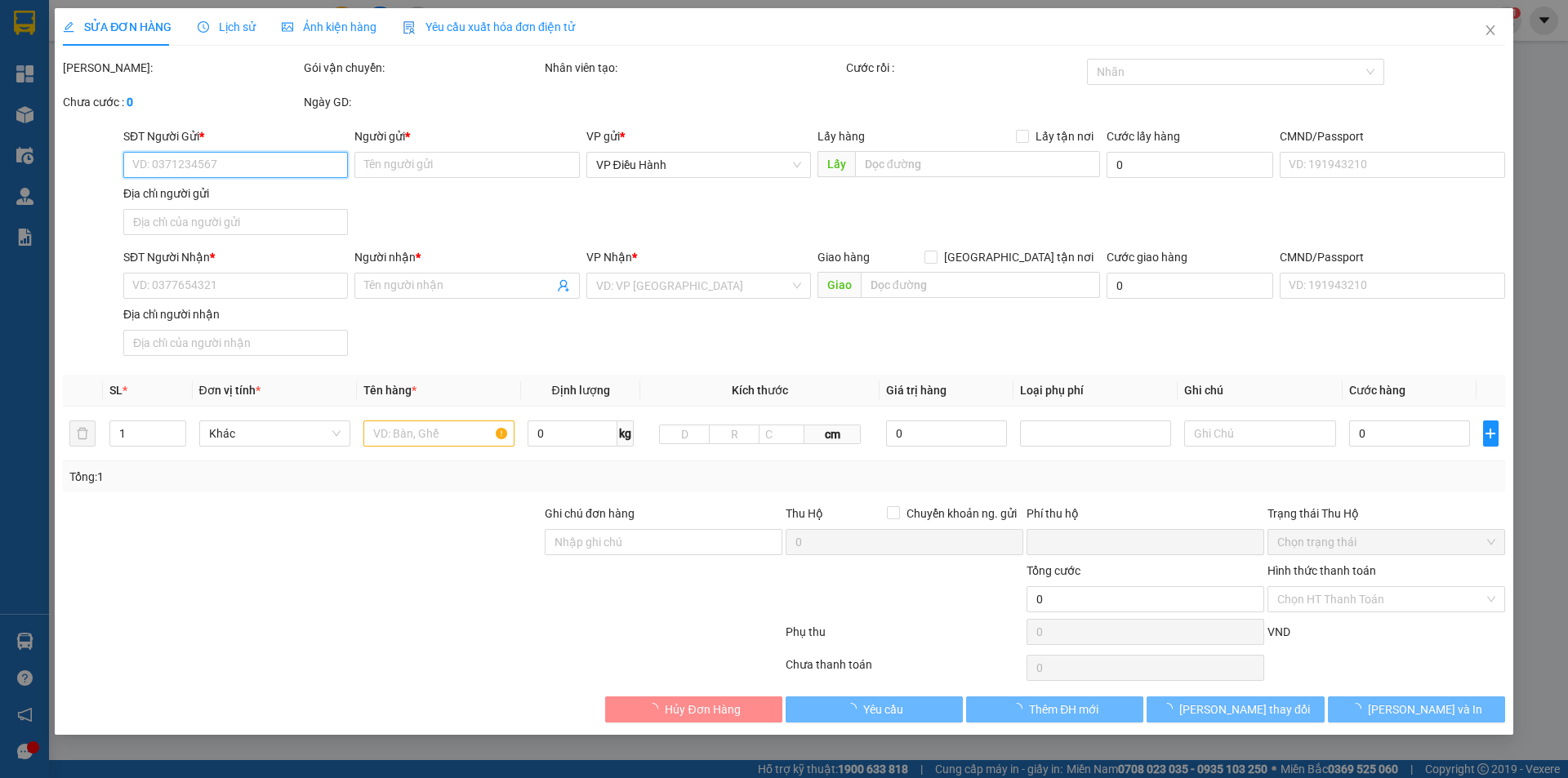
type input "33 Đương T4, [GEOGRAPHIC_DATA], [GEOGRAPHIC_DATA]"
checkbox input "true"
type input "30.660.000"
type input "70.000"
type input "360.000"
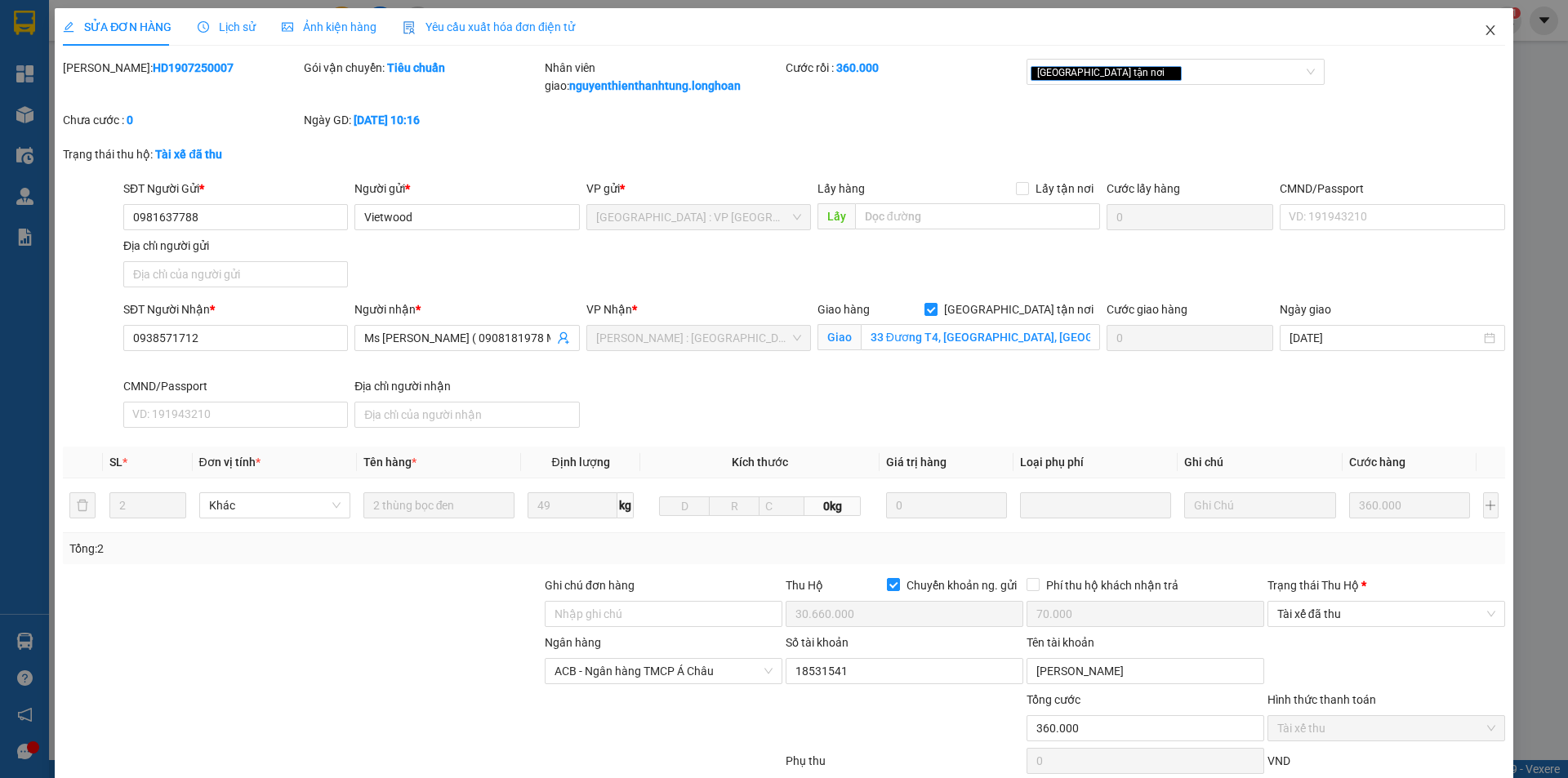
click at [1483, 28] on icon "close" at bounding box center [1489, 30] width 13 height 13
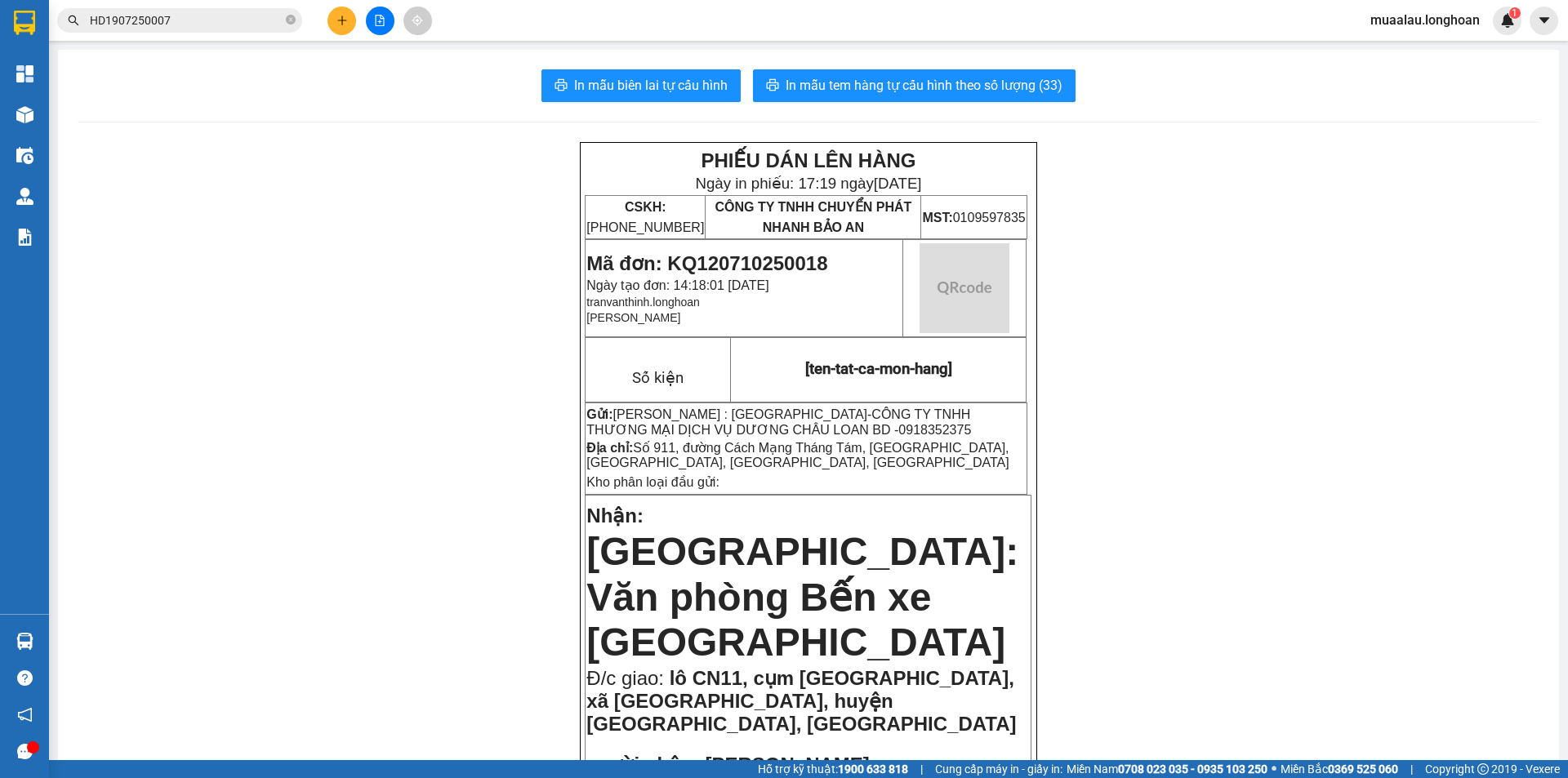
click at [215, 11] on input "HD1907250007" at bounding box center [186, 20] width 192 height 18
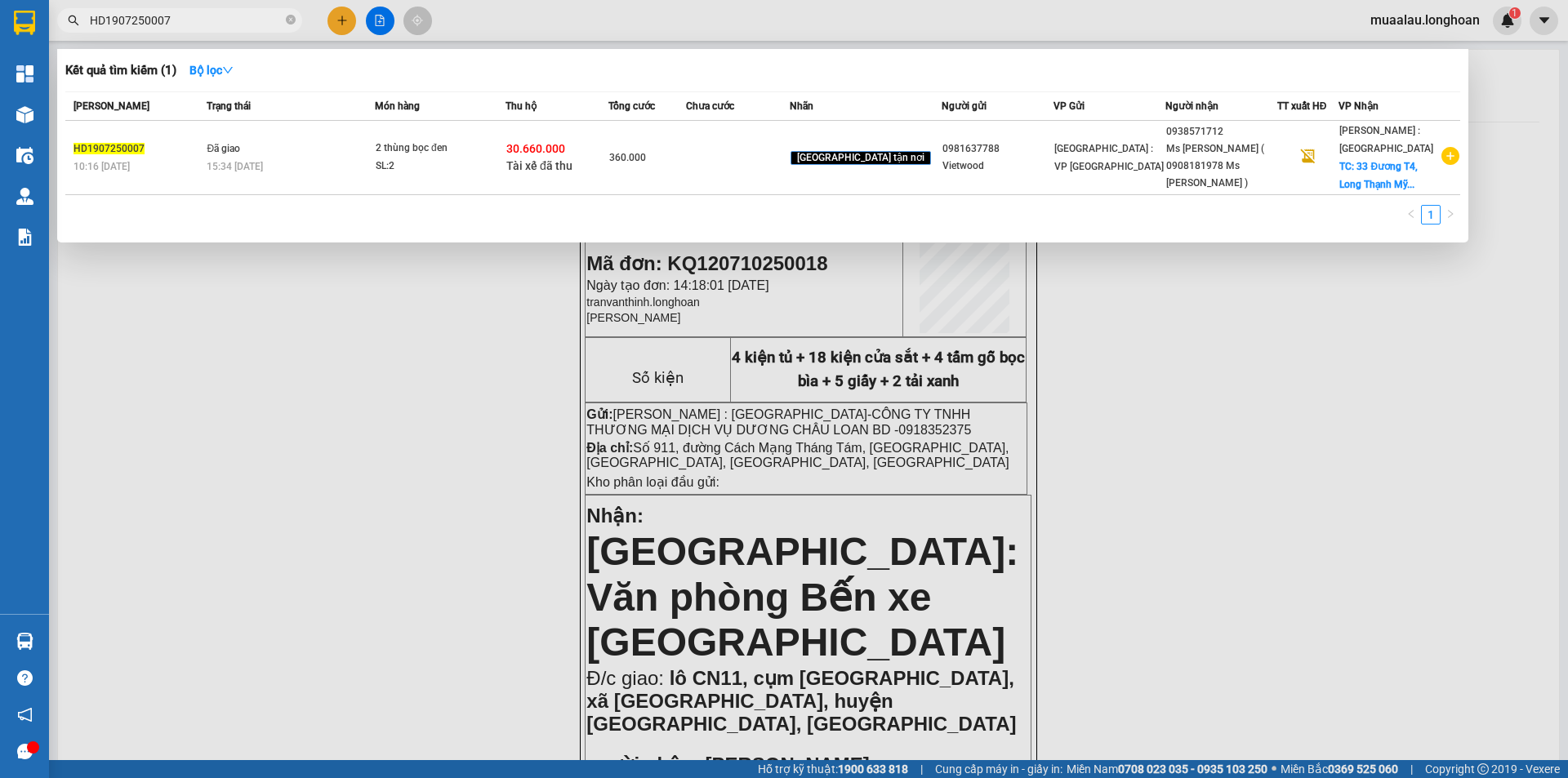
click at [215, 11] on input "HD1907250007" at bounding box center [186, 20] width 192 height 18
paste input "VPMD3007250028"
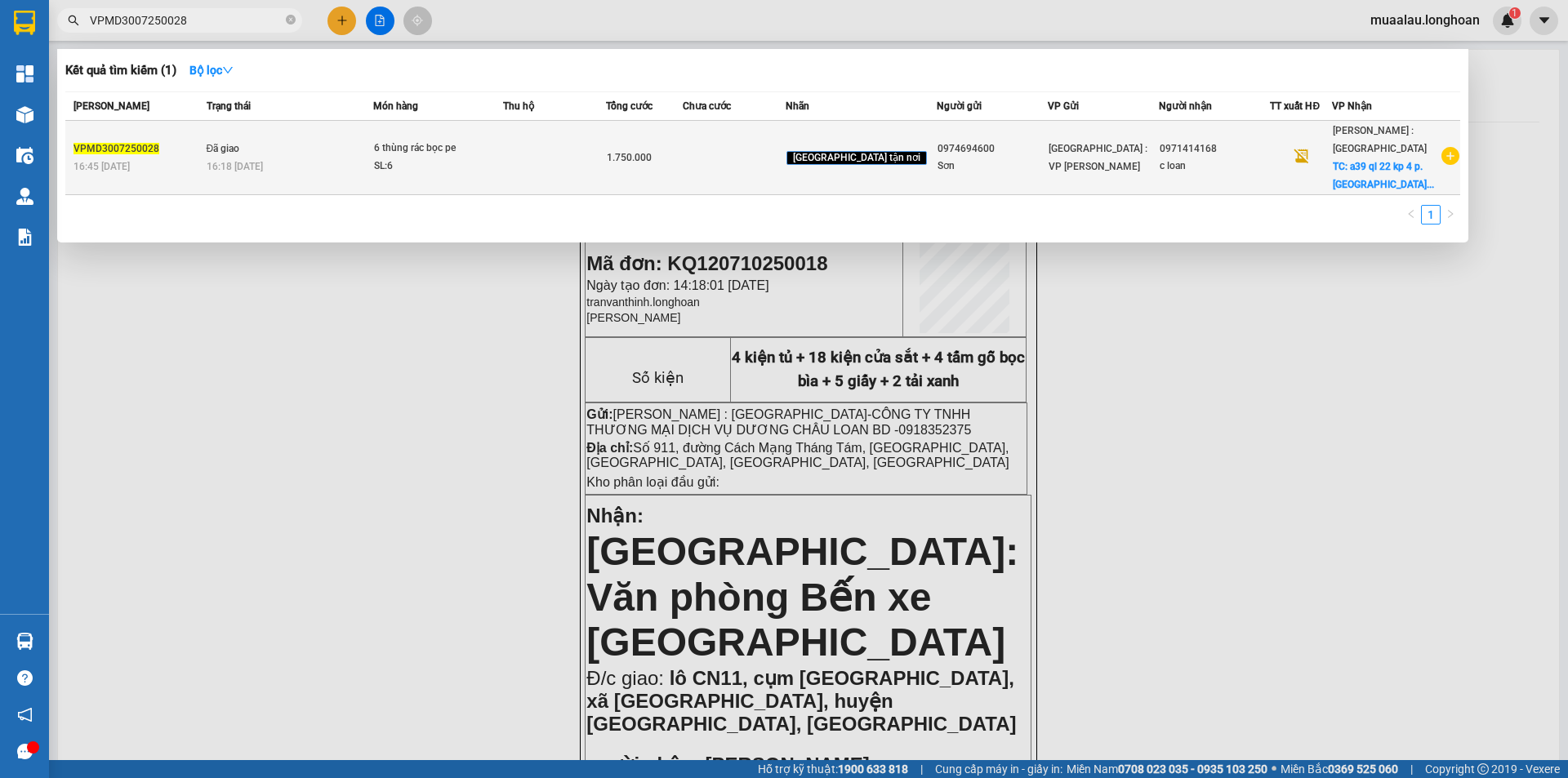
type input "VPMD3007250028"
click at [202, 156] on div "VPMD3007250028" at bounding box center [138, 149] width 128 height 17
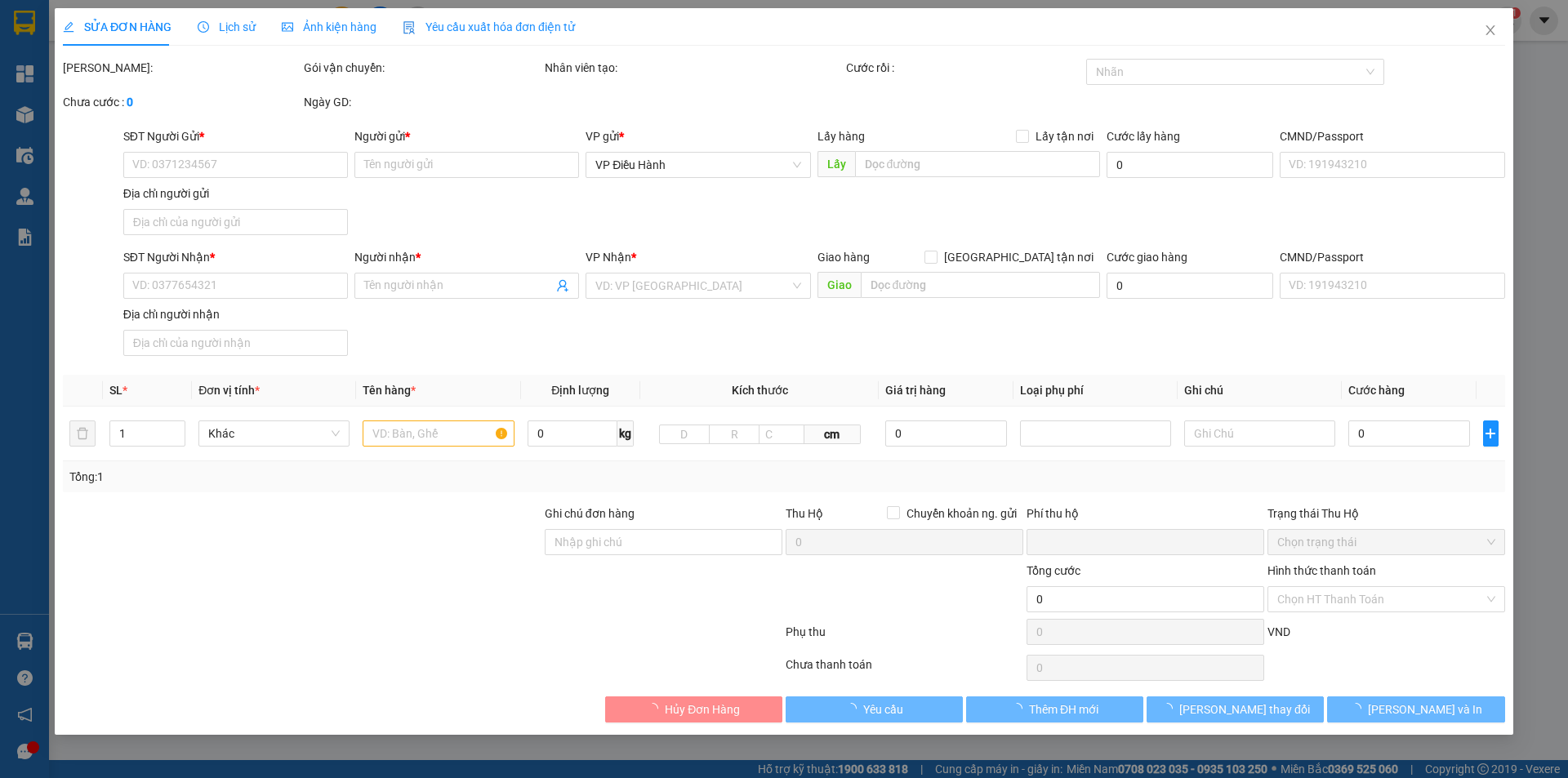
type input "0974694600"
type input "Sơn"
type input "0971414168"
type input "c loan"
checkbox input "true"
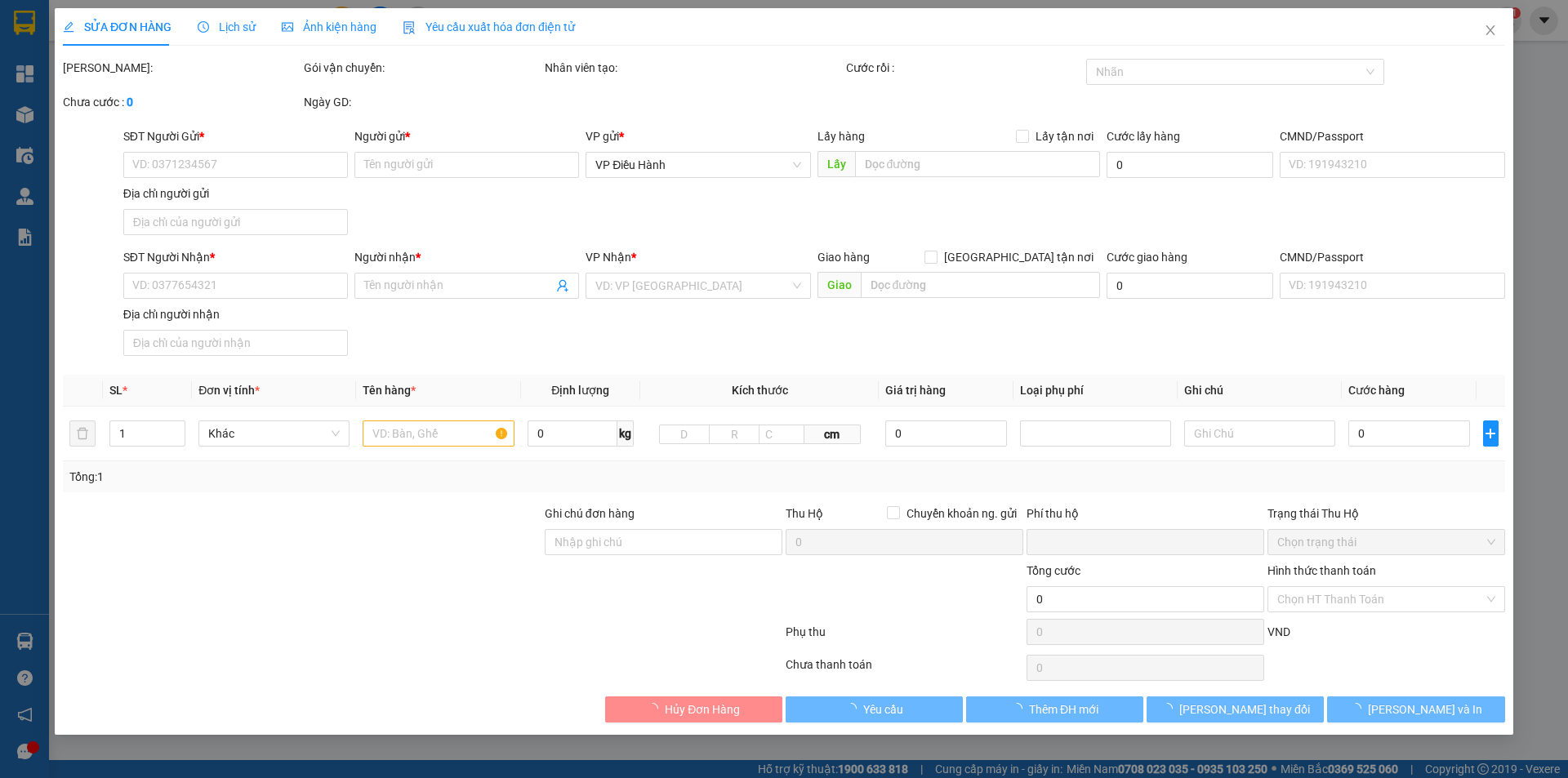
type input "a39 ql 22 kp 4 p. [GEOGRAPHIC_DATA] q12"
type input "hư xước trầy ko chịu trách nhiệm đã báo ng gửi"
type input "0"
type input "1.750.000"
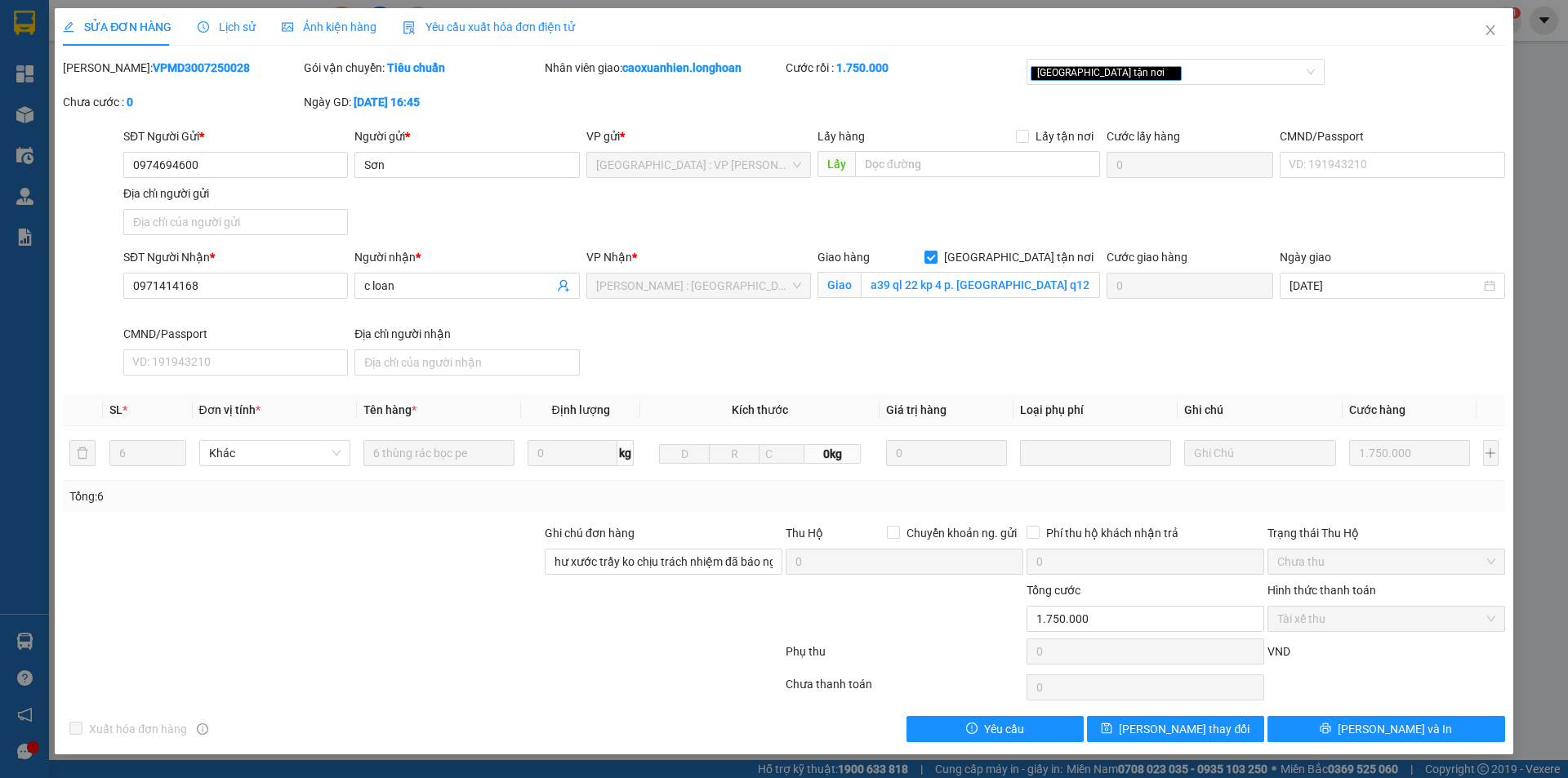
click at [330, 622] on div at bounding box center [302, 610] width 482 height 57
click at [1489, 31] on icon "close" at bounding box center [1489, 30] width 9 height 9
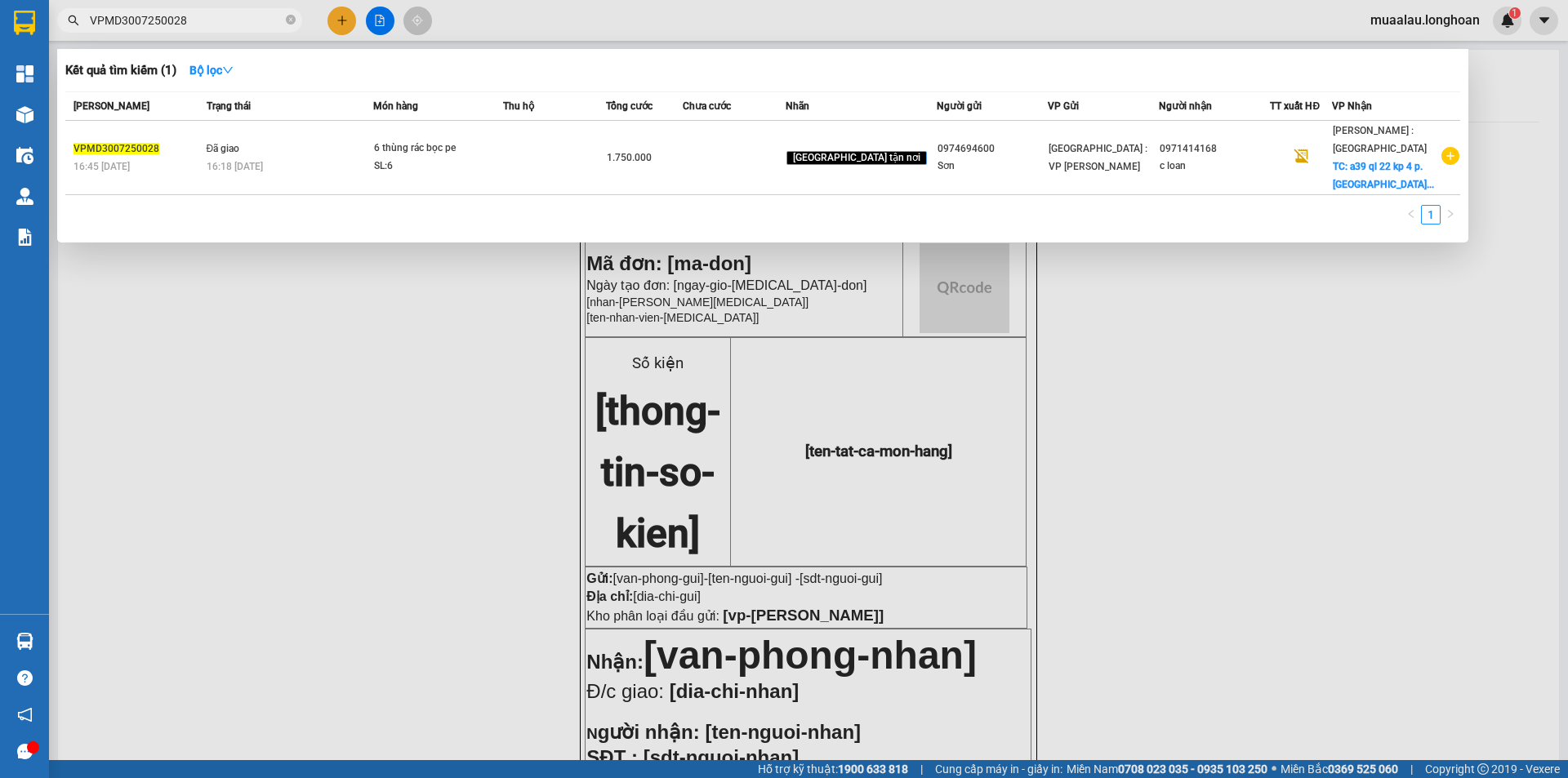
click at [222, 19] on input "VPMD3007250028" at bounding box center [186, 20] width 192 height 18
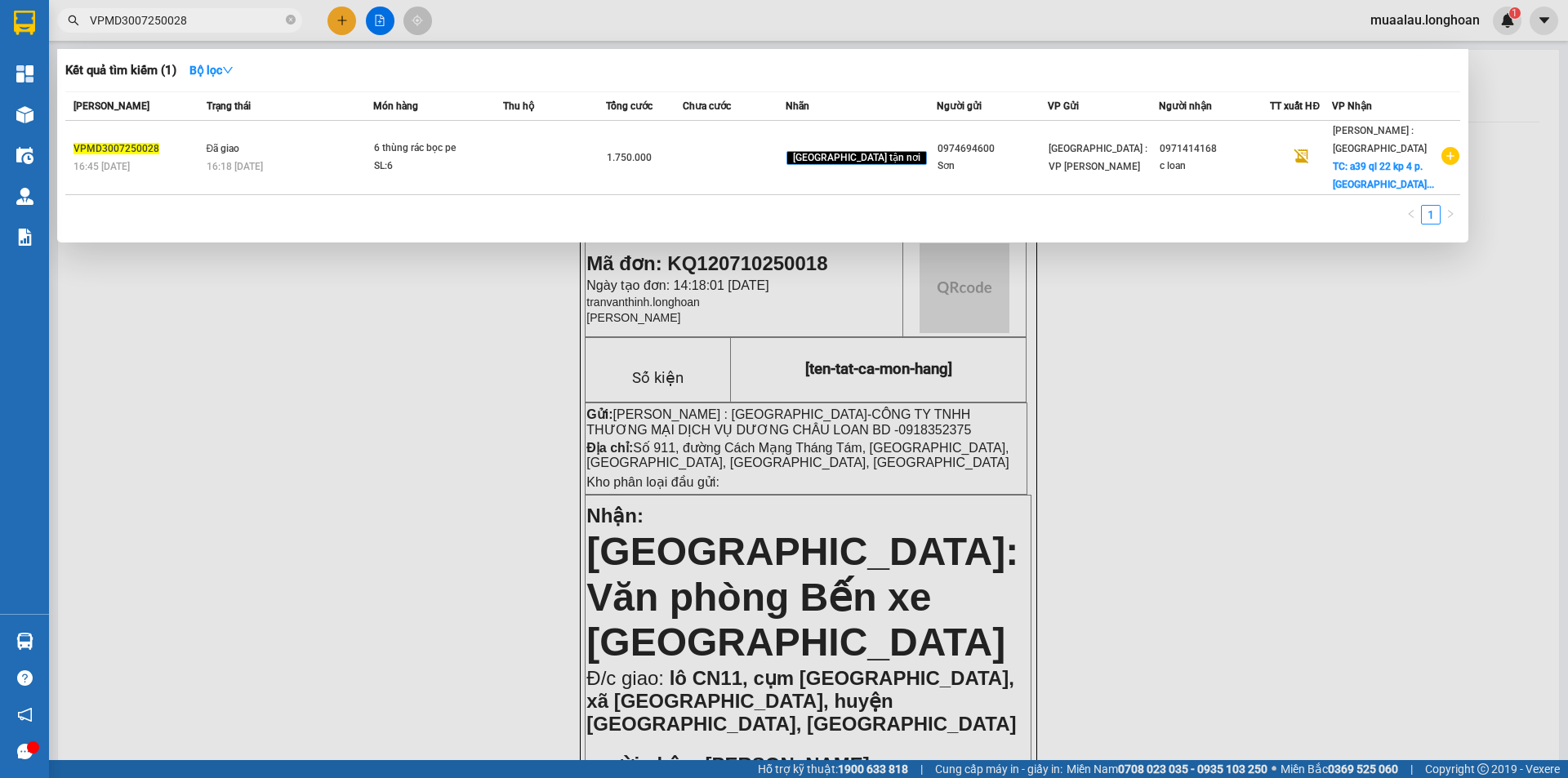
click at [222, 19] on input "VPMD3007250028" at bounding box center [186, 20] width 192 height 18
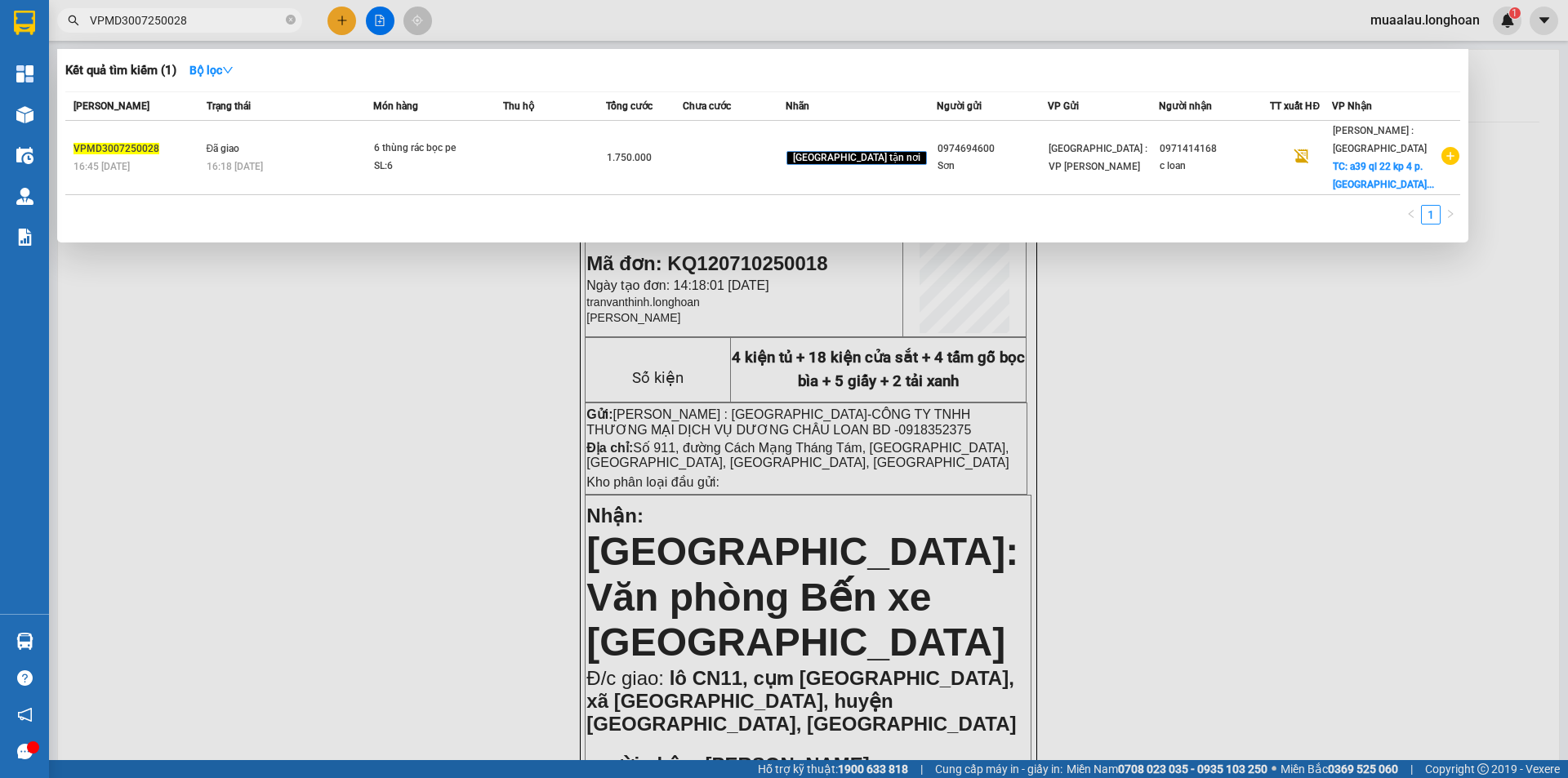
click at [199, 25] on input "VPMD3007250028" at bounding box center [186, 20] width 192 height 18
paste input "HBT0608250017"
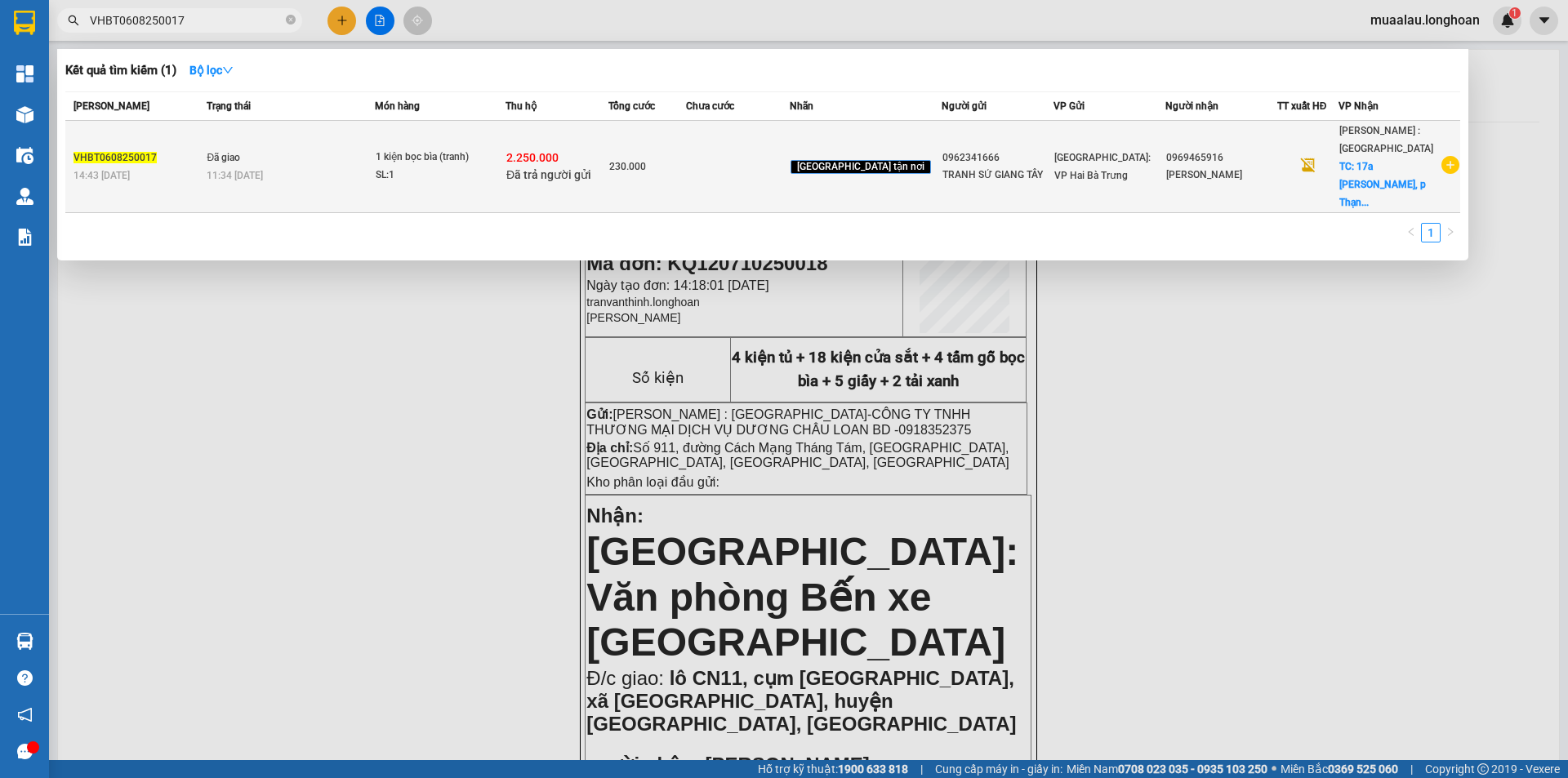
type input "VHBT0608250017"
click at [191, 174] on div "14:43 [DATE]" at bounding box center [138, 175] width 128 height 18
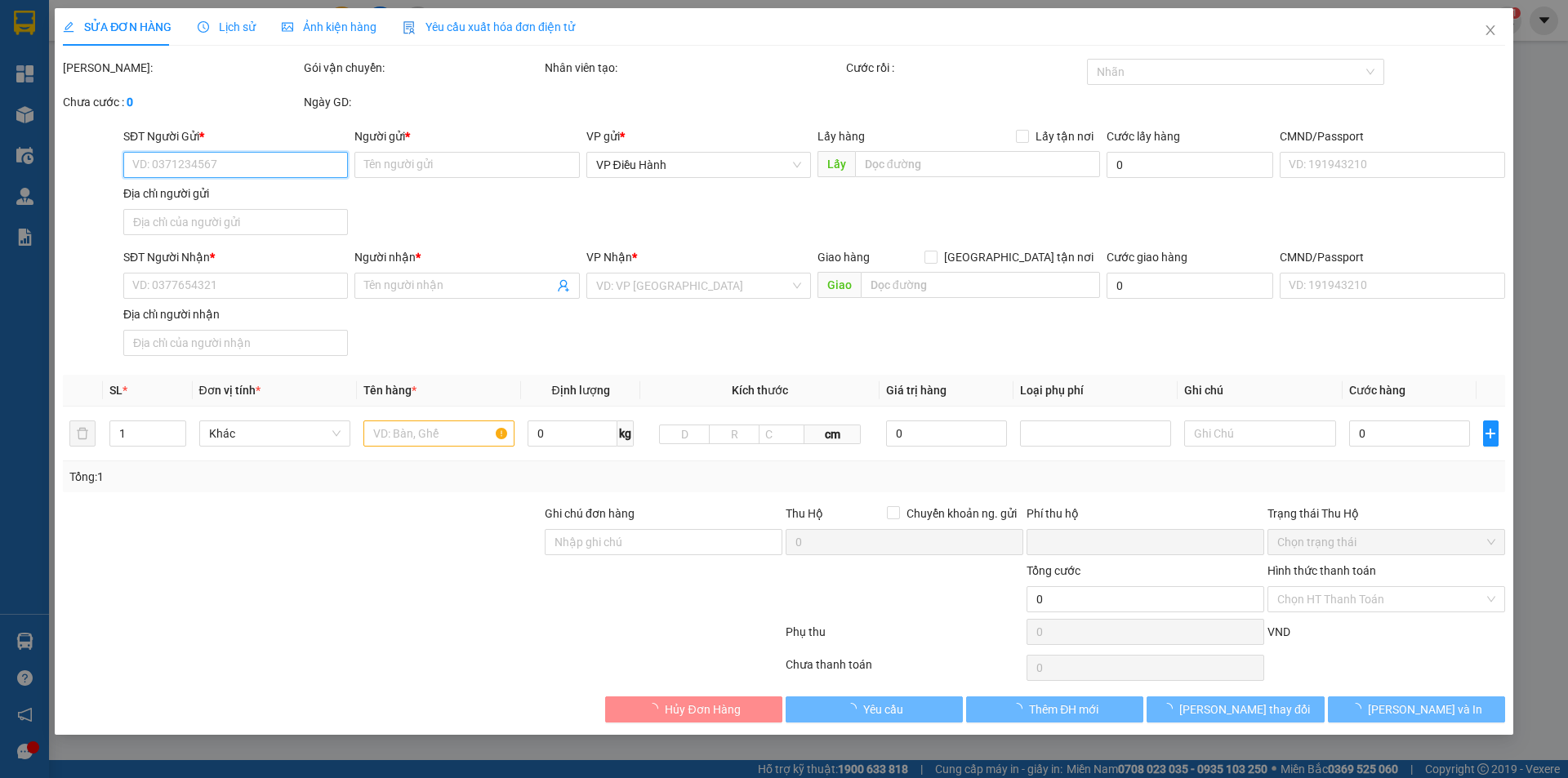
type input "0962341666"
type input "TRANH SỨ GIANG TÂY"
type input "0969465916"
type input "[PERSON_NAME]"
checkbox input "true"
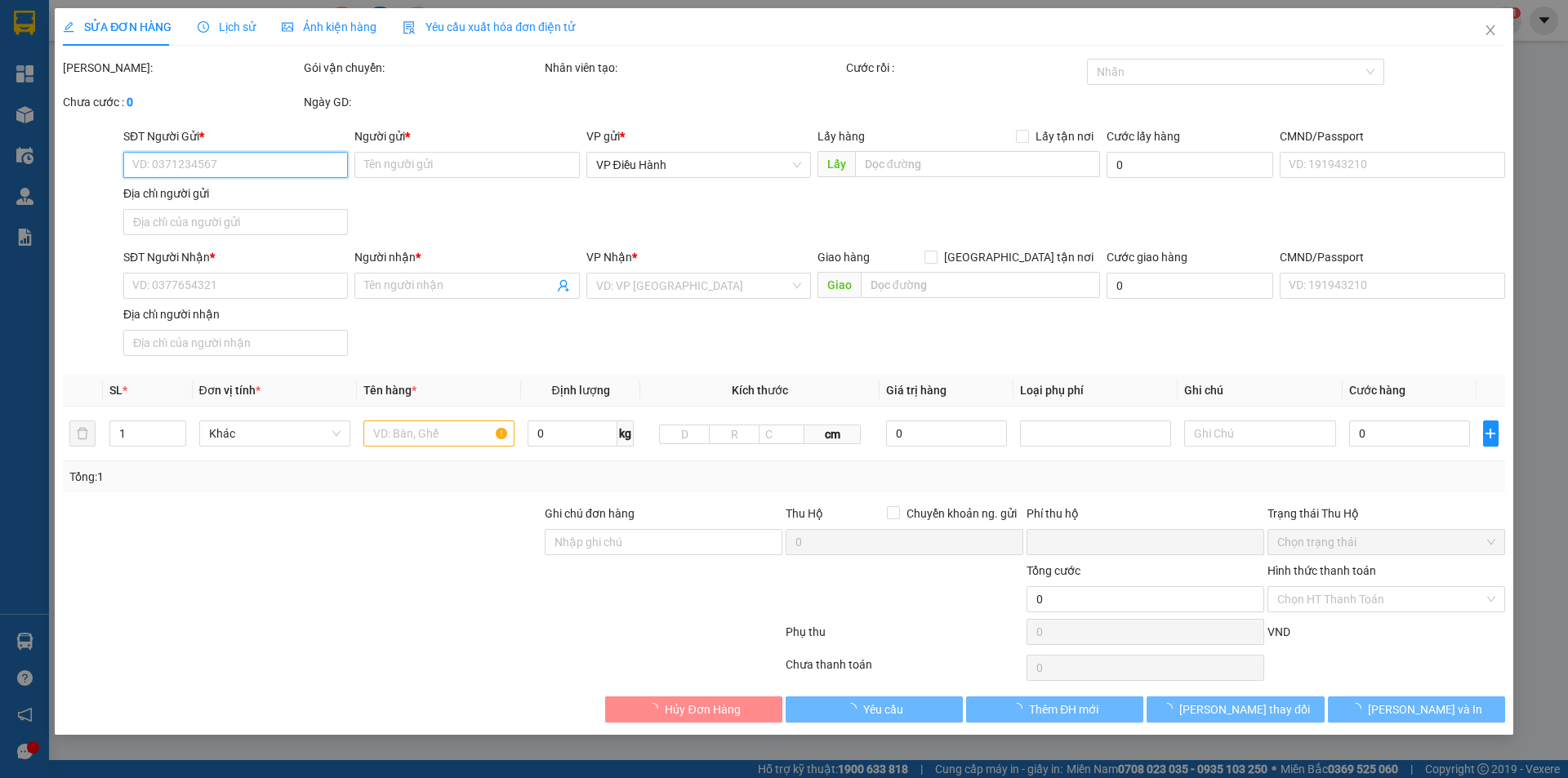
type input "17a [PERSON_NAME], p Thạnh Mỹ Lợi, [GEOGRAPHIC_DATA], Tp HCM"
checkbox input "true"
type input "2.250.000"
type input "200.000"
type input "230.000"
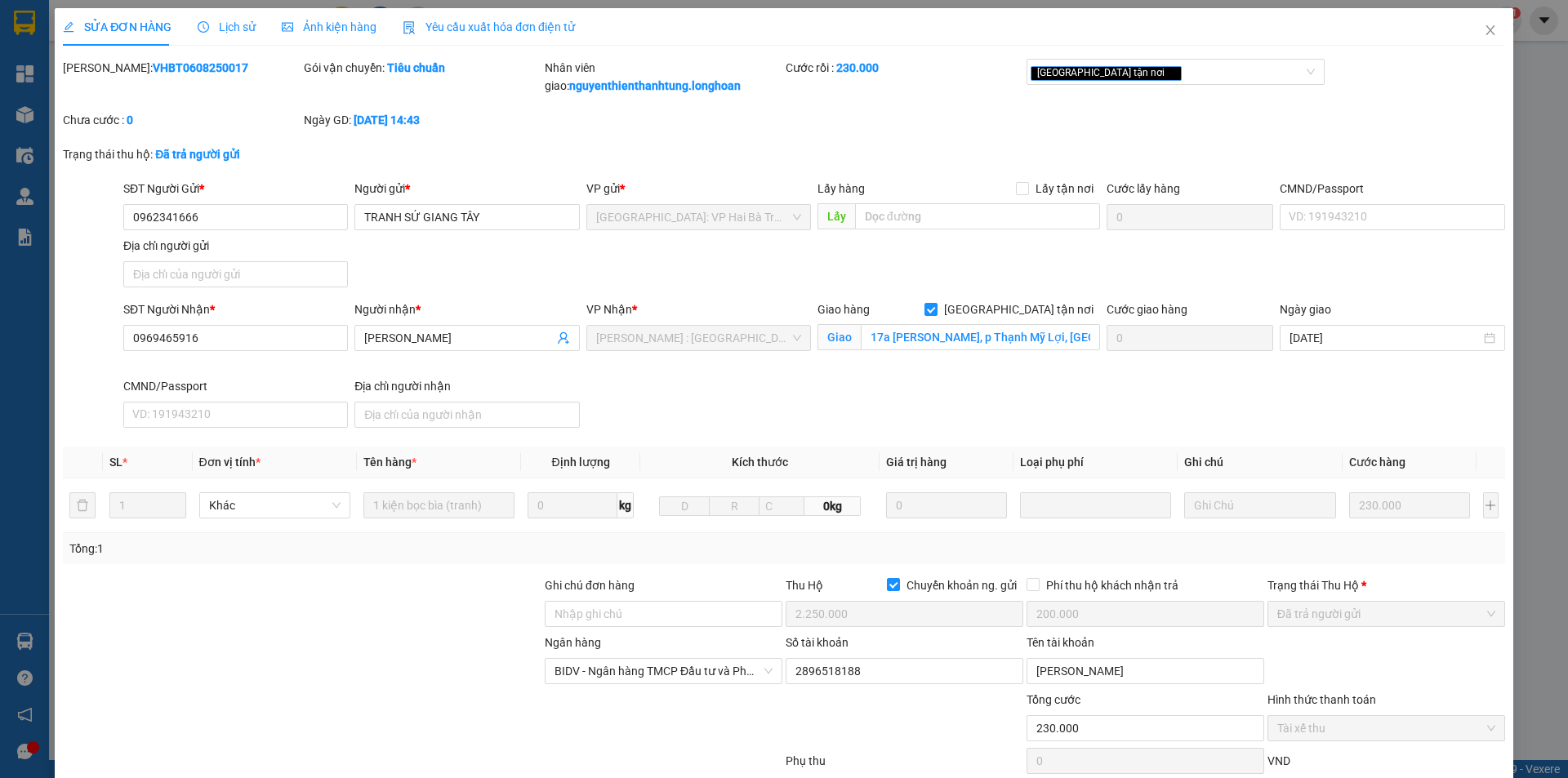
click at [225, 27] on span "Lịch sử" at bounding box center [227, 27] width 58 height 13
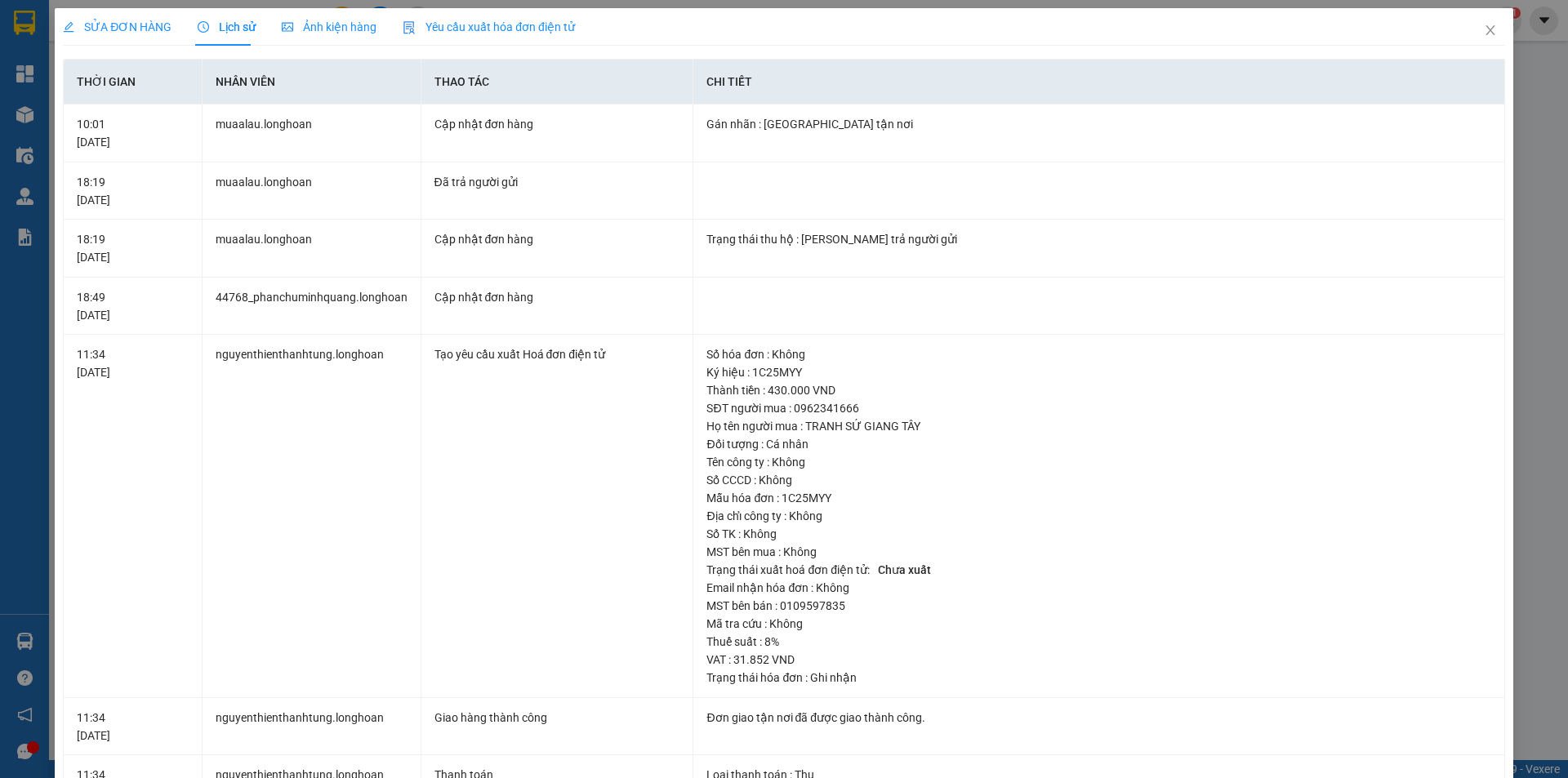
click at [141, 37] on div "SỬA ĐƠN HÀNG" at bounding box center [116, 27] width 109 height 38
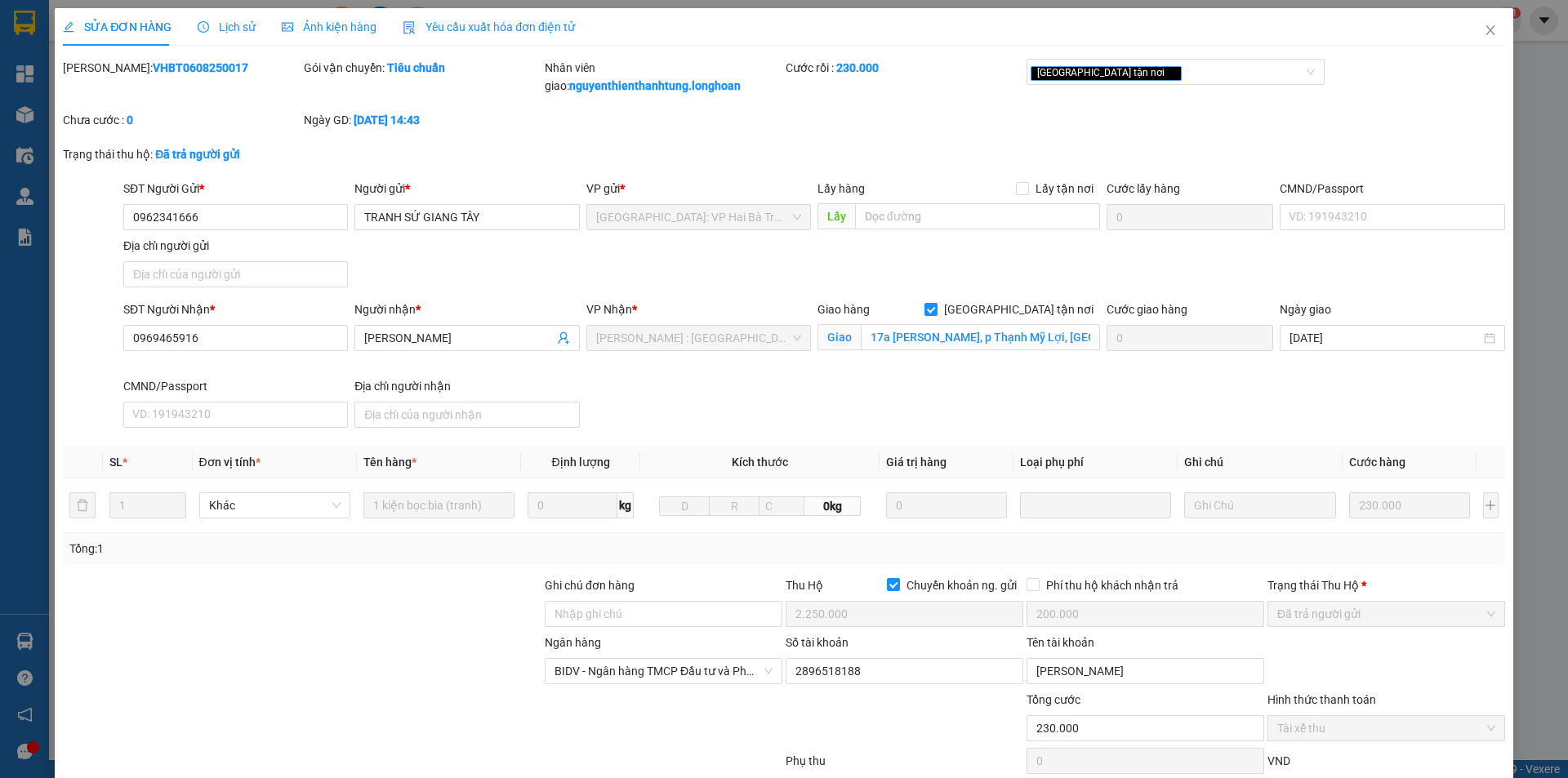
click at [221, 31] on span "Lịch sử" at bounding box center [227, 27] width 58 height 13
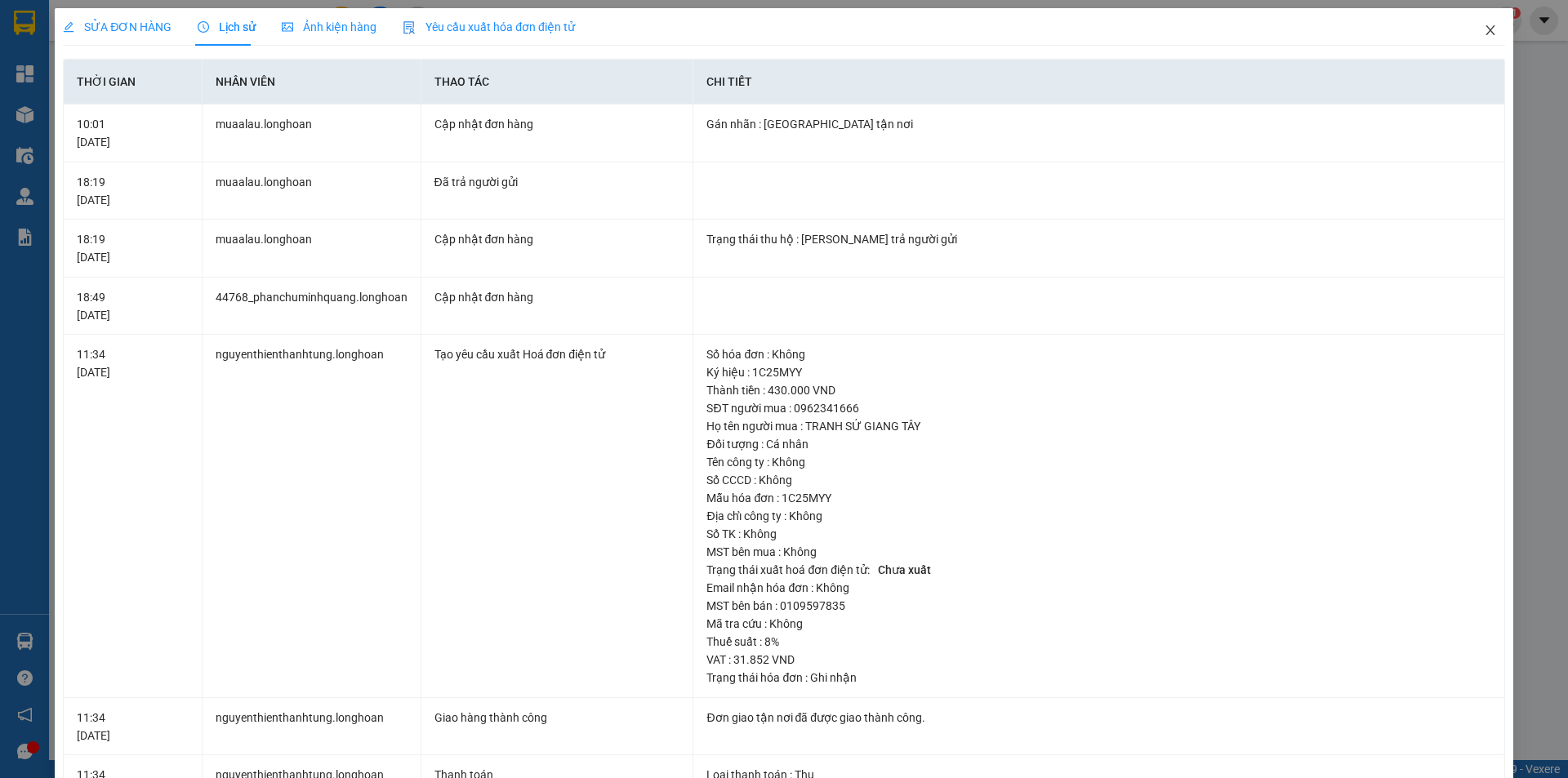
click at [1485, 31] on icon "close" at bounding box center [1489, 30] width 9 height 9
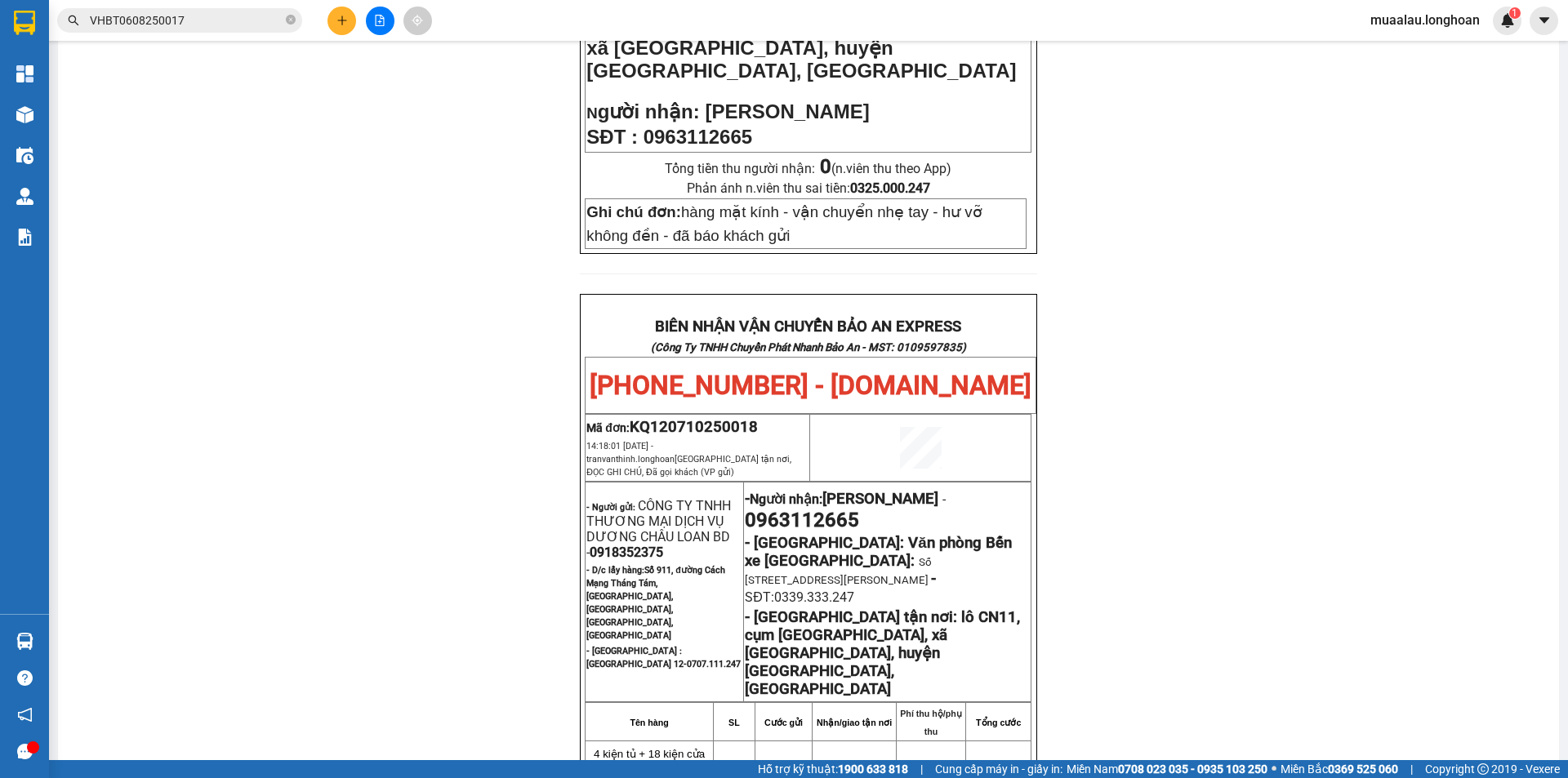
scroll to position [602, 0]
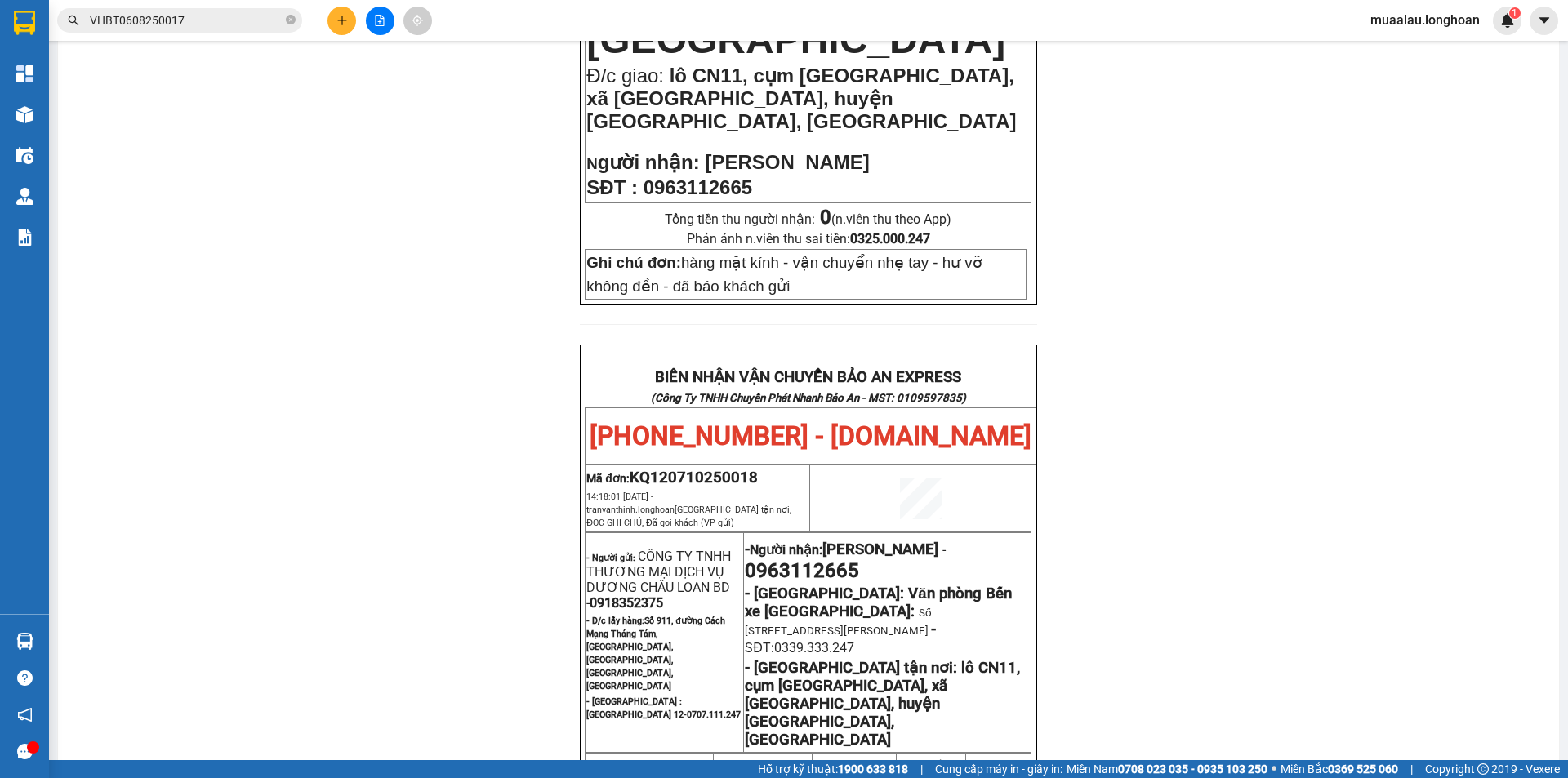
click at [241, 24] on input "VHBT0608250017" at bounding box center [186, 20] width 192 height 18
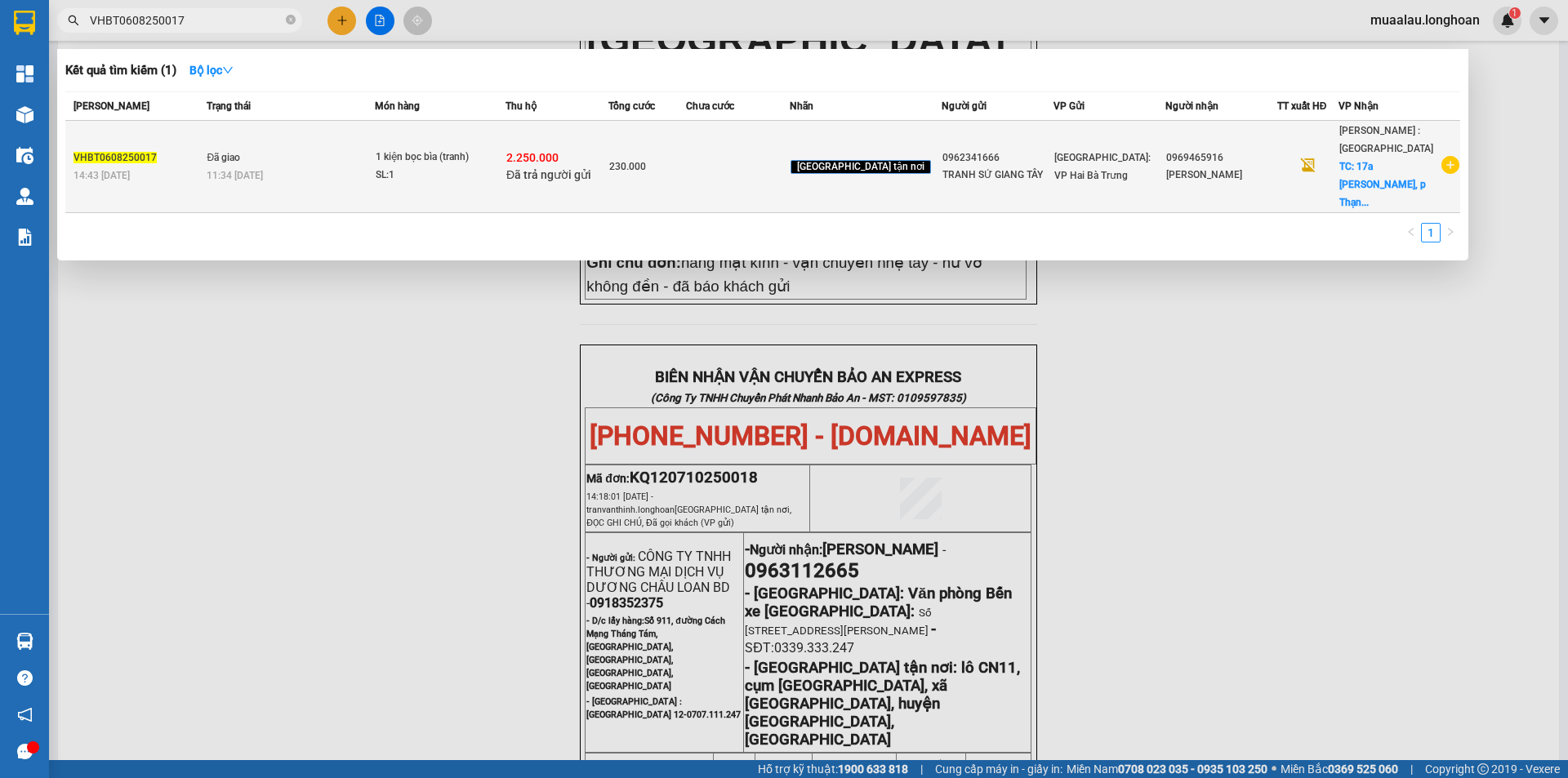
click at [179, 180] on td "VHBT0608250017 14:43 [DATE]" at bounding box center [133, 167] width 137 height 92
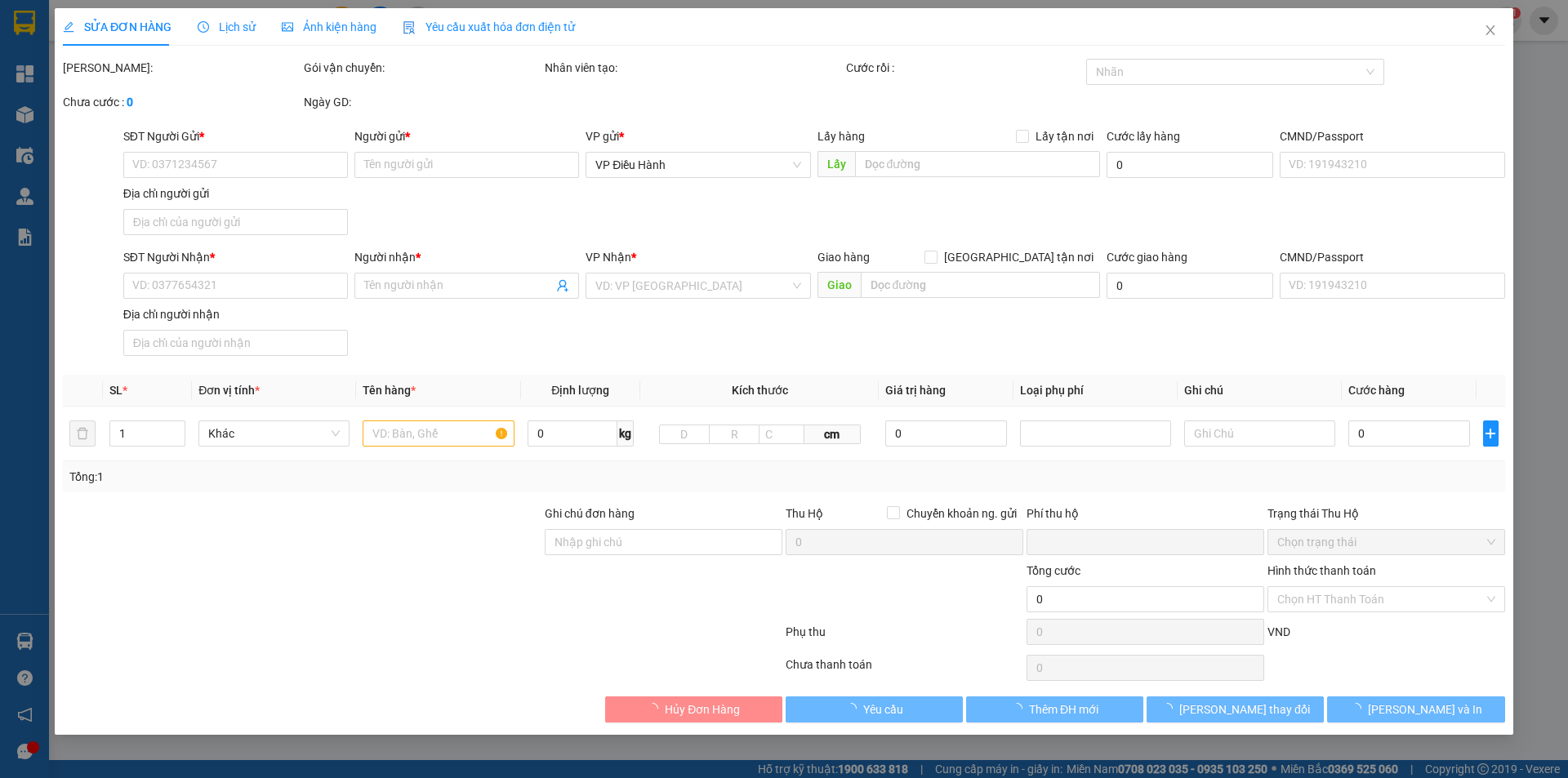
type input "0962341666"
type input "TRANH SỨ GIANG TÂY"
type input "0969465916"
type input "[PERSON_NAME]"
checkbox input "true"
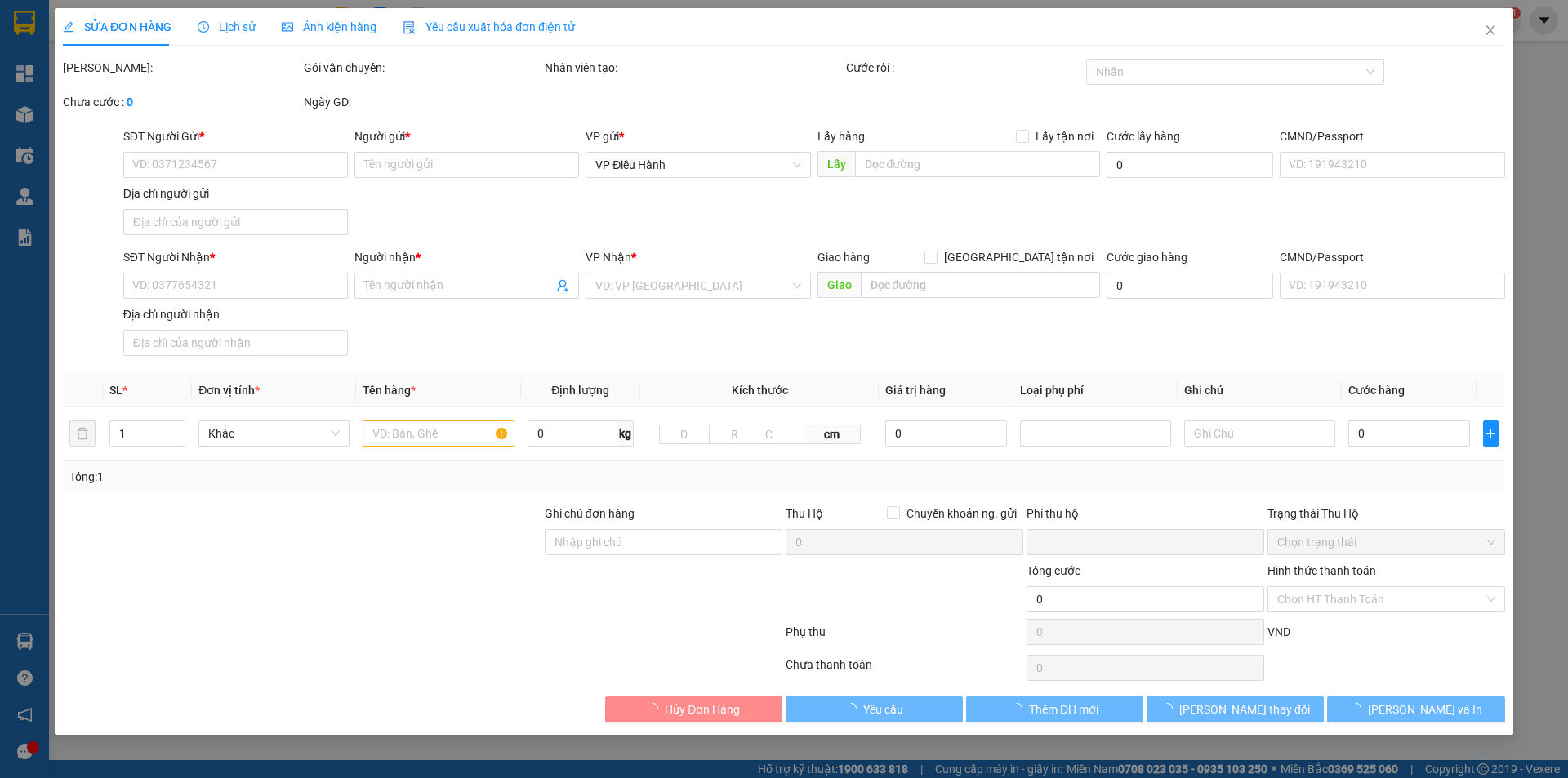
type input "17a [PERSON_NAME], p Thạnh Mỹ Lợi, [GEOGRAPHIC_DATA], Tp HCM"
checkbox input "true"
type input "2.250.000"
type input "200.000"
type input "230.000"
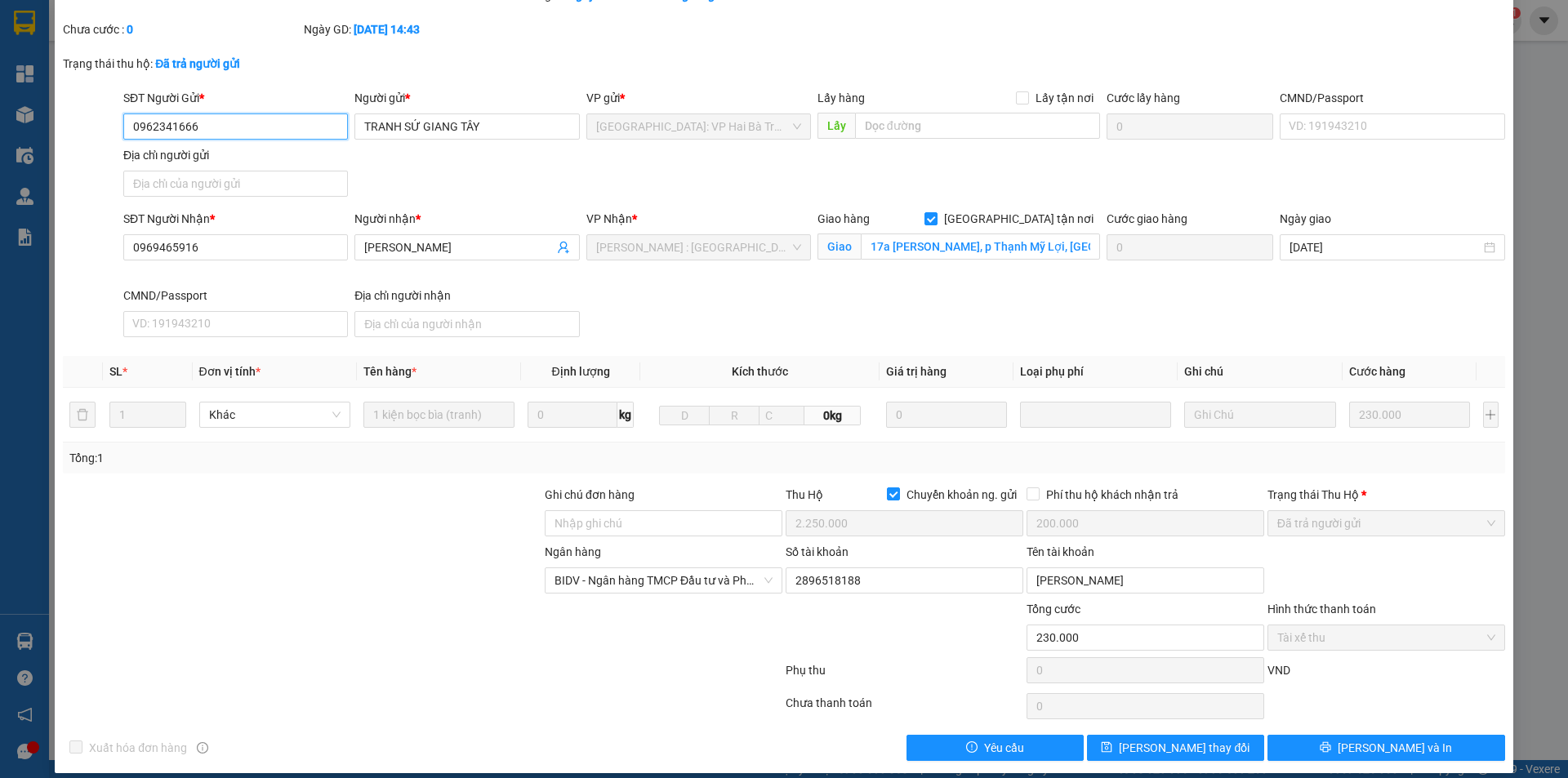
scroll to position [105, 0]
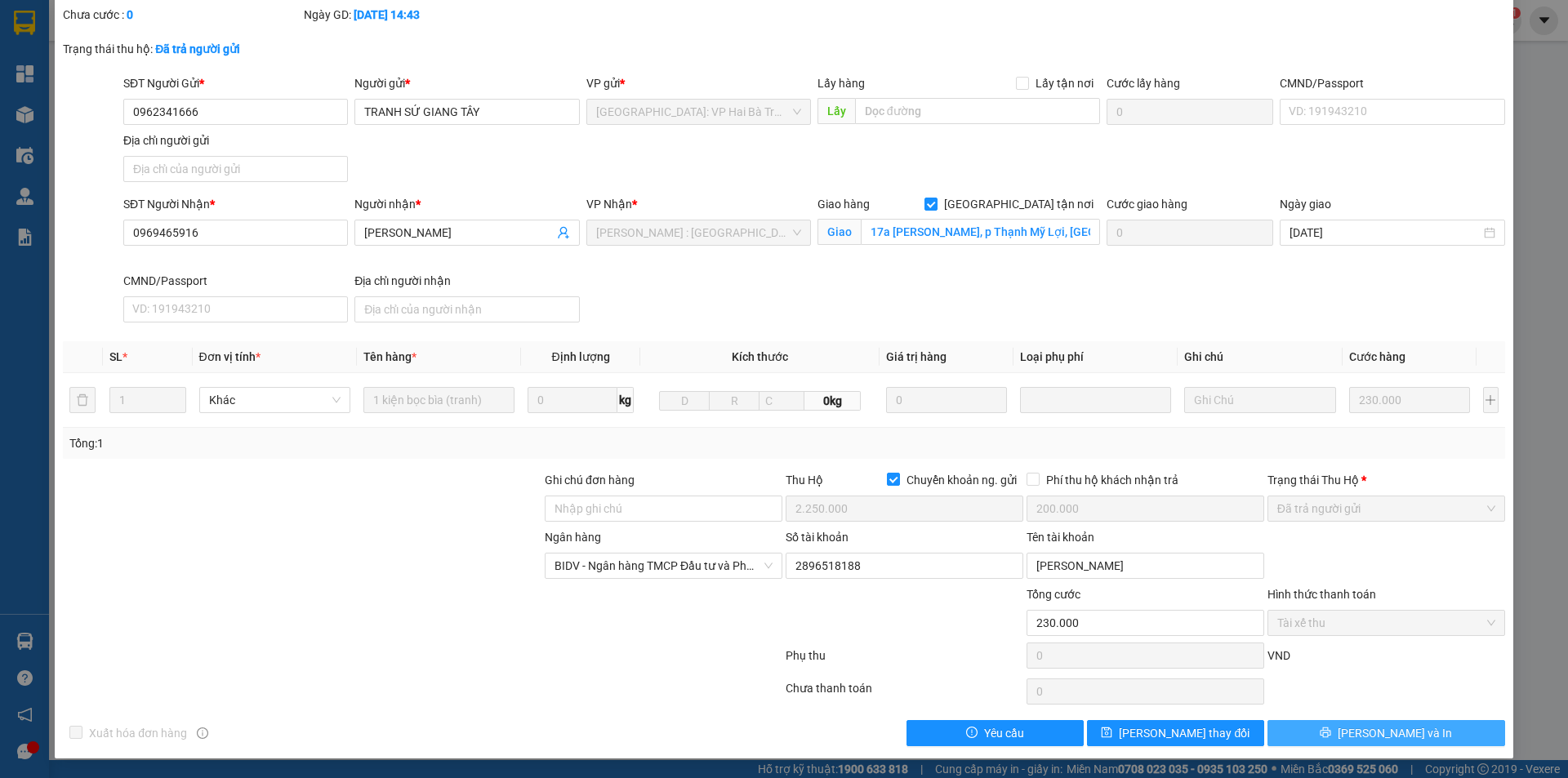
click at [1376, 732] on span "[PERSON_NAME] và In" at bounding box center [1394, 733] width 115 height 18
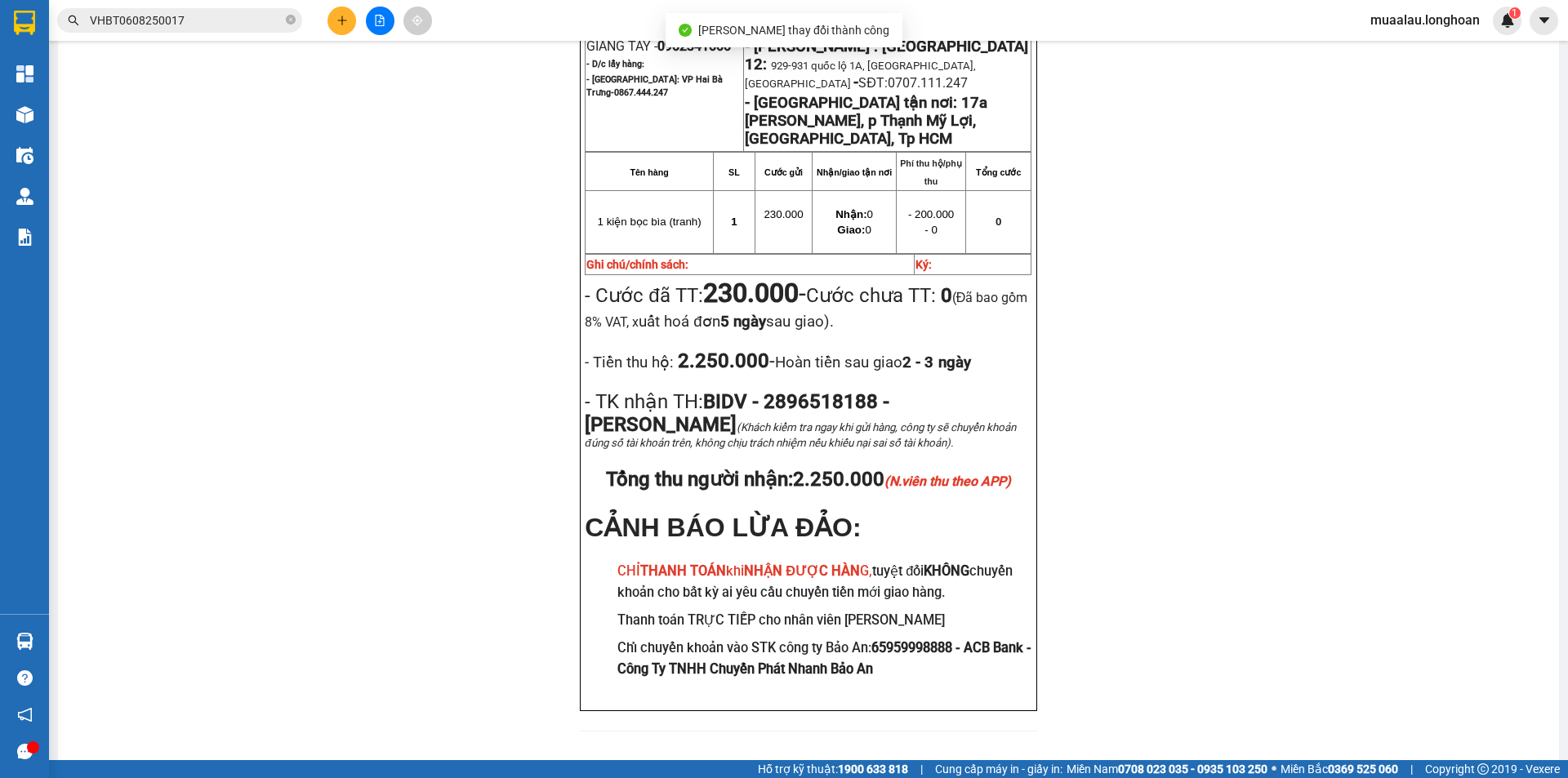
scroll to position [1028, 0]
